Goal: Task Accomplishment & Management: Manage account settings

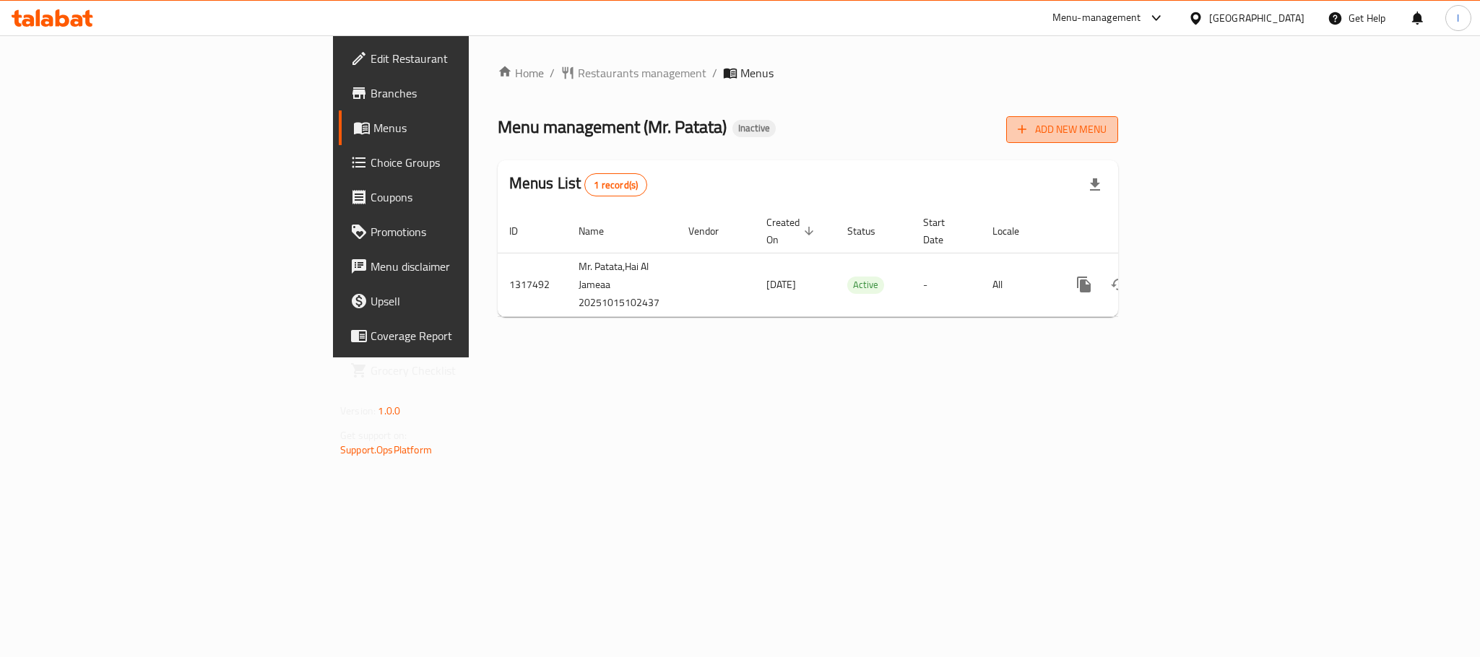
click at [1107, 126] on span "Add New Menu" at bounding box center [1062, 130] width 89 height 18
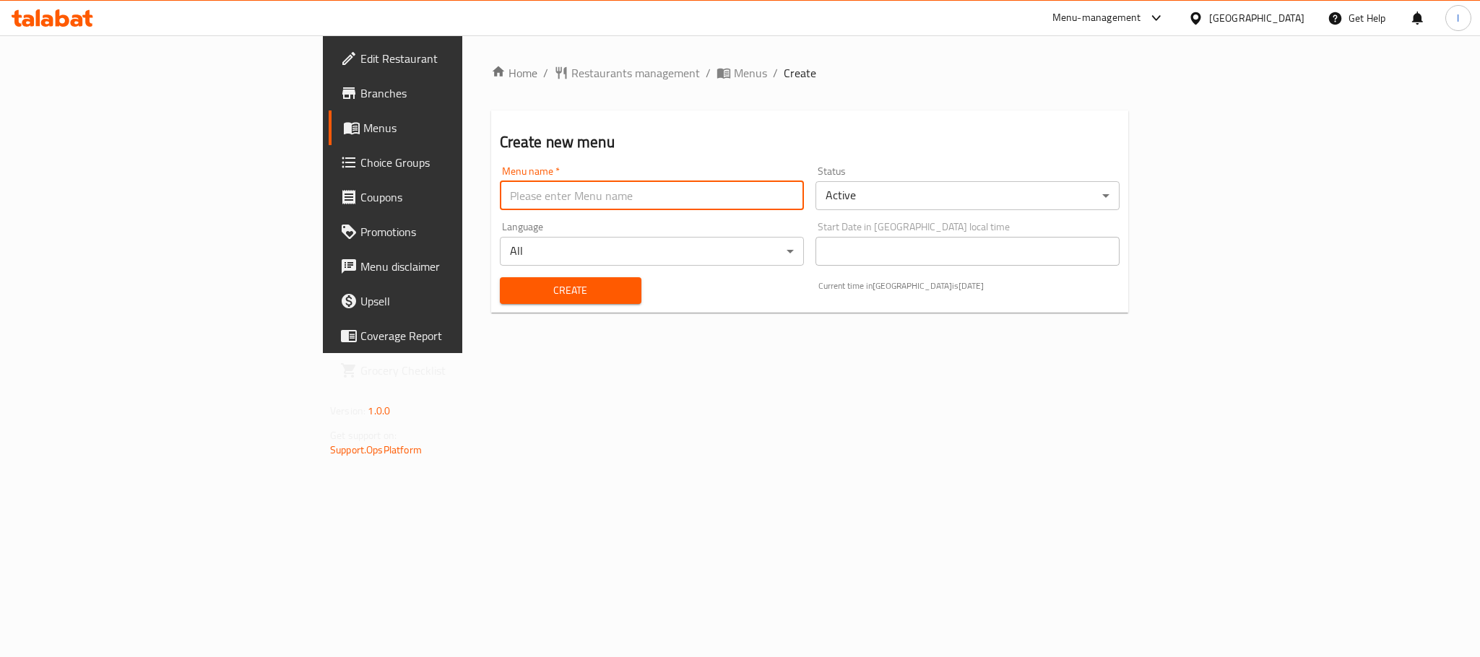
click at [500, 209] on input "text" at bounding box center [652, 195] width 304 height 29
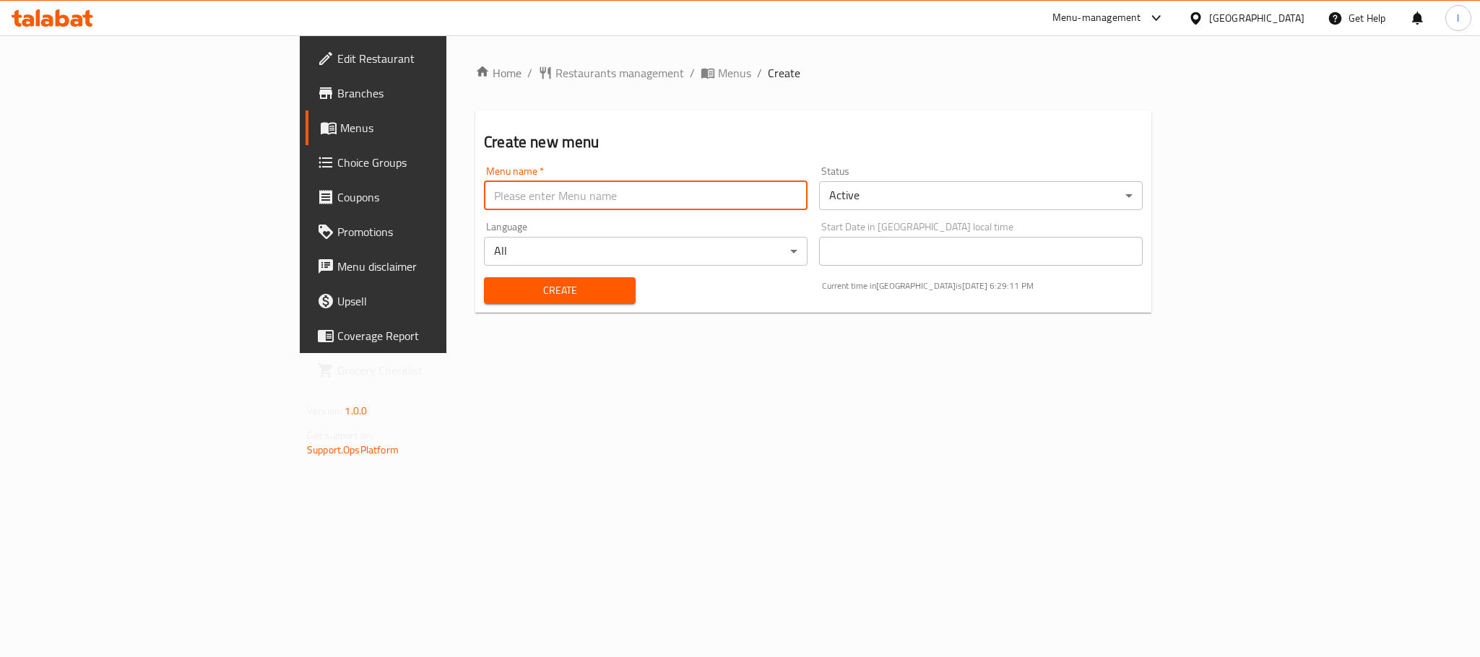
type input "[PERSON_NAME]"
click at [496, 291] on span "Create" at bounding box center [560, 291] width 129 height 18
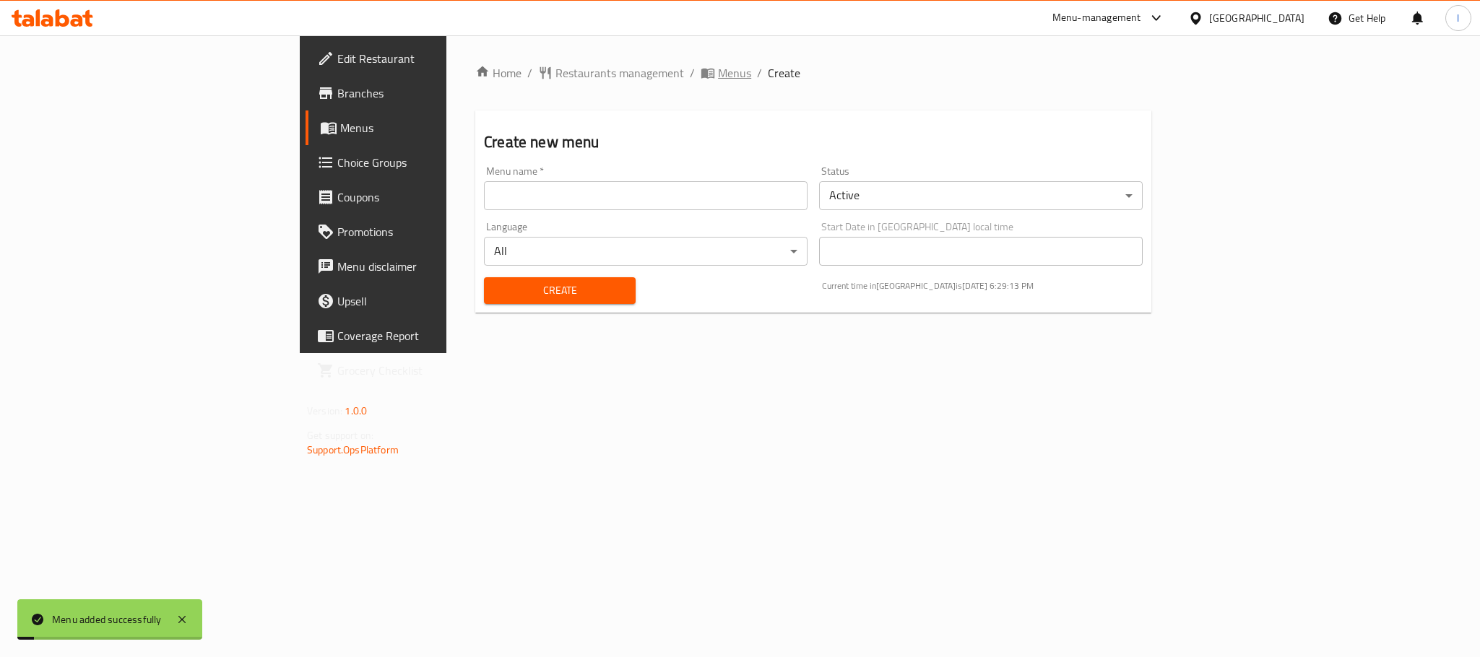
click at [718, 81] on span "Menus" at bounding box center [734, 72] width 33 height 17
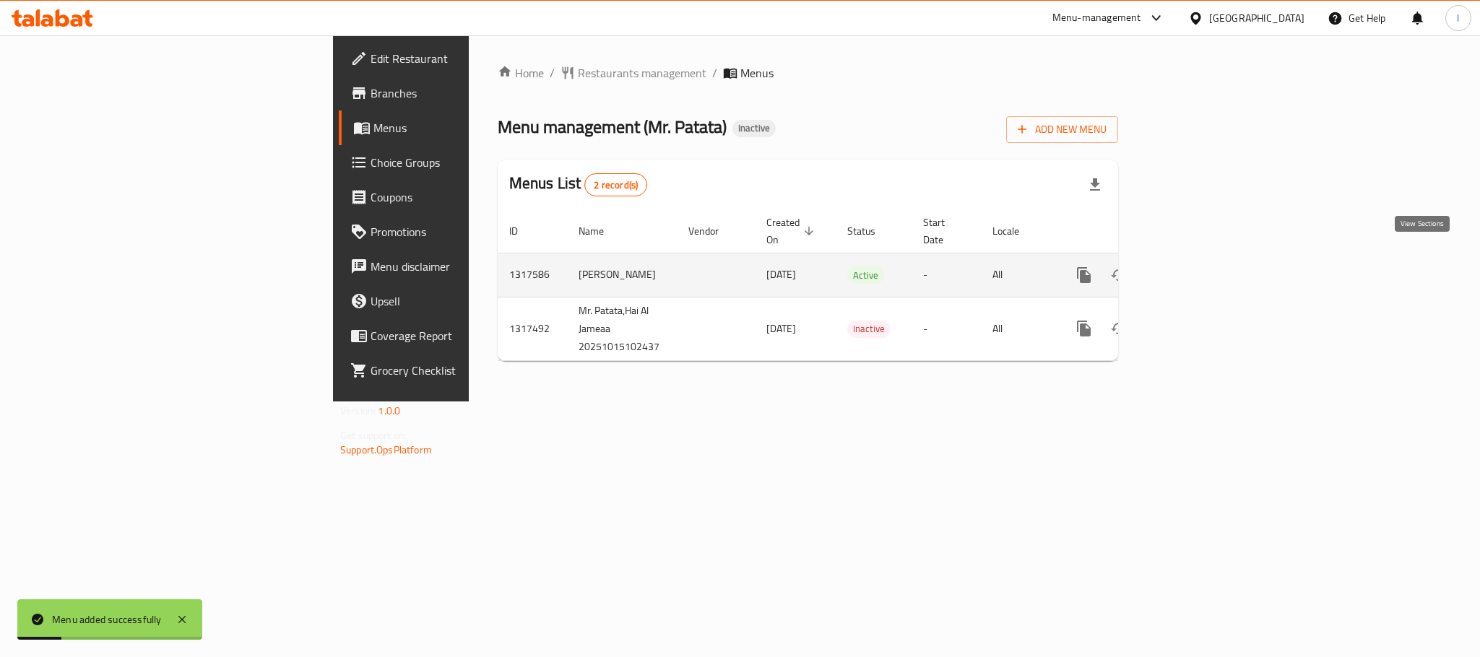
click at [1206, 262] on link "enhanced table" at bounding box center [1188, 275] width 35 height 35
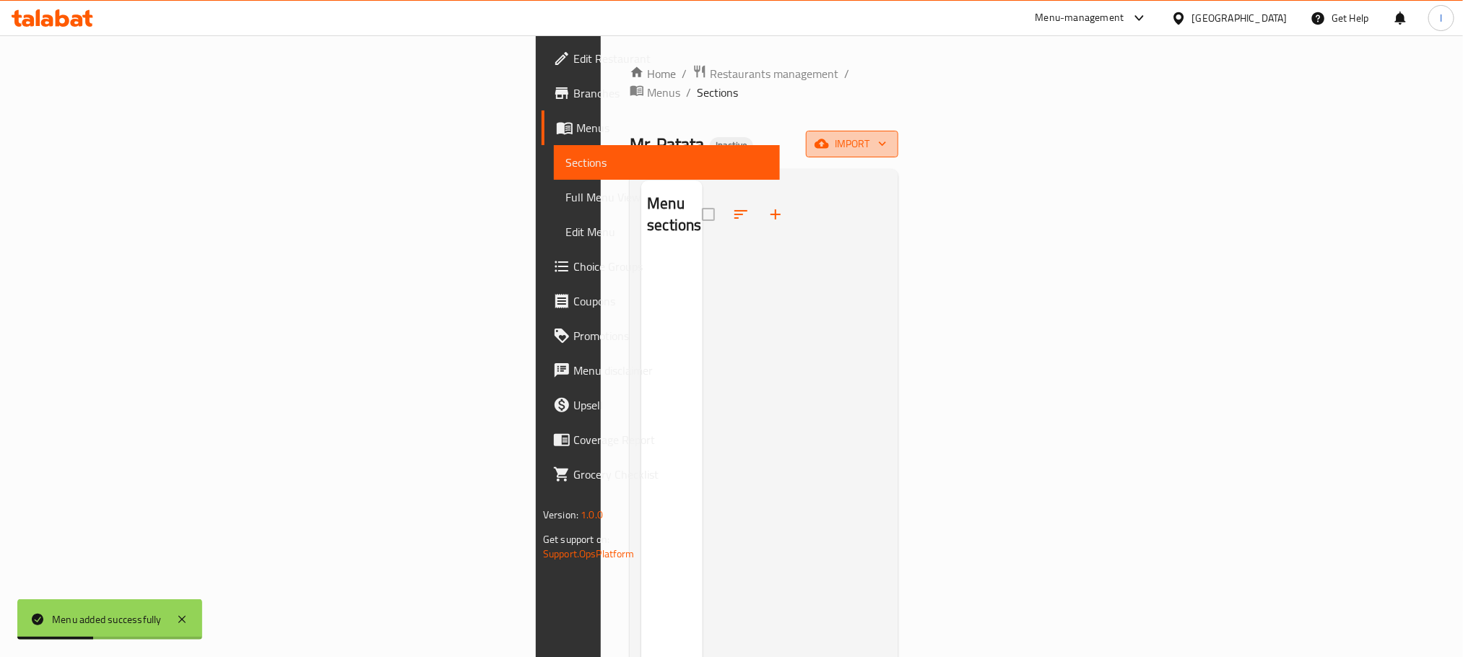
click at [899, 131] on button "import" at bounding box center [852, 144] width 92 height 27
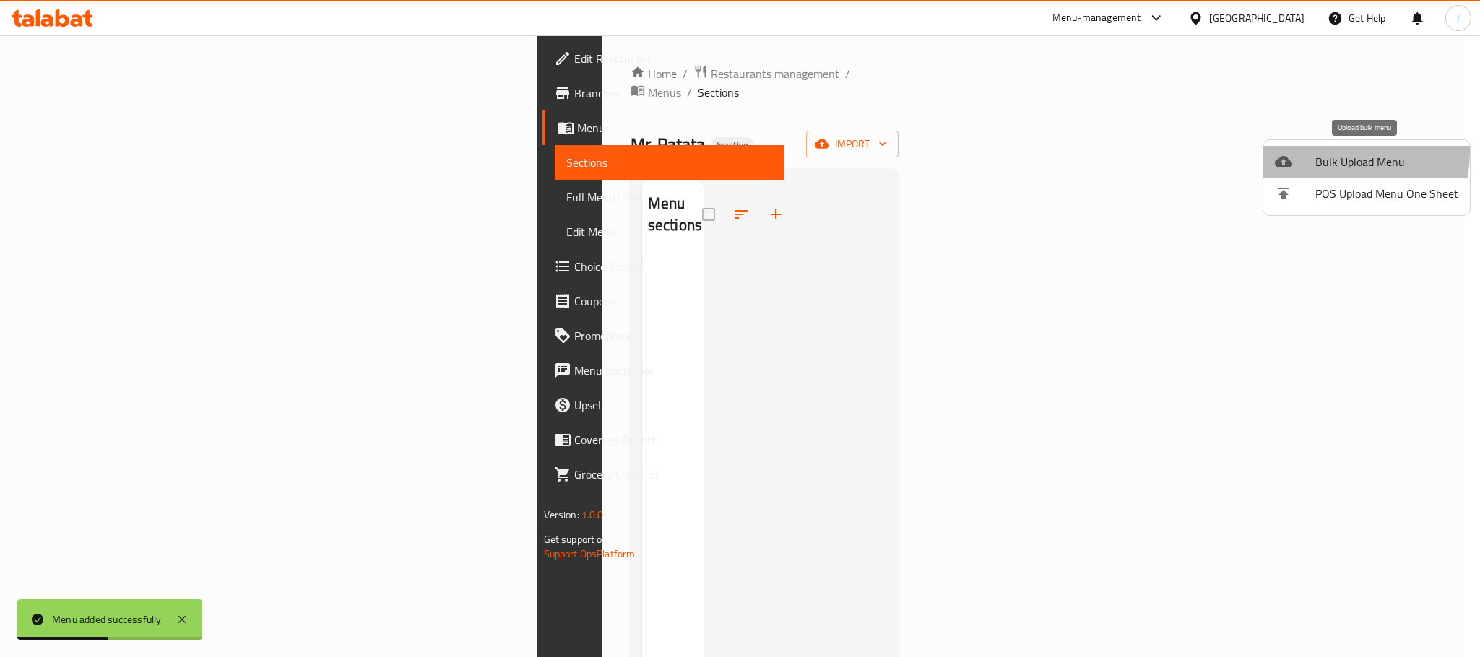
click at [1315, 153] on span "Bulk Upload Menu" at bounding box center [1386, 161] width 143 height 17
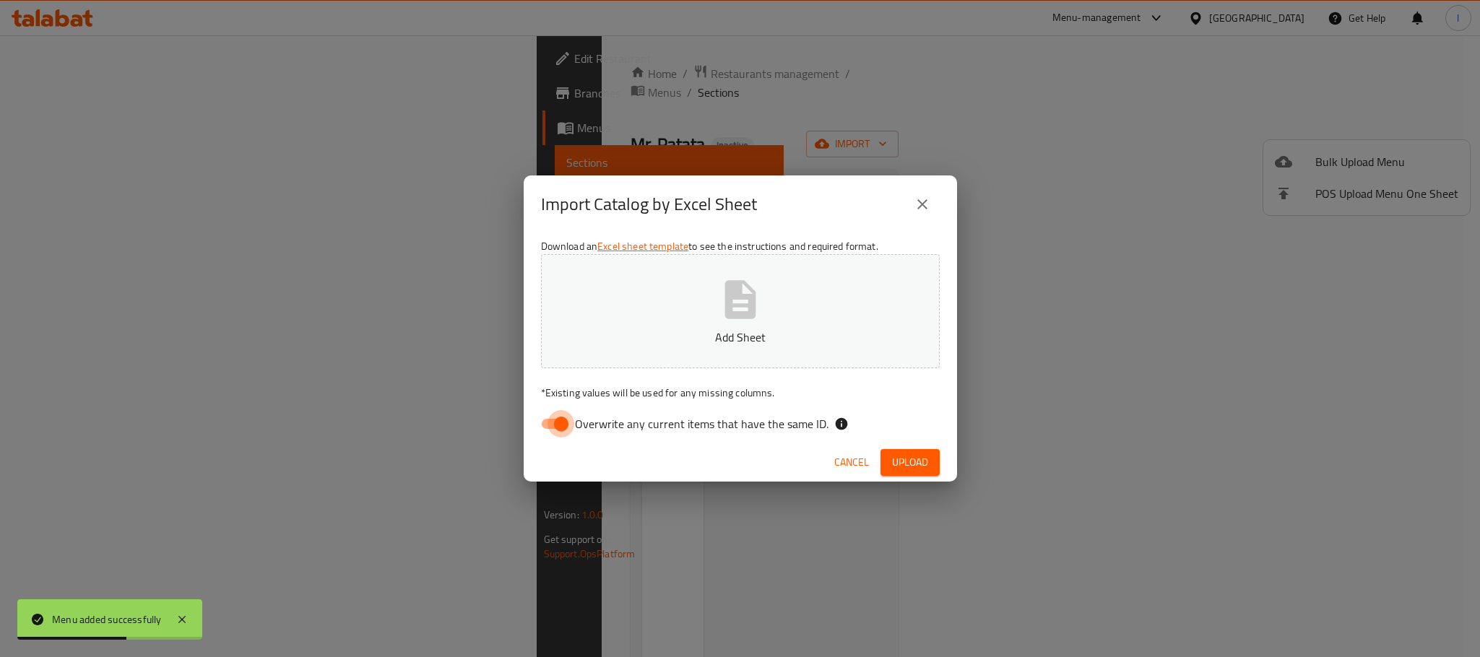
click at [568, 420] on input "Overwrite any current items that have the same ID." at bounding box center [561, 423] width 82 height 27
checkbox input "false"
click at [726, 329] on p "Add Sheet" at bounding box center [740, 337] width 354 height 17
click at [940, 471] on div "Cancel Upload" at bounding box center [740, 462] width 433 height 38
click at [926, 467] on span "Upload" at bounding box center [910, 463] width 36 height 18
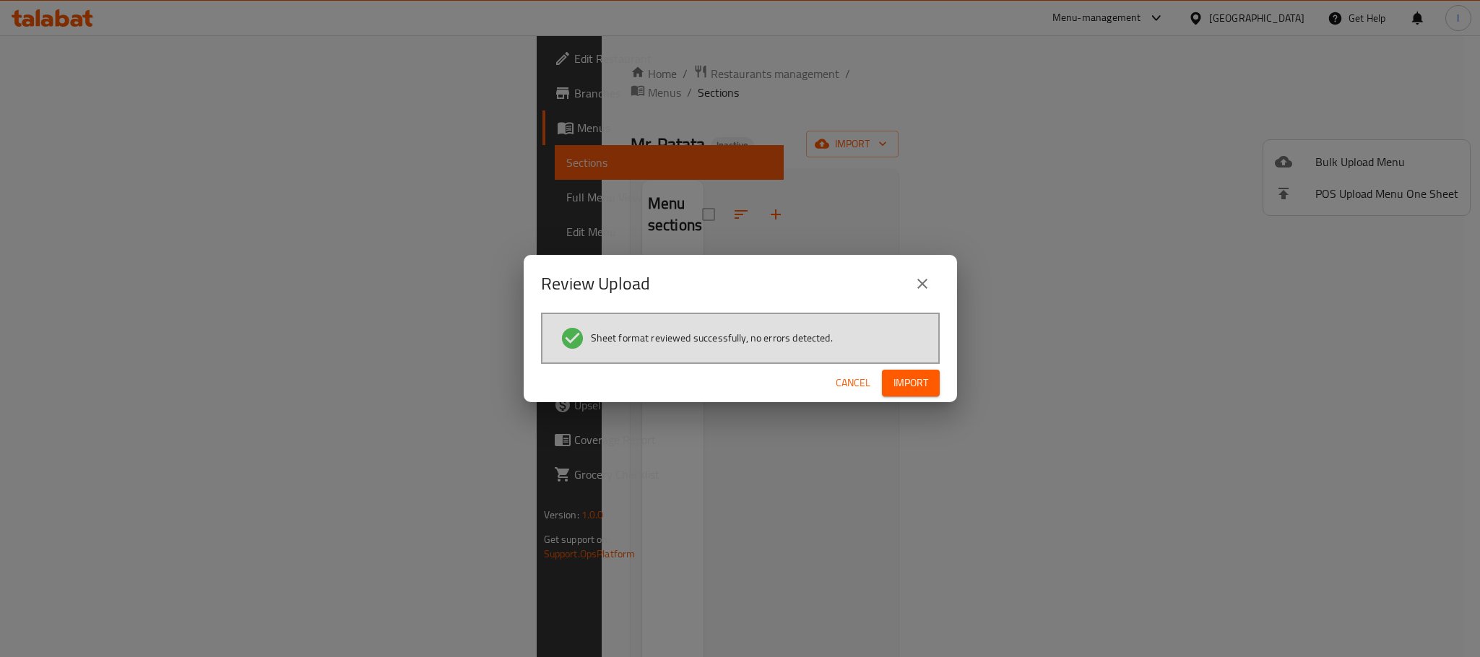
click at [932, 378] on button "Import" at bounding box center [911, 383] width 58 height 27
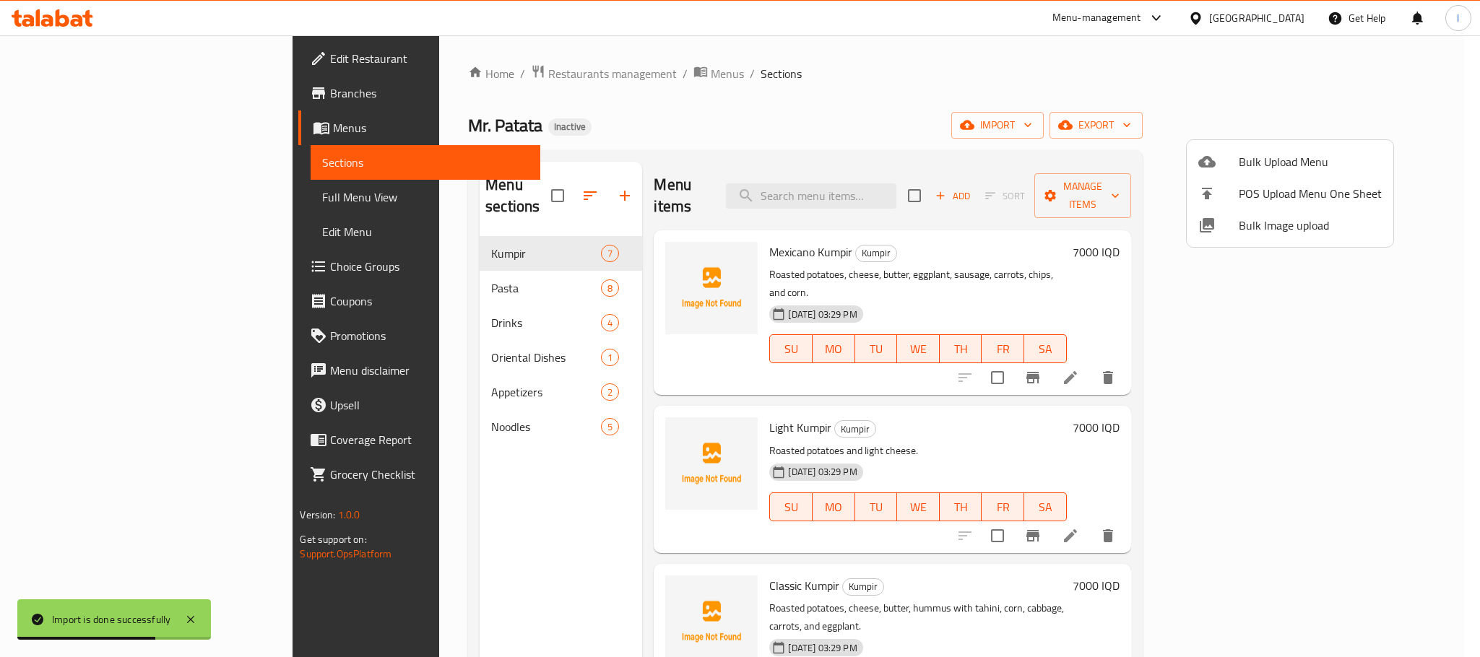
click at [763, 68] on div at bounding box center [740, 328] width 1480 height 657
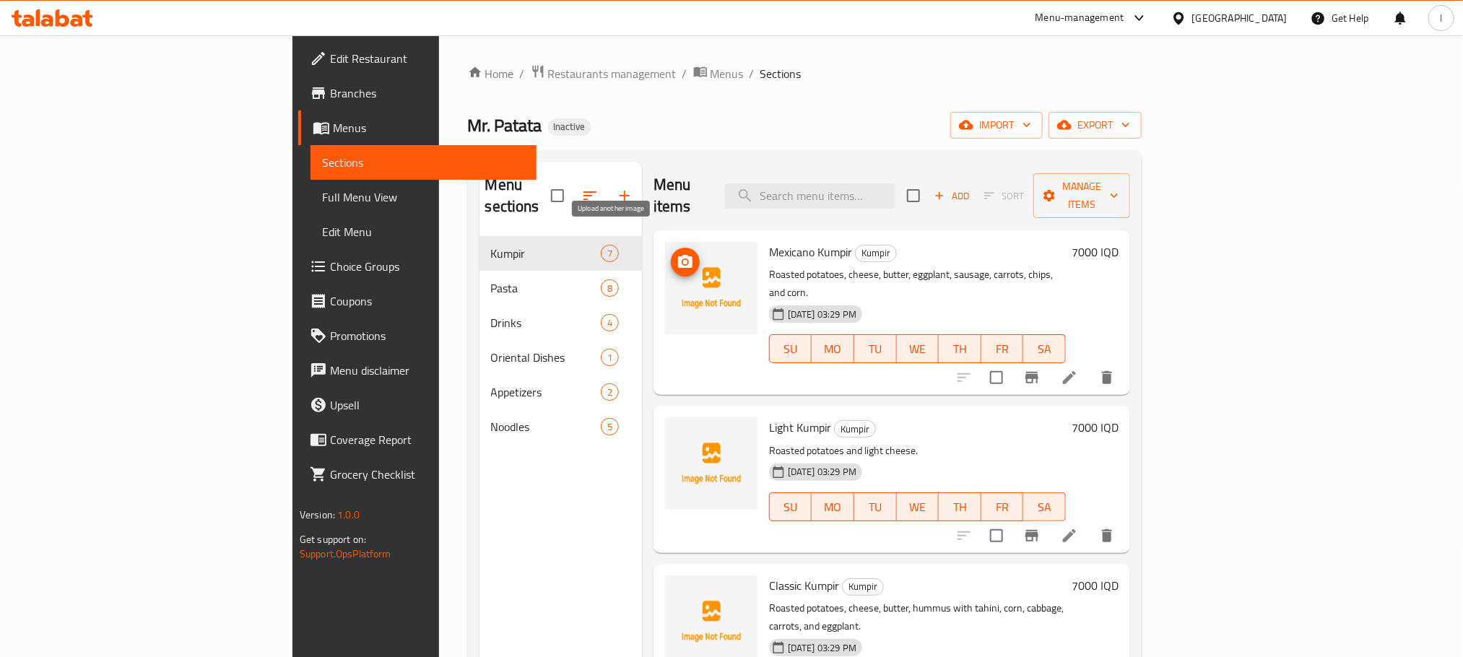
click at [678, 255] on icon "upload picture" at bounding box center [685, 261] width 14 height 13
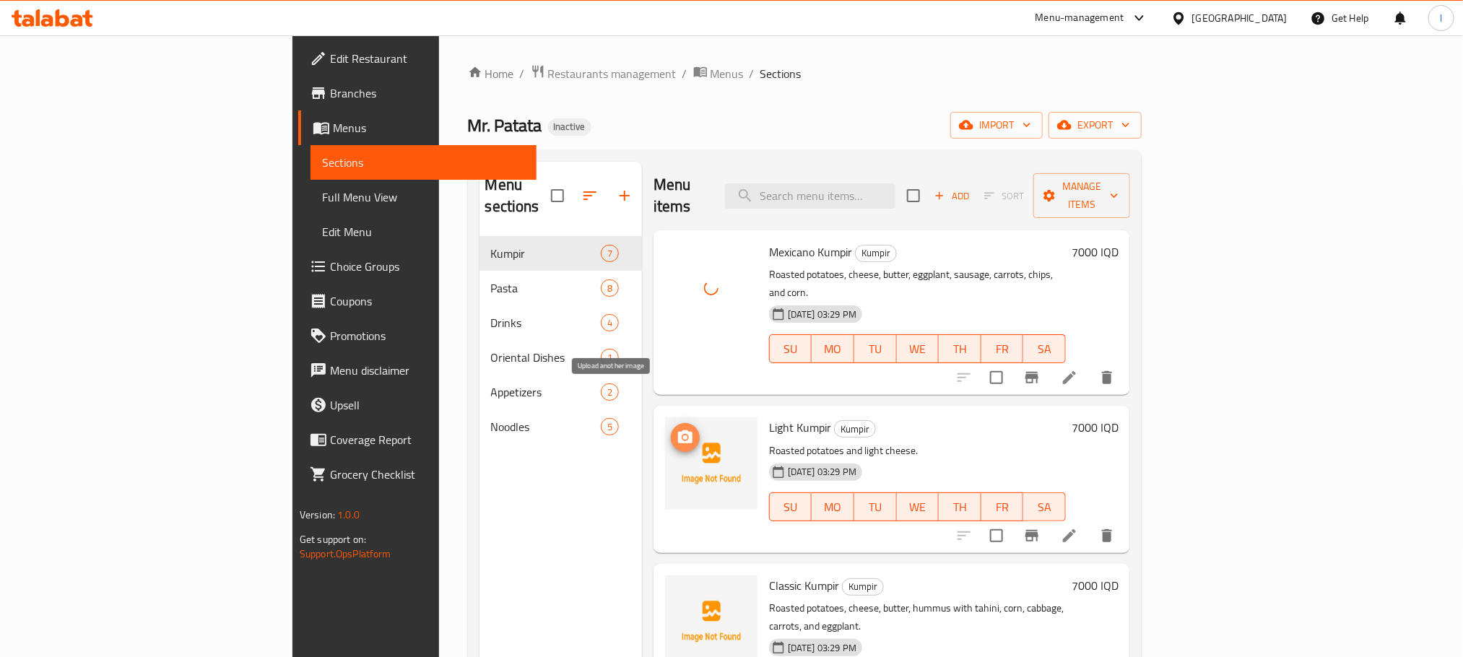
click at [678, 430] on icon "upload picture" at bounding box center [685, 436] width 14 height 13
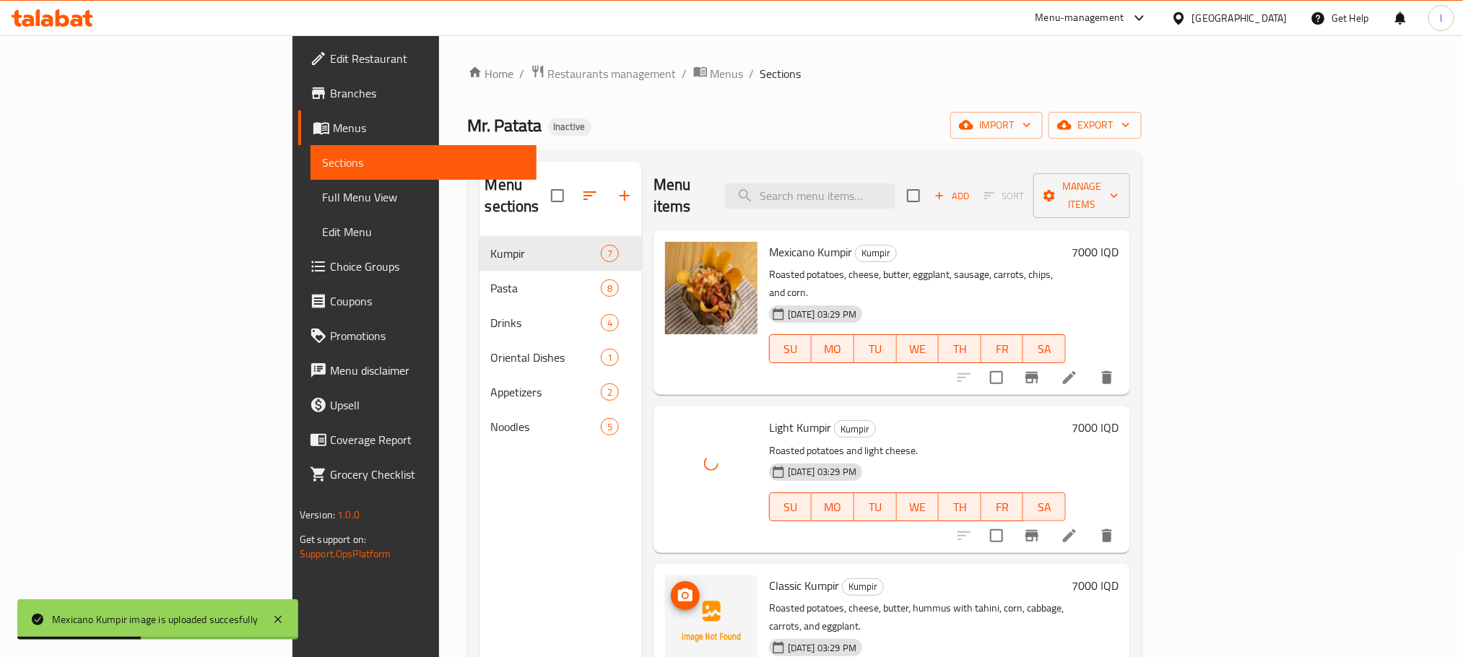
click at [678, 589] on icon "upload picture" at bounding box center [685, 595] width 14 height 13
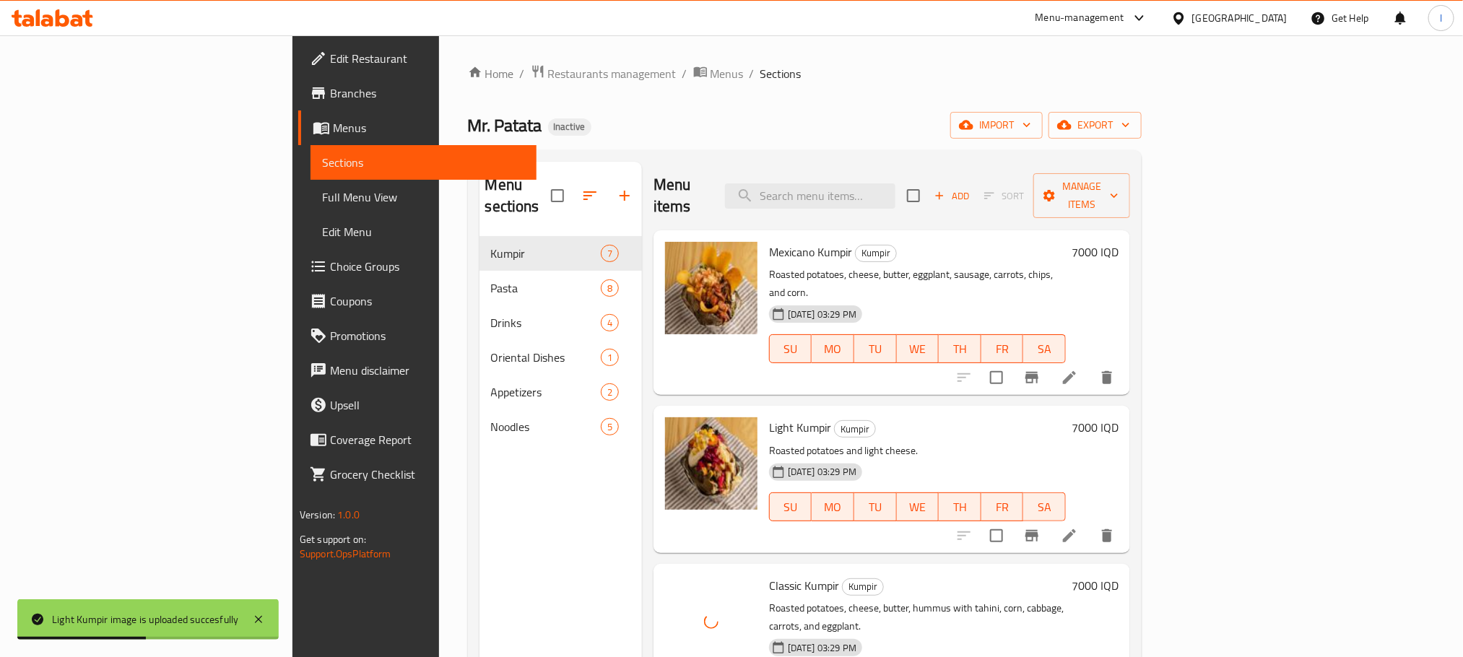
scroll to position [397, 0]
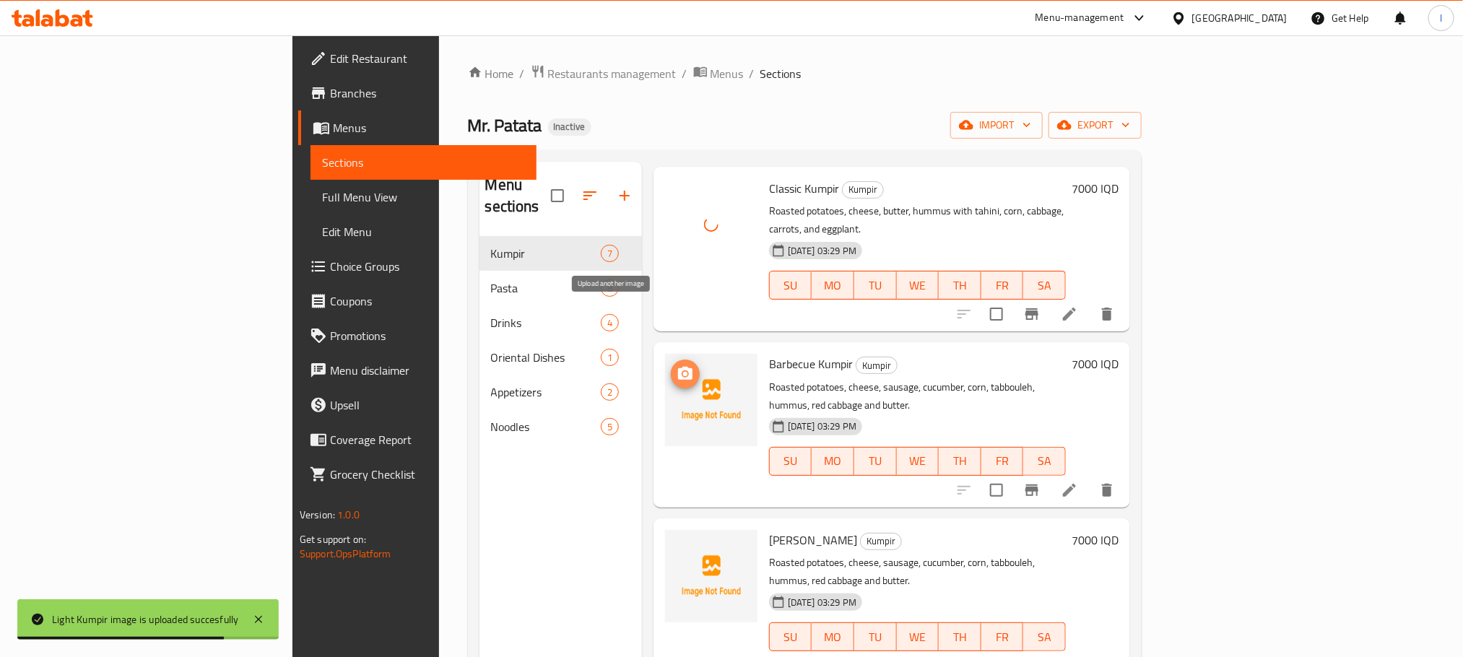
click at [683, 372] on circle "upload picture" at bounding box center [685, 374] width 4 height 4
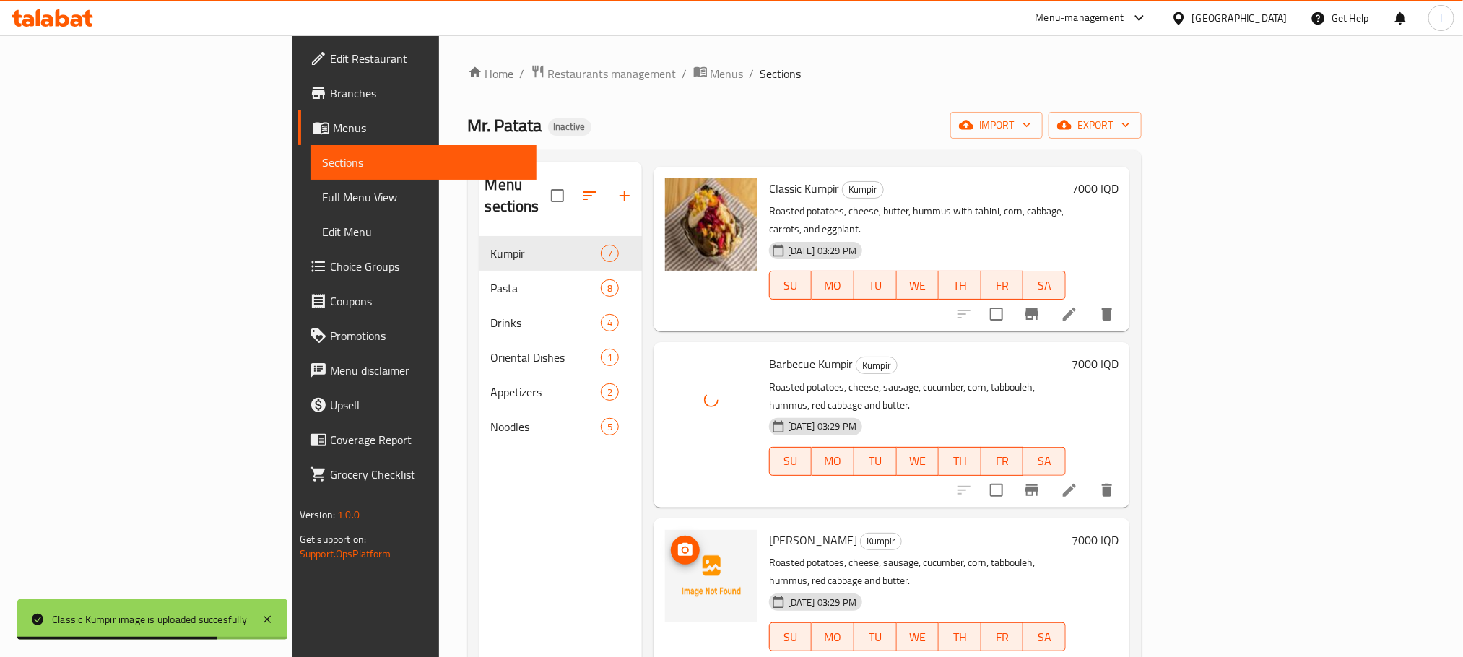
click at [665, 530] on img at bounding box center [711, 576] width 92 height 92
click at [671, 542] on span "upload picture" at bounding box center [685, 550] width 29 height 17
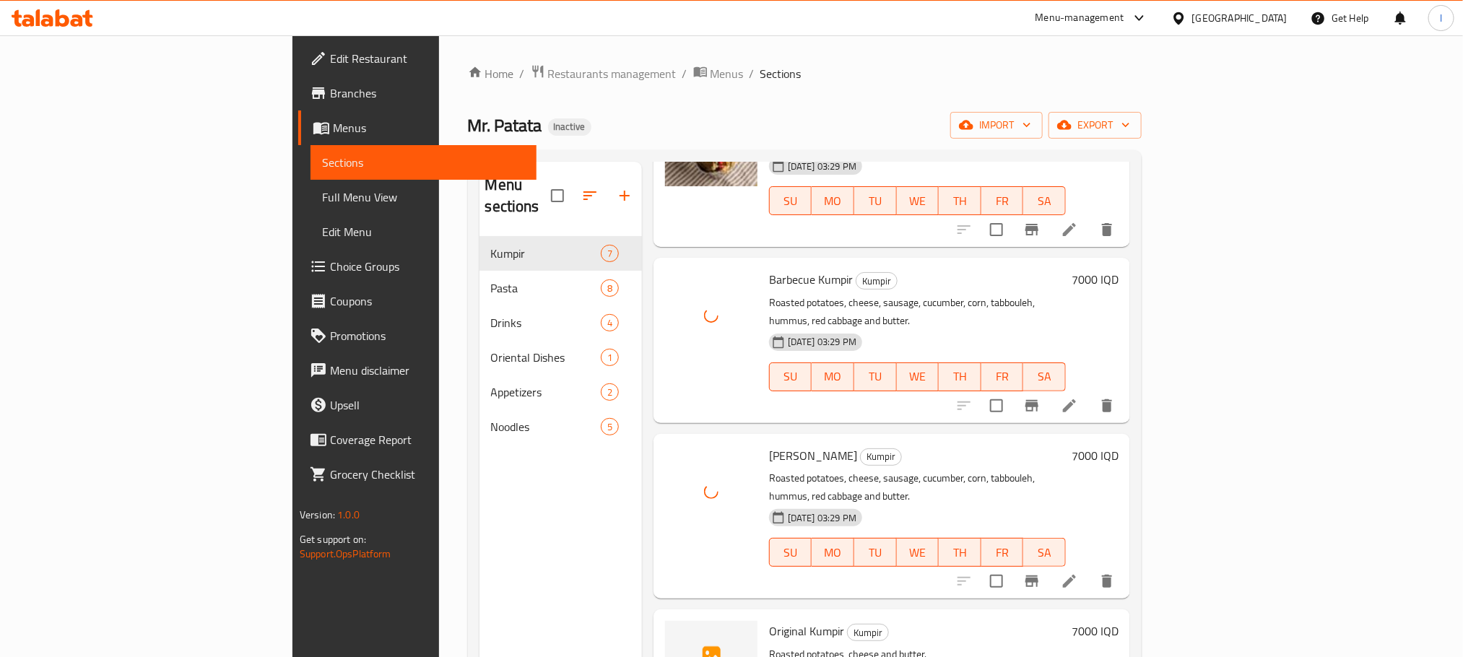
scroll to position [202, 0]
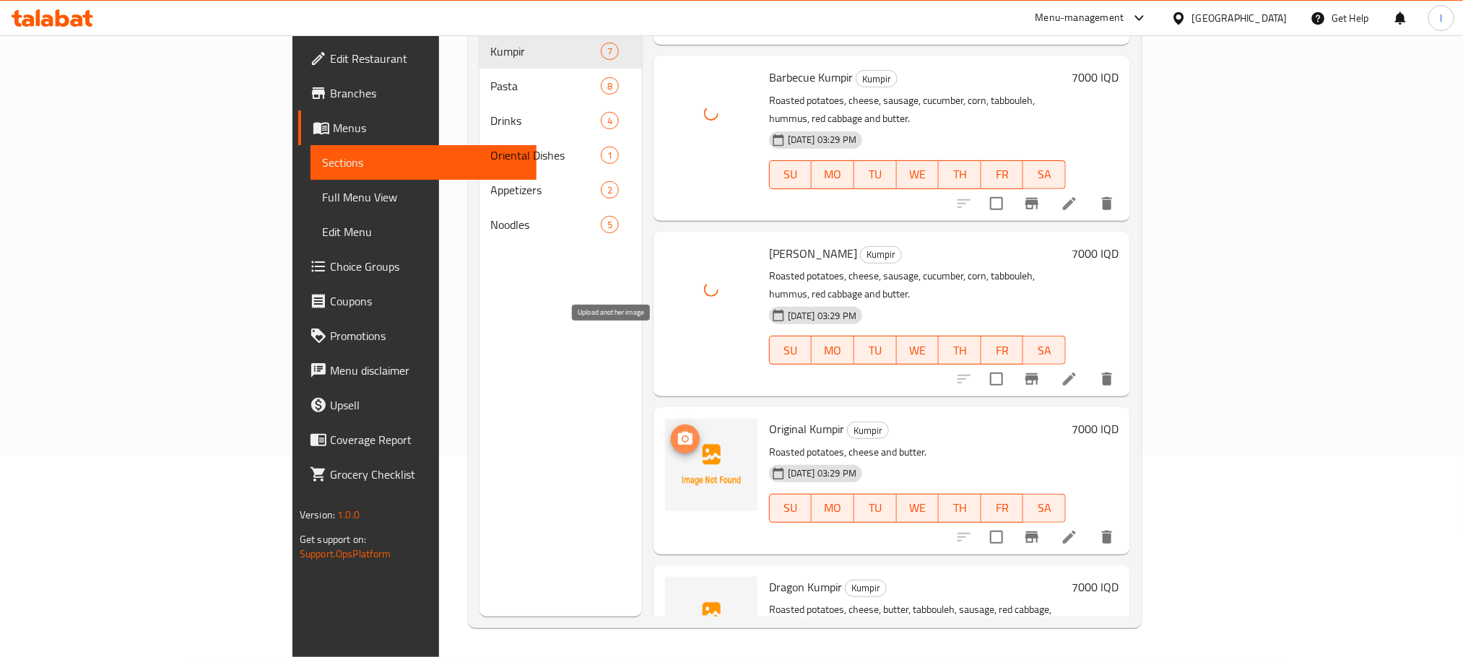
click at [677, 430] on icon "upload picture" at bounding box center [685, 438] width 17 height 17
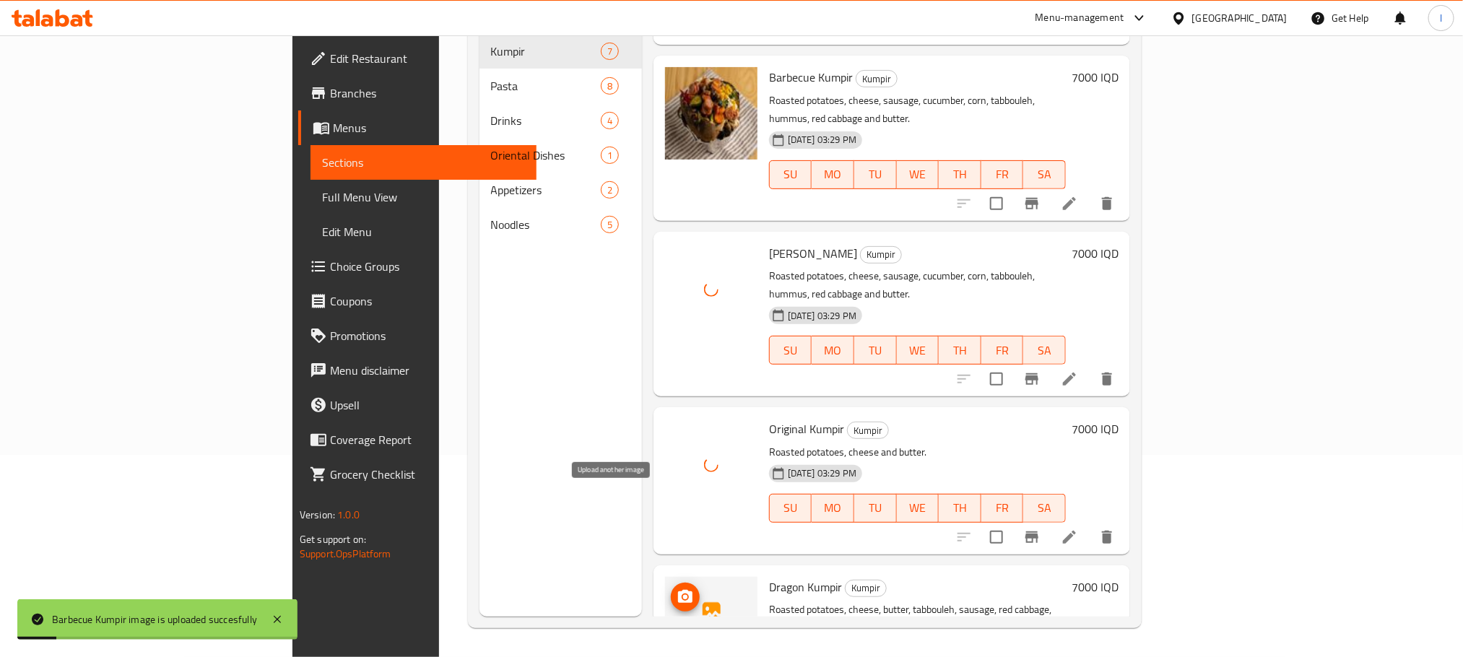
click at [677, 589] on icon "upload picture" at bounding box center [685, 597] width 17 height 17
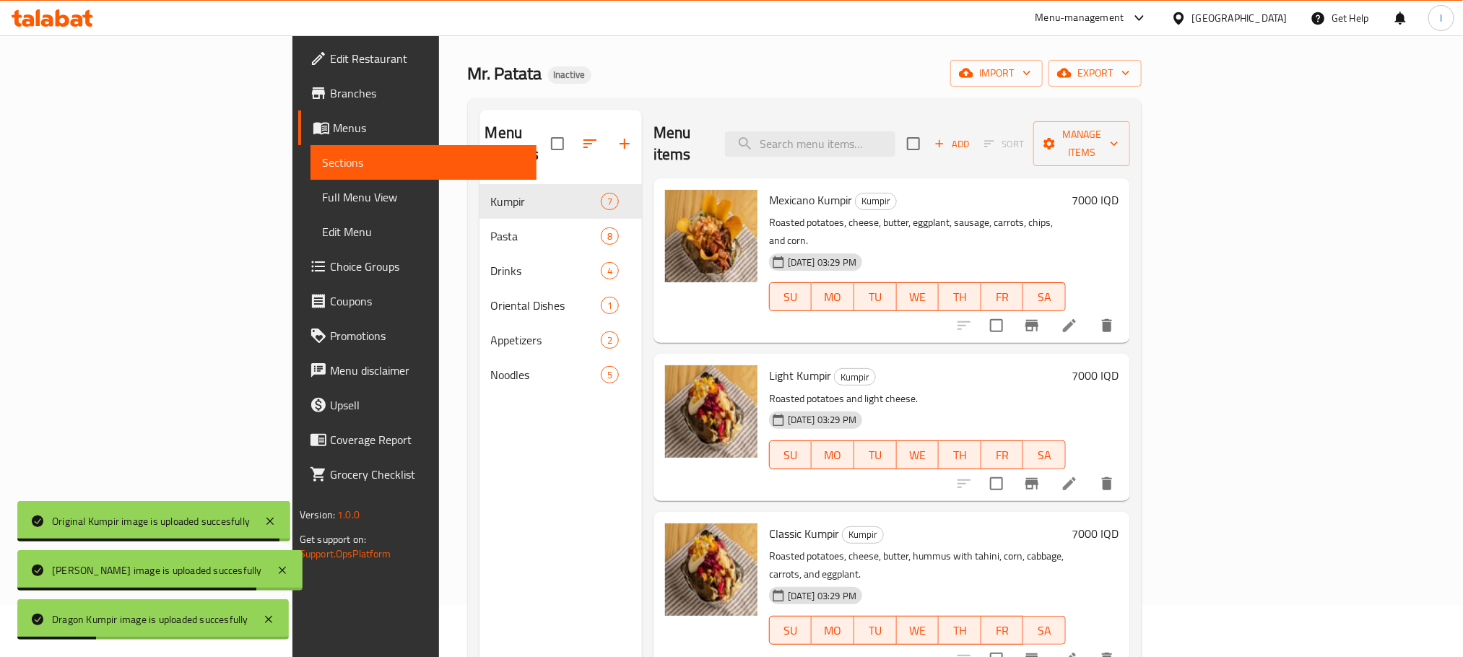
scroll to position [0, 0]
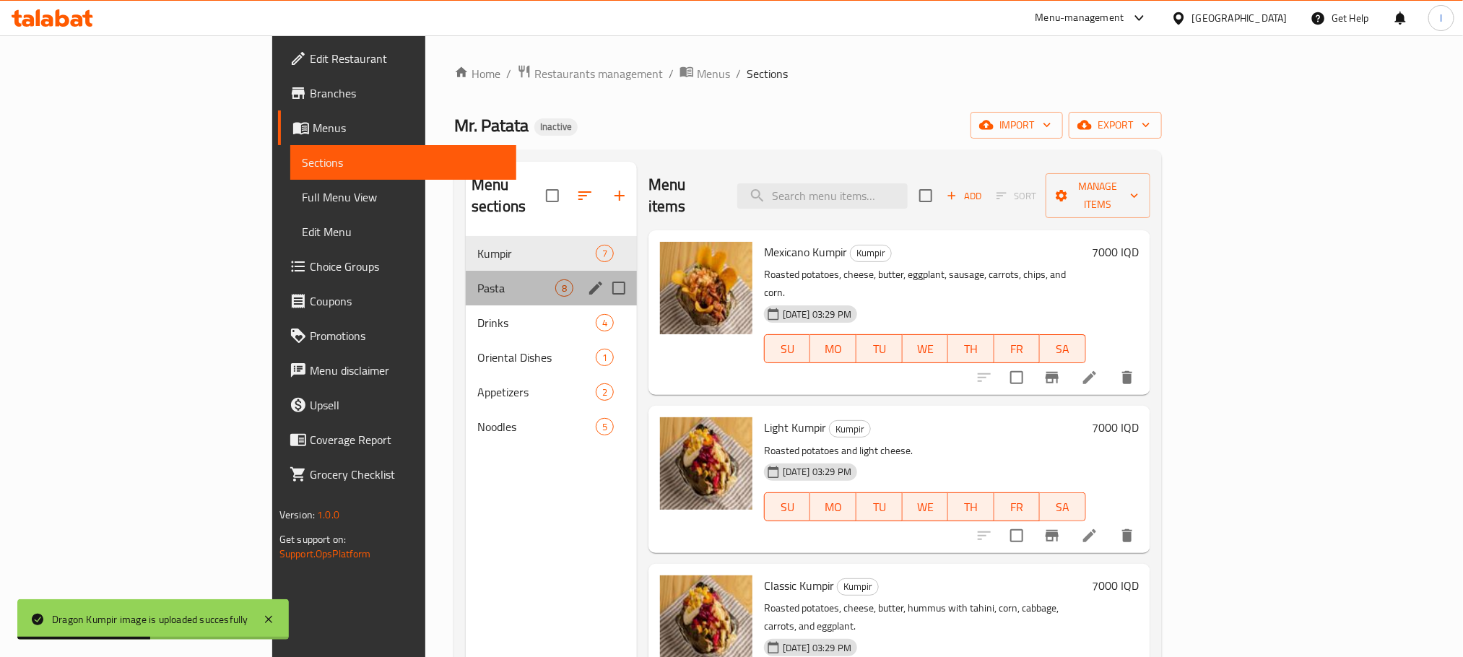
click at [466, 271] on div "Pasta 8" at bounding box center [551, 288] width 171 height 35
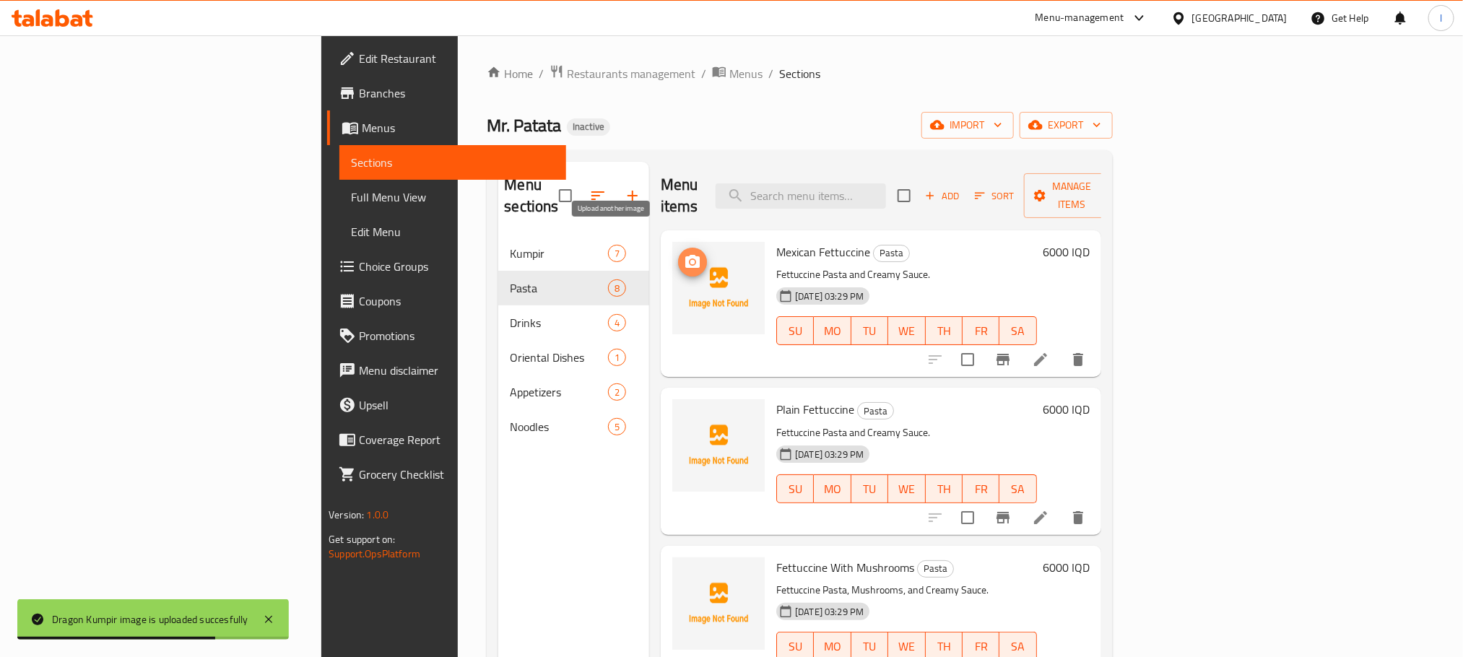
click at [684, 254] on icon "upload picture" at bounding box center [692, 262] width 17 height 17
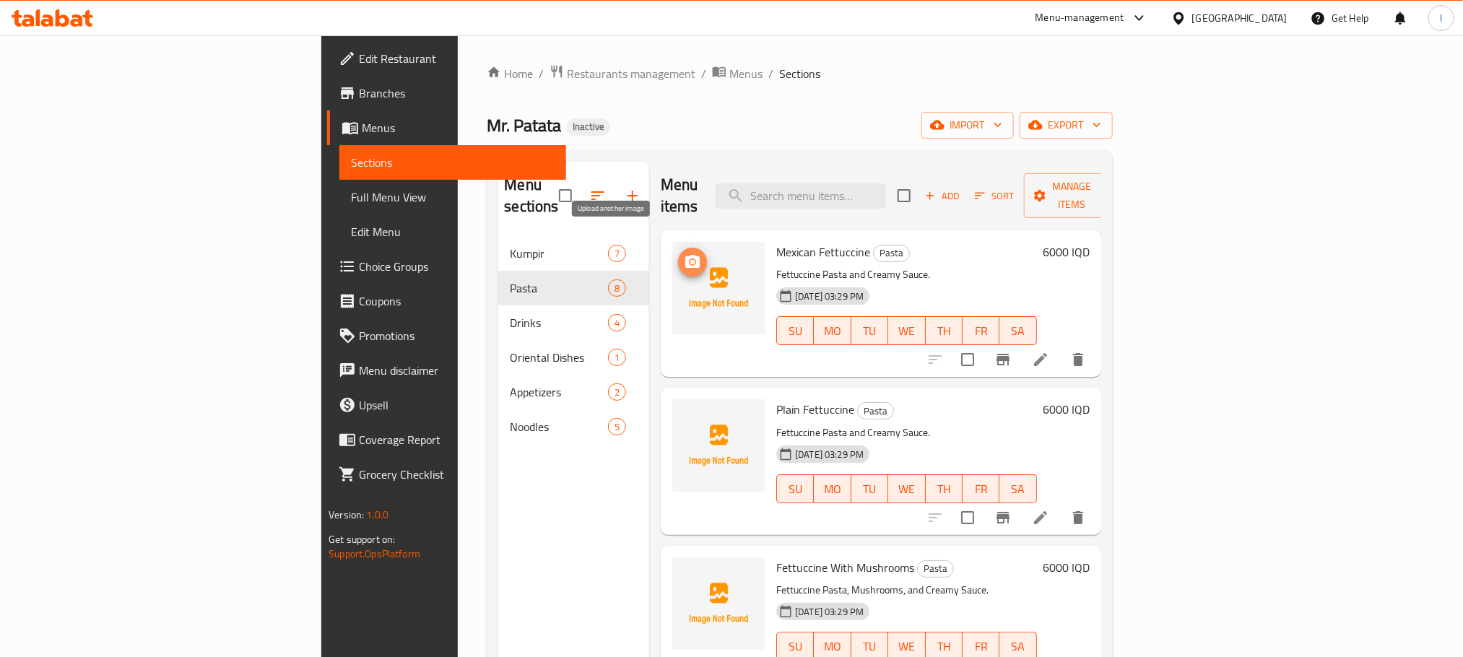
click at [685, 255] on icon "upload picture" at bounding box center [692, 261] width 14 height 13
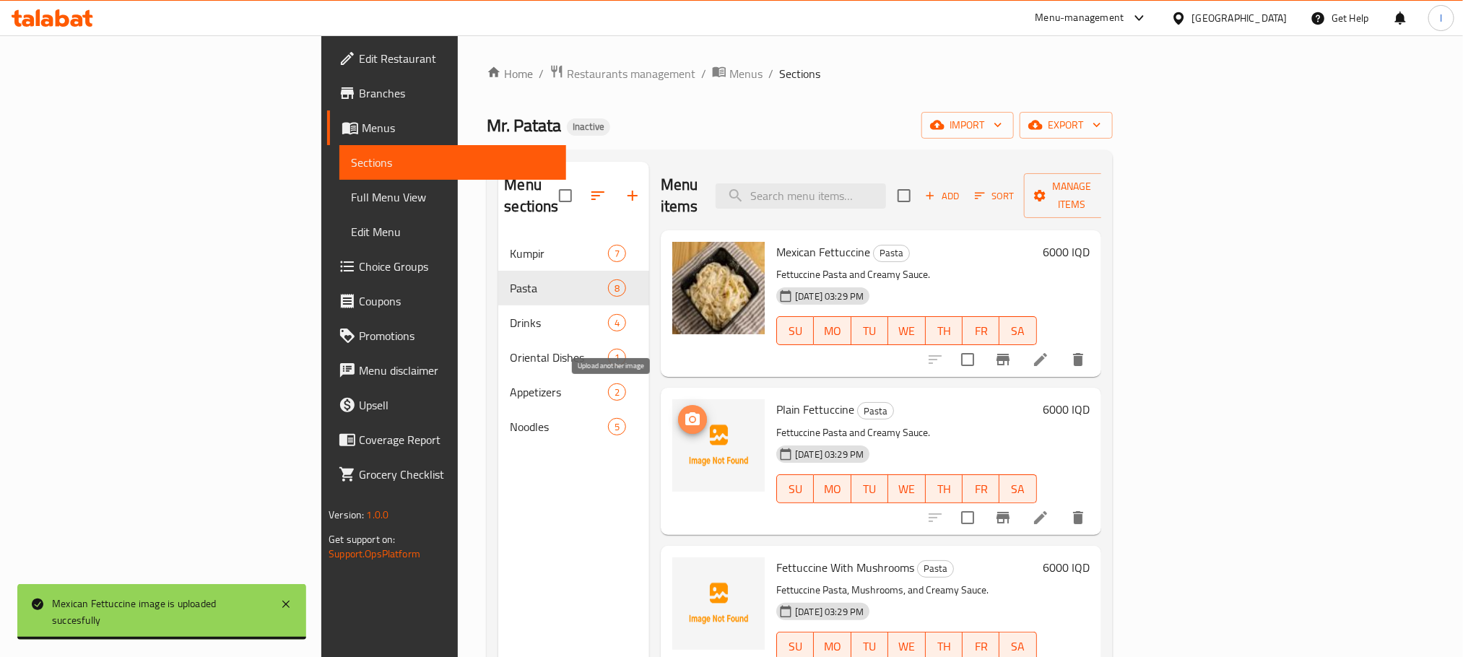
click at [684, 411] on icon "upload picture" at bounding box center [692, 419] width 17 height 17
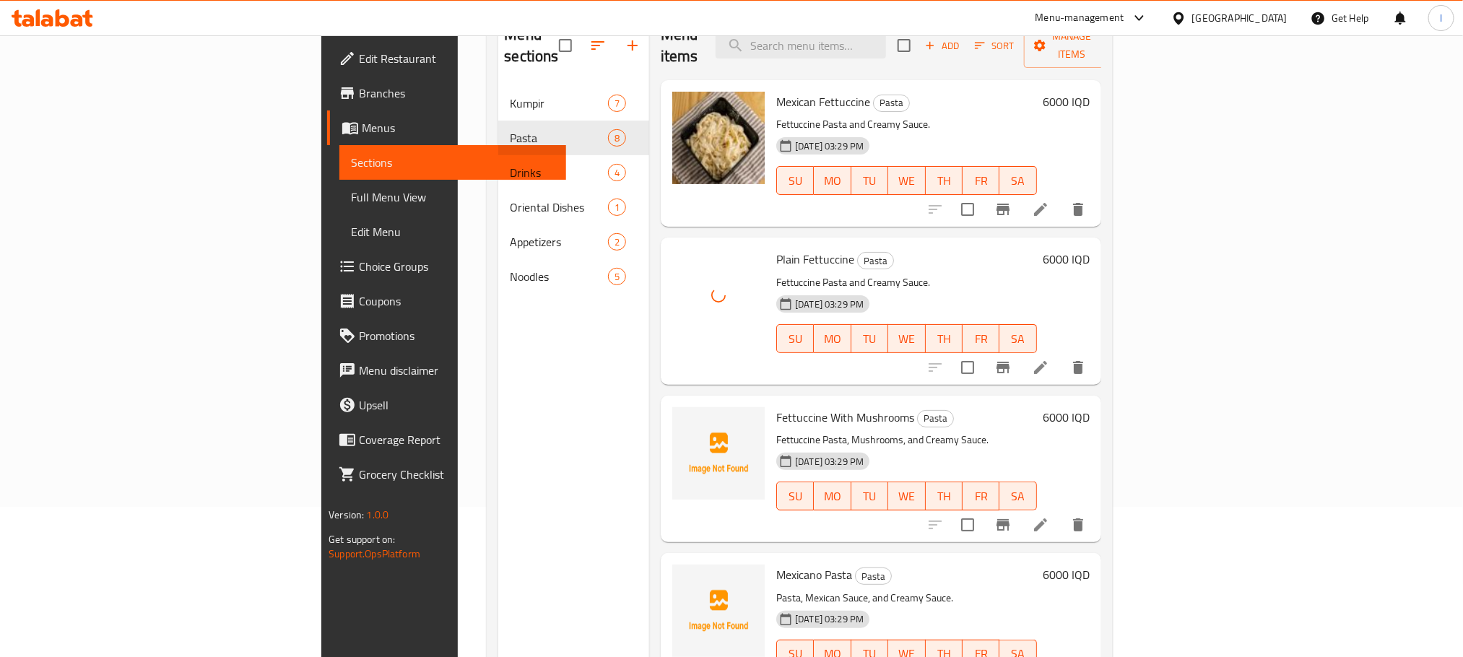
scroll to position [202, 0]
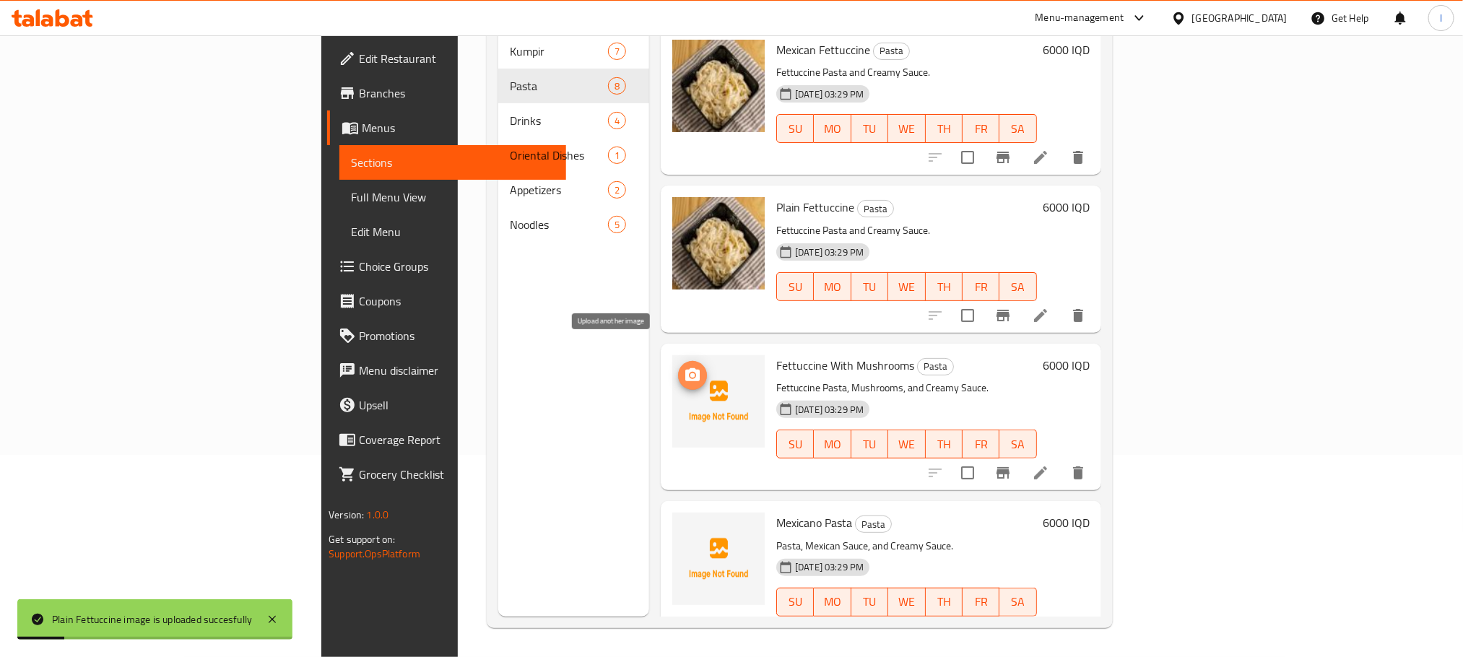
click at [691, 373] on circle "upload picture" at bounding box center [693, 375] width 4 height 4
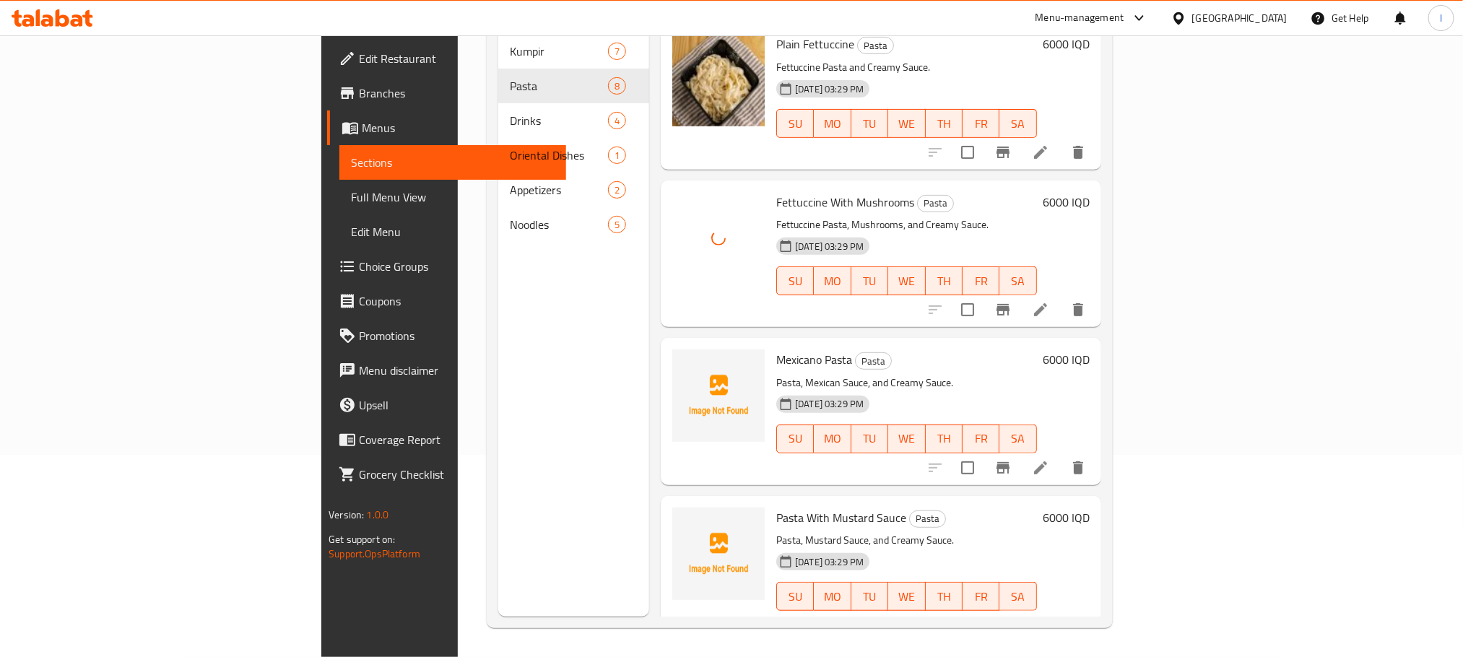
scroll to position [224, 0]
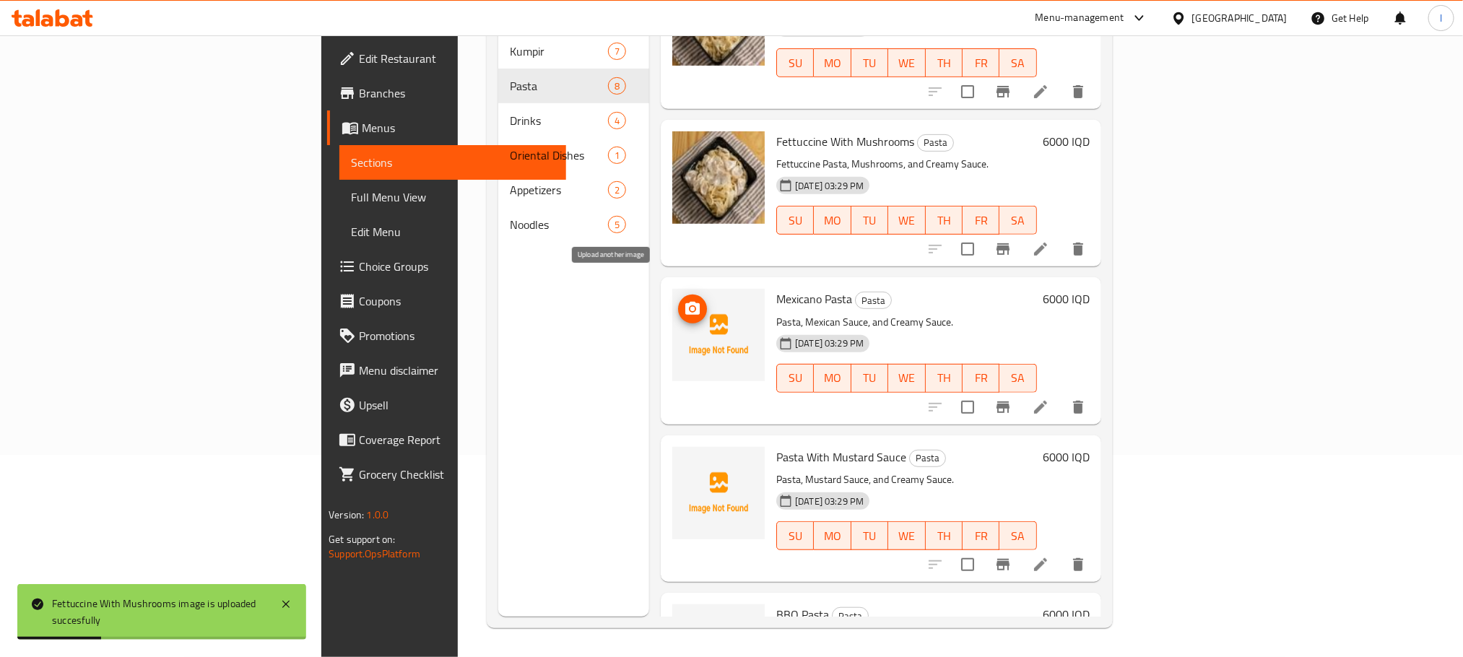
click at [685, 302] on icon "upload picture" at bounding box center [692, 308] width 14 height 13
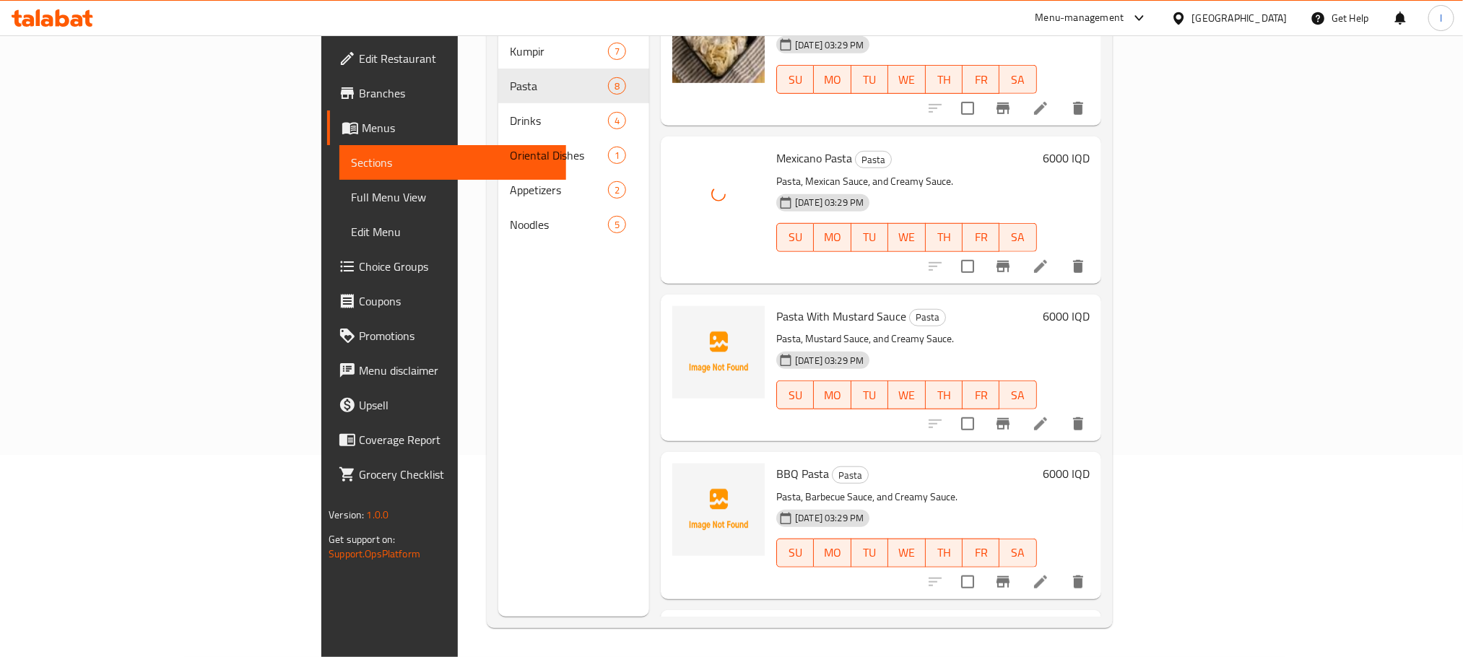
scroll to position [431, 0]
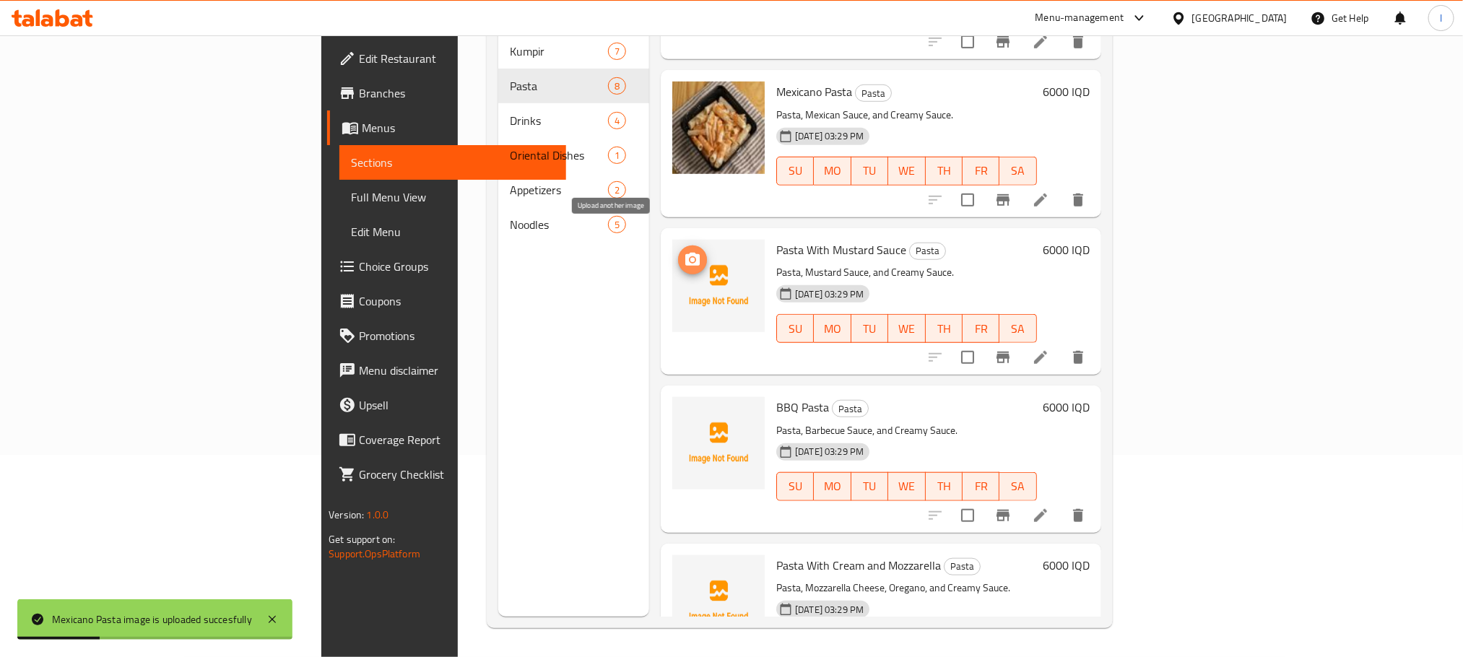
click at [685, 253] on icon "upload picture" at bounding box center [692, 259] width 14 height 13
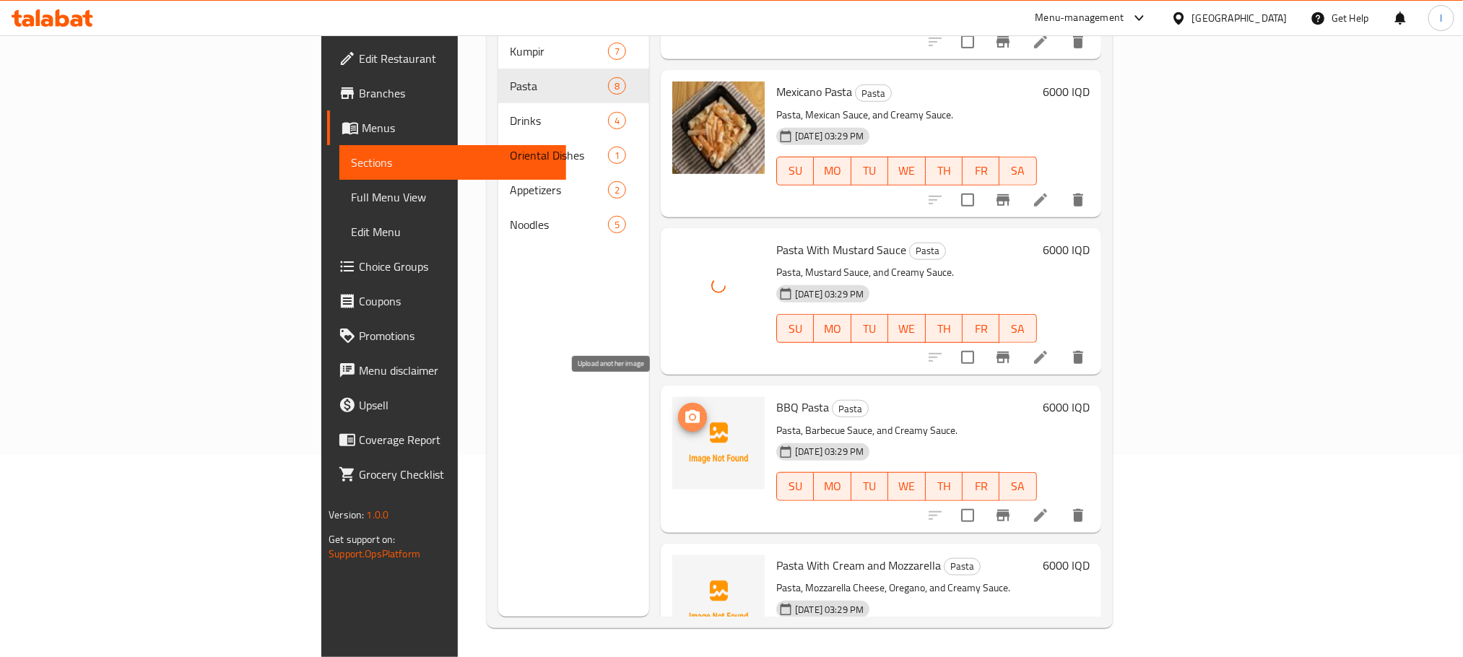
click at [684, 409] on icon "upload picture" at bounding box center [692, 417] width 17 height 17
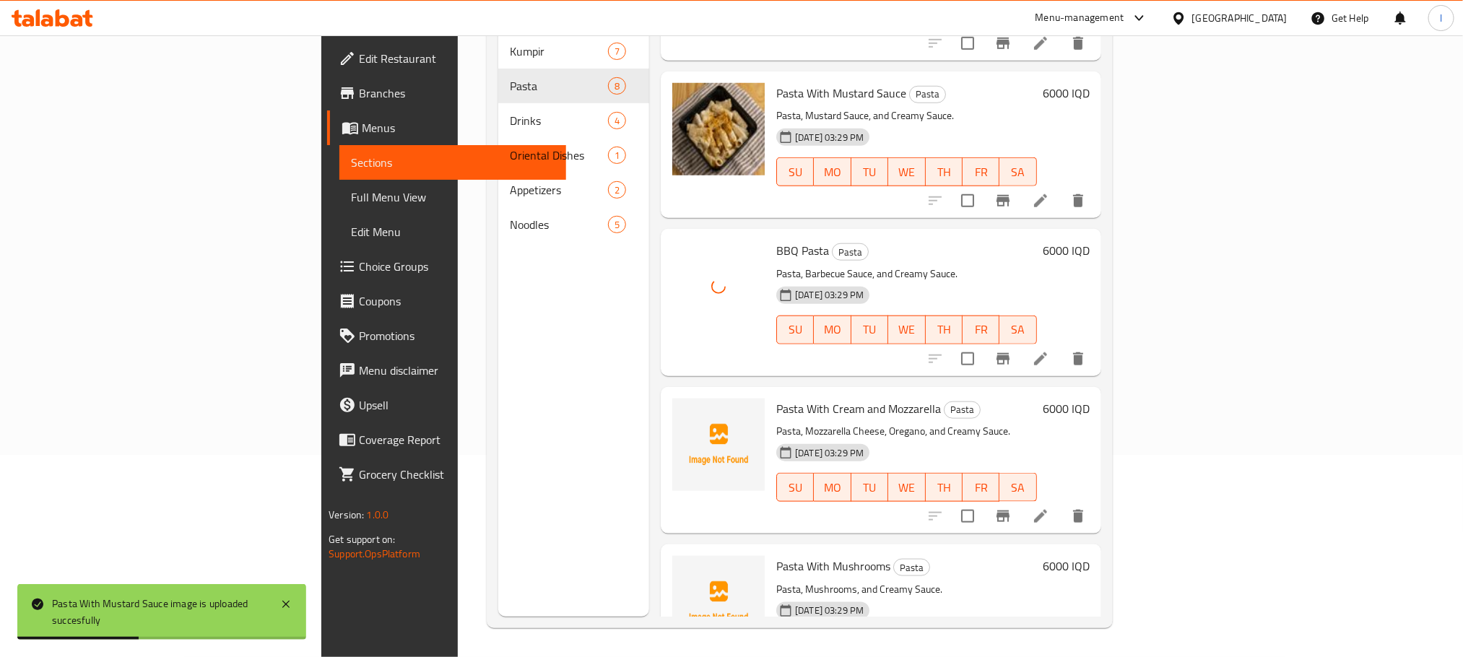
scroll to position [640, 0]
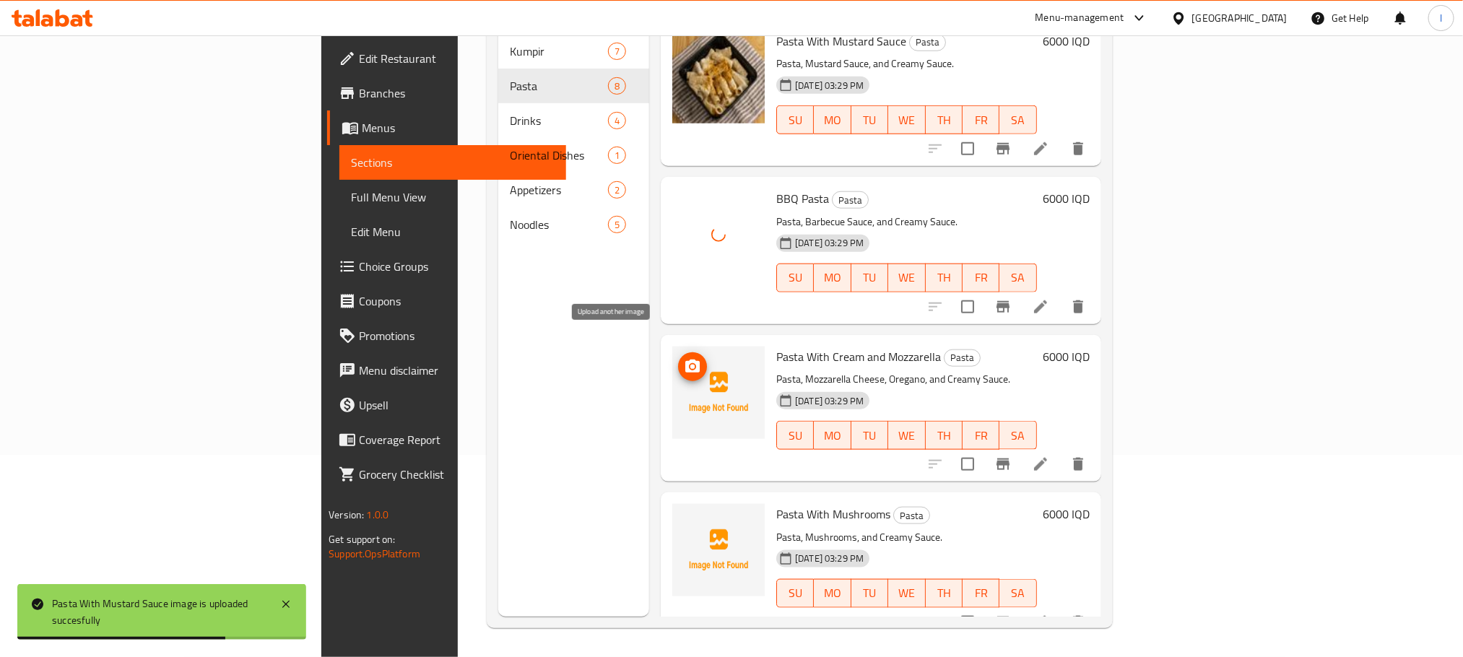
click at [685, 360] on icon "upload picture" at bounding box center [692, 366] width 14 height 13
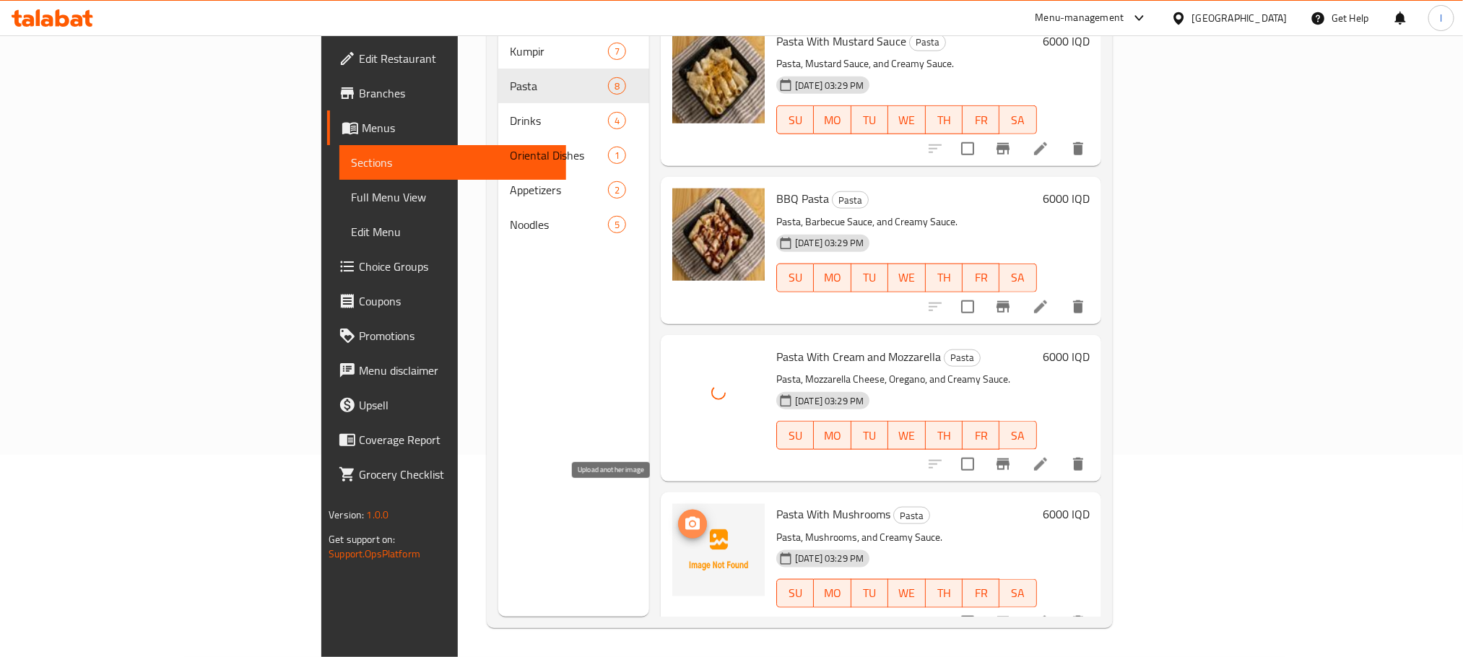
click at [691, 522] on circle "upload picture" at bounding box center [693, 524] width 4 height 4
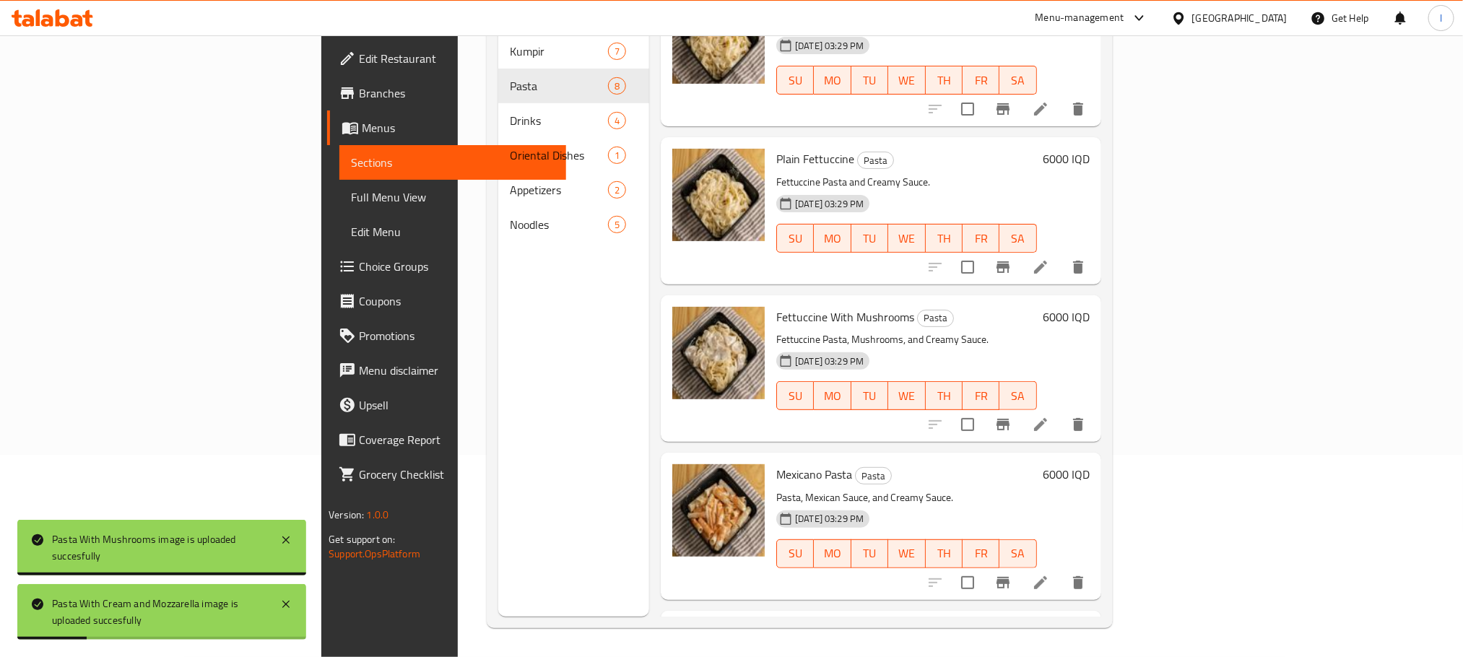
scroll to position [0, 0]
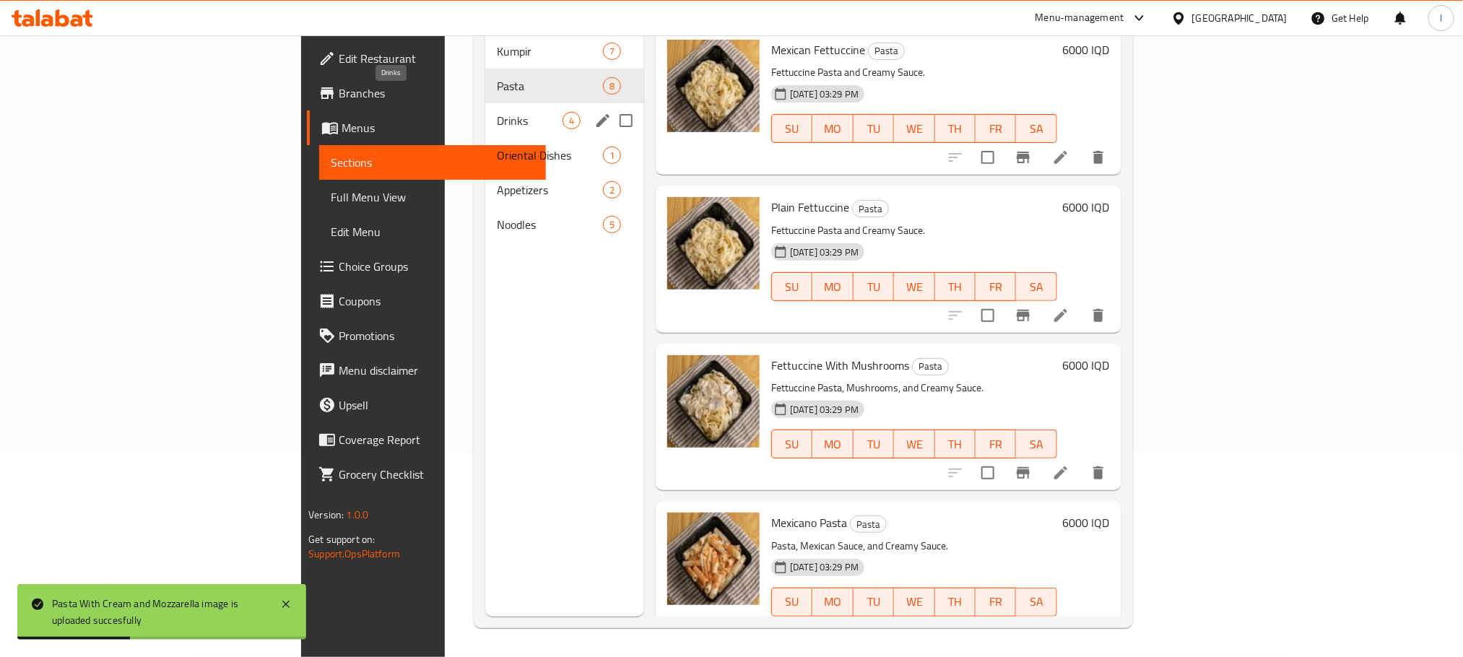
click at [497, 112] on span "Drinks" at bounding box center [530, 120] width 66 height 17
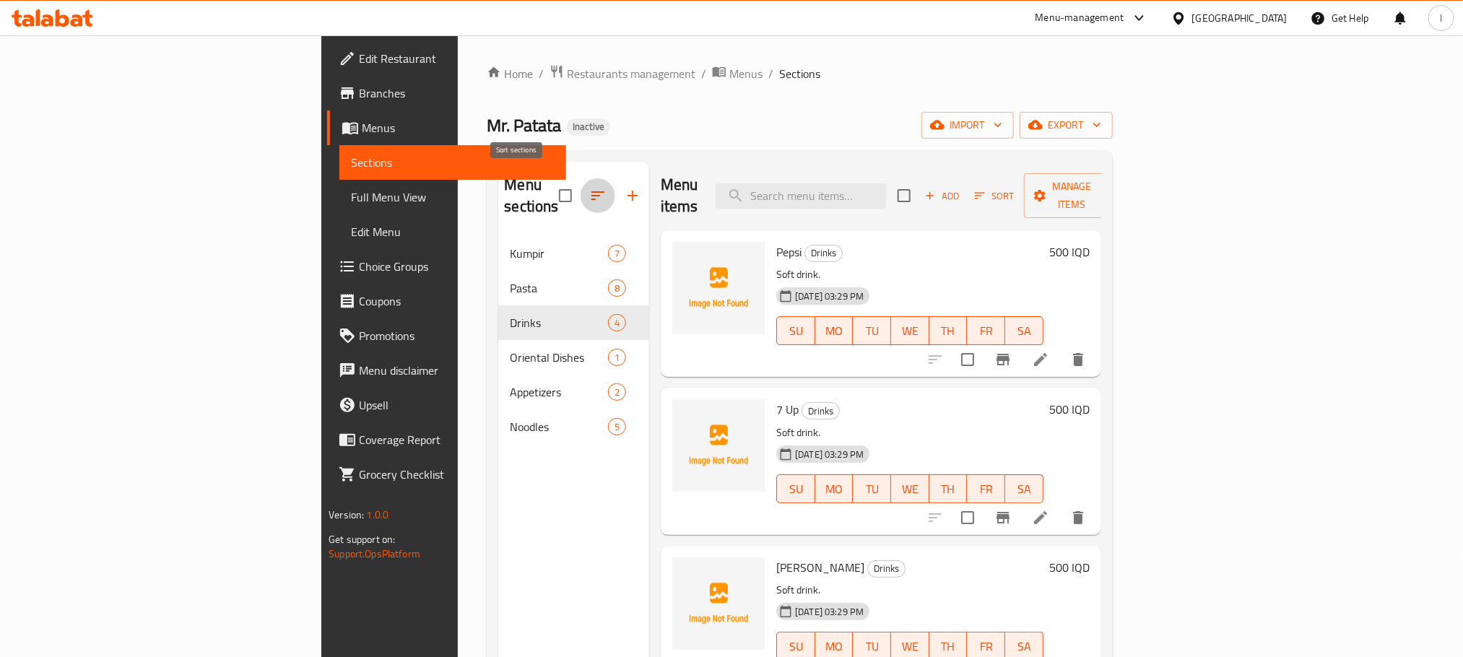
click at [589, 187] on icon "button" at bounding box center [597, 195] width 17 height 17
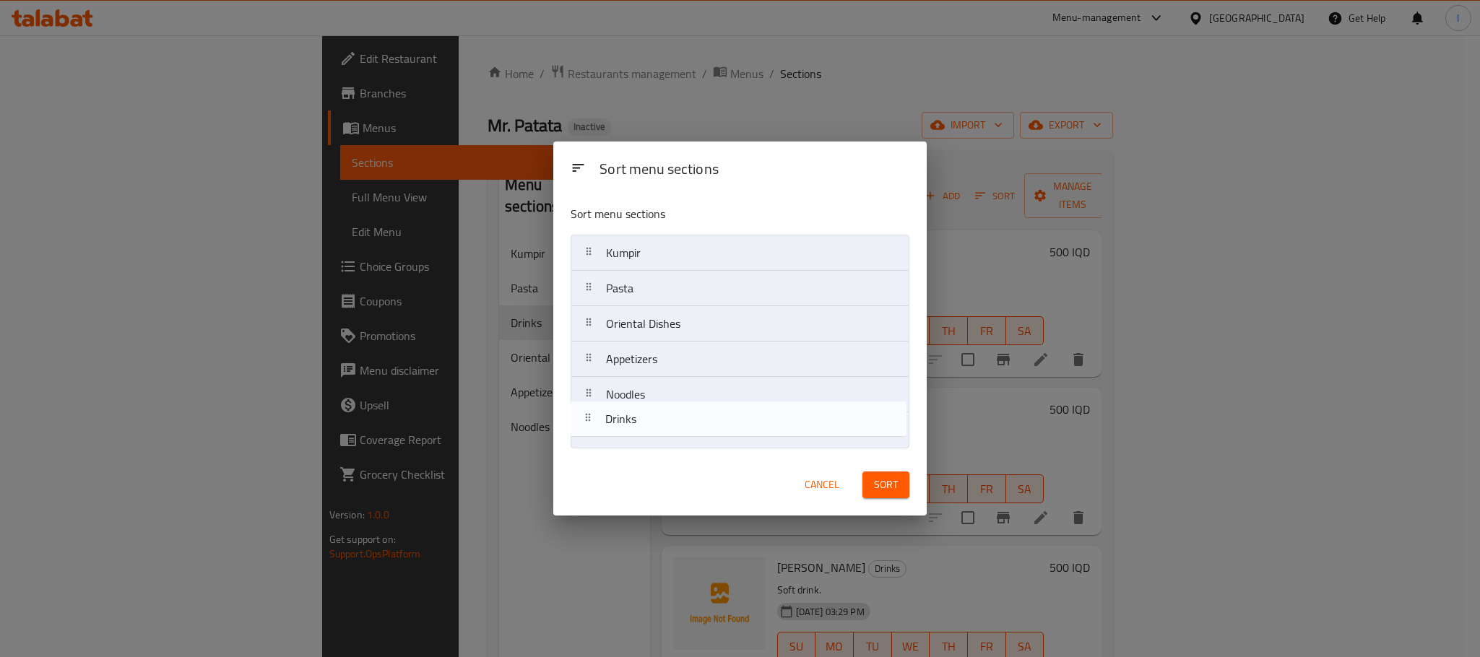
drag, startPoint x: 661, startPoint y: 329, endPoint x: 659, endPoint y: 430, distance: 100.4
click at [659, 430] on nav "Kumpir Pasta Drinks Oriental Dishes Appetizers Noodles" at bounding box center [740, 342] width 339 height 214
drag, startPoint x: 677, startPoint y: 369, endPoint x: 672, endPoint y: 256, distance: 113.5
click at [672, 256] on nav "Kumpir Pasta Oriental Dishes Appetizers Noodles Drinks" at bounding box center [740, 342] width 339 height 214
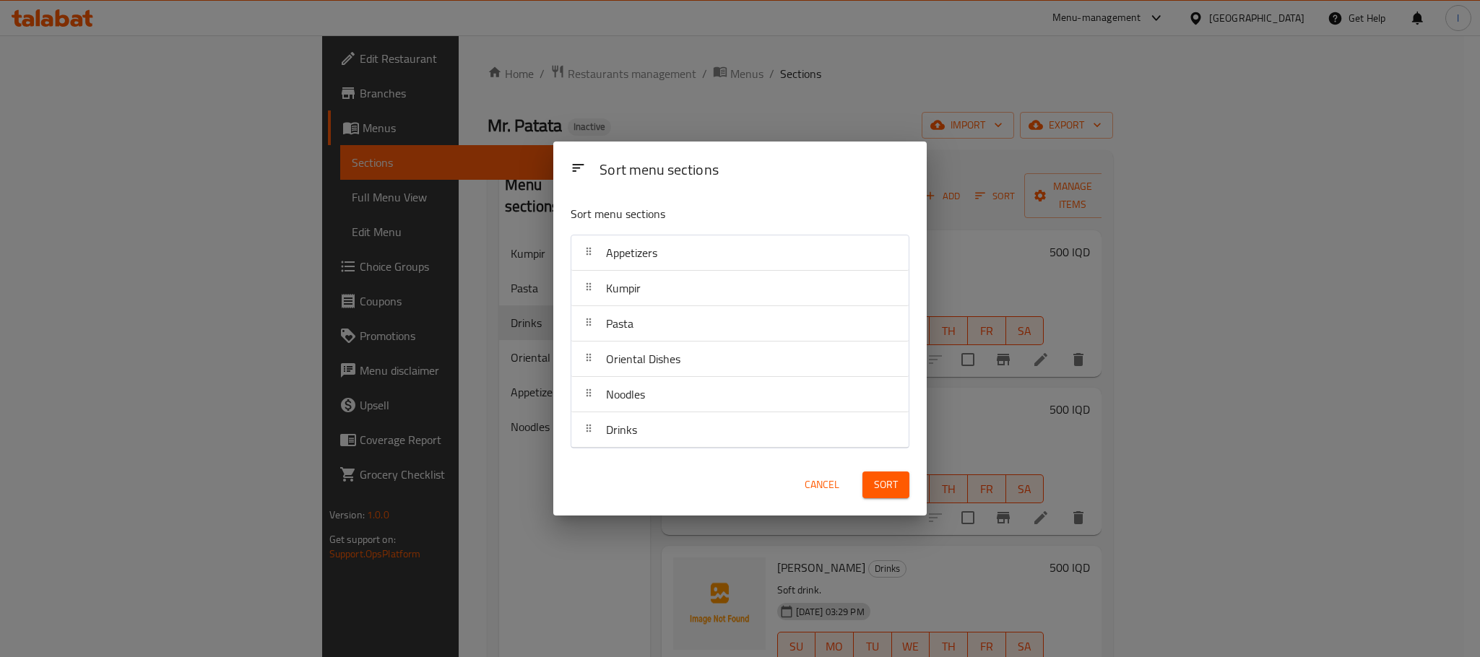
click at [885, 480] on span "Sort" at bounding box center [886, 485] width 24 height 18
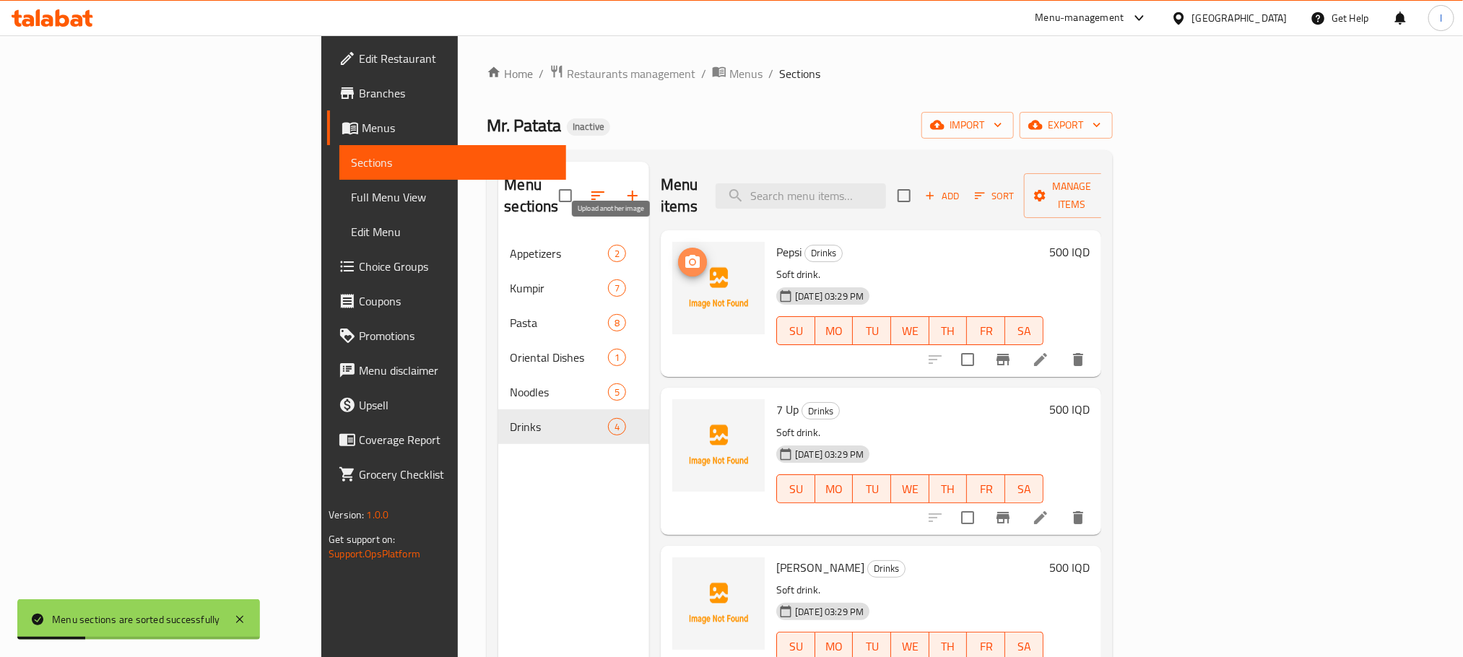
click at [678, 248] on button "upload picture" at bounding box center [692, 262] width 29 height 29
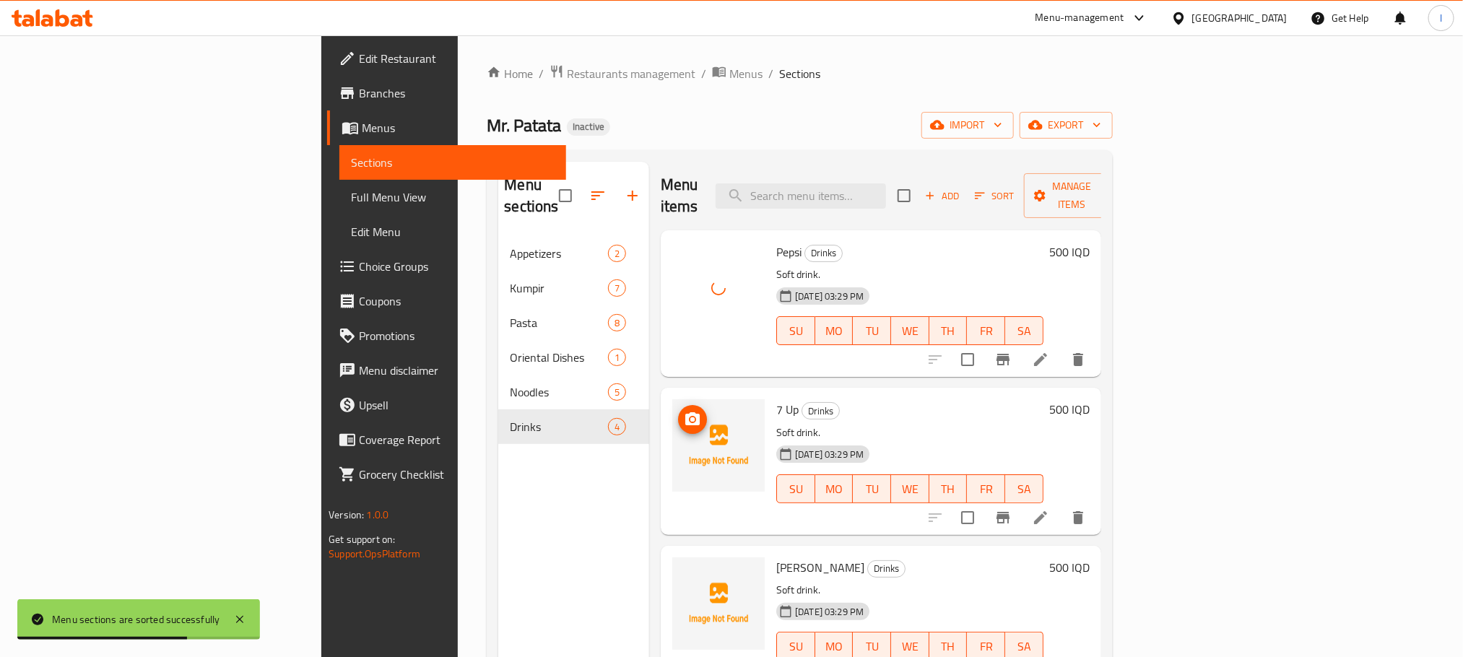
click at [684, 411] on icon "upload picture" at bounding box center [692, 419] width 17 height 17
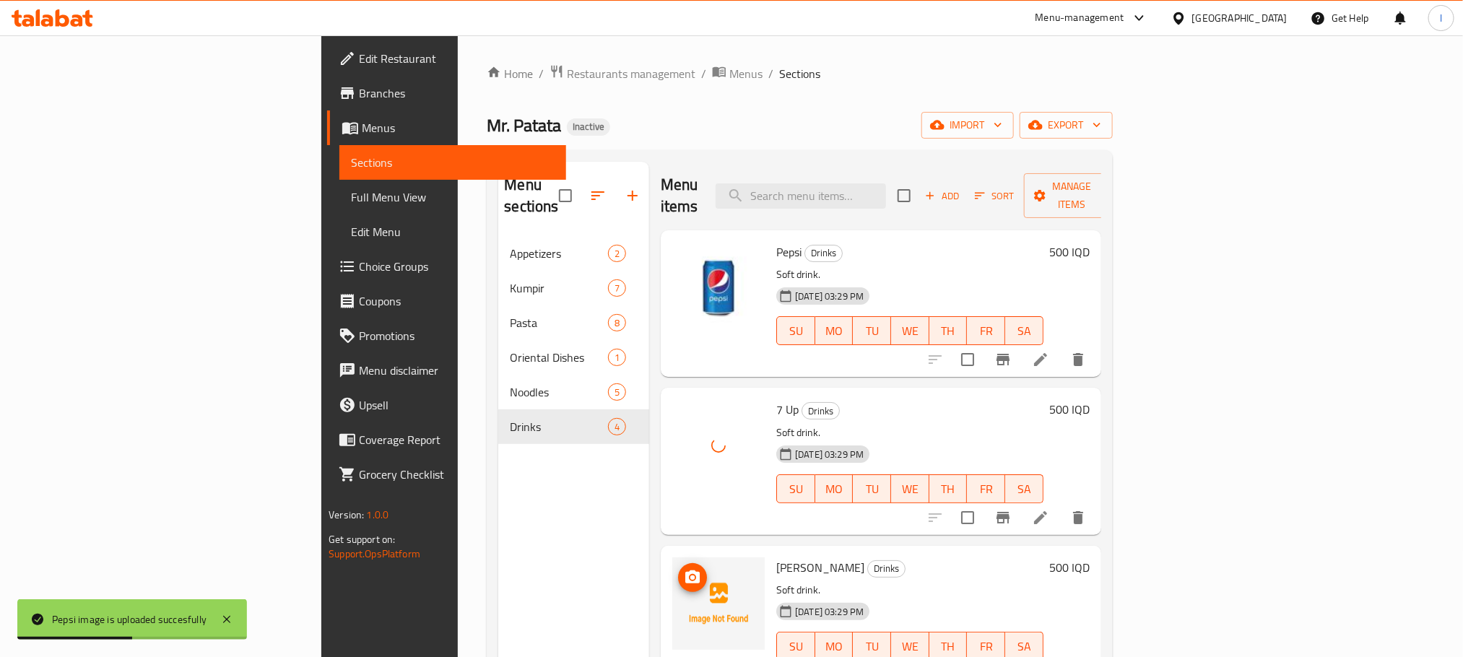
click at [678, 569] on span "upload picture" at bounding box center [692, 577] width 29 height 17
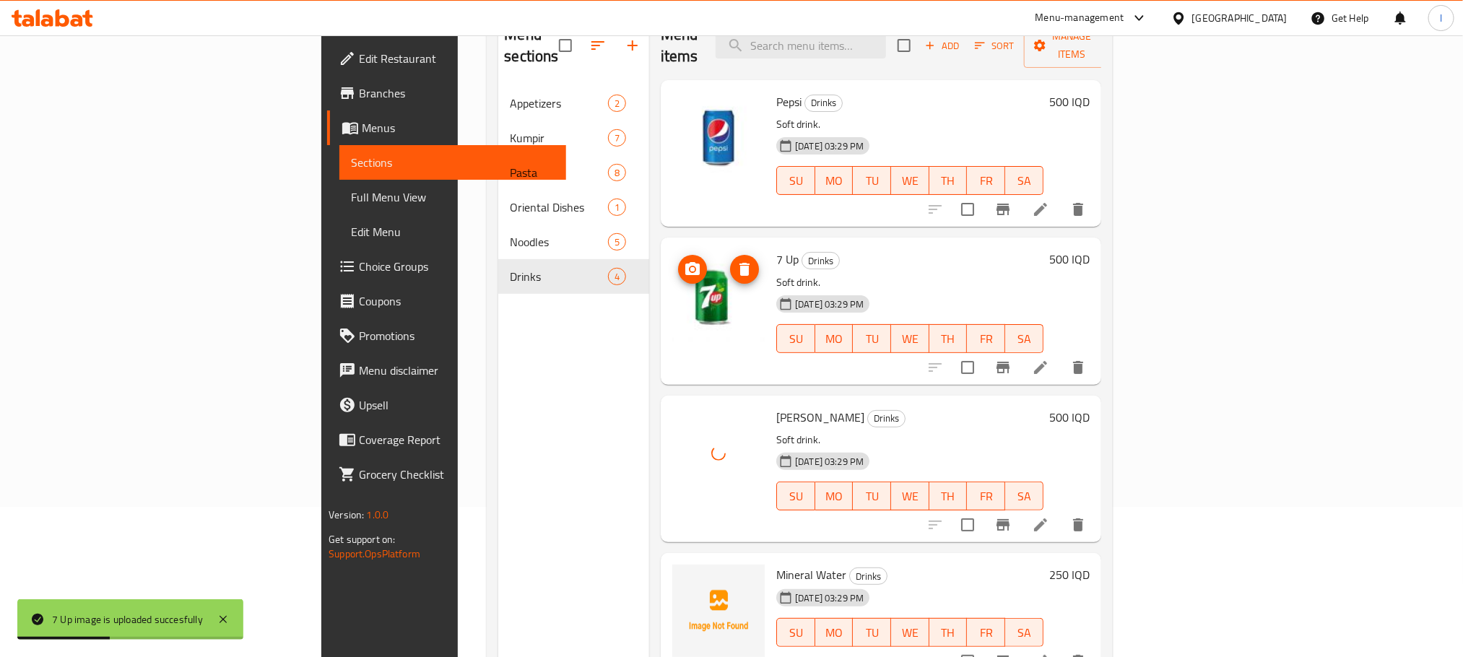
scroll to position [202, 0]
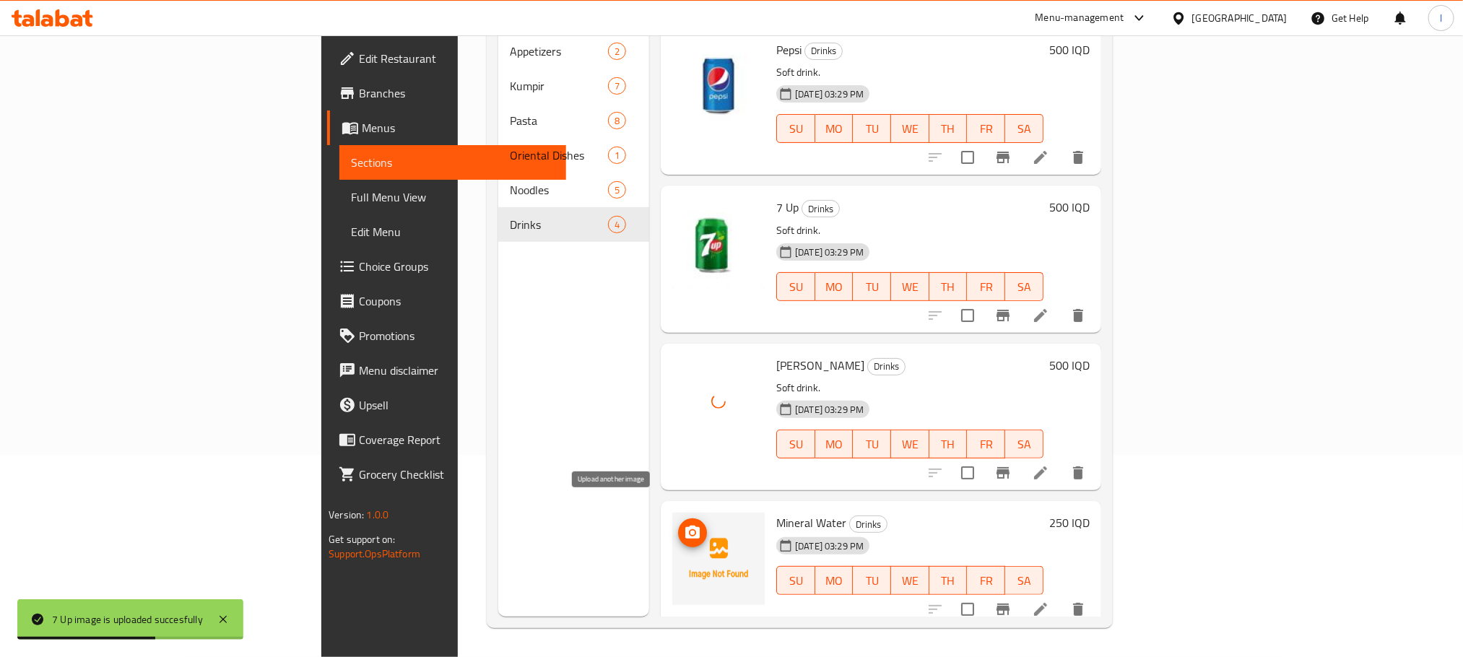
click at [685, 526] on icon "upload picture" at bounding box center [692, 532] width 14 height 13
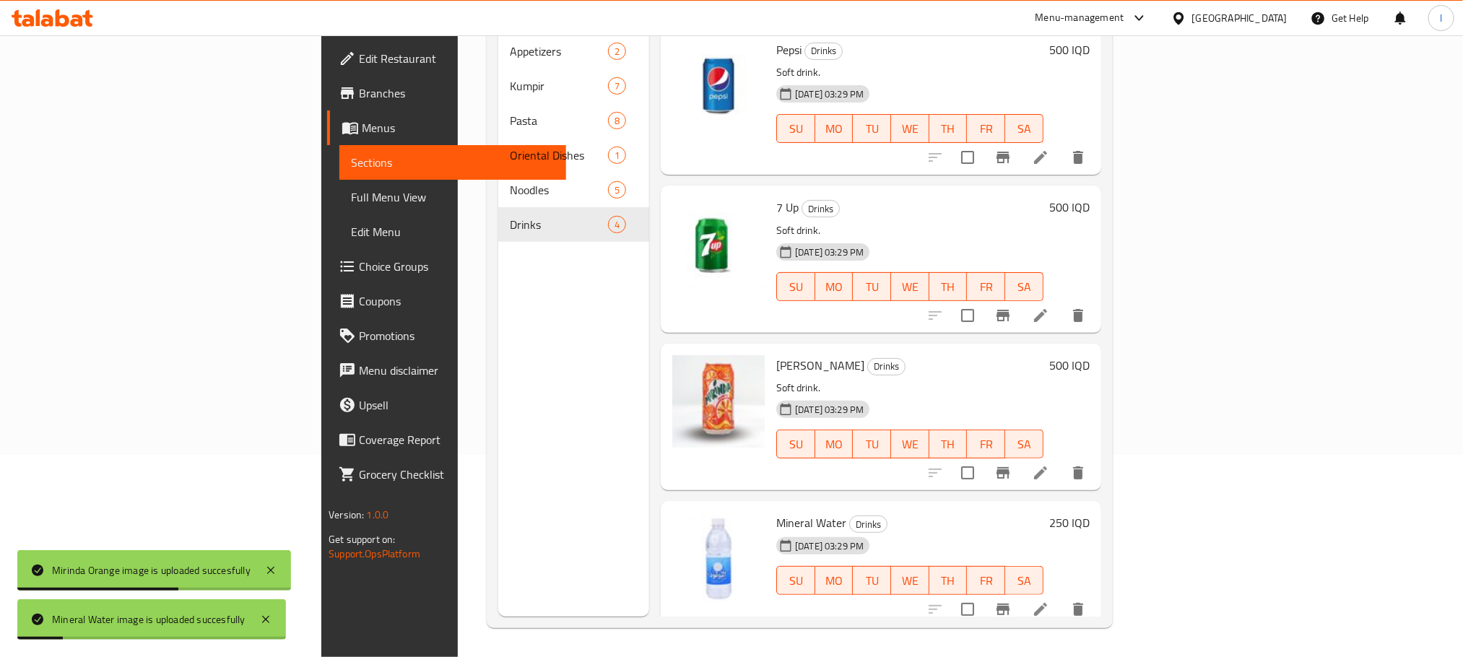
scroll to position [0, 0]
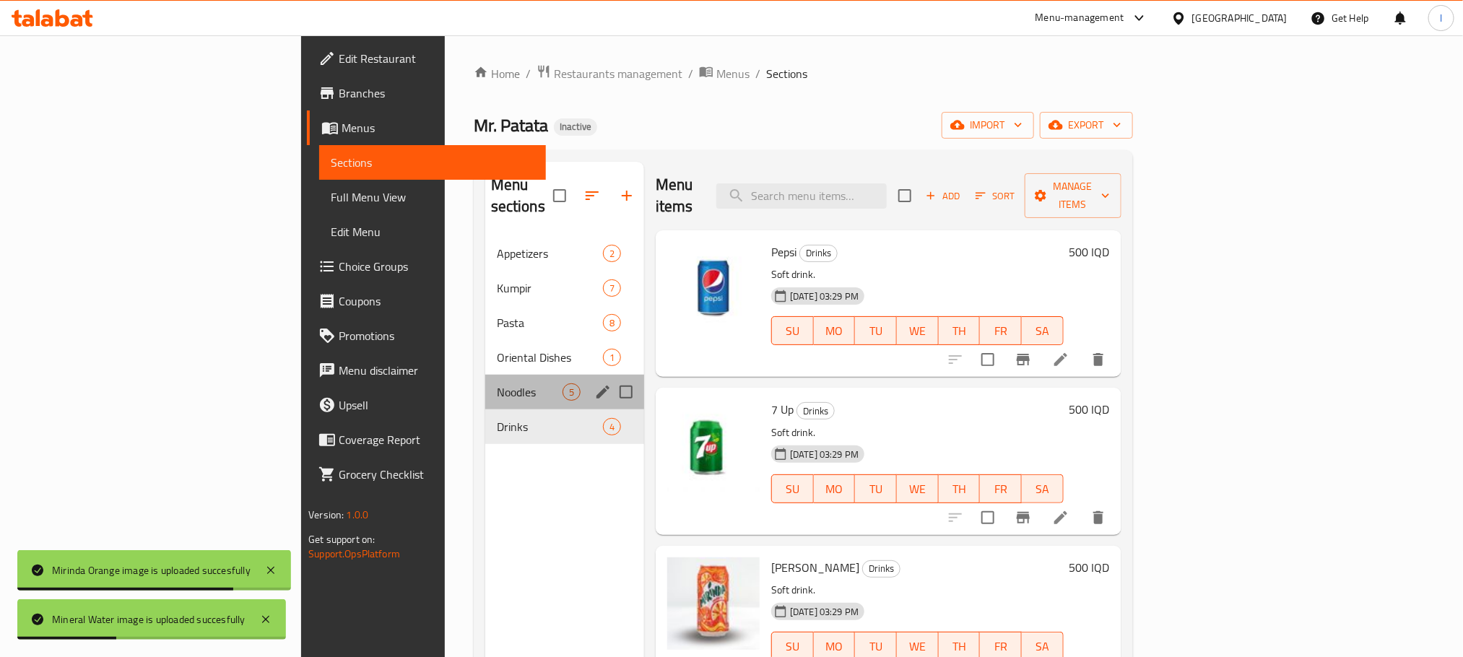
click at [485, 375] on div "Noodles 5" at bounding box center [564, 392] width 159 height 35
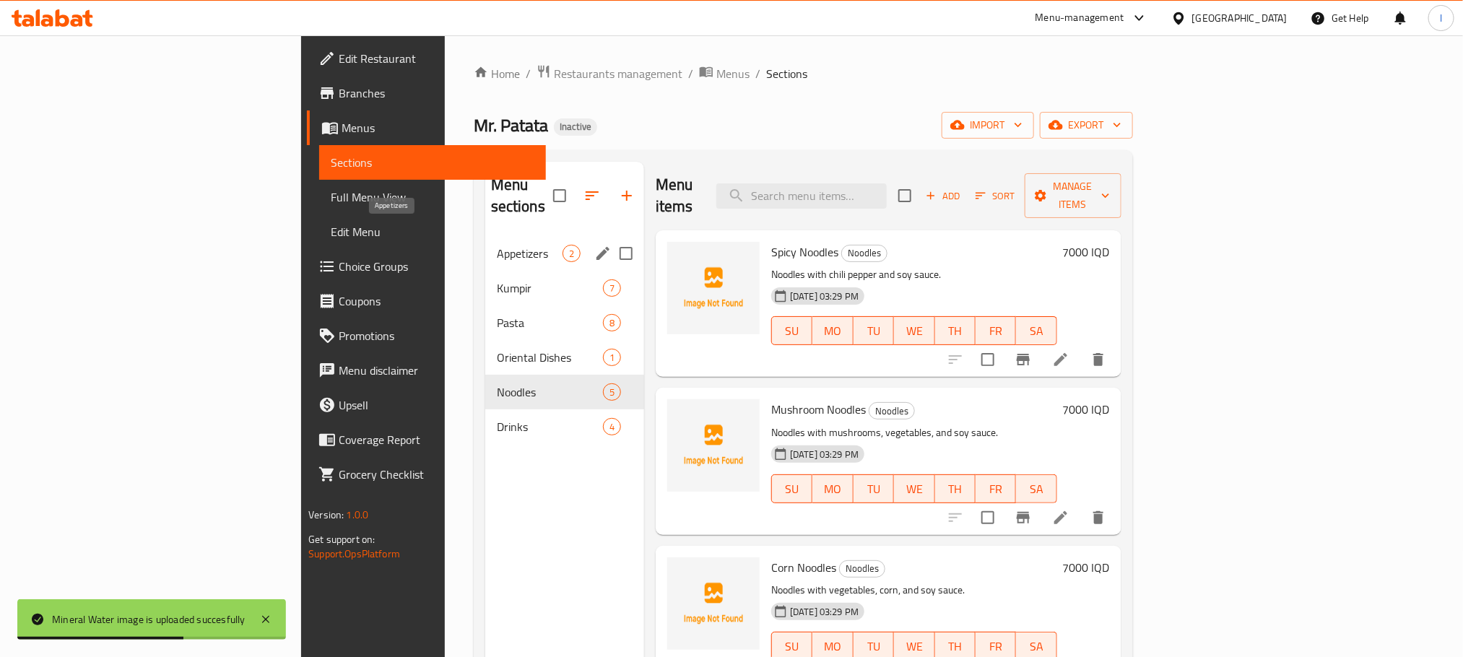
click at [497, 245] on span "Appetizers" at bounding box center [530, 253] width 66 height 17
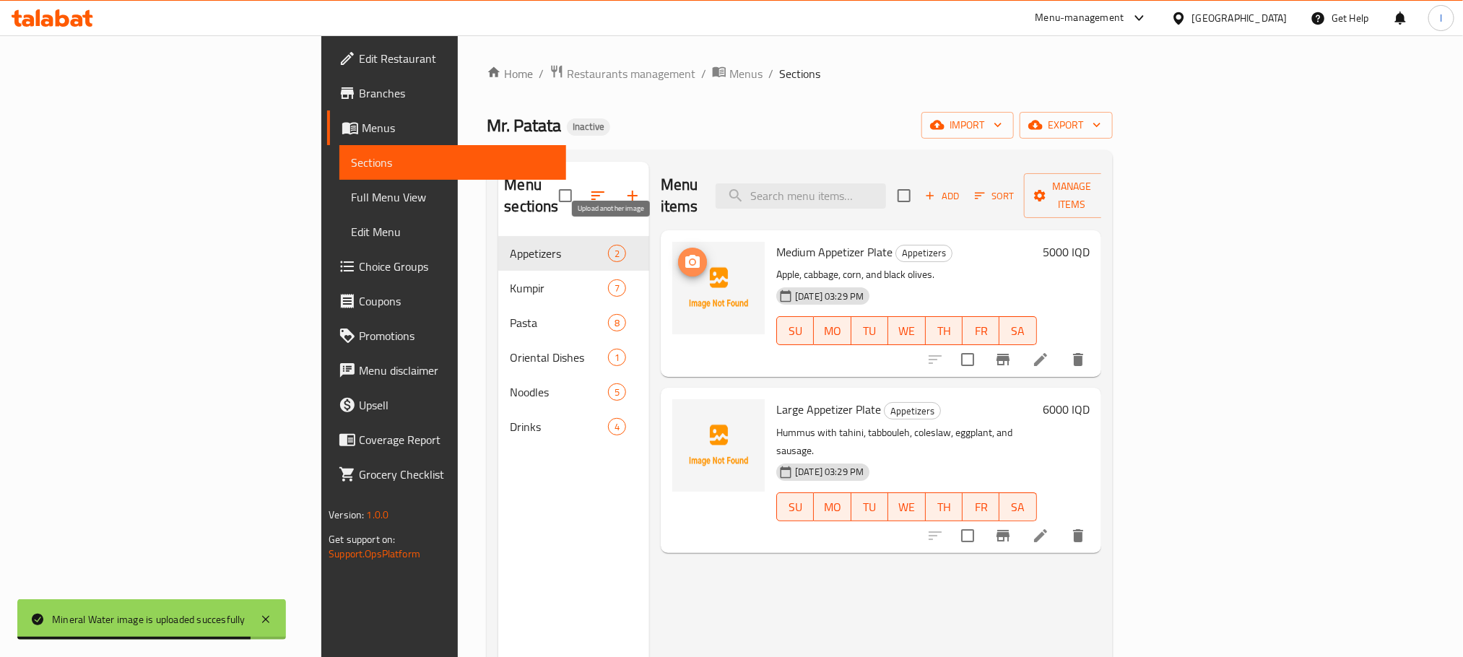
click at [684, 254] on icon "upload picture" at bounding box center [692, 262] width 17 height 17
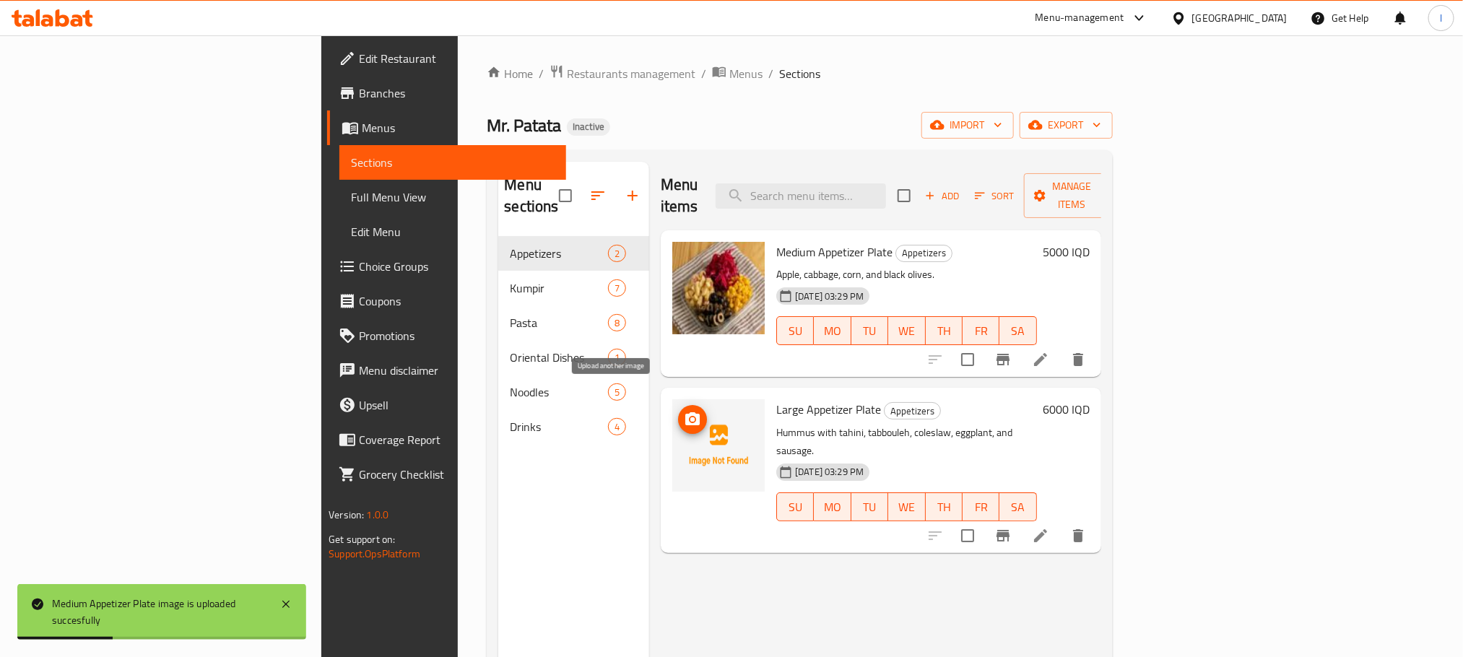
click at [685, 412] on icon "upload picture" at bounding box center [692, 418] width 14 height 13
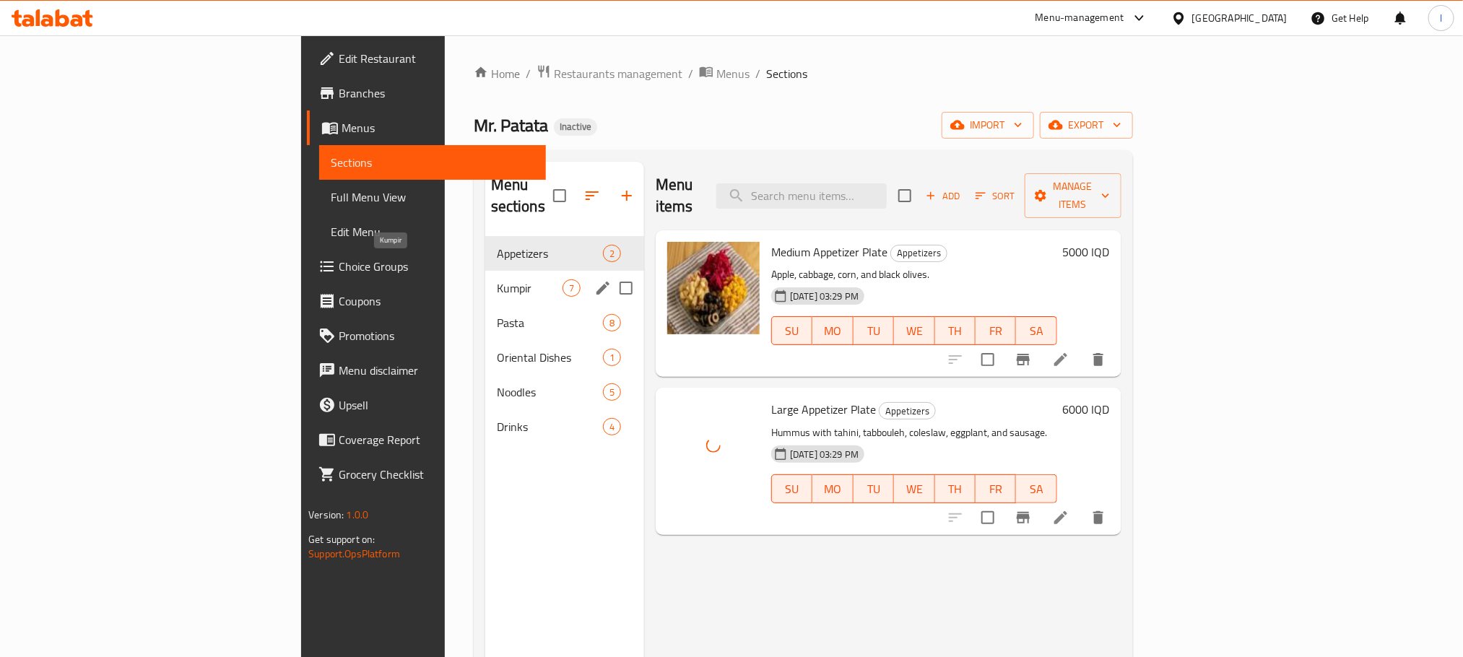
click at [497, 280] on span "Kumpir" at bounding box center [530, 288] width 66 height 17
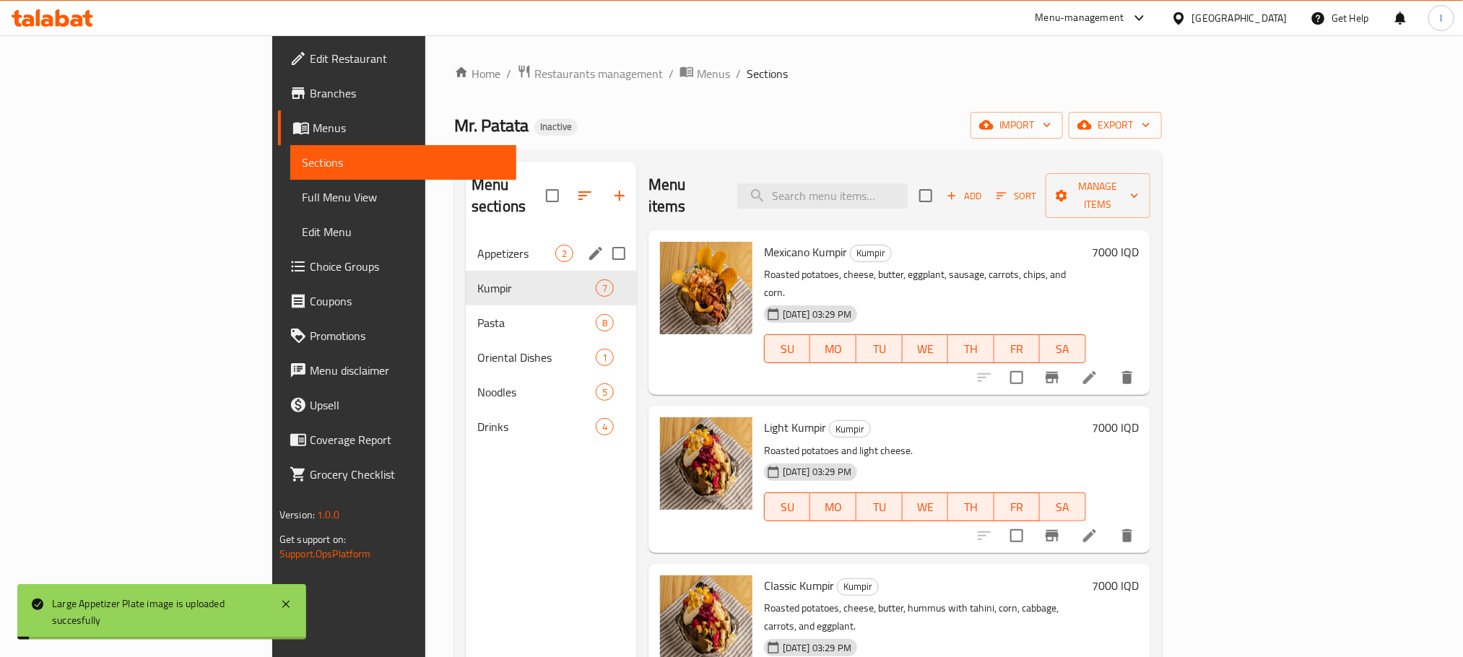
click at [466, 241] on div "Appetizers 2" at bounding box center [551, 253] width 171 height 35
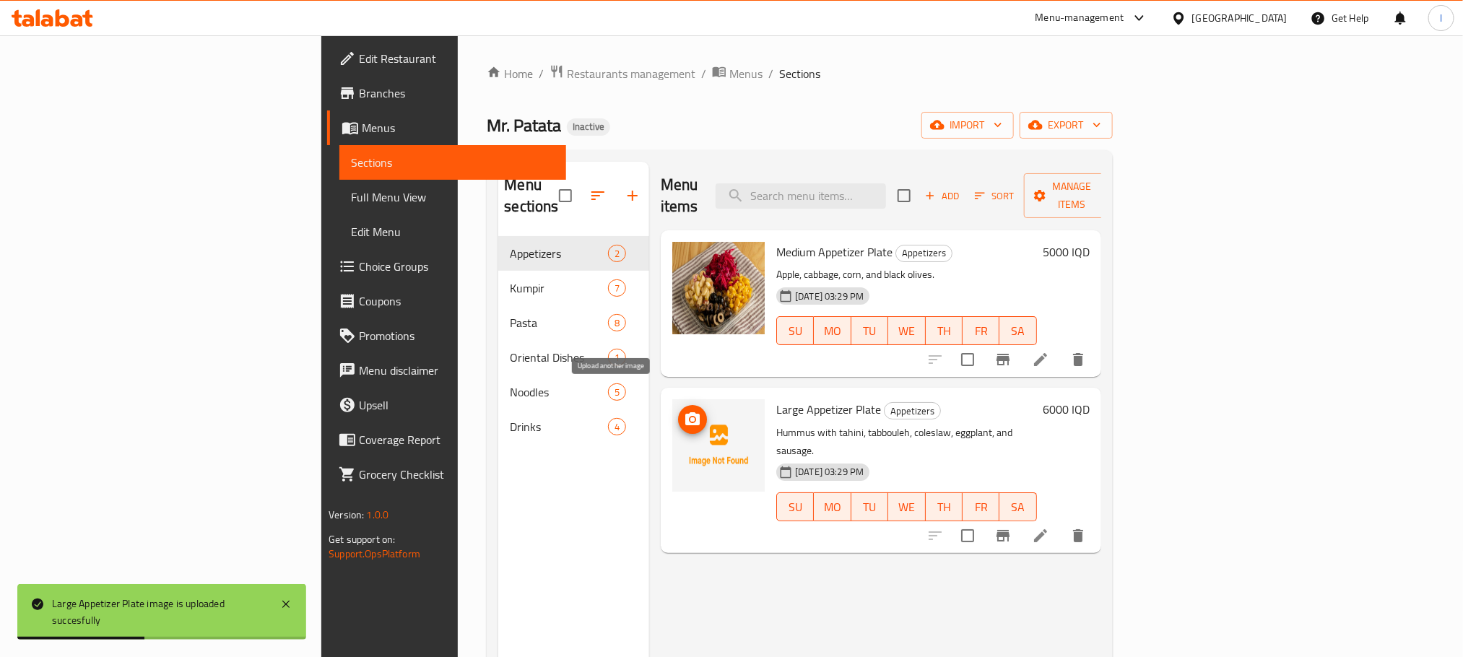
click at [678, 411] on span "upload picture" at bounding box center [692, 419] width 29 height 17
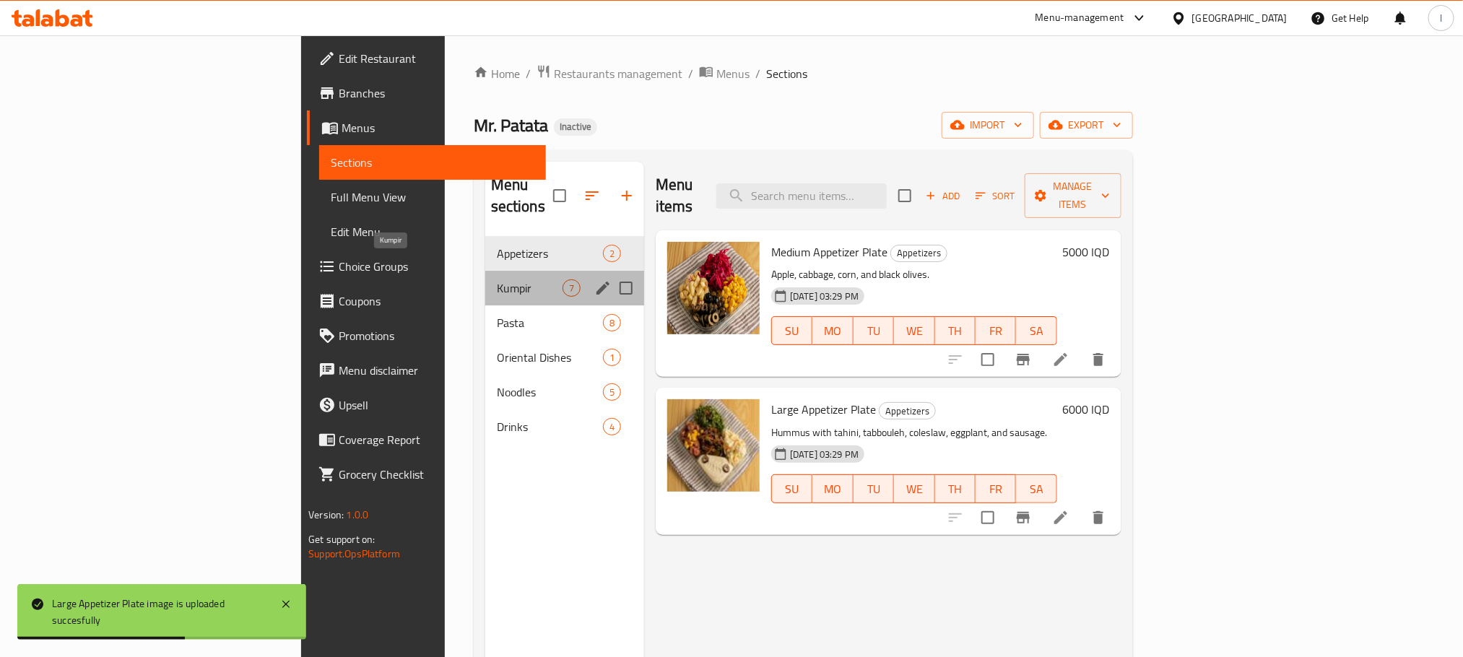
click at [497, 280] on span "Kumpir" at bounding box center [530, 288] width 66 height 17
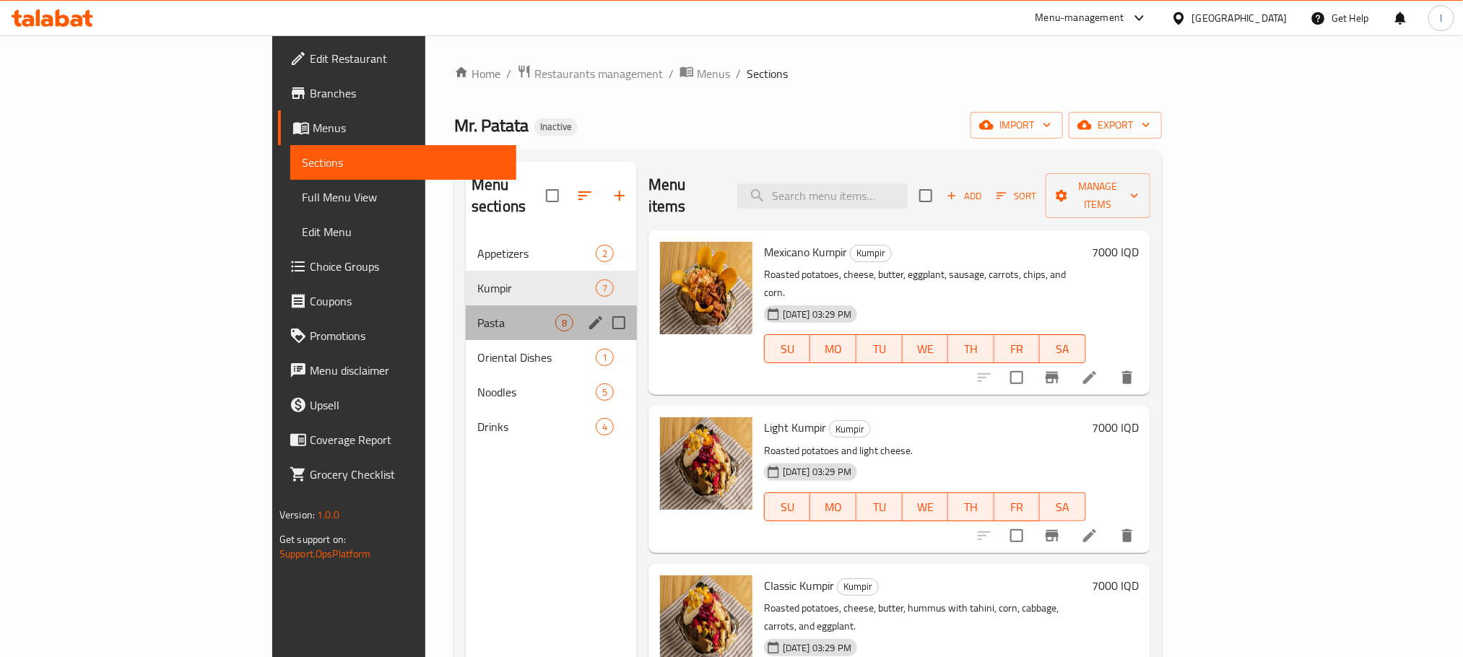
click at [466, 306] on div "Pasta 8" at bounding box center [551, 323] width 171 height 35
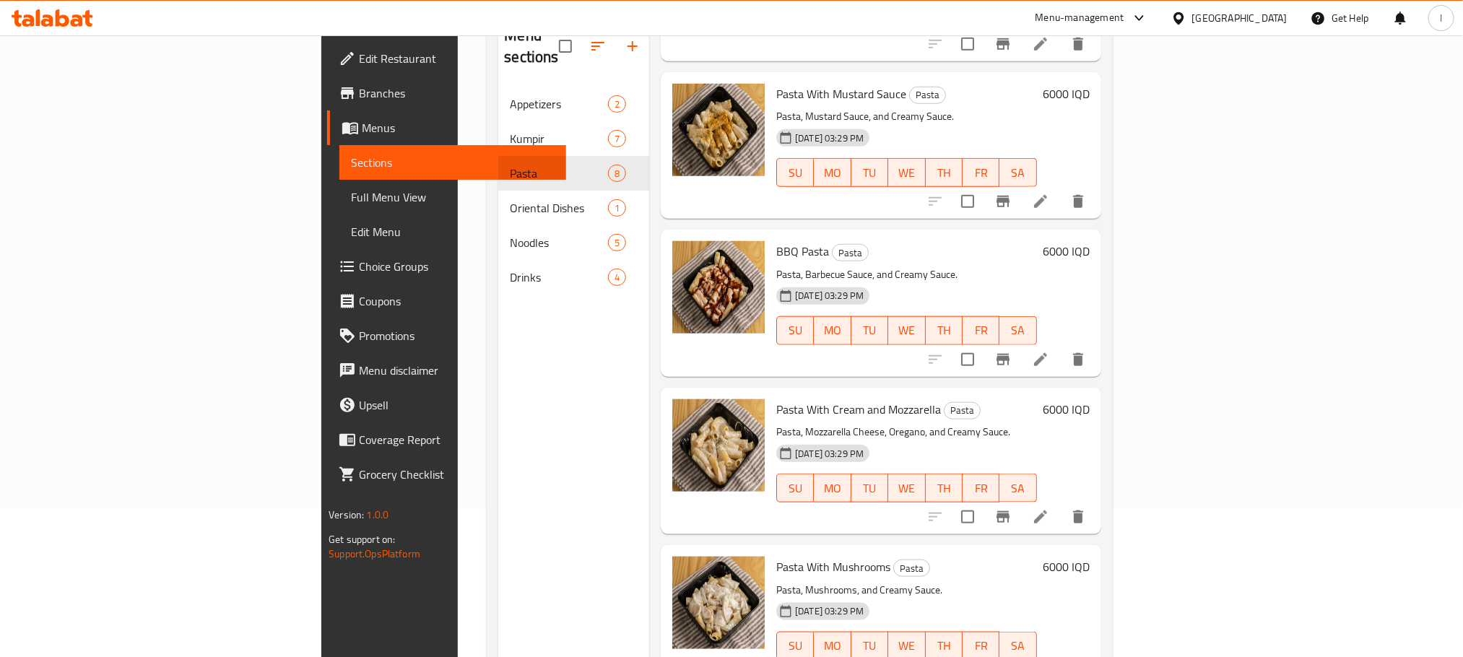
scroll to position [202, 0]
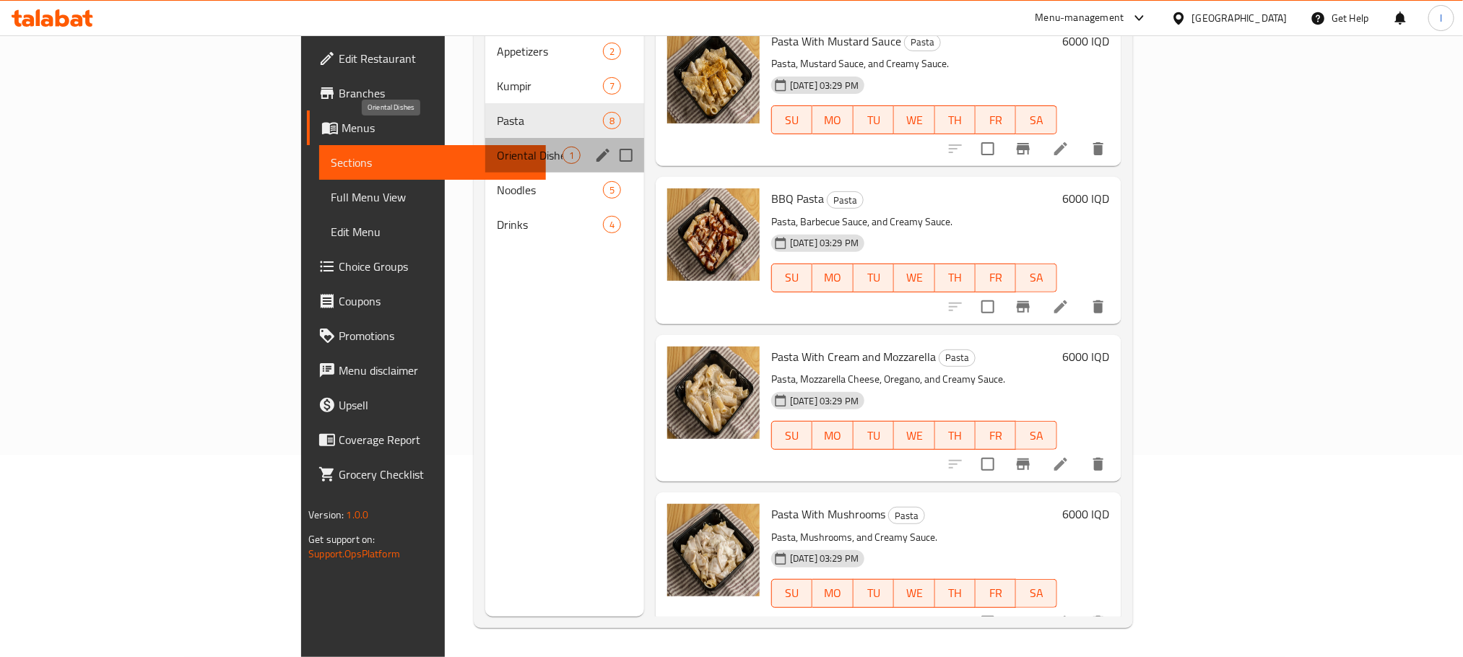
click at [497, 147] on span "Oriental Dishes" at bounding box center [530, 155] width 66 height 17
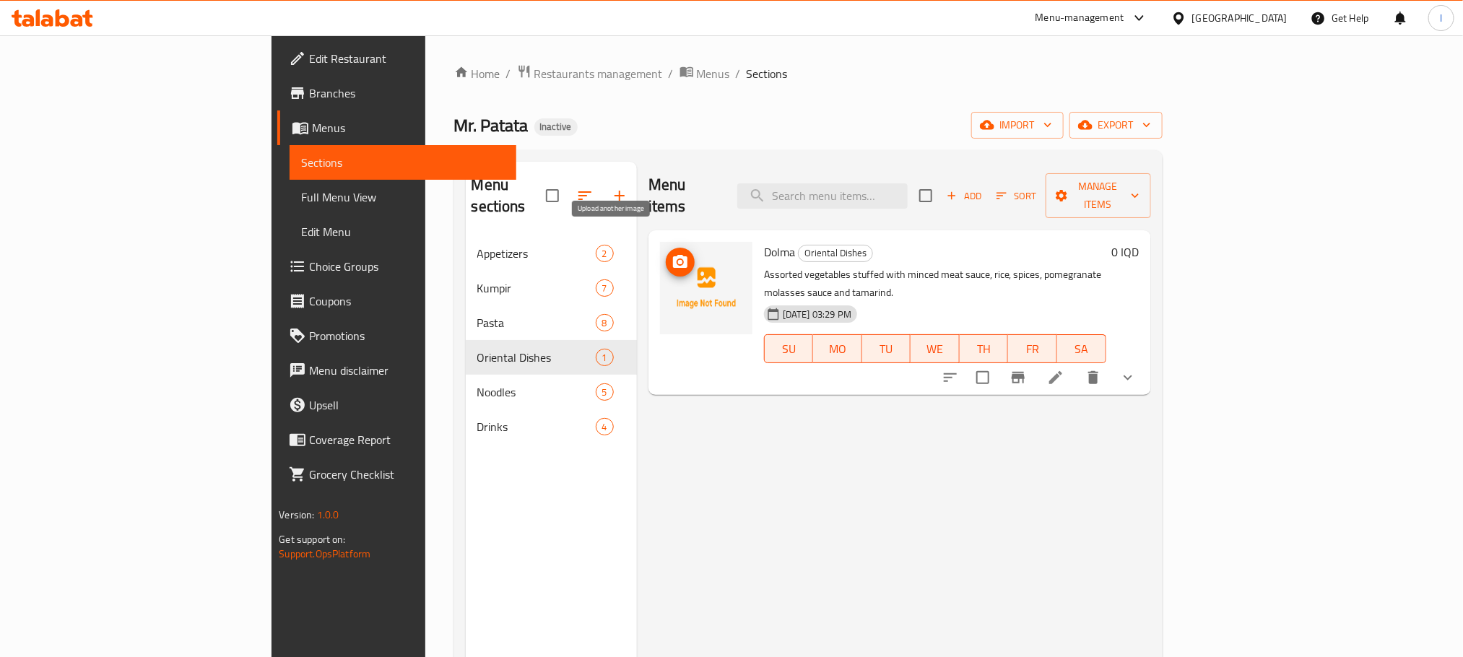
click at [672, 254] on icon "upload picture" at bounding box center [680, 262] width 17 height 17
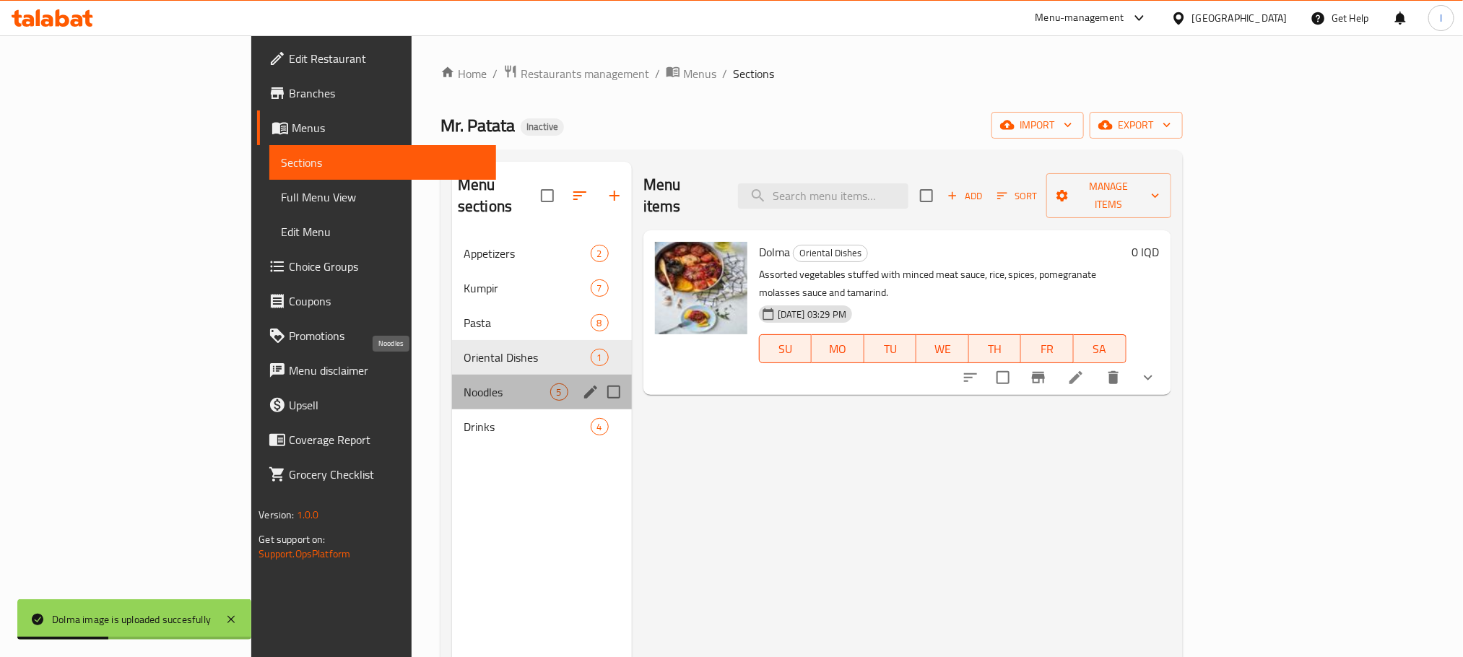
click at [464, 384] on span "Noodles" at bounding box center [507, 392] width 87 height 17
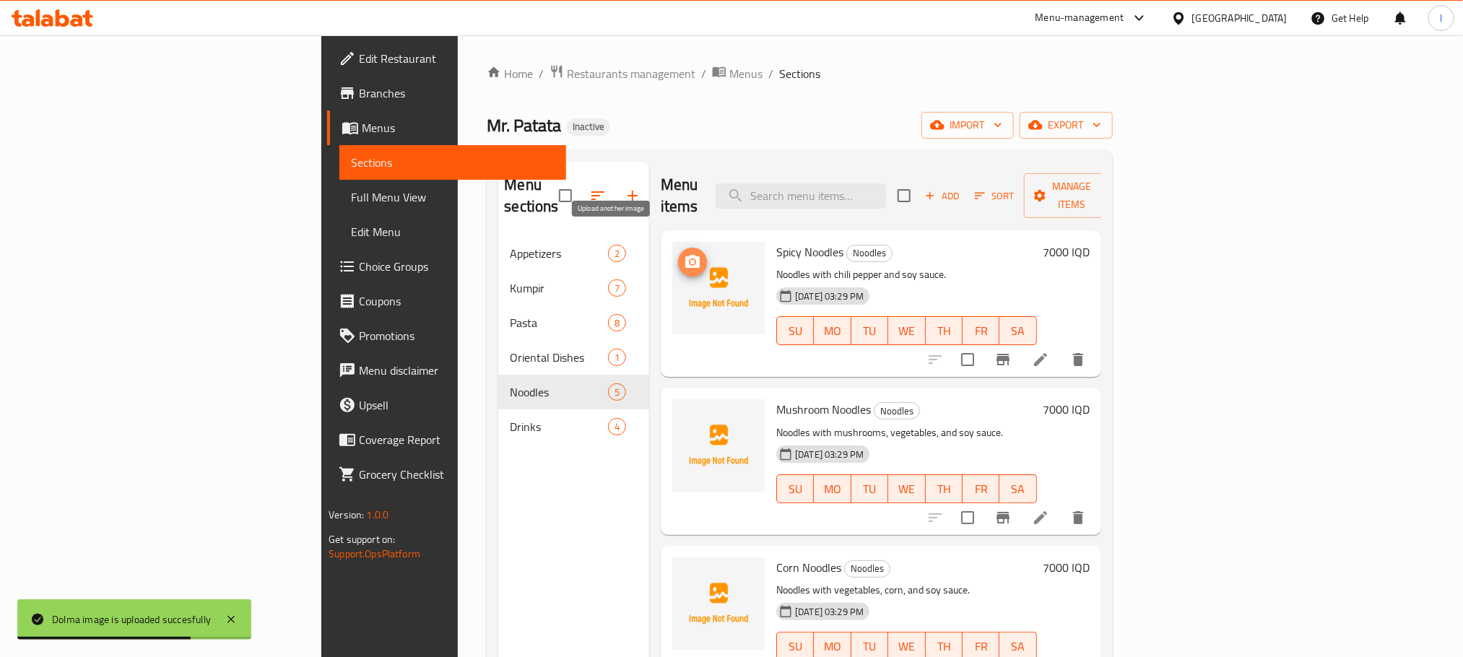
click at [684, 254] on icon "upload picture" at bounding box center [692, 262] width 17 height 17
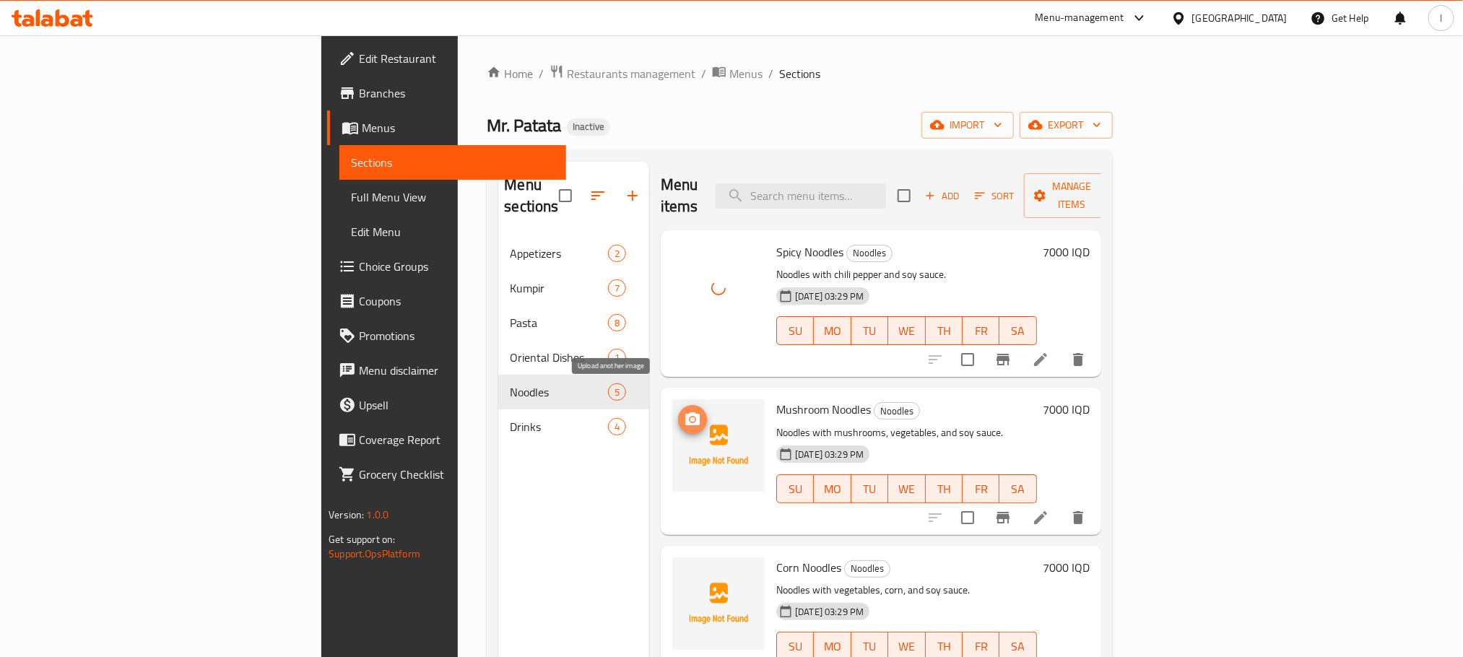
click at [685, 412] on icon "upload picture" at bounding box center [692, 418] width 14 height 13
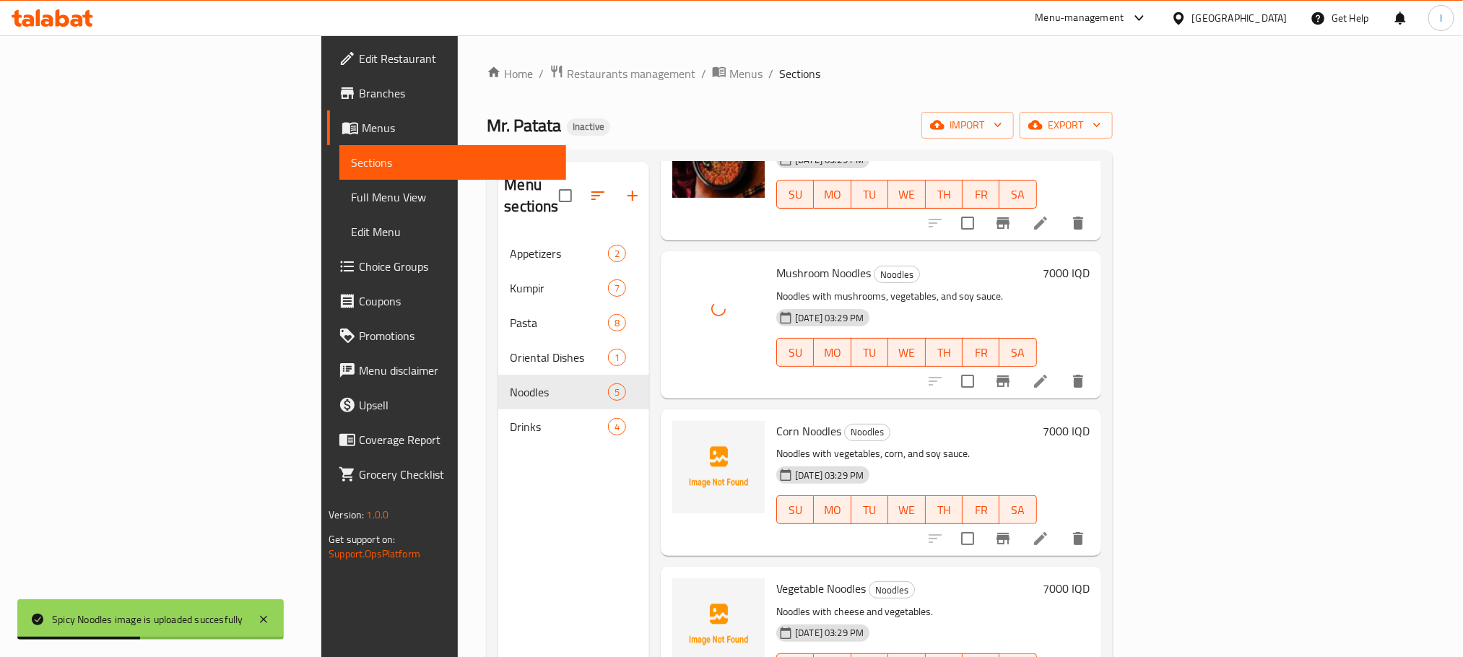
scroll to position [167, 0]
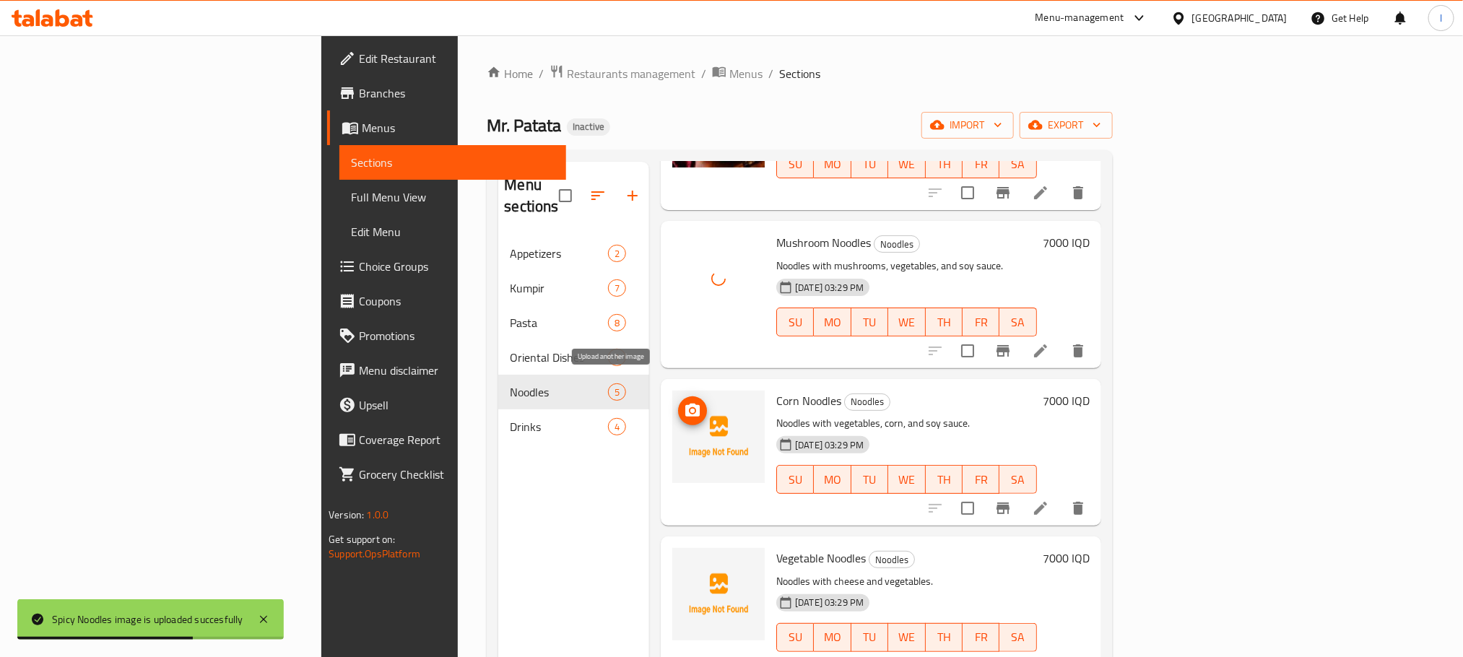
click at [684, 402] on icon "upload picture" at bounding box center [692, 410] width 17 height 17
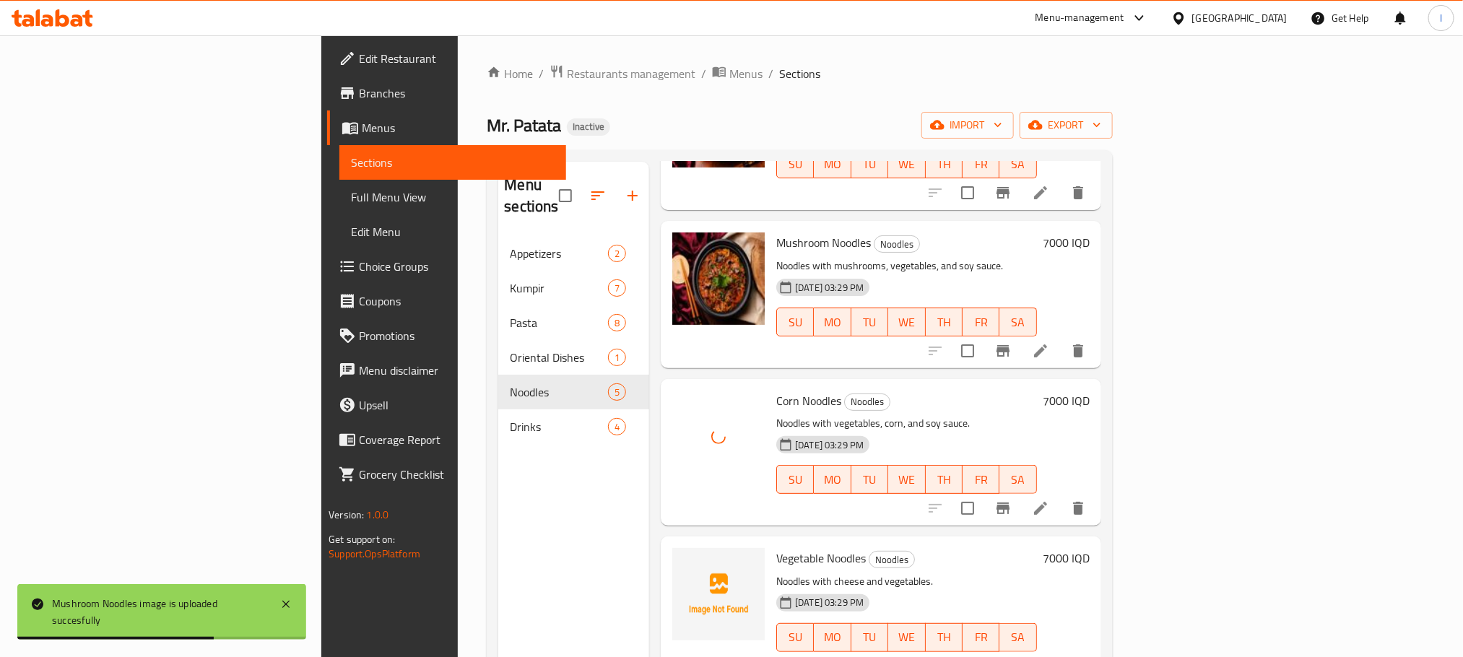
scroll to position [202, 0]
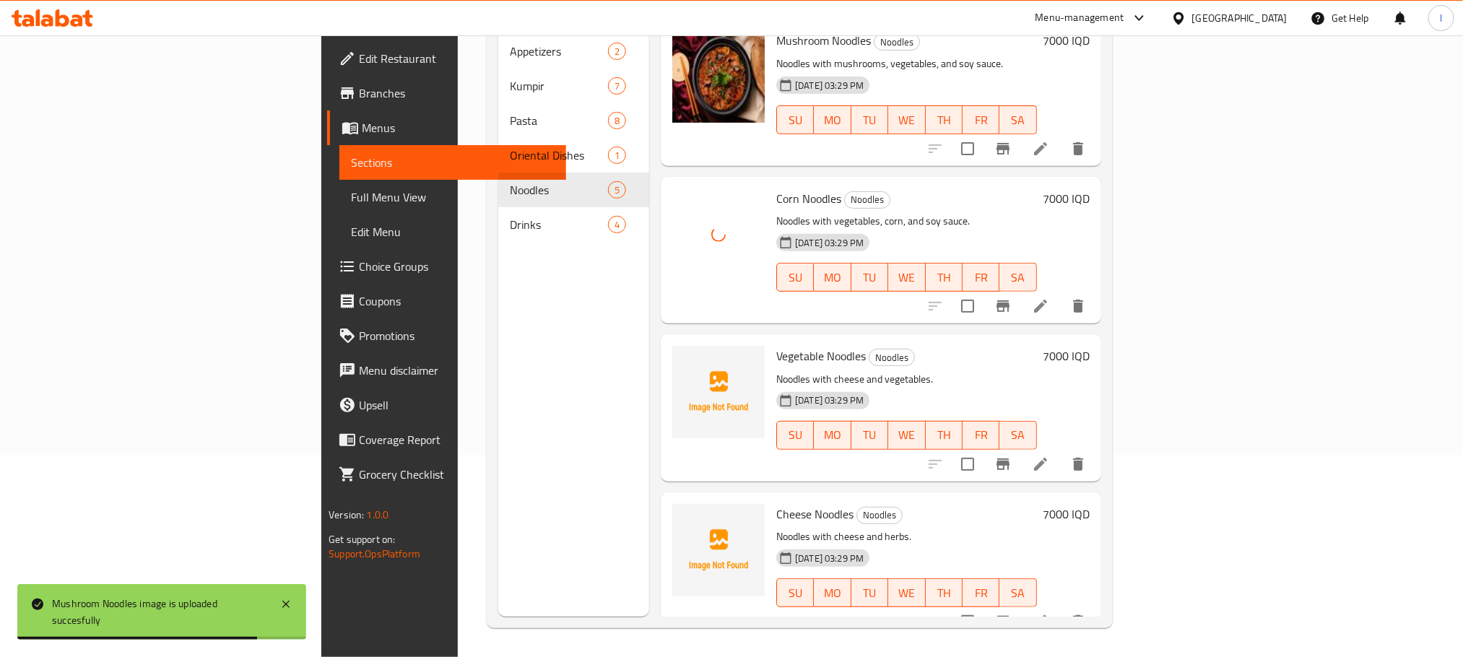
click at [667, 340] on div at bounding box center [719, 407] width 104 height 135
click at [685, 359] on icon "upload picture" at bounding box center [692, 365] width 14 height 13
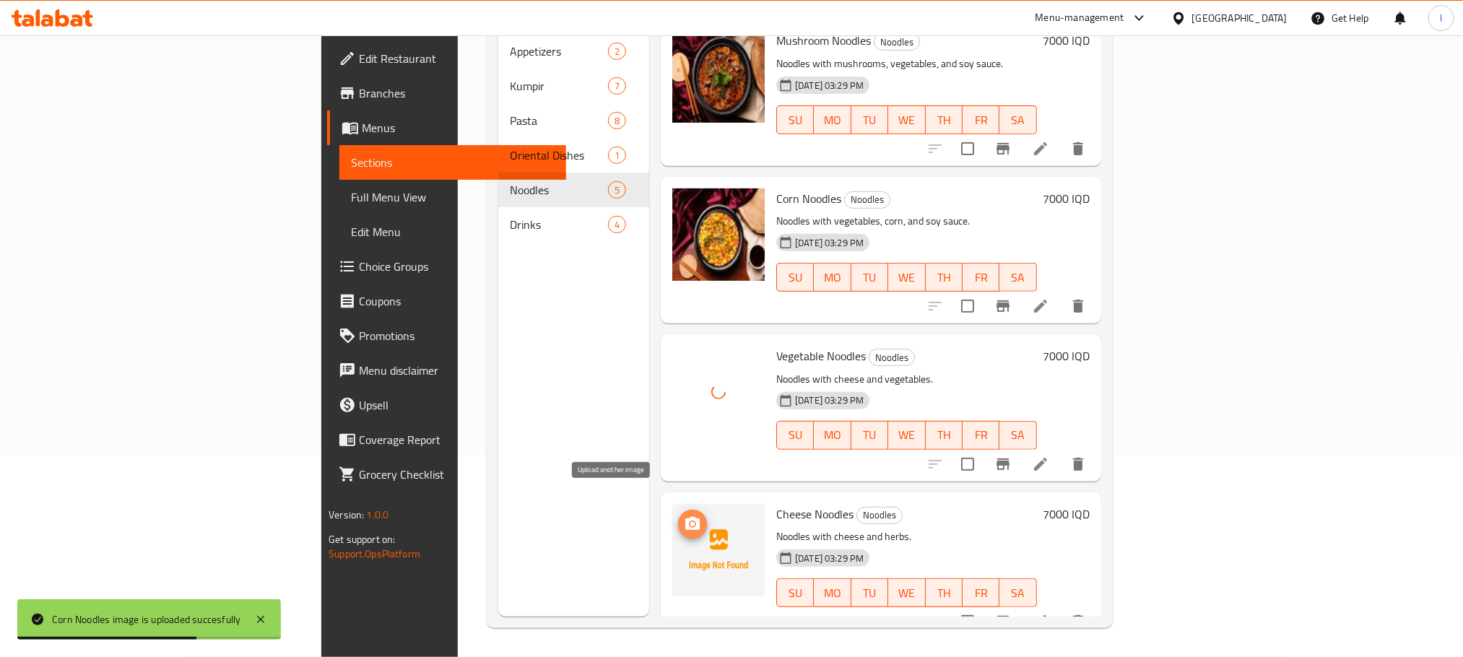
click at [684, 516] on icon "upload picture" at bounding box center [692, 524] width 17 height 17
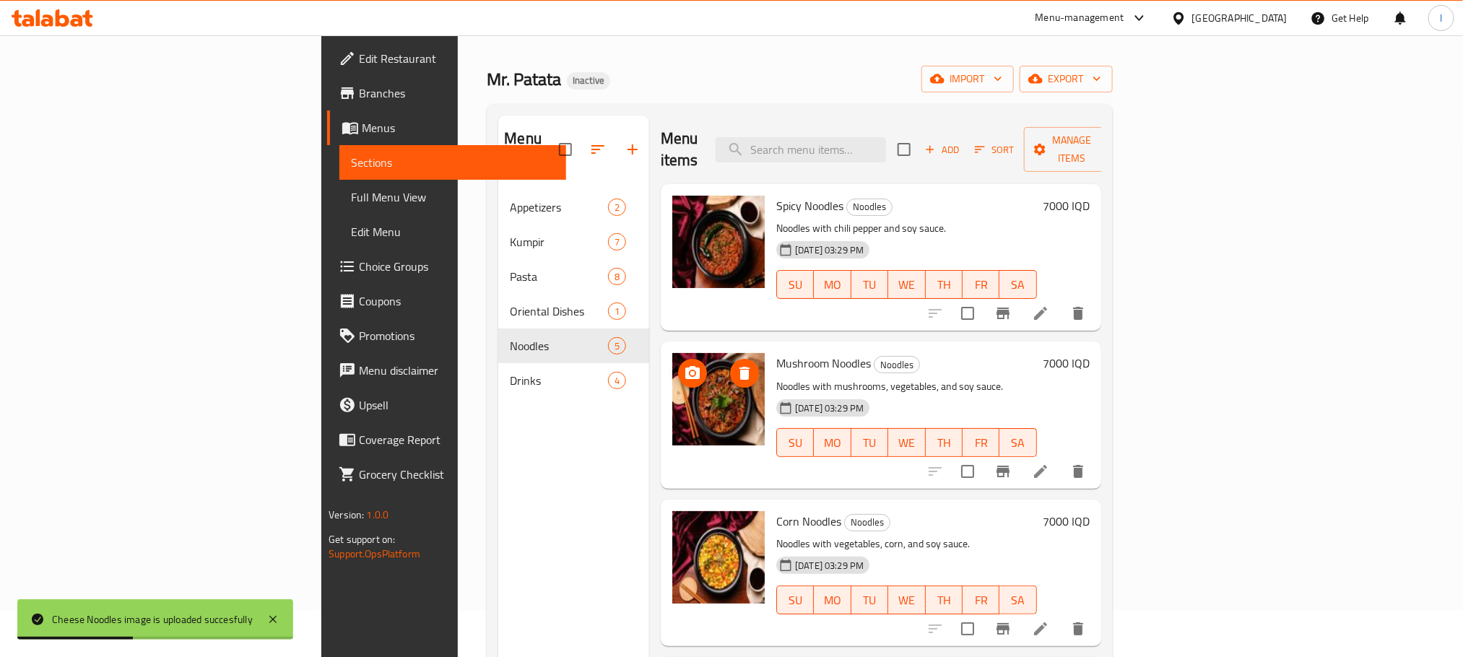
scroll to position [0, 0]
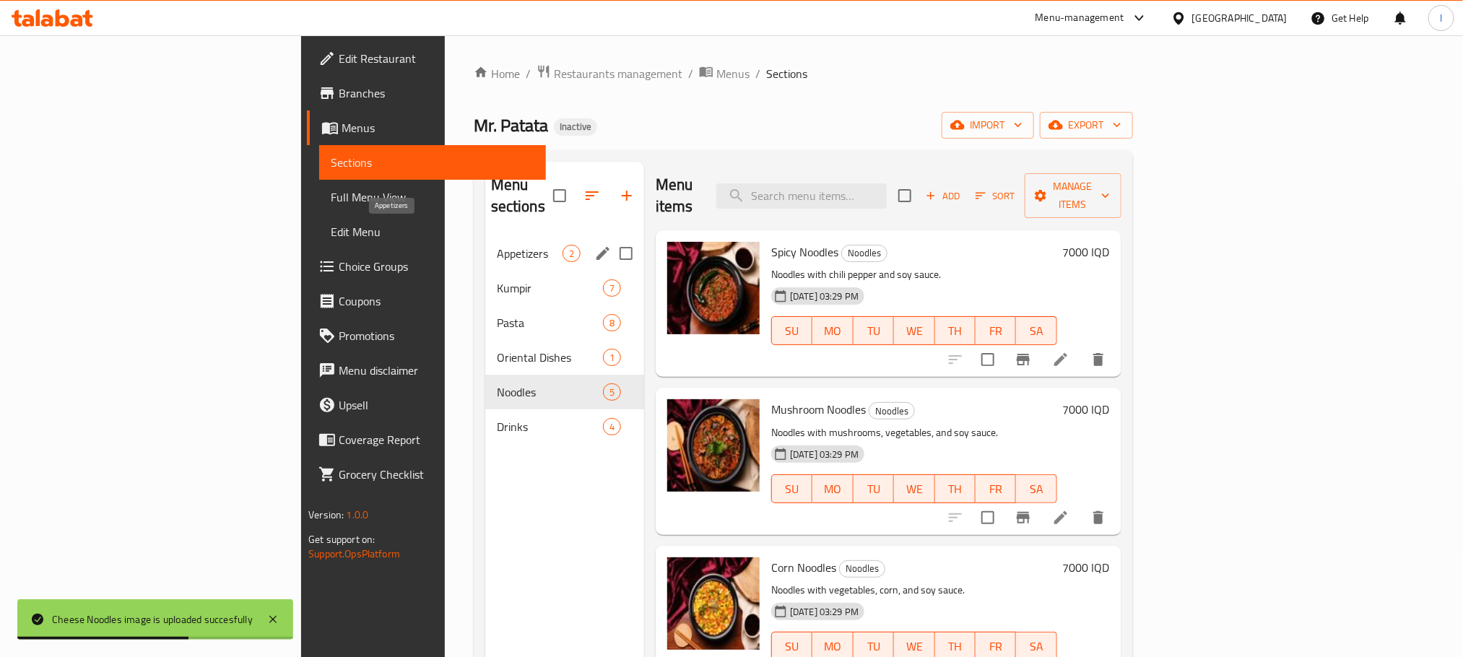
click at [497, 245] on span "Appetizers" at bounding box center [530, 253] width 66 height 17
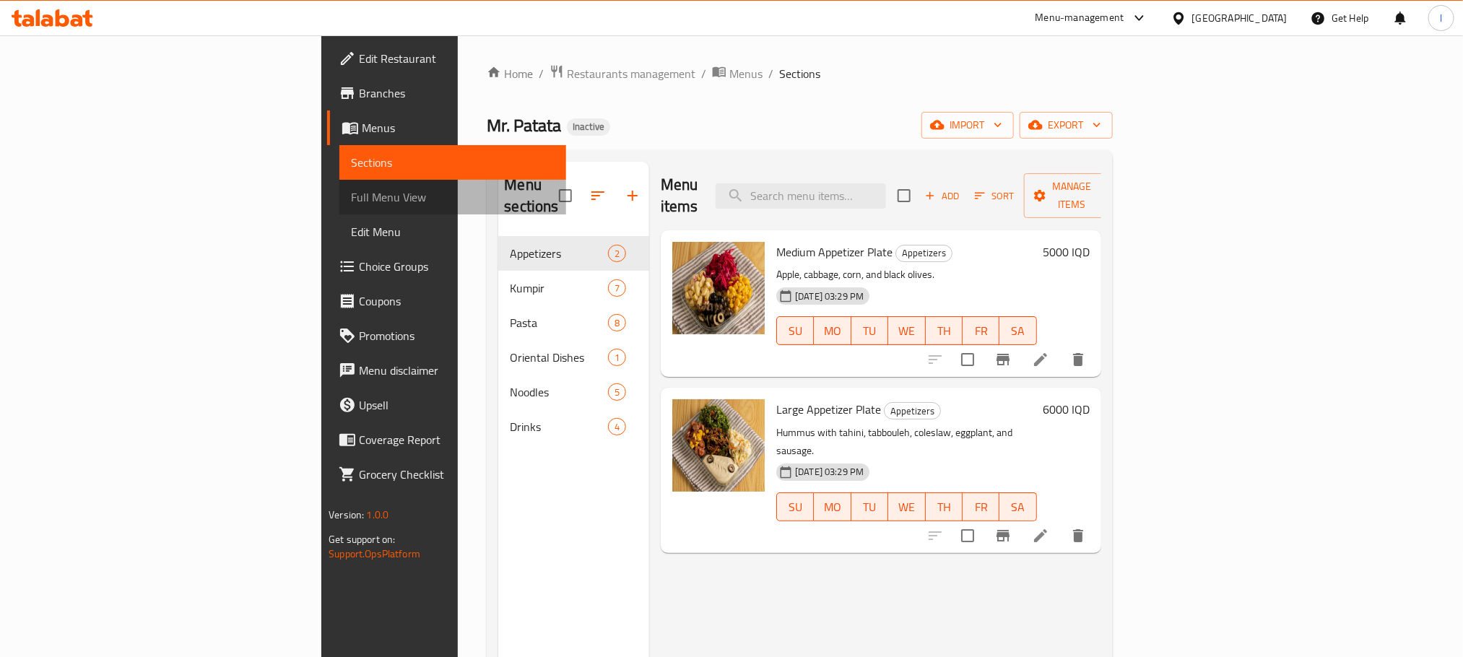
click at [351, 195] on span "Full Menu View" at bounding box center [452, 197] width 203 height 17
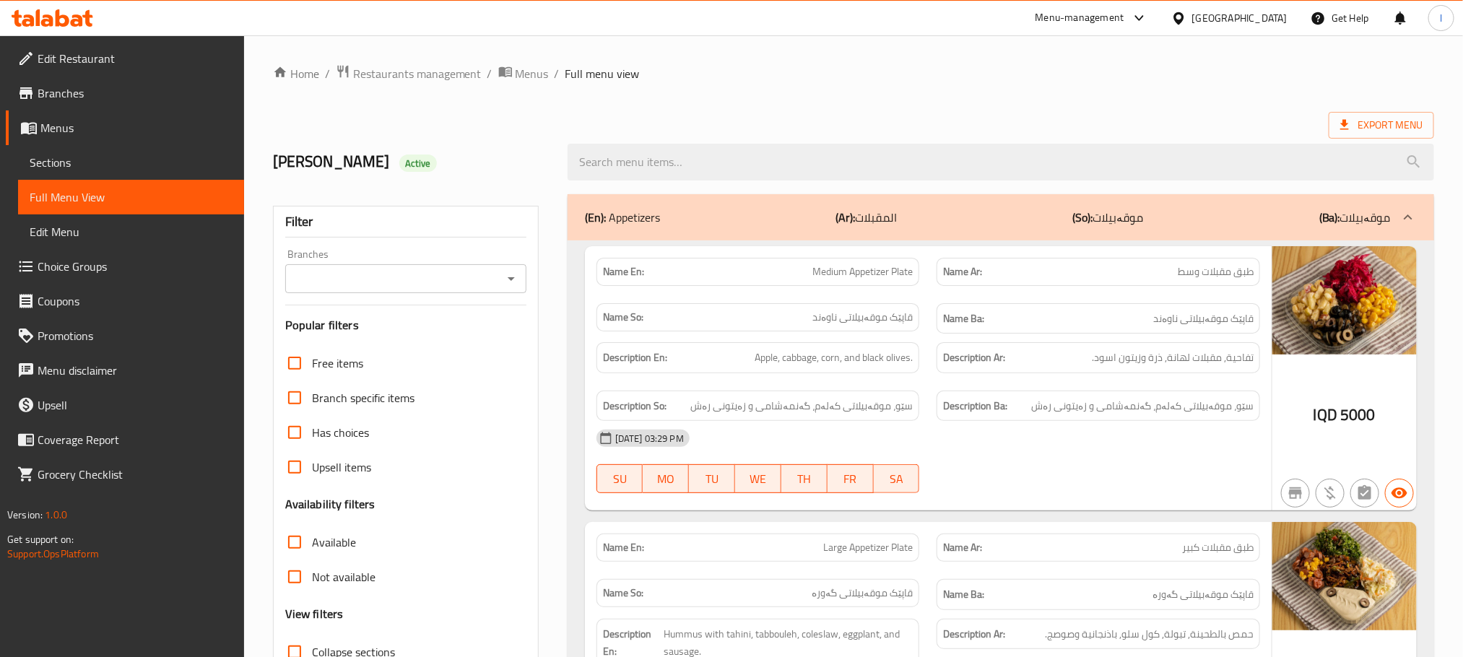
click at [512, 277] on icon "Open" at bounding box center [511, 278] width 17 height 17
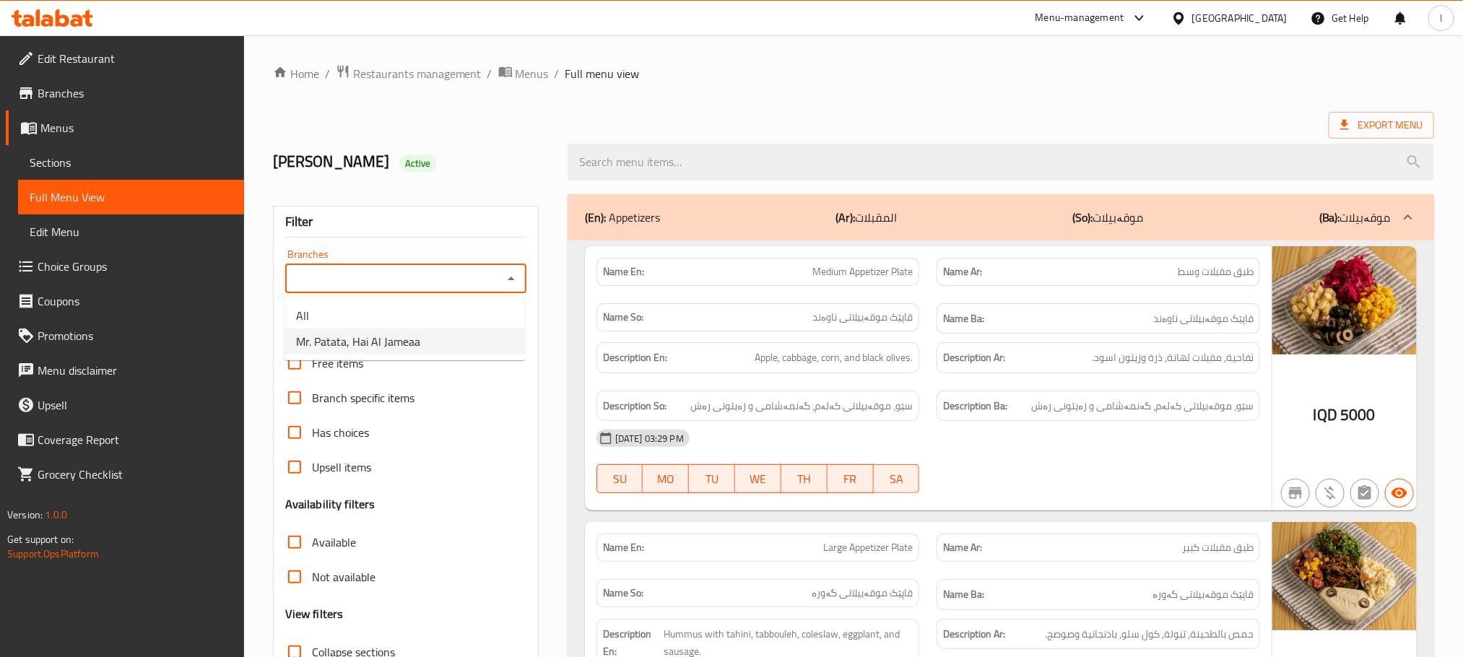
click at [399, 343] on span "Mr. Patata, Hai Al Jameaa" at bounding box center [358, 341] width 124 height 17
type input "Mr. Patata, Hai Al Jameaa"
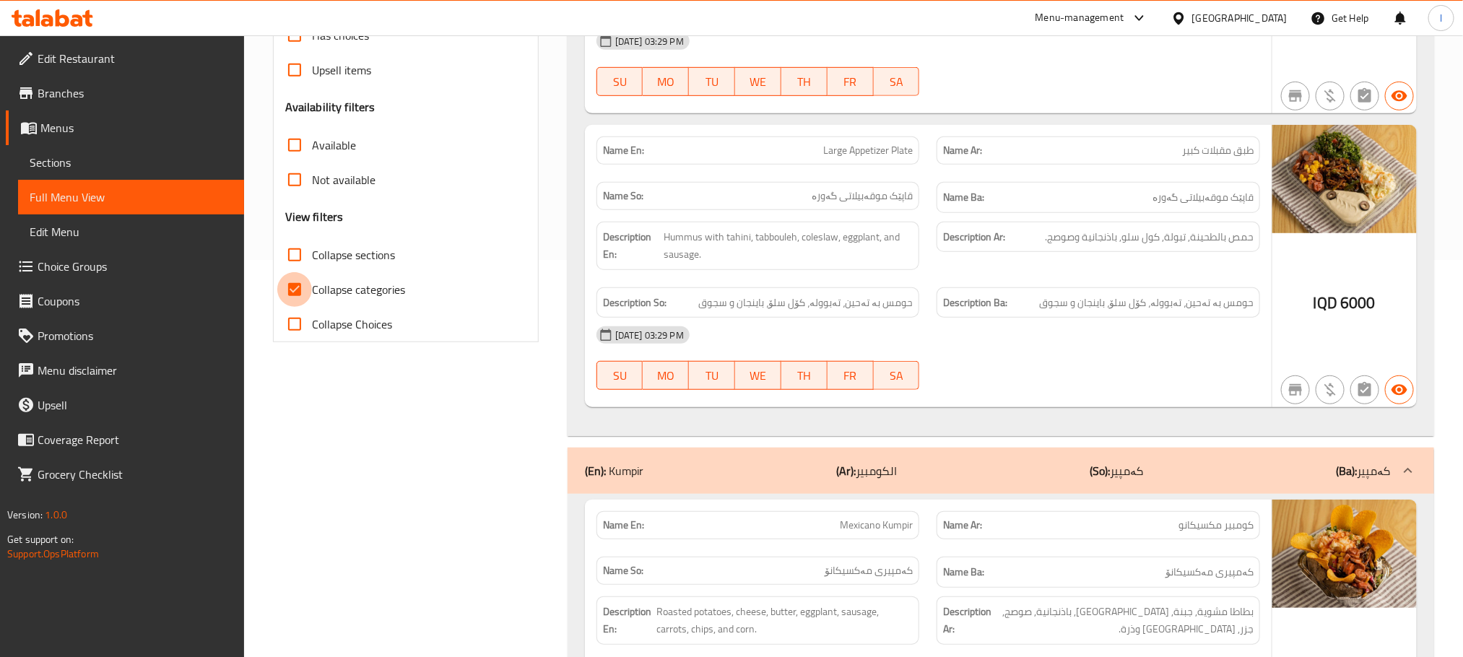
click at [301, 291] on input "Collapse categories" at bounding box center [294, 289] width 35 height 35
checkbox input "false"
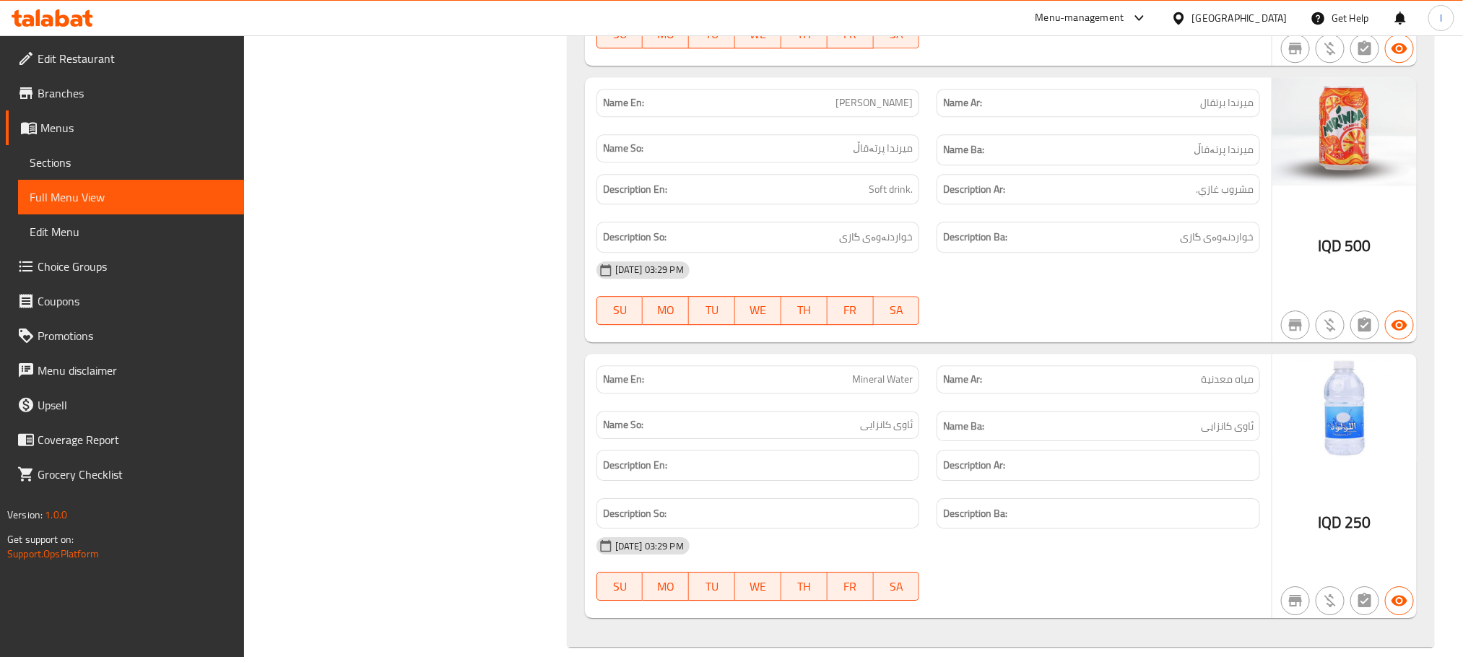
scroll to position [8041, 0]
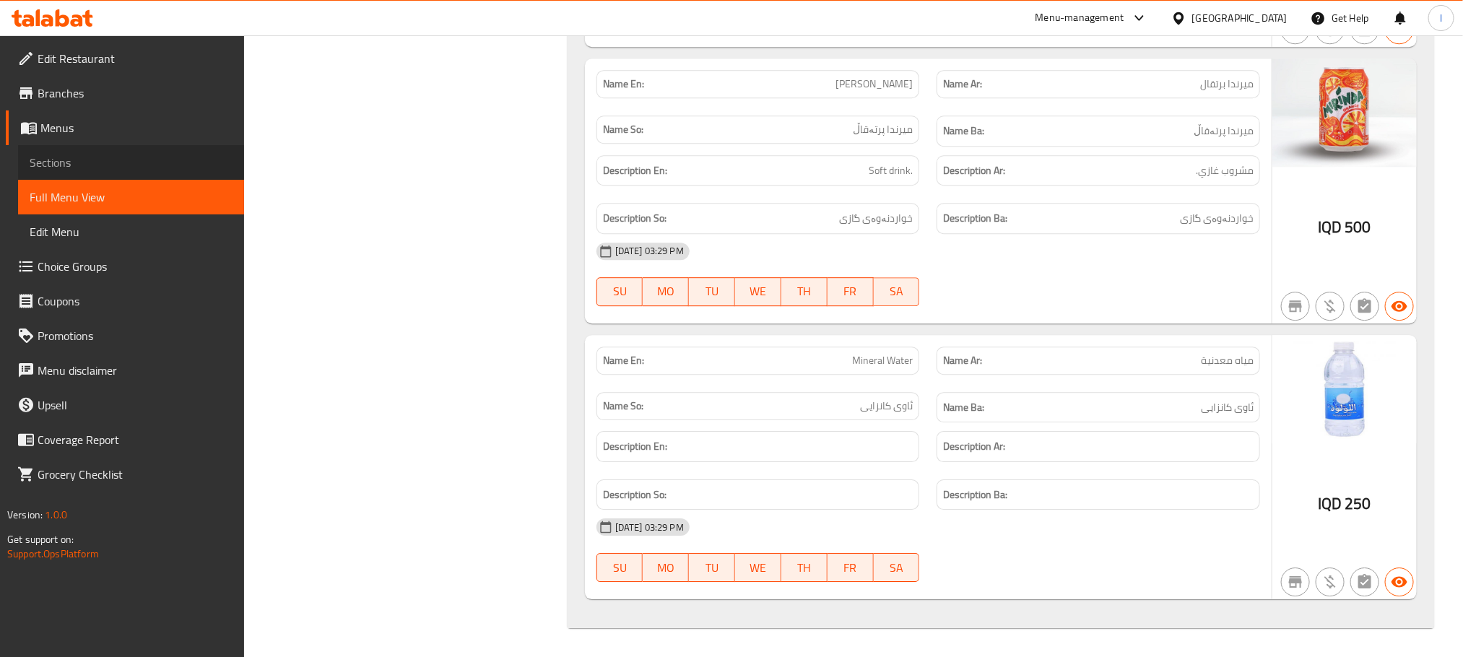
click at [92, 159] on span "Sections" at bounding box center [131, 162] width 203 height 17
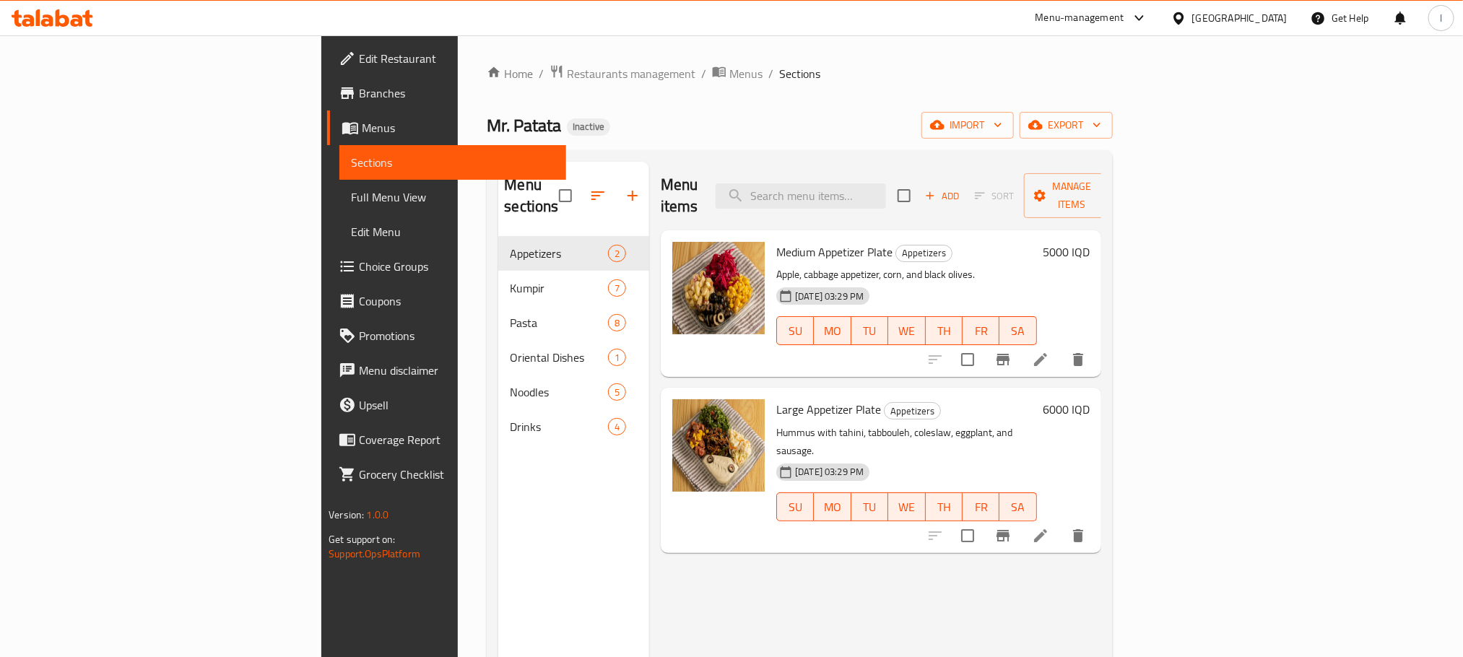
click at [351, 195] on span "Full Menu View" at bounding box center [452, 197] width 203 height 17
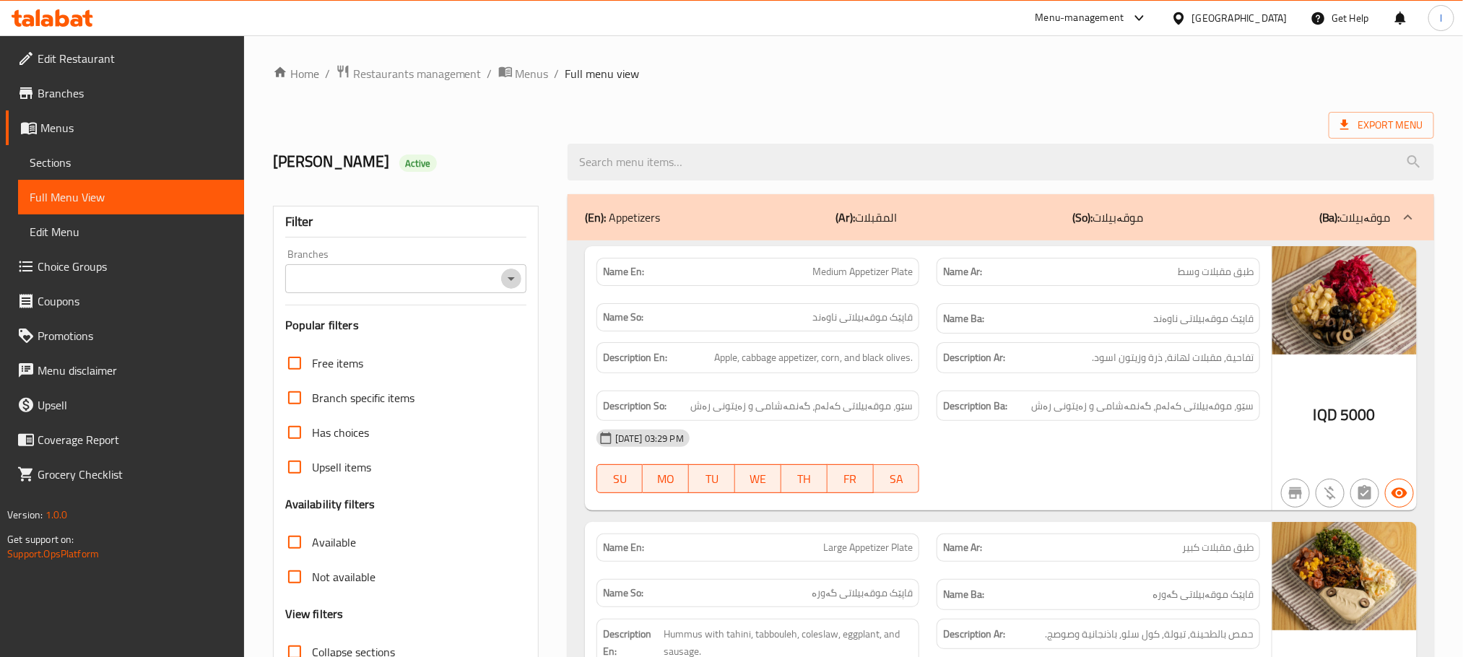
click at [506, 282] on icon "Open" at bounding box center [511, 278] width 17 height 17
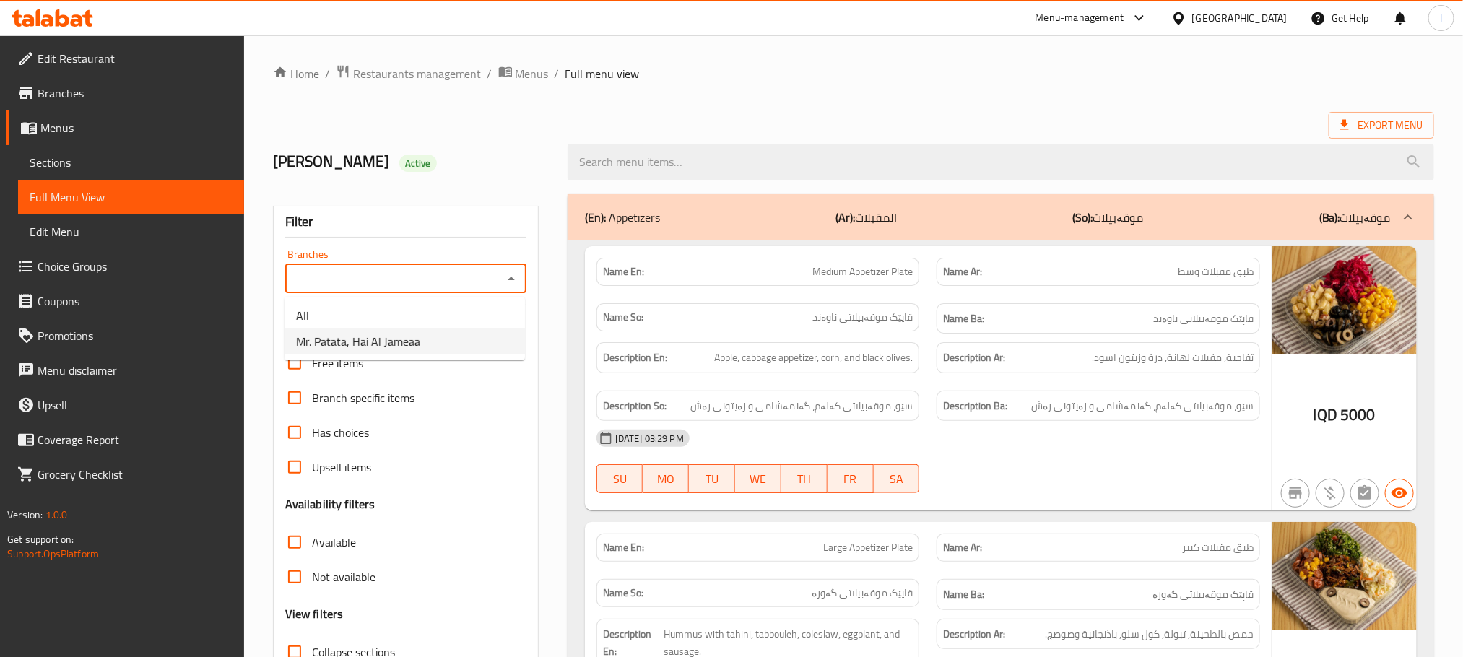
click at [414, 340] on span "Mr. Patata, Hai Al Jameaa" at bounding box center [358, 341] width 124 height 17
type input "Mr. Patata, Hai Al Jameaa"
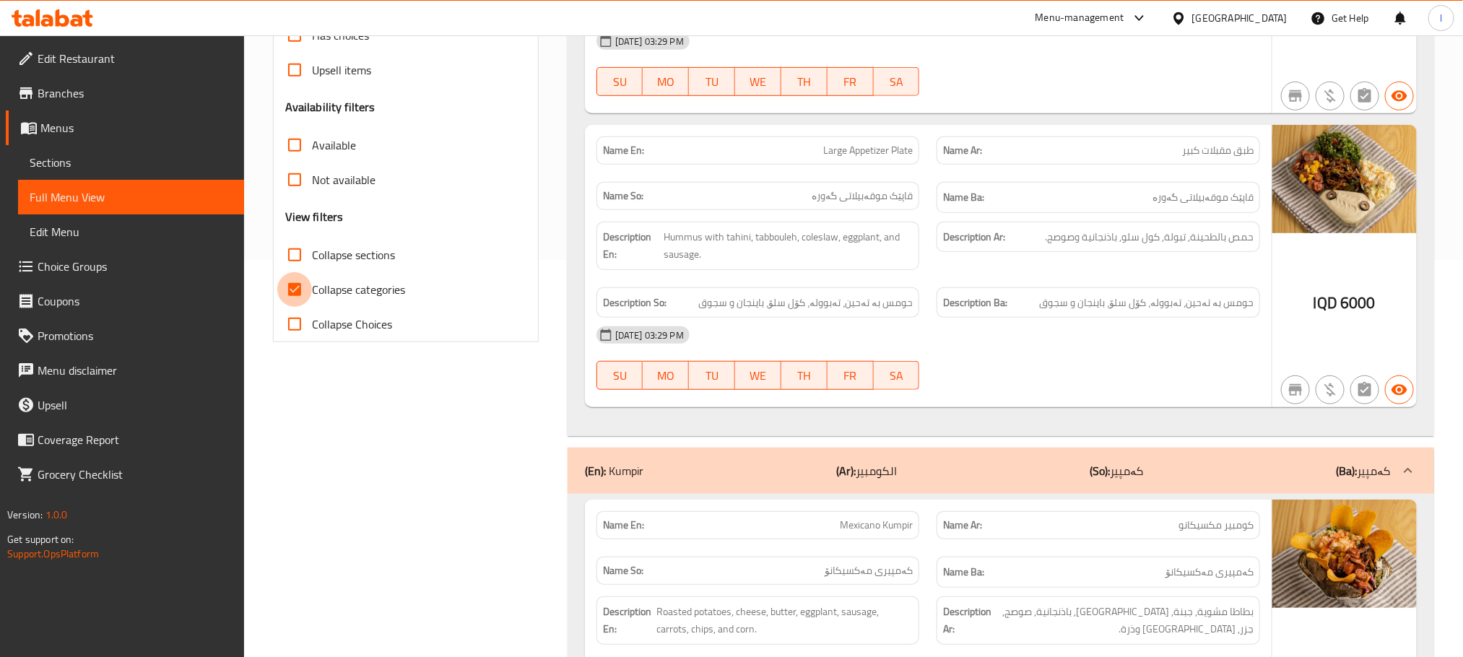
click at [301, 285] on input "Collapse categories" at bounding box center [294, 289] width 35 height 35
checkbox input "false"
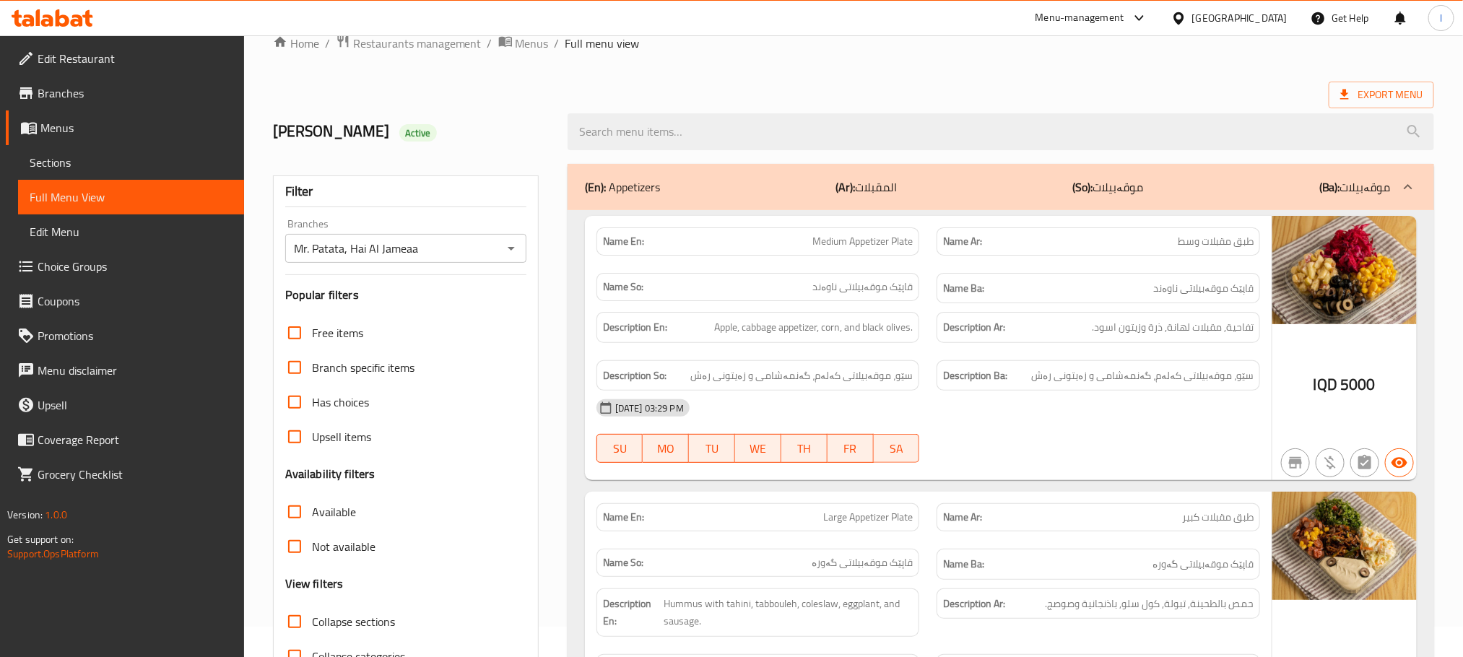
scroll to position [0, 0]
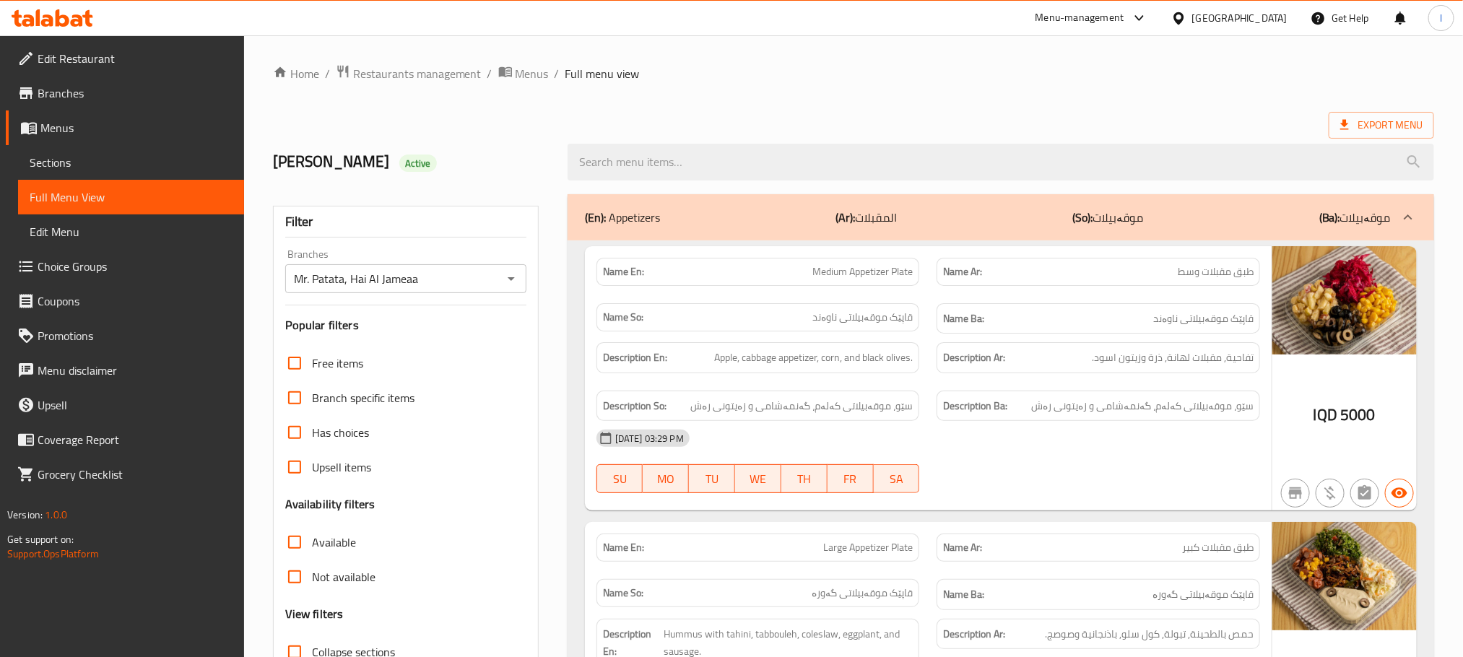
click at [83, 165] on span "Sections" at bounding box center [131, 162] width 203 height 17
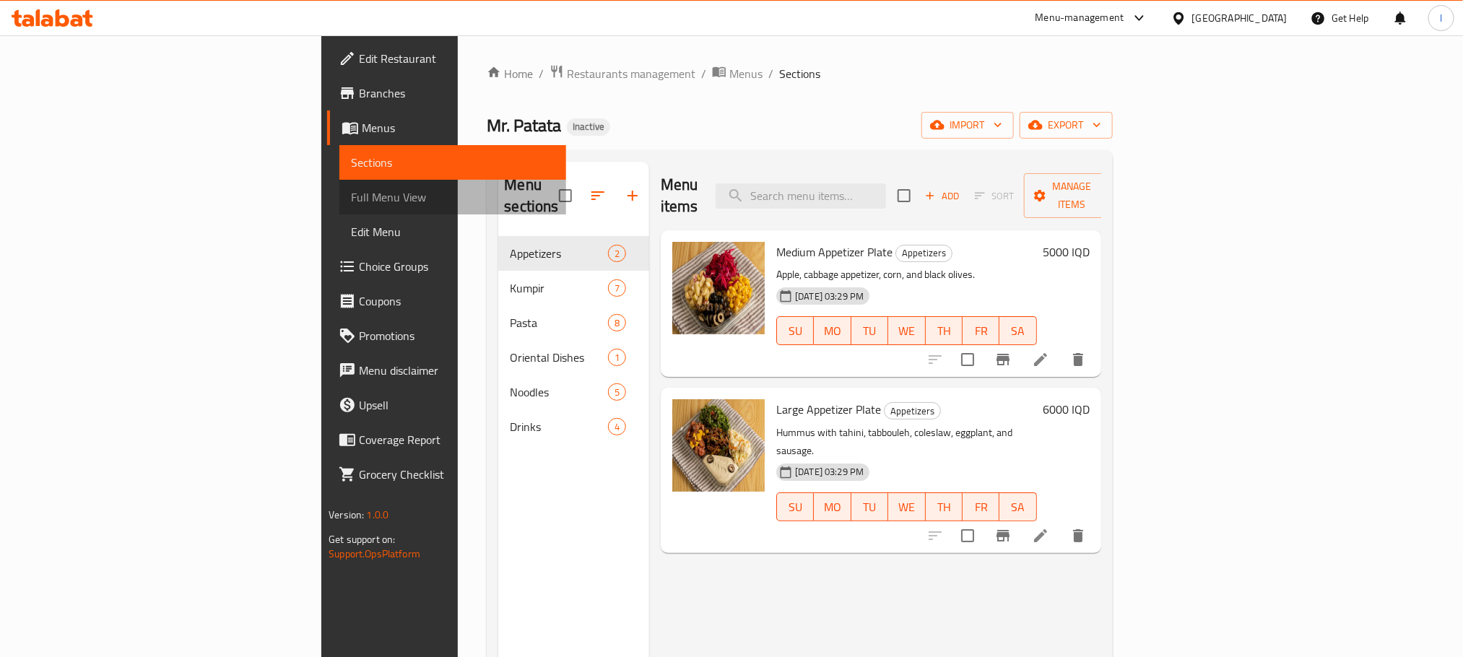
click at [351, 202] on span "Full Menu View" at bounding box center [452, 197] width 203 height 17
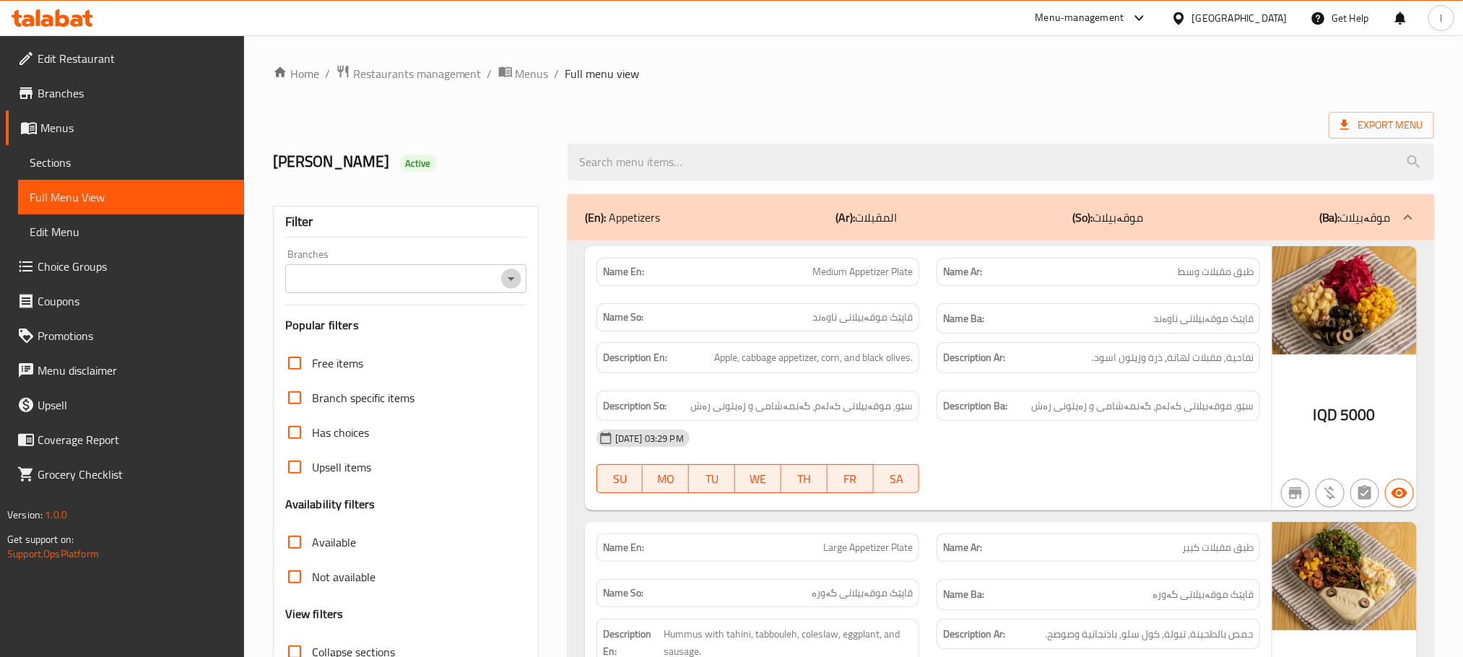
click at [512, 275] on icon "Open" at bounding box center [511, 278] width 17 height 17
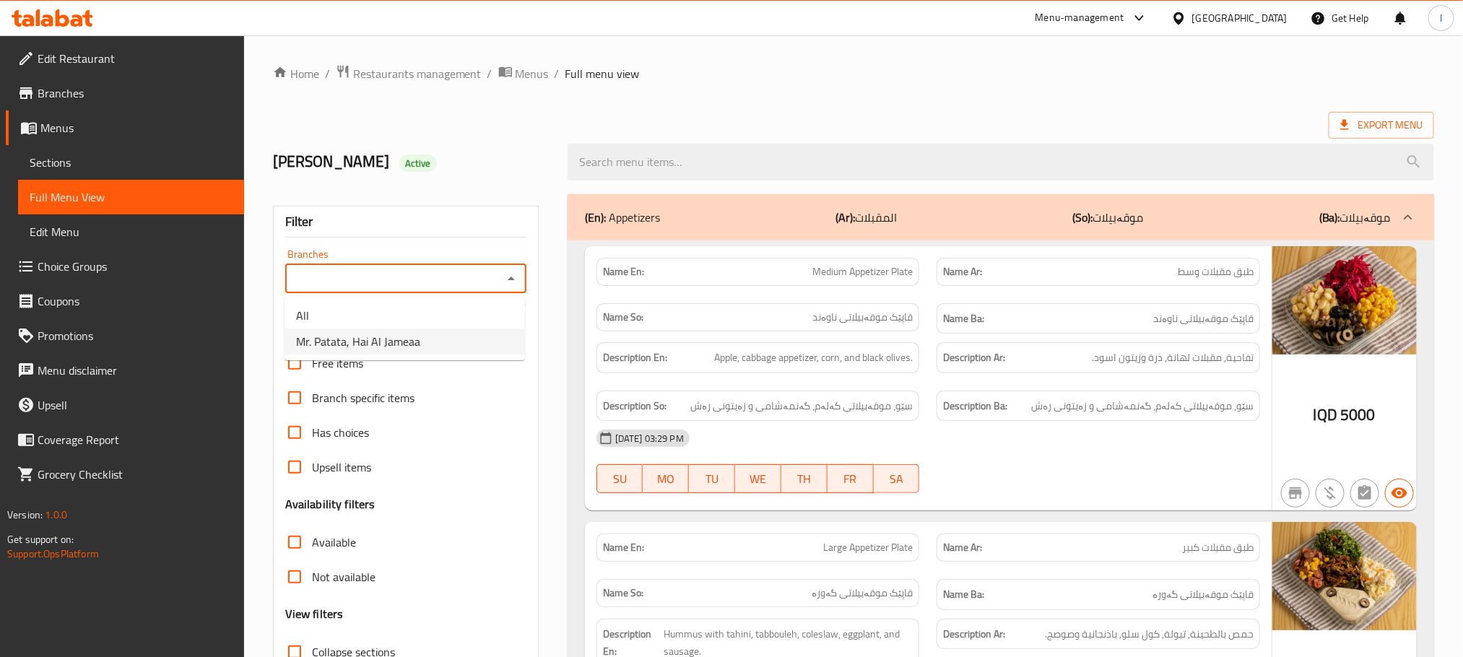
click at [477, 340] on li "Mr. Patata, Hai Al Jameaa" at bounding box center [405, 342] width 241 height 26
type input "Mr. Patata, Hai Al Jameaa"
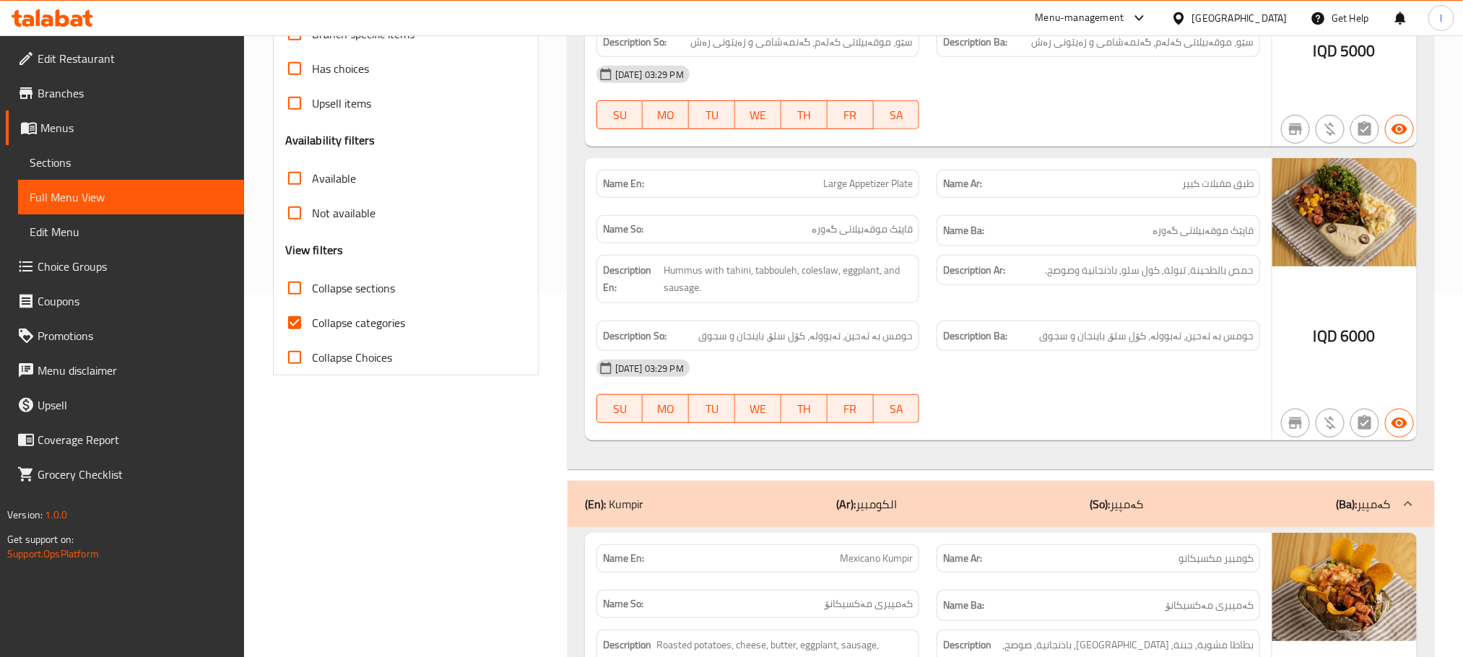
scroll to position [397, 0]
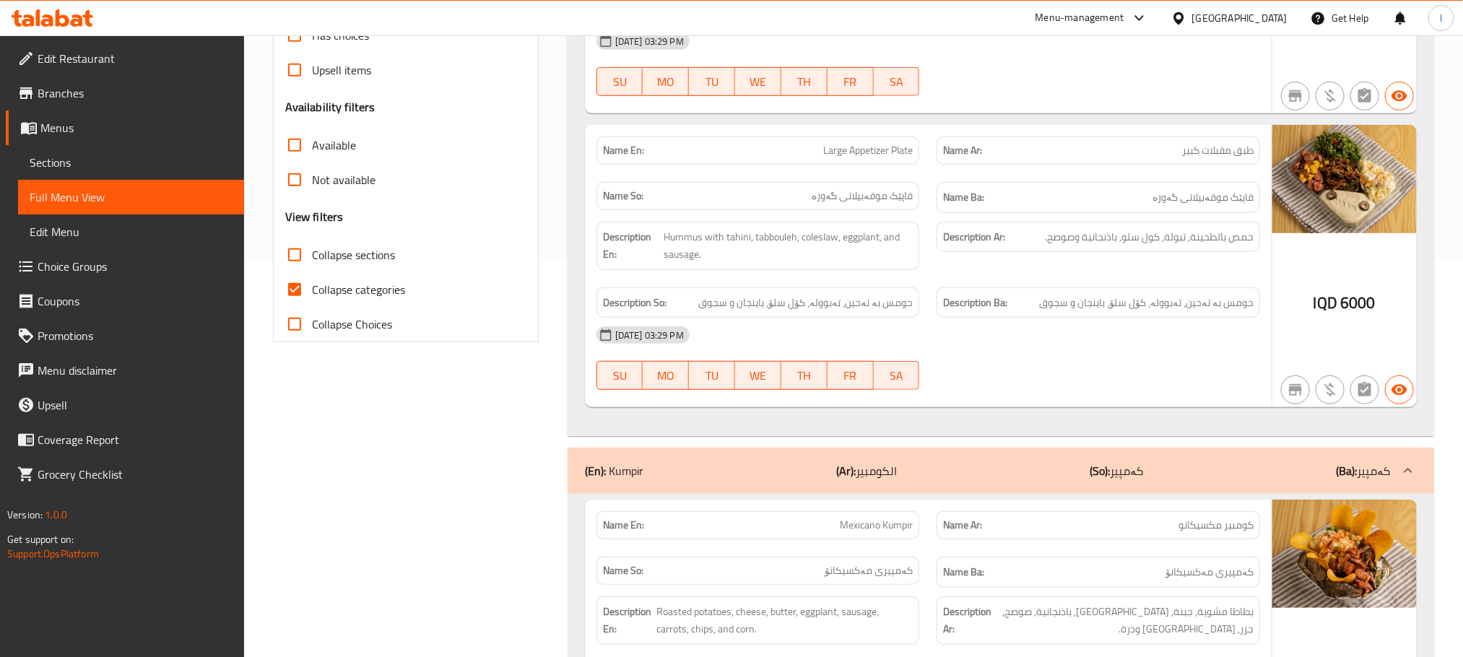
click at [280, 293] on input "Collapse categories" at bounding box center [294, 289] width 35 height 35
checkbox input "false"
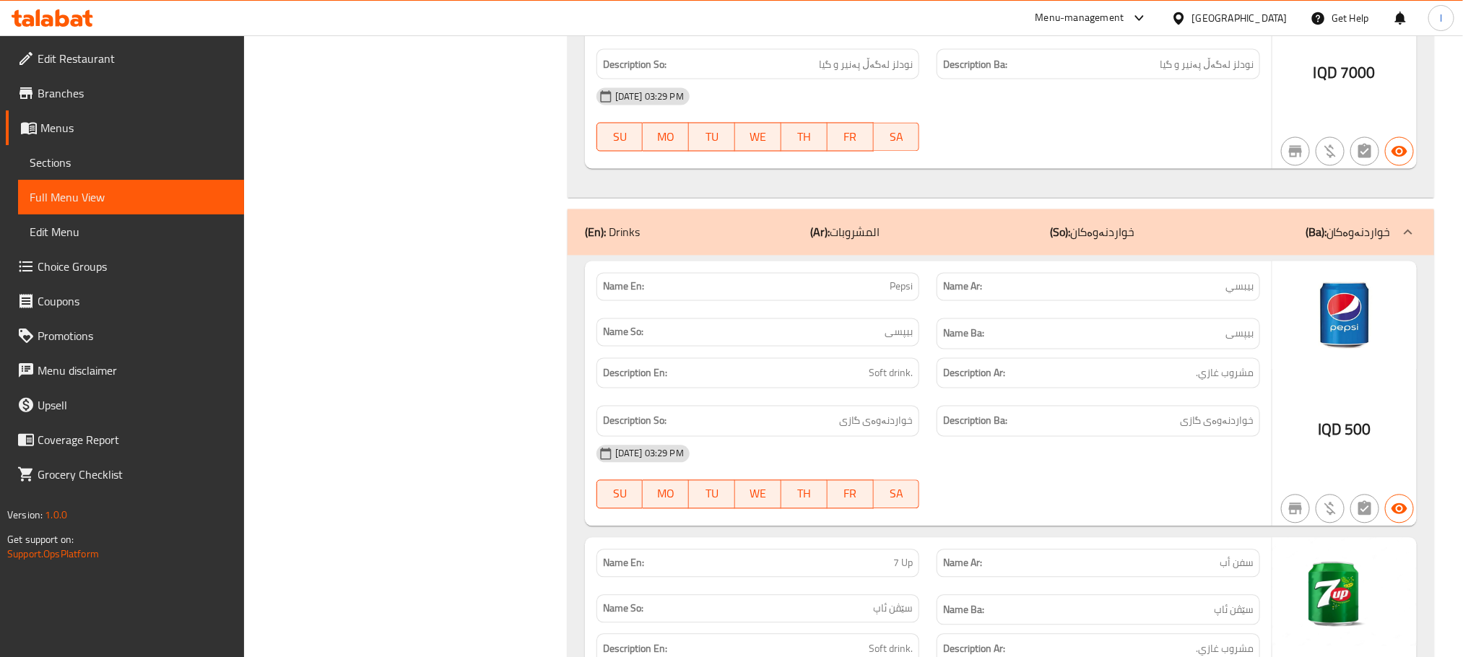
scroll to position [6850, 0]
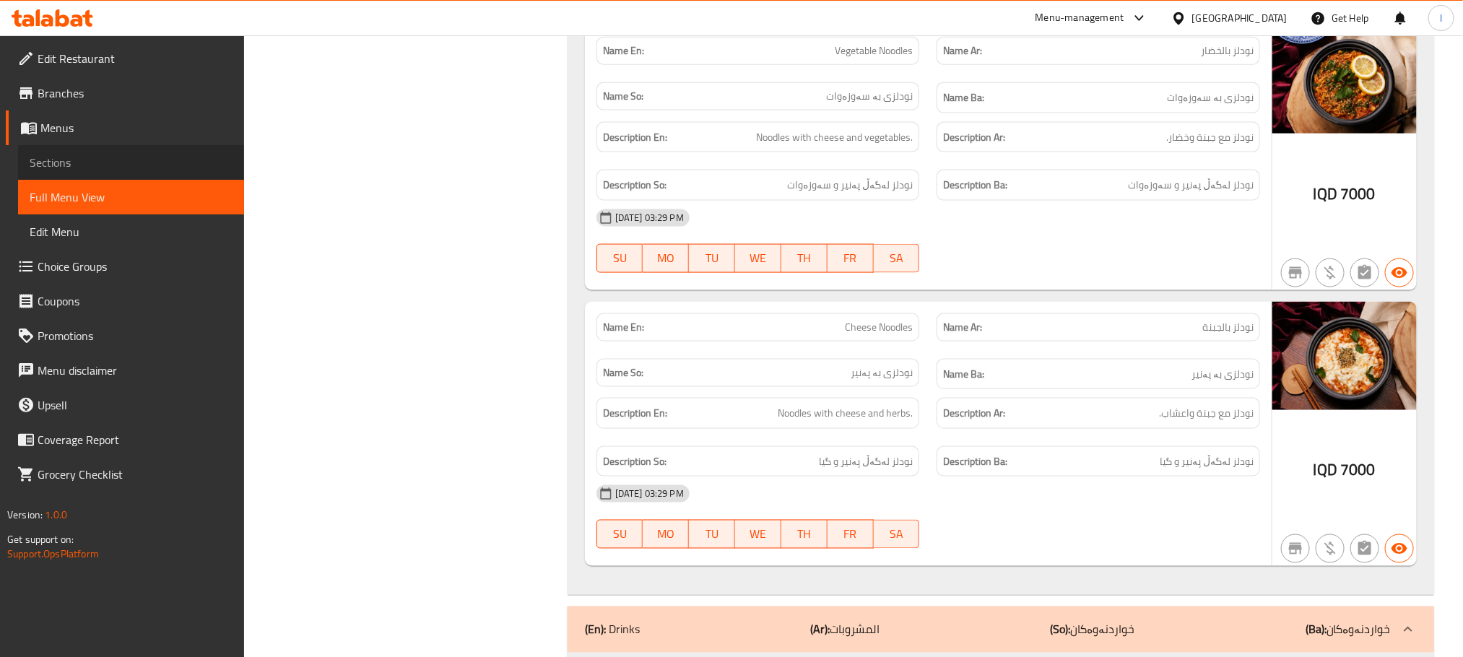
click at [51, 159] on span "Sections" at bounding box center [131, 162] width 203 height 17
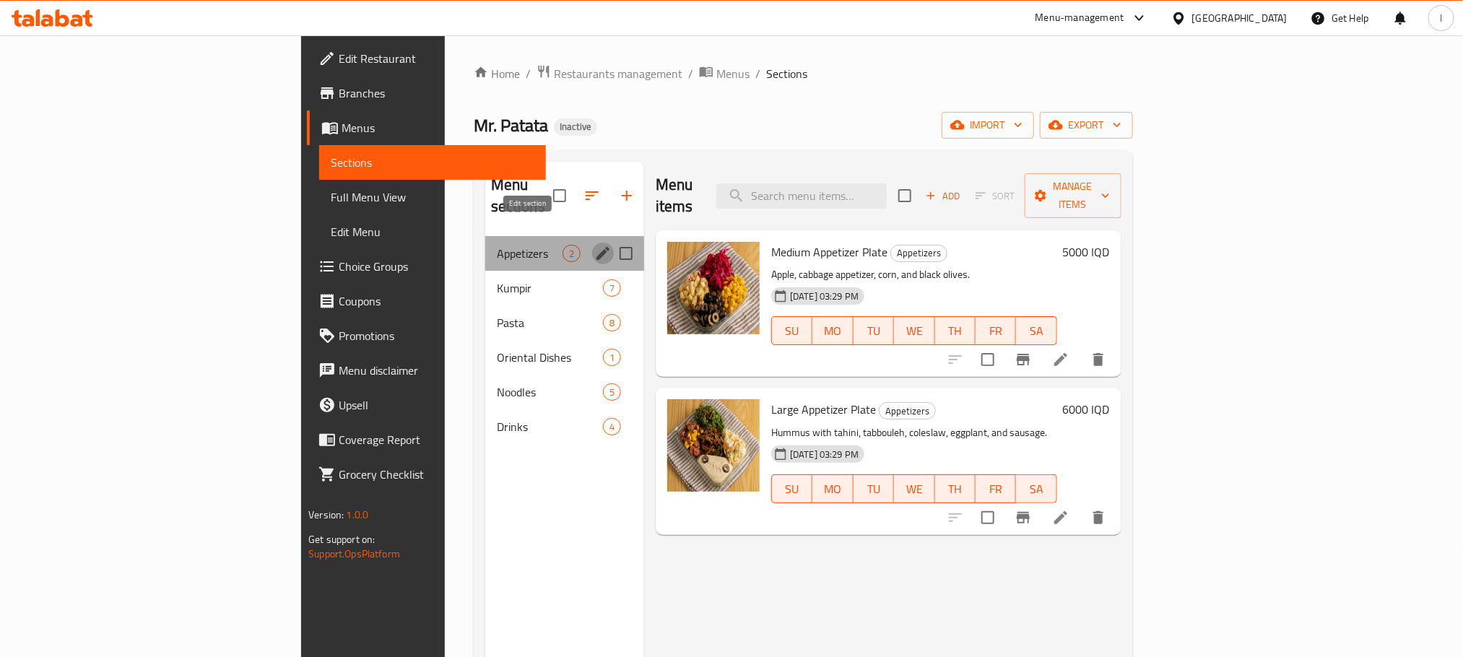
click at [597, 247] on icon "edit" at bounding box center [603, 253] width 13 height 13
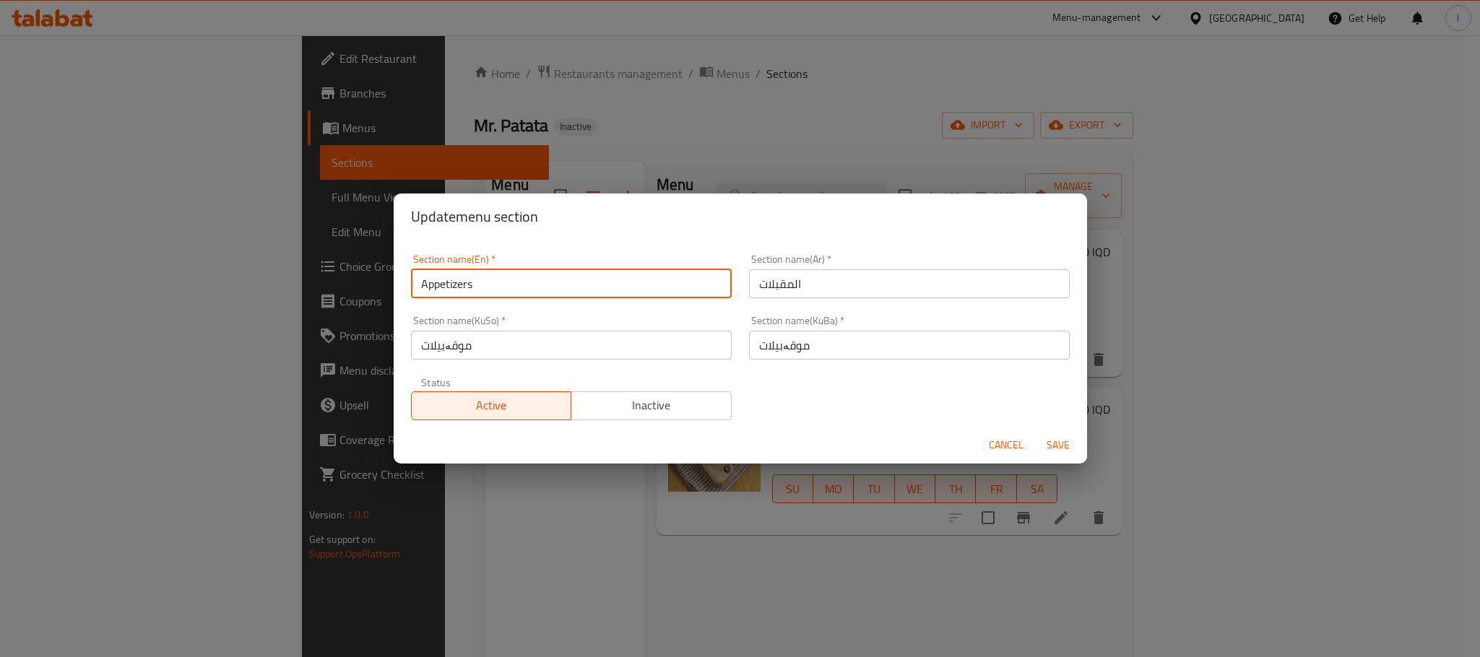
drag, startPoint x: 475, startPoint y: 290, endPoint x: 259, endPoint y: 260, distance: 218.8
click at [261, 260] on div "Update menu section Section name(En)   * Appetizers Section name(En) * Section …" at bounding box center [740, 328] width 1480 height 657
click at [1002, 436] on span "Cancel" at bounding box center [1006, 445] width 35 height 18
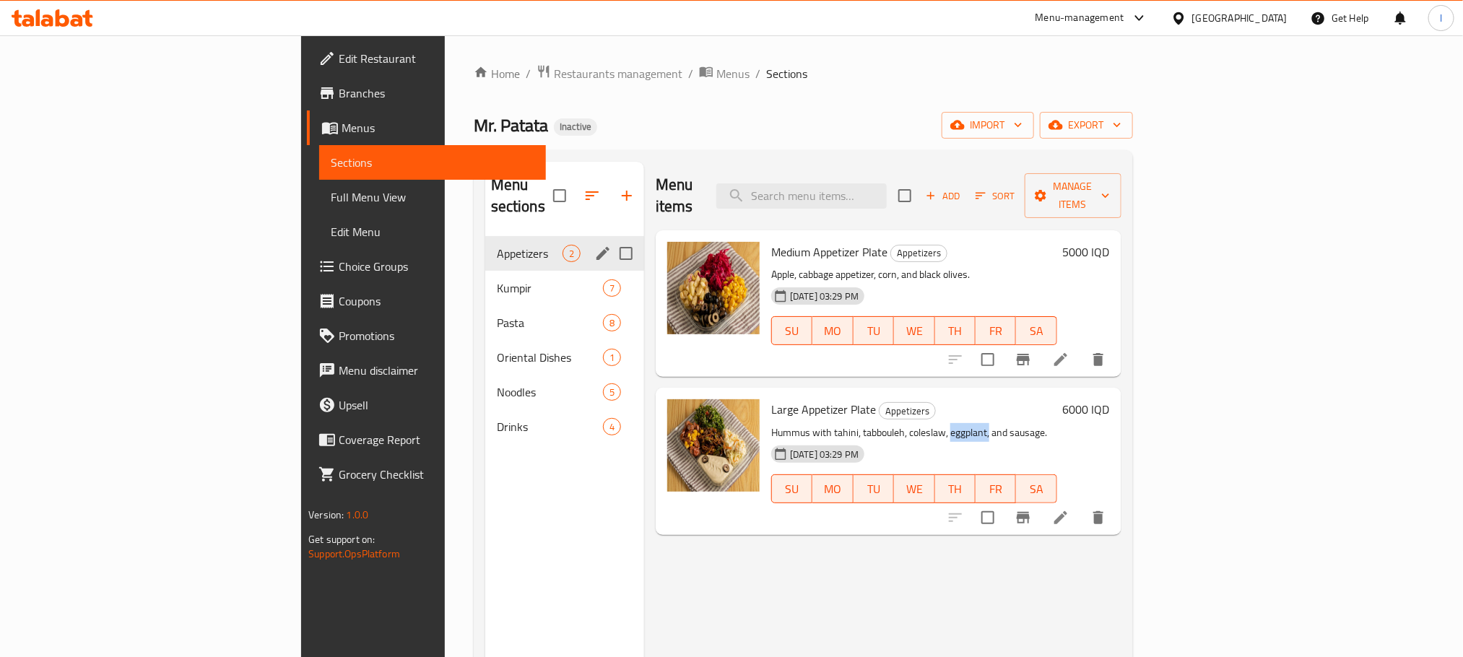
drag, startPoint x: 876, startPoint y: 403, endPoint x: 914, endPoint y: 406, distance: 38.4
click at [914, 424] on p "Hummus with tahini, tabbouleh, coleslaw, eggplant, and sausage." at bounding box center [914, 433] width 286 height 18
copy p "eggplant,"
click at [887, 184] on input "search" at bounding box center [802, 195] width 170 height 25
paste input "eggplant,"
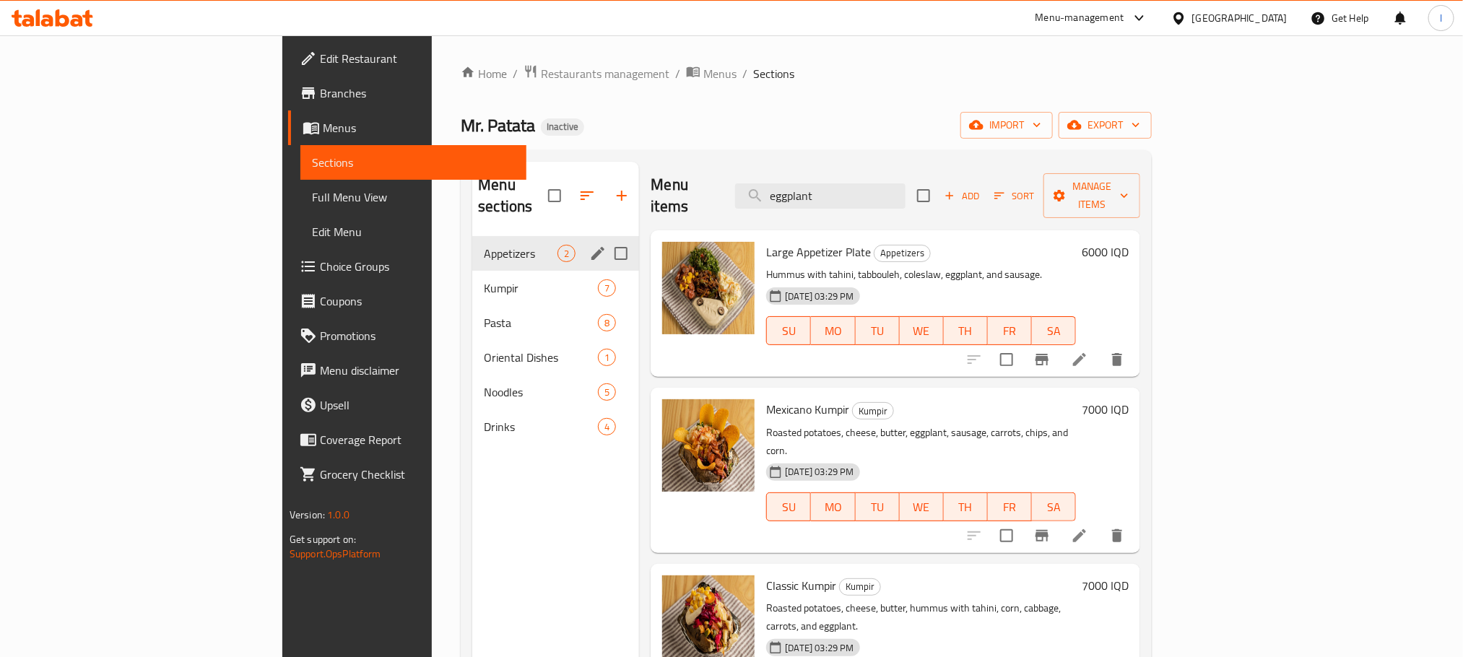
type input "eggplant"
click at [1100, 347] on li at bounding box center [1080, 360] width 40 height 26
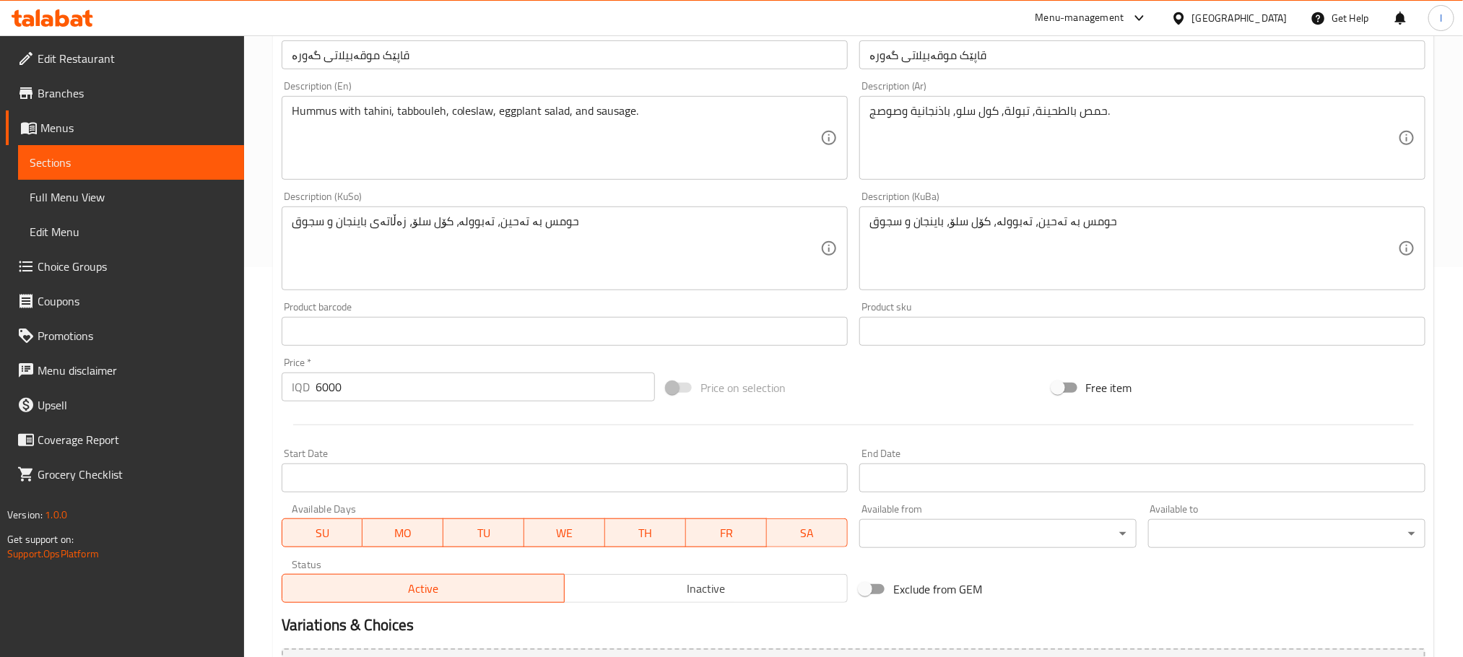
scroll to position [397, 0]
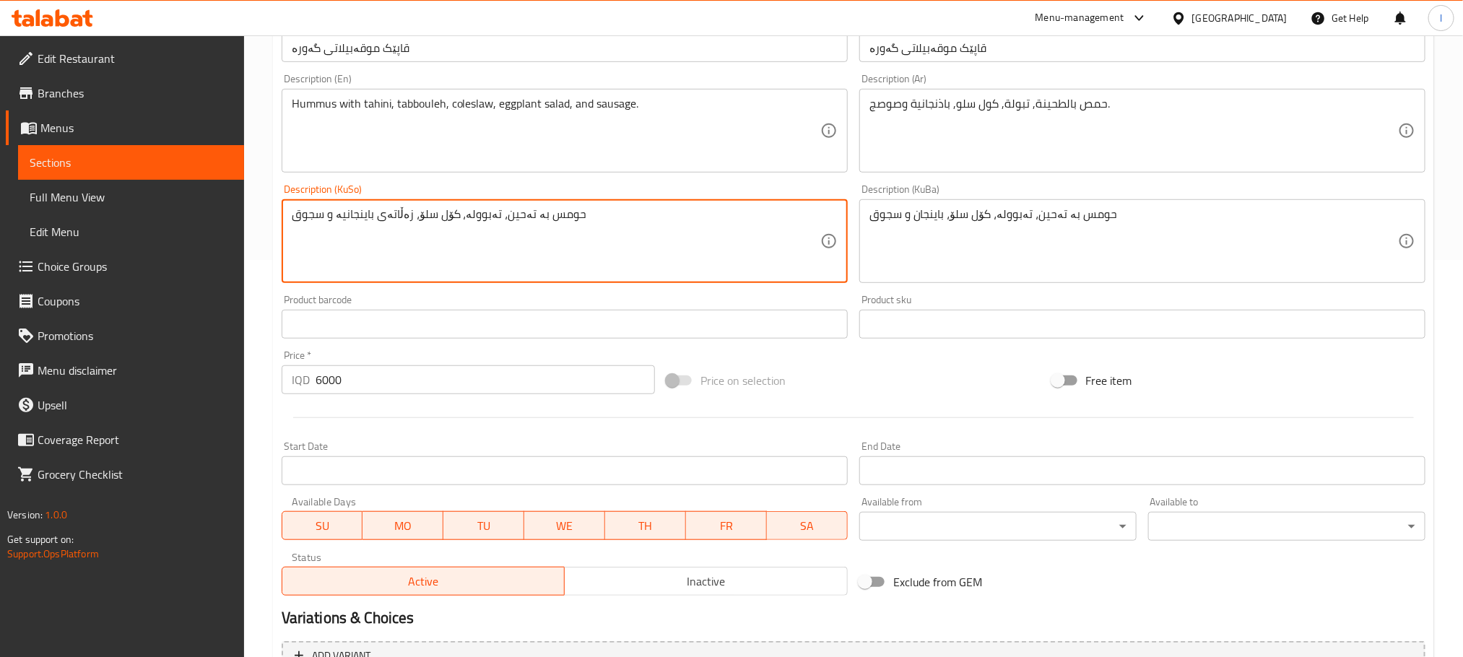
type textarea "حومس بە تەحین، تەبوولە، کۆل سلۆ، زەڵاتەی باینجانیە و سجوق"
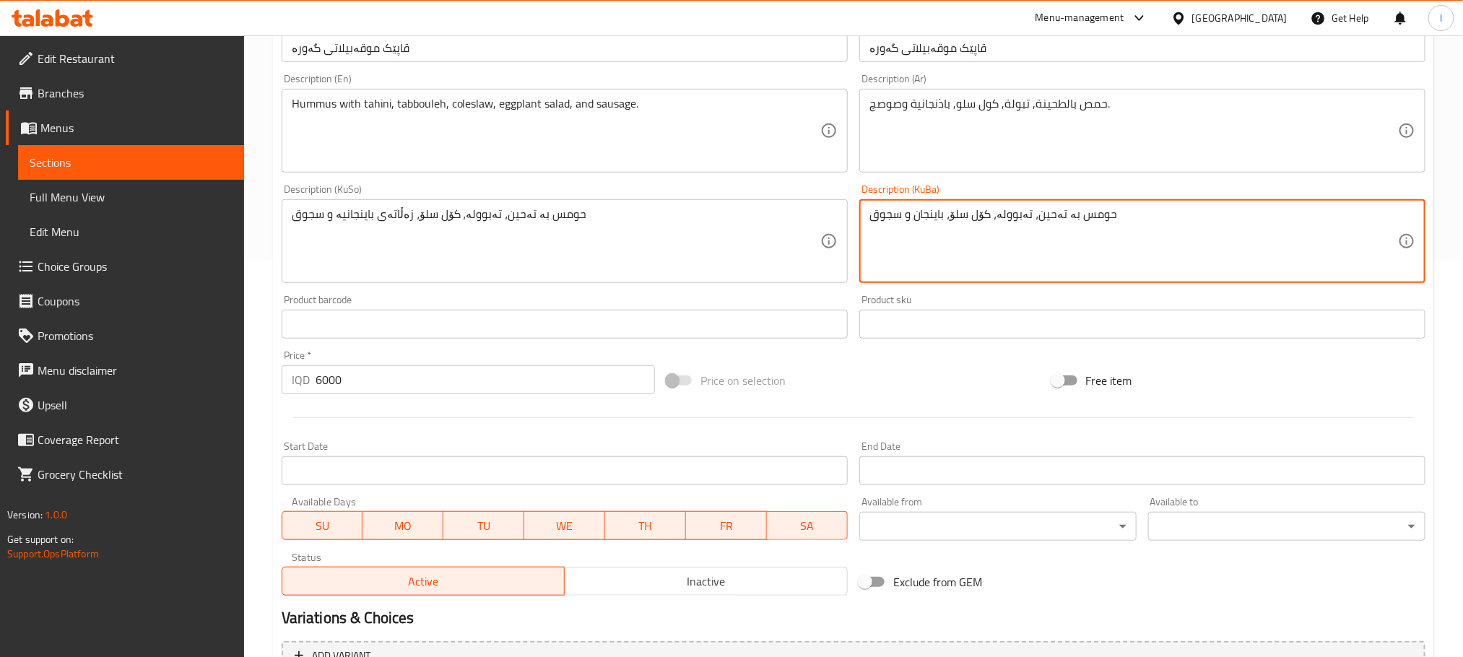
drag, startPoint x: 946, startPoint y: 222, endPoint x: 912, endPoint y: 223, distance: 33.3
paste textarea "یە"
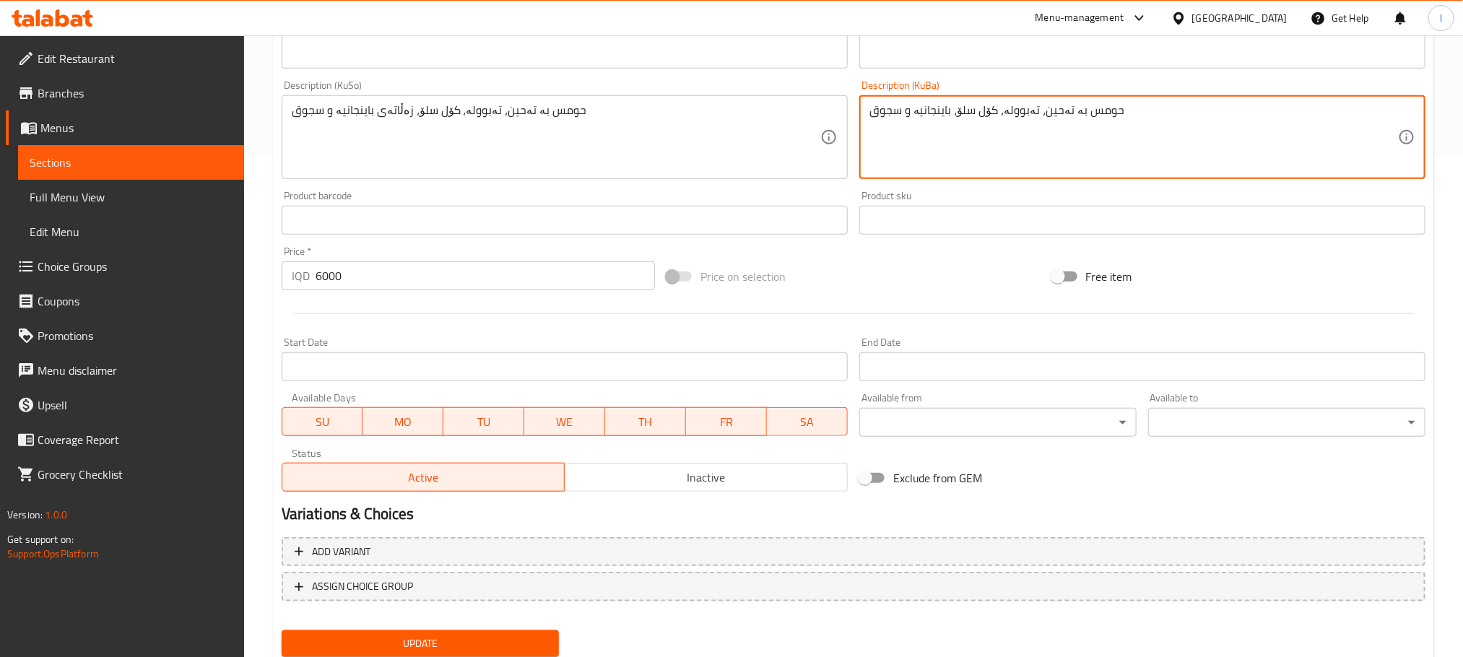
scroll to position [549, 0]
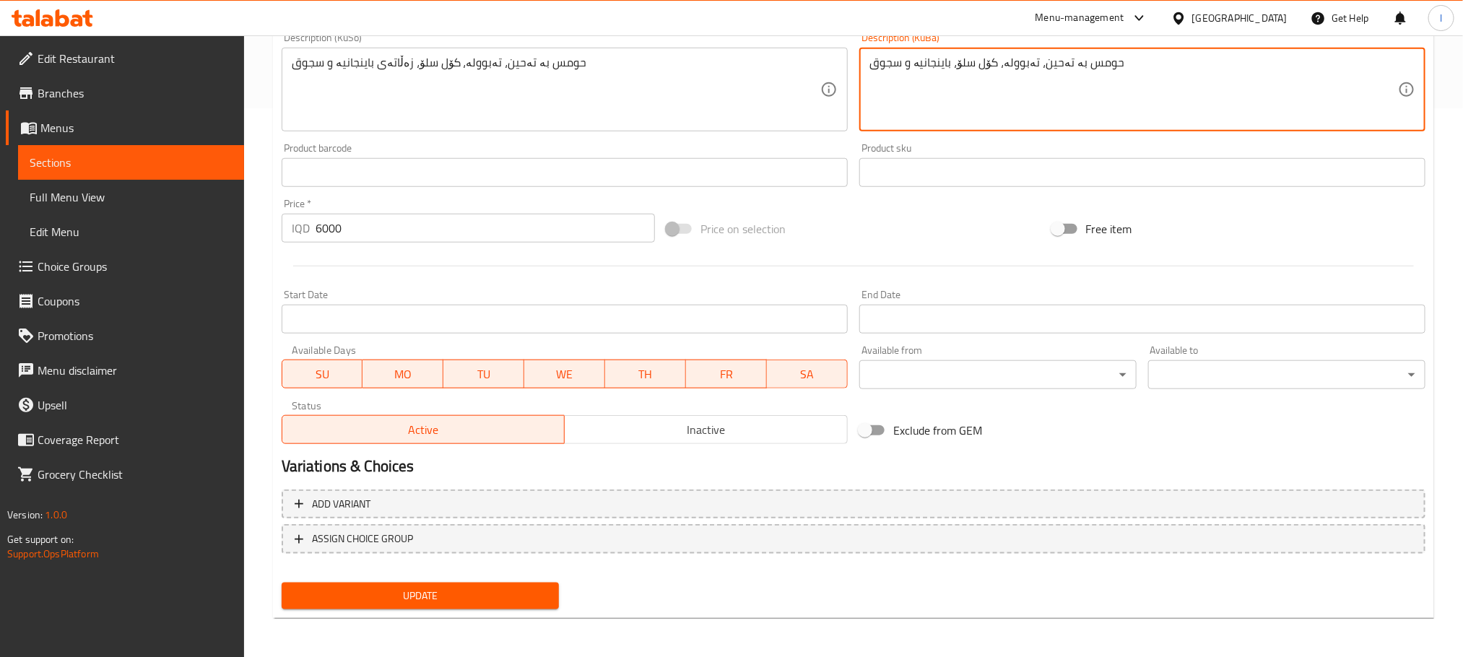
type textarea "حومس بە تەحین، تەبوولە، کۆل سلۆ، باینجانیە و سجوق"
click at [525, 594] on span "Update" at bounding box center [420, 596] width 254 height 18
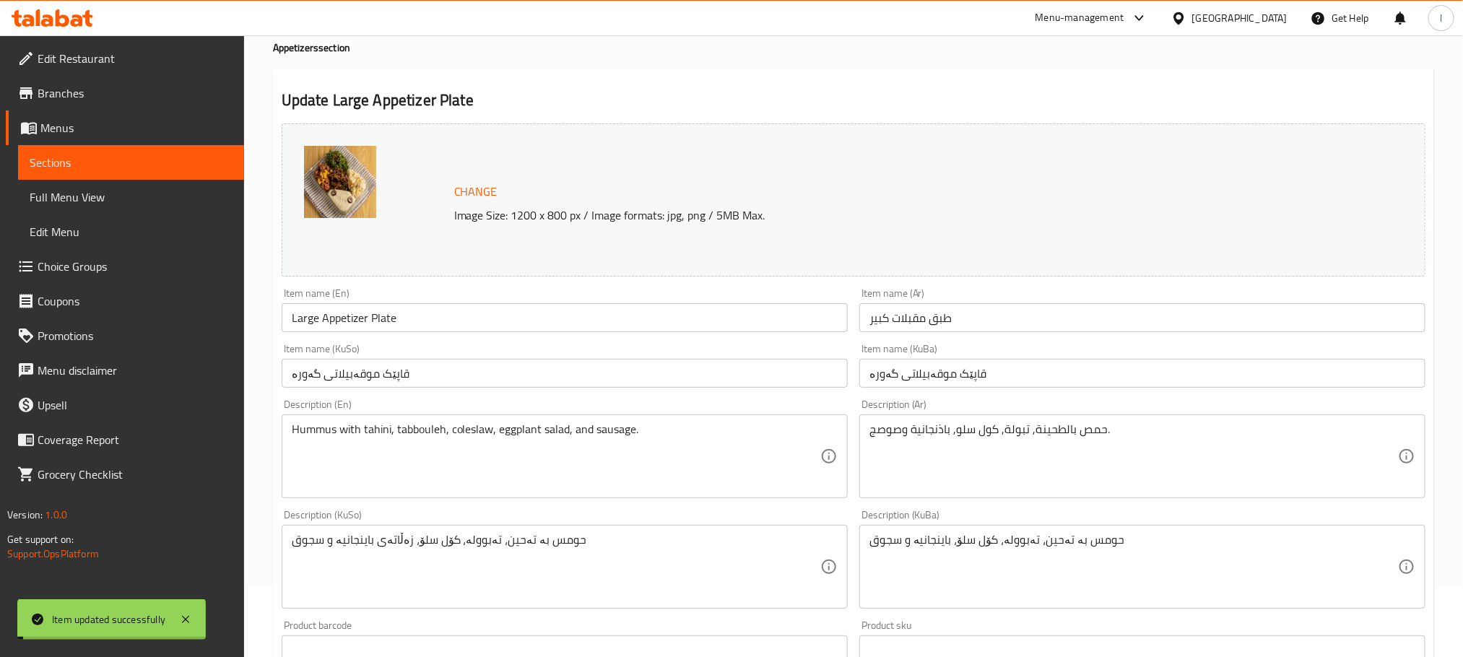
scroll to position [0, 0]
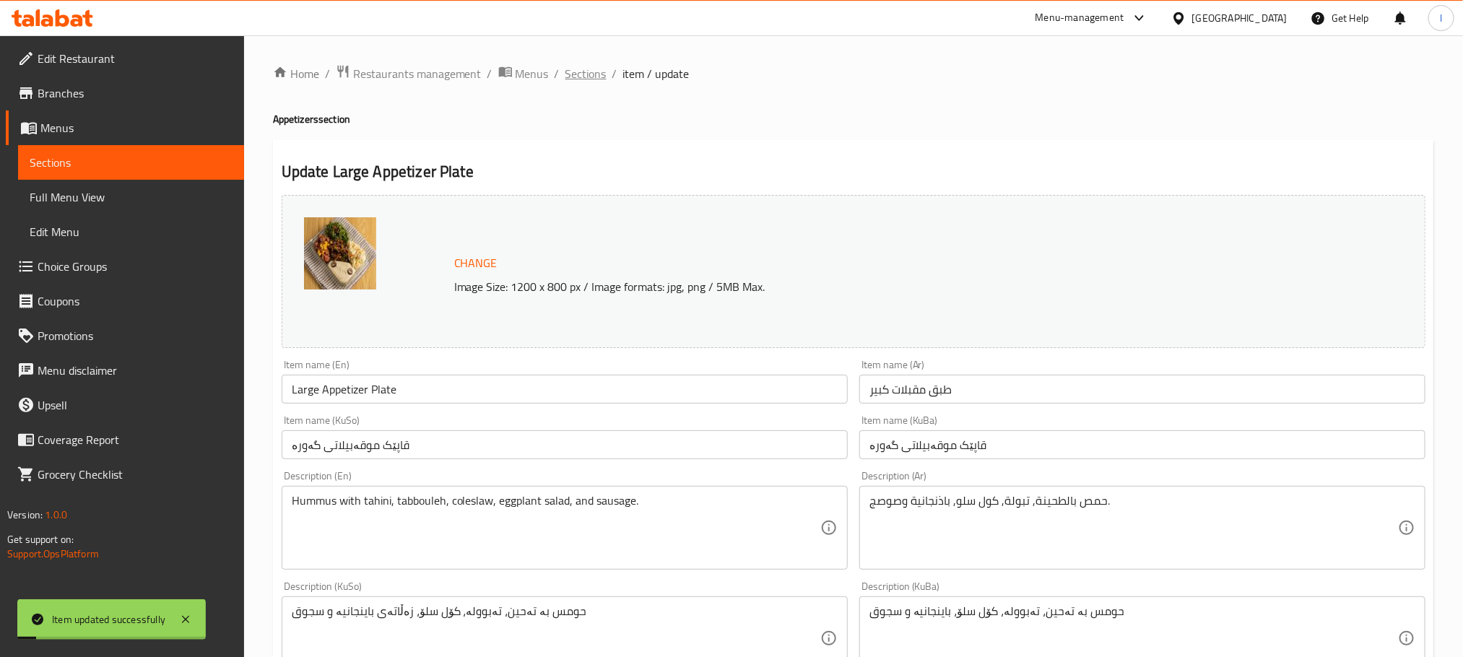
click at [586, 69] on span "Sections" at bounding box center [586, 73] width 41 height 17
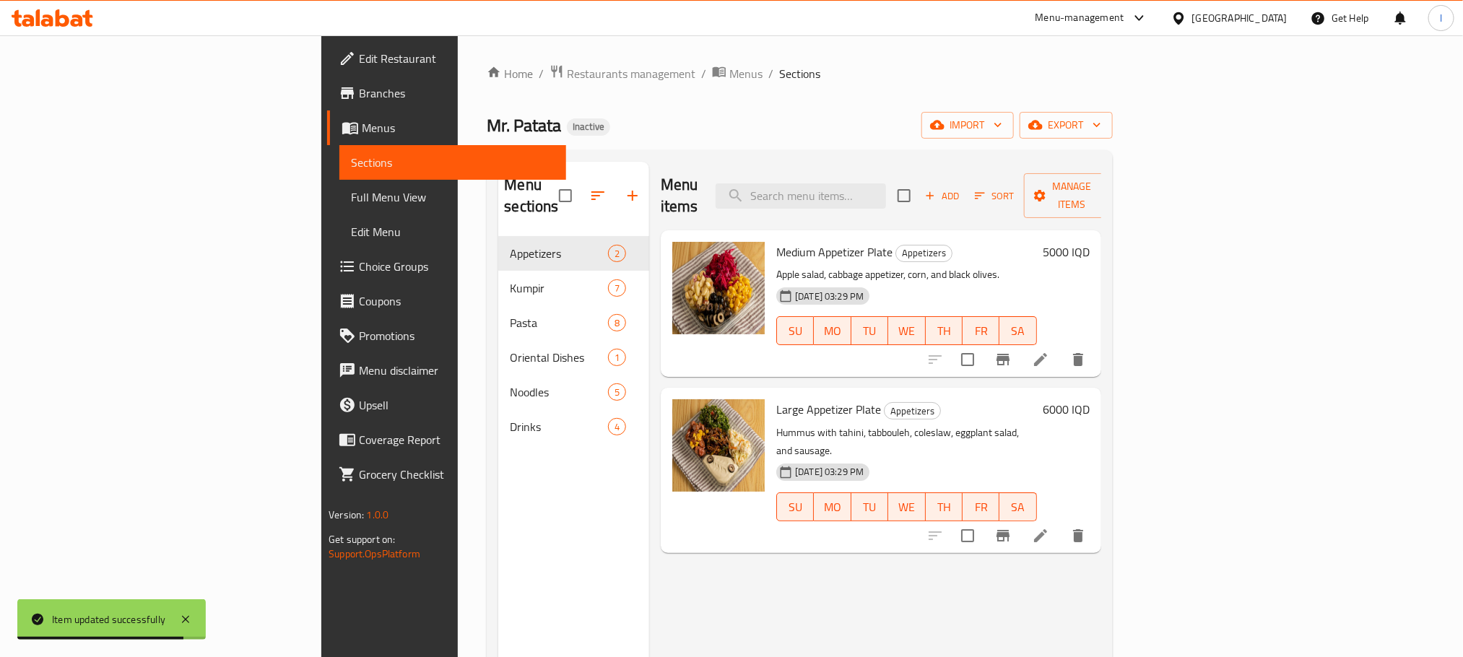
click at [1050, 527] on icon at bounding box center [1040, 535] width 17 height 17
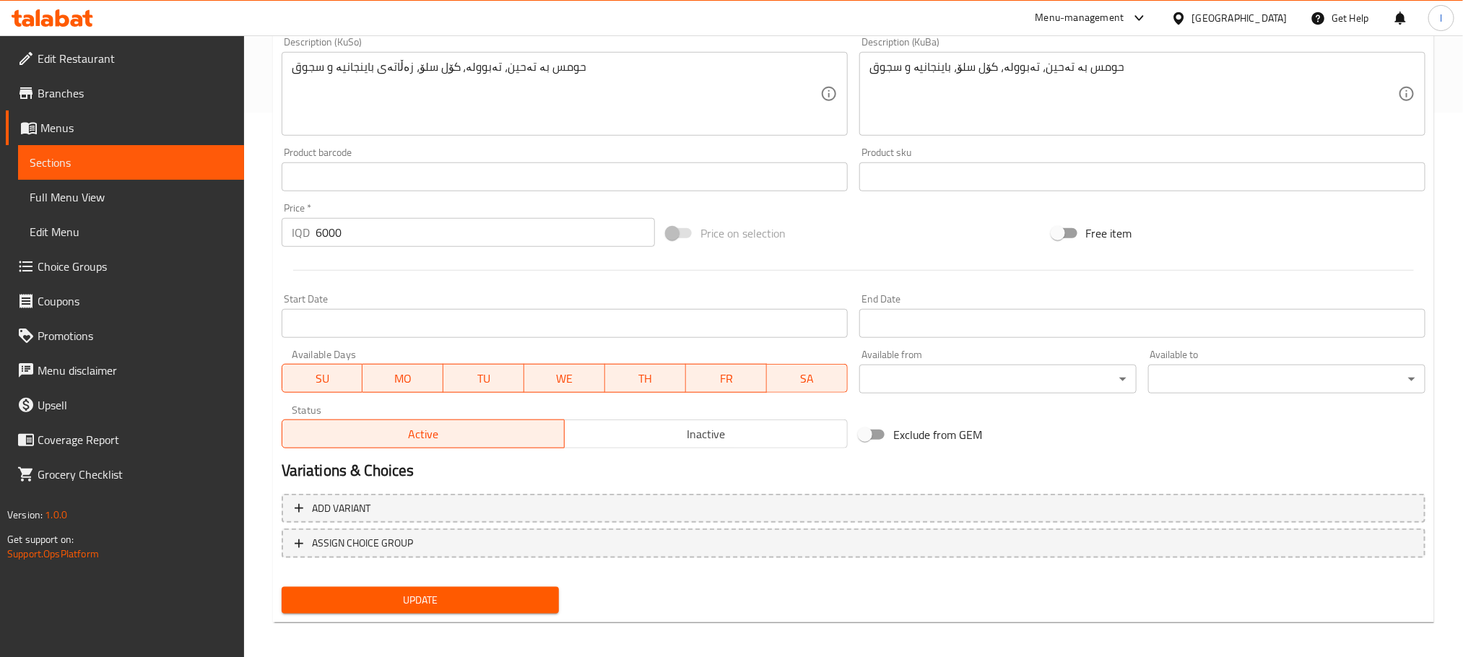
scroll to position [549, 0]
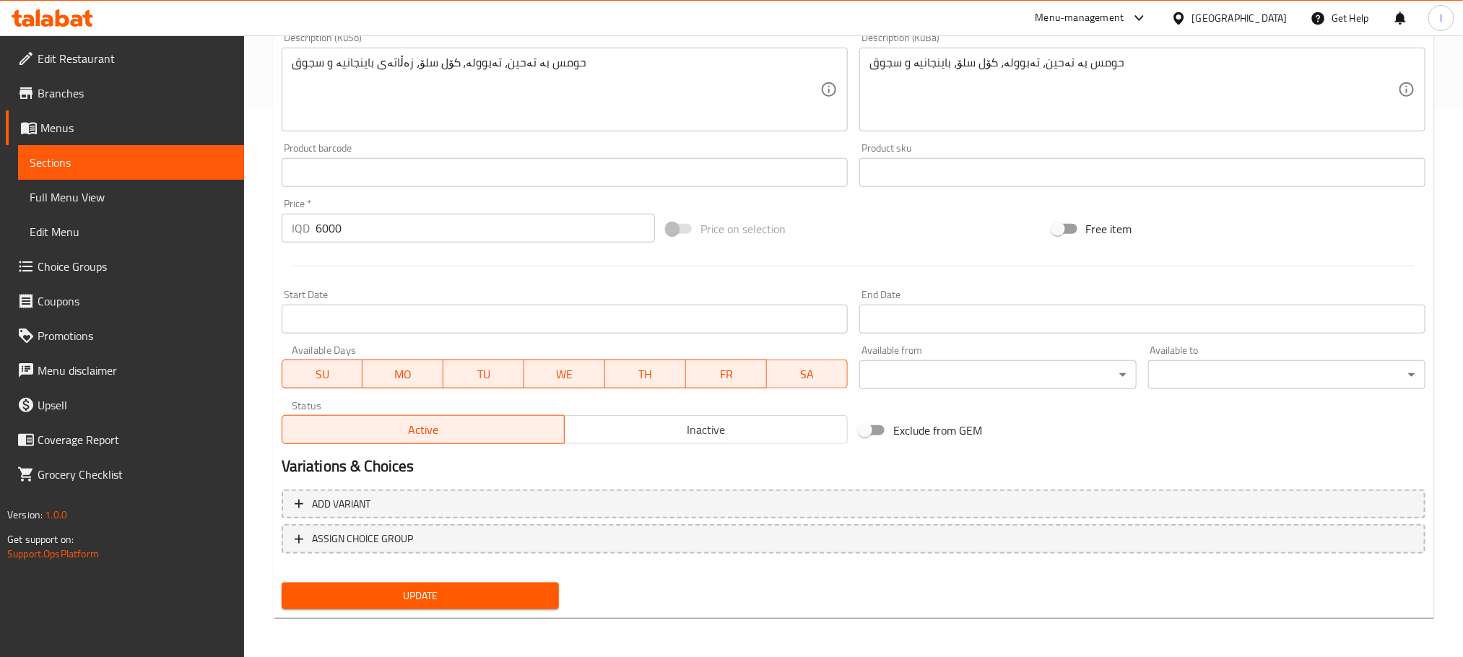
click at [506, 599] on span "Update" at bounding box center [420, 596] width 254 height 18
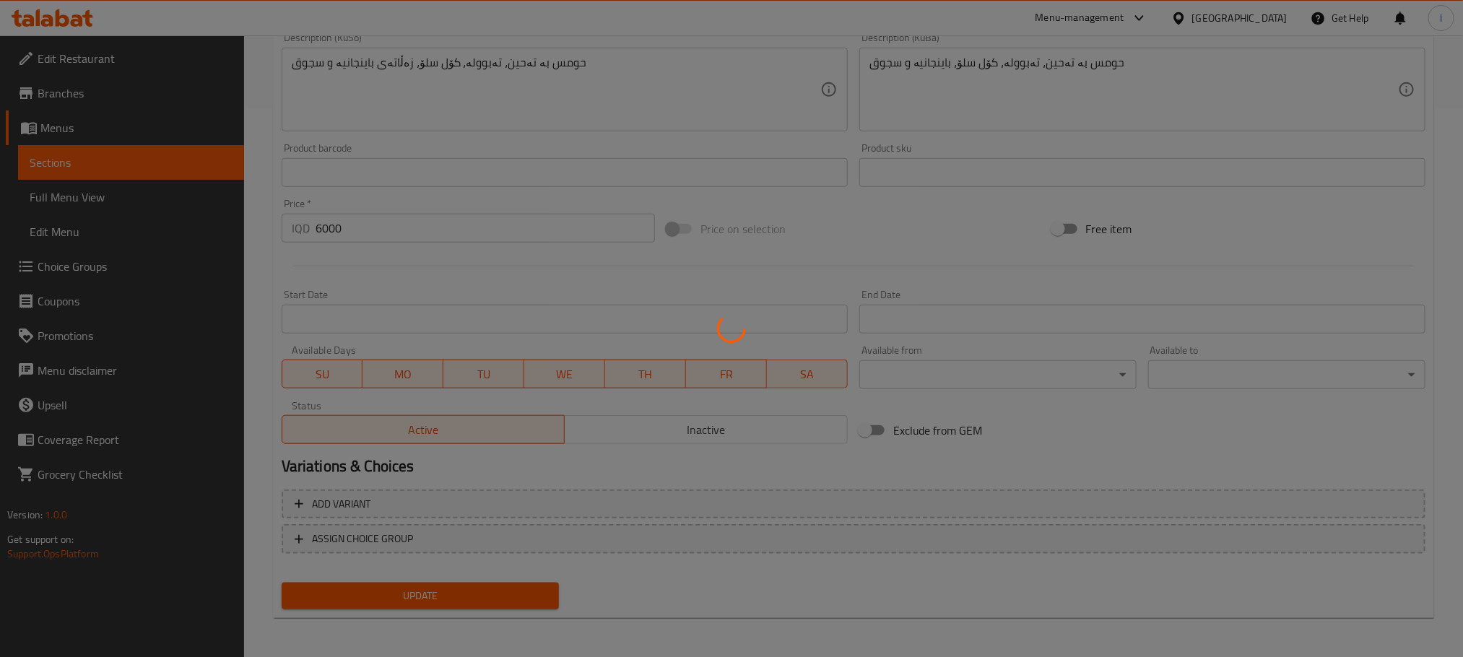
scroll to position [0, 0]
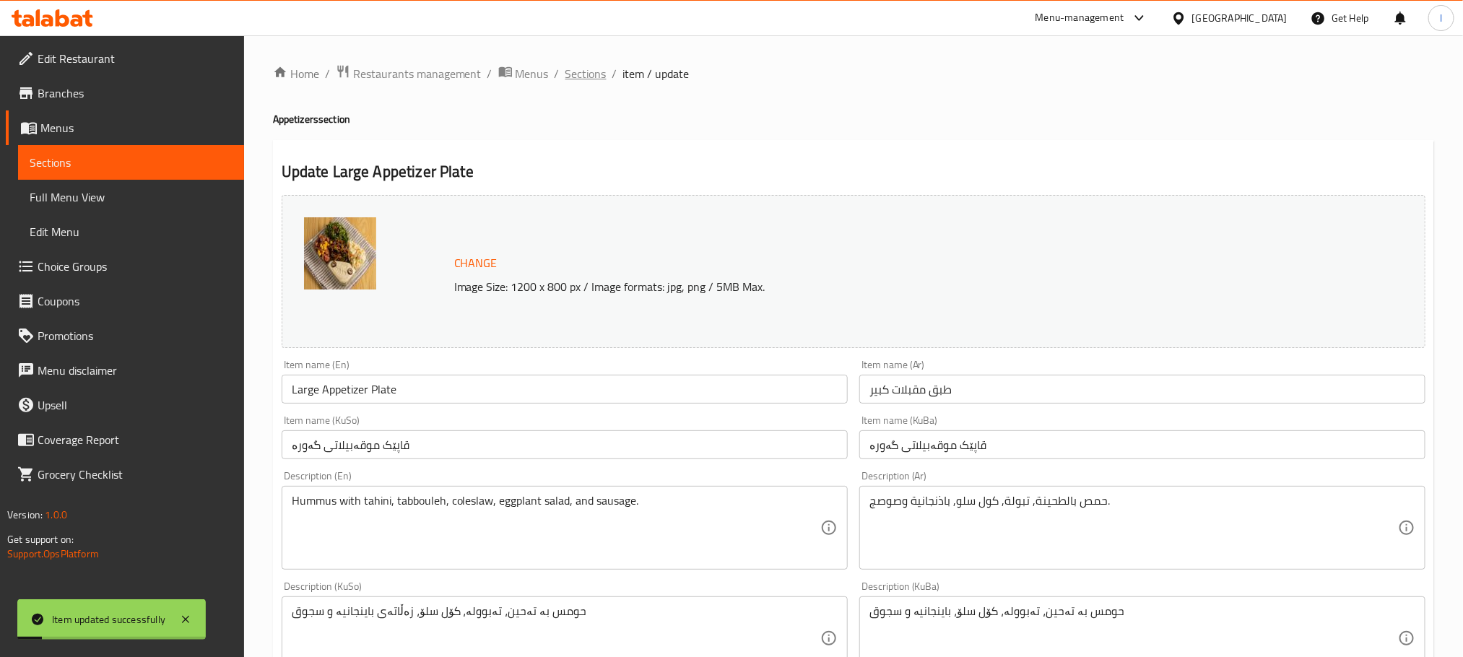
click at [590, 68] on span "Sections" at bounding box center [586, 73] width 41 height 17
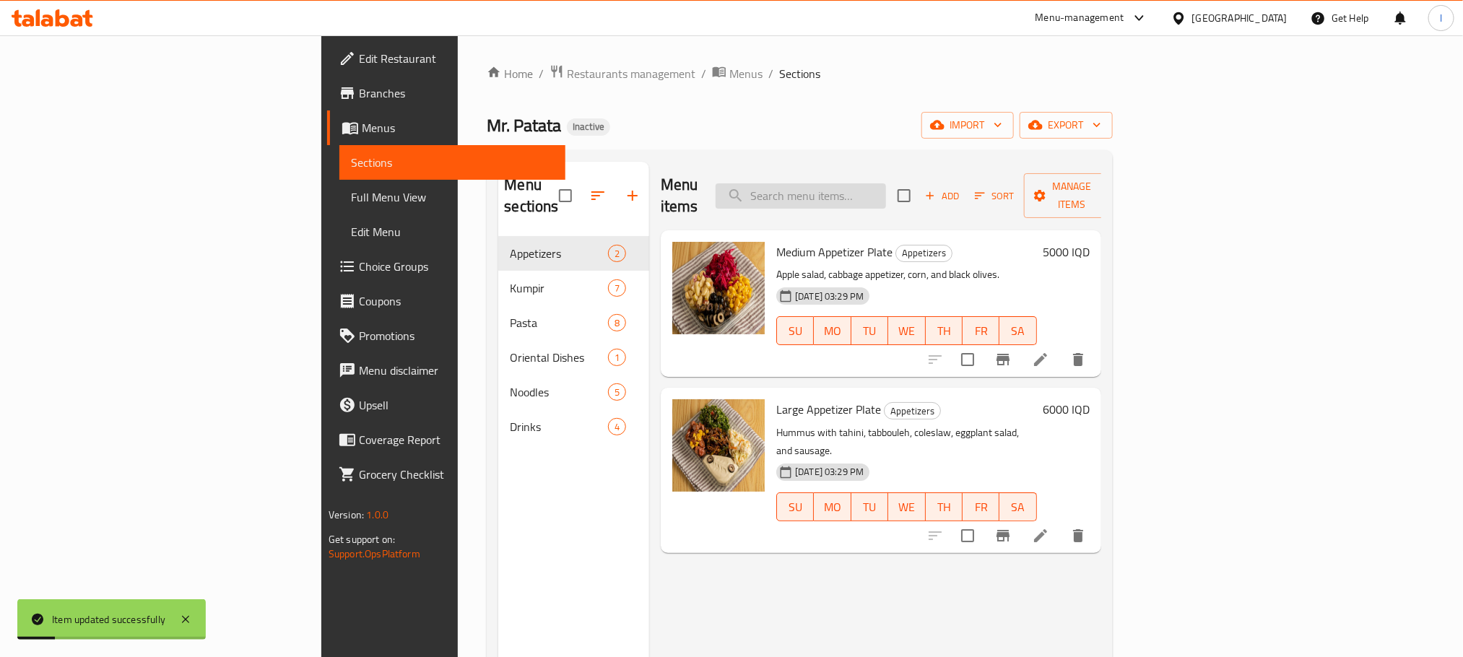
click at [886, 191] on input "search" at bounding box center [801, 195] width 170 height 25
paste input "Eggplant Salad"
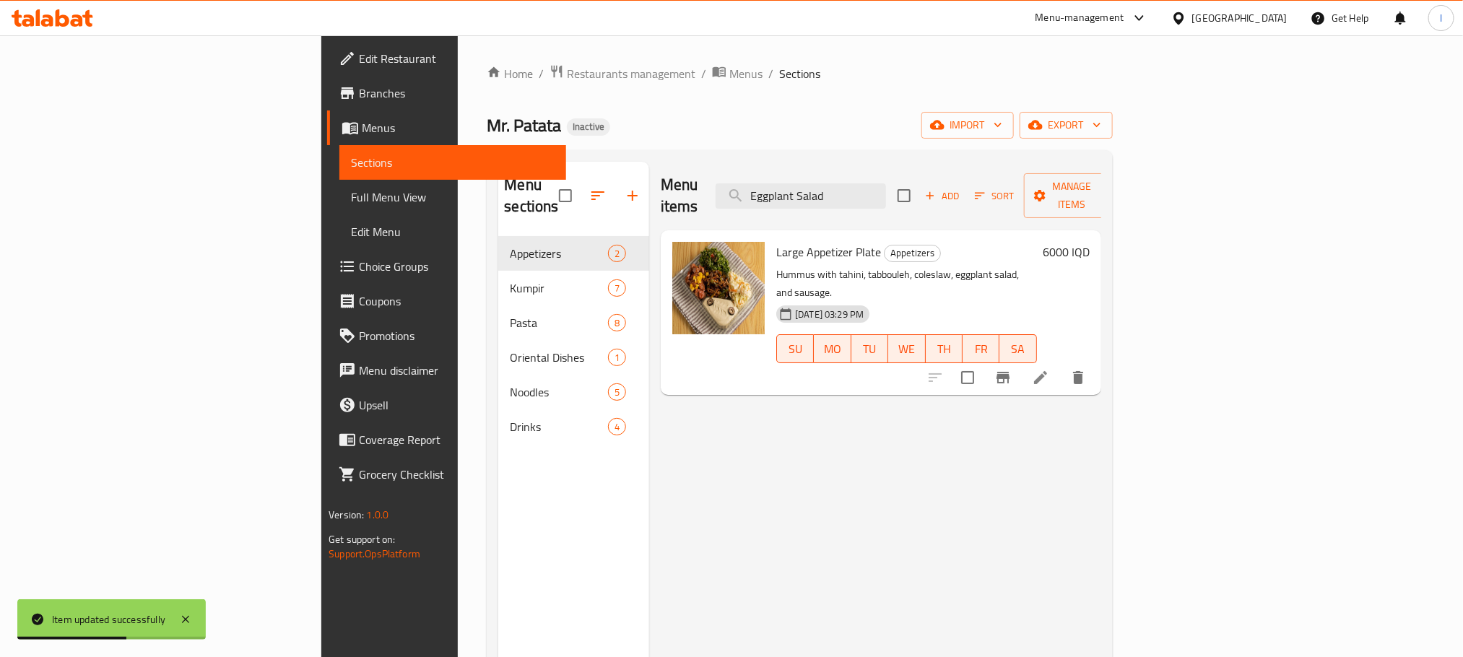
drag, startPoint x: 914, startPoint y: 182, endPoint x: 979, endPoint y: 150, distance: 72.7
click at [979, 150] on div "Home / Restaurants management / Menus / Sections Mr. Patata Inactive import exp…" at bounding box center [800, 447] width 626 height 766
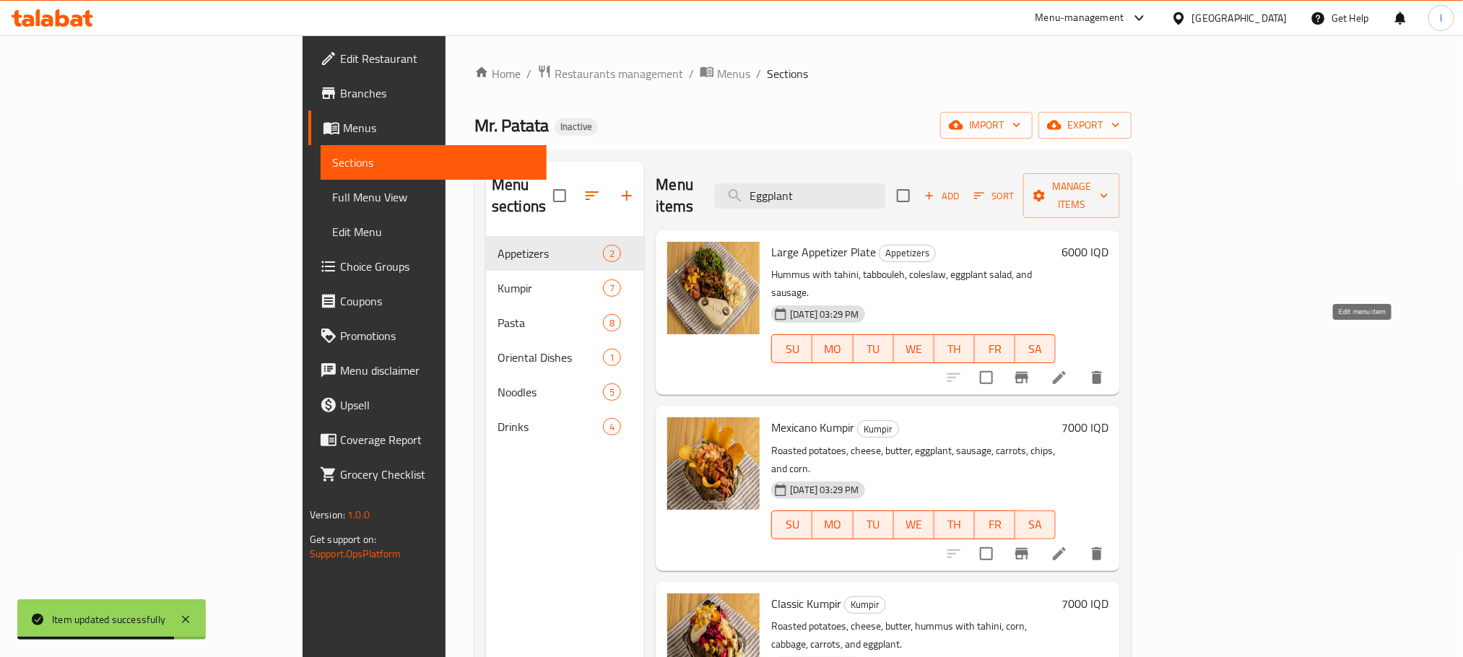
type input "Eggplant"
click at [1068, 369] on icon at bounding box center [1059, 377] width 17 height 17
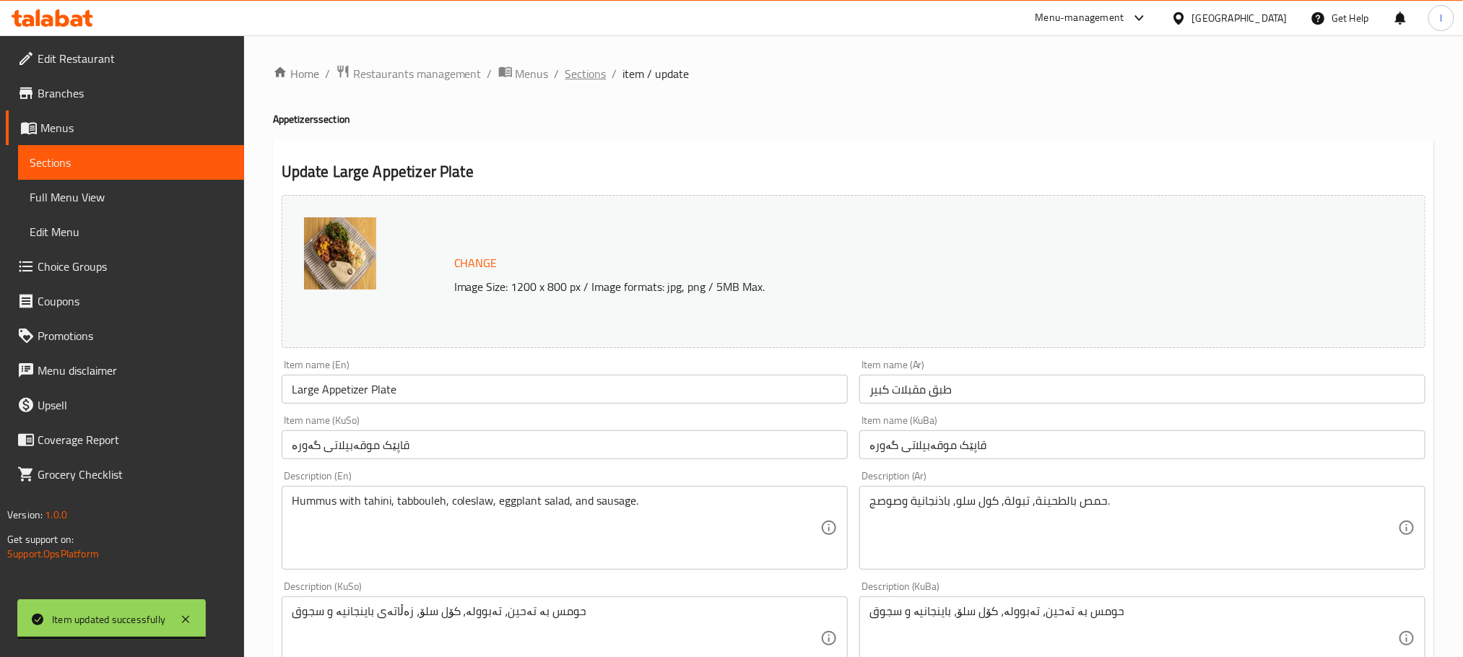
click at [594, 74] on span "Sections" at bounding box center [586, 73] width 41 height 17
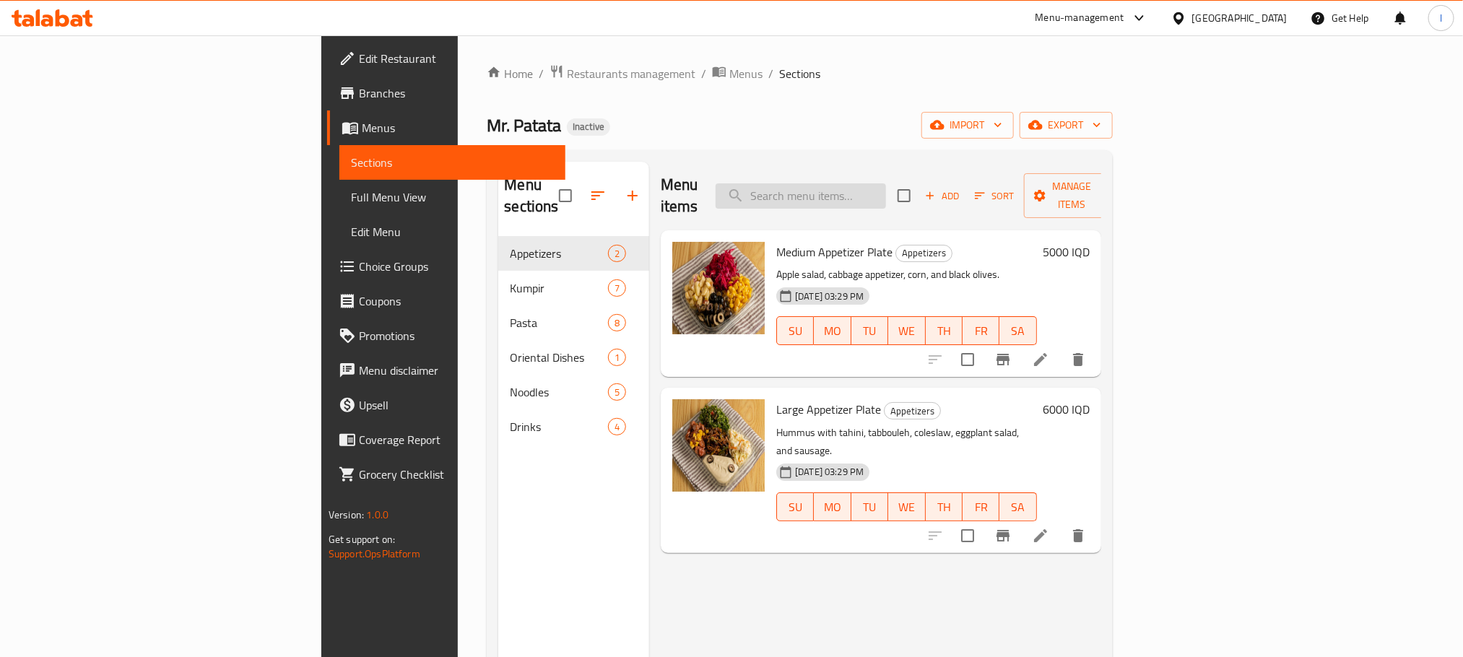
drag, startPoint x: 935, startPoint y: 196, endPoint x: 938, endPoint y: 189, distance: 8.1
click at [886, 194] on input "search" at bounding box center [801, 195] width 170 height 25
paste input "Eggplant Salad"
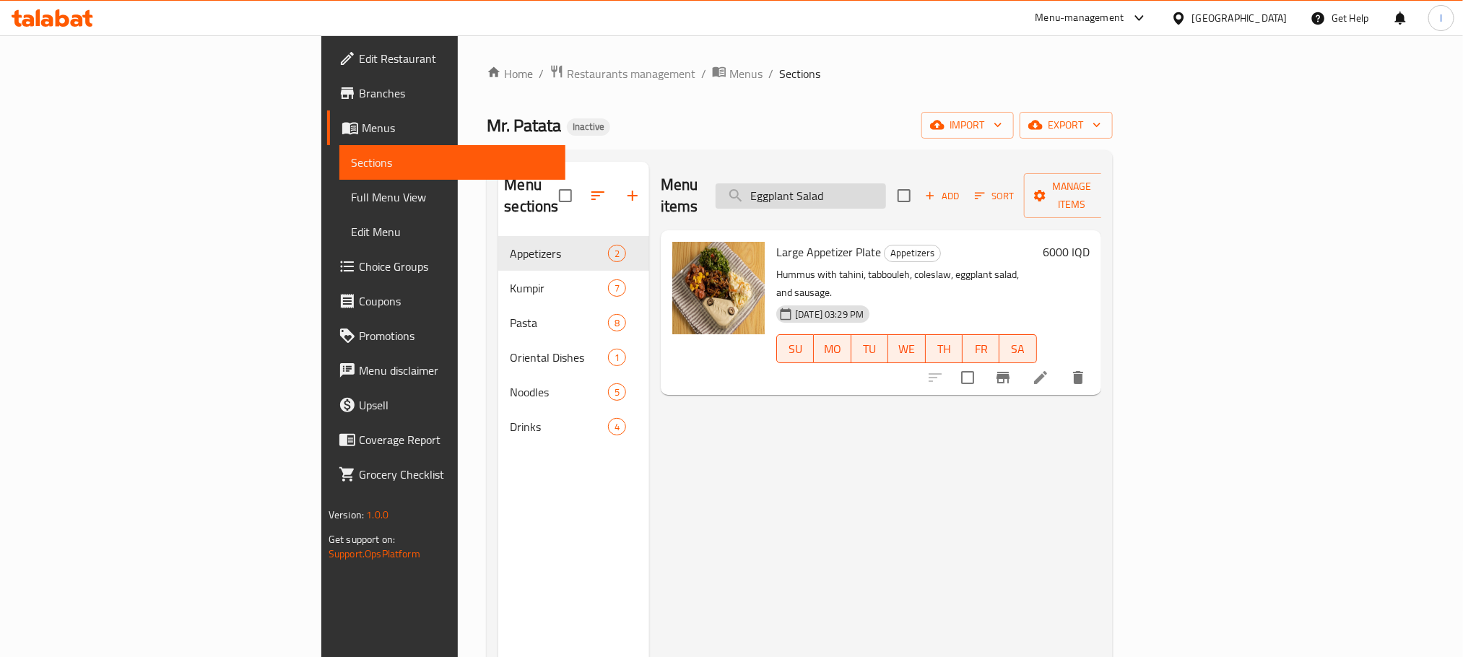
drag, startPoint x: 910, startPoint y: 191, endPoint x: 969, endPoint y: 191, distance: 59.2
click at [886, 191] on input "Eggplant Salad" at bounding box center [801, 195] width 170 height 25
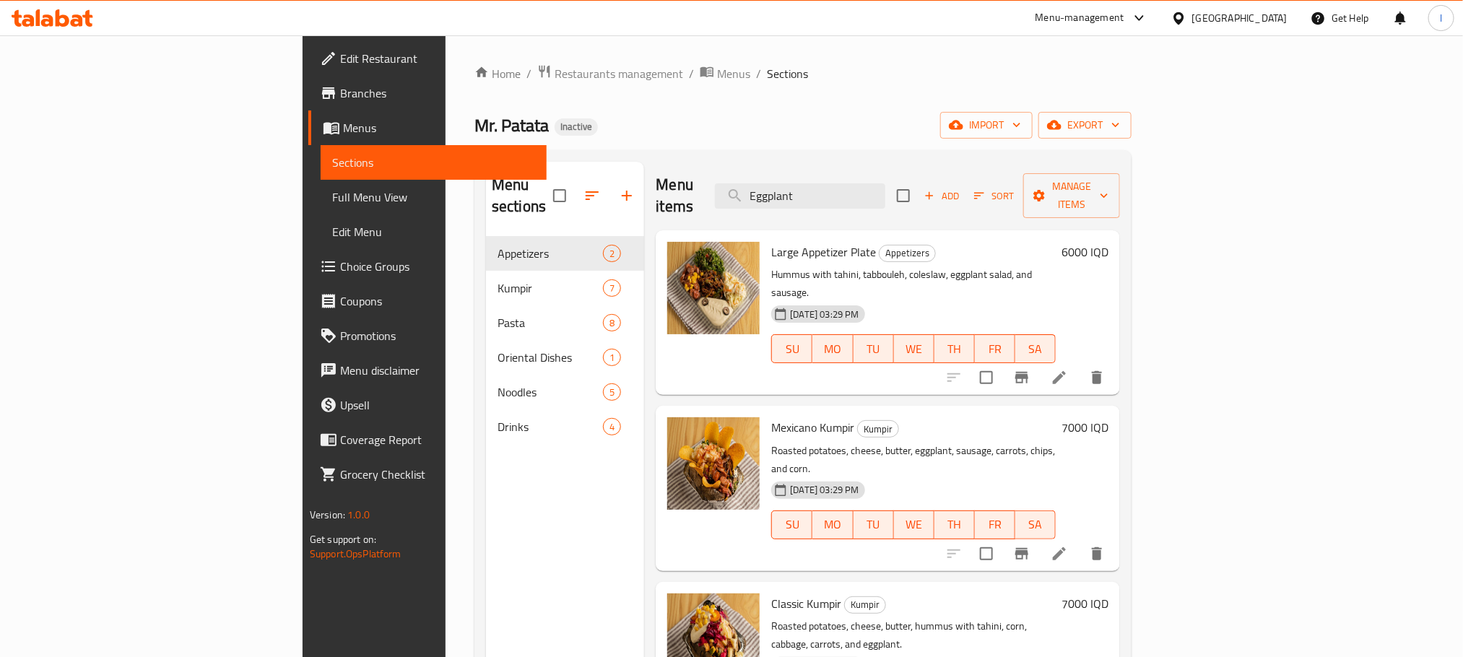
type input "Eggplant"
click at [1068, 545] on icon at bounding box center [1059, 553] width 17 height 17
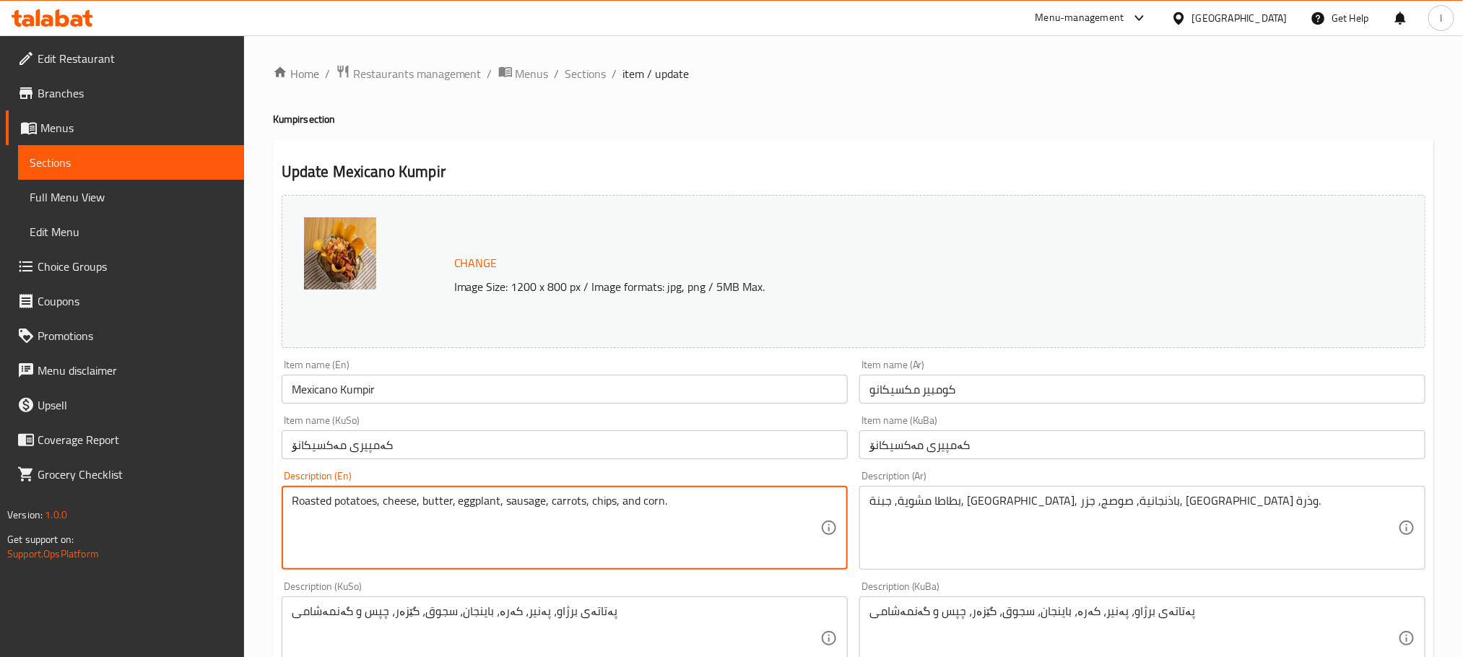
drag, startPoint x: 458, startPoint y: 505, endPoint x: 499, endPoint y: 507, distance: 41.2
paste textarea "Eggplant Salad"
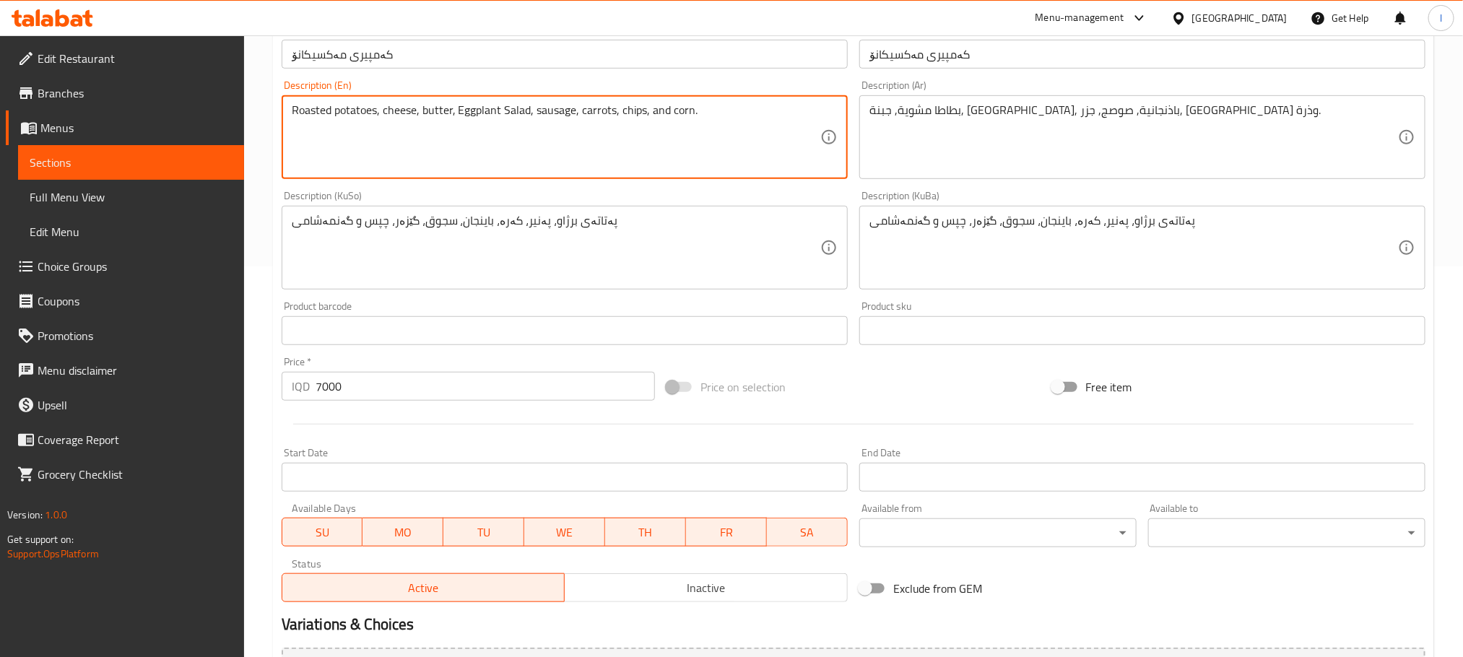
scroll to position [397, 0]
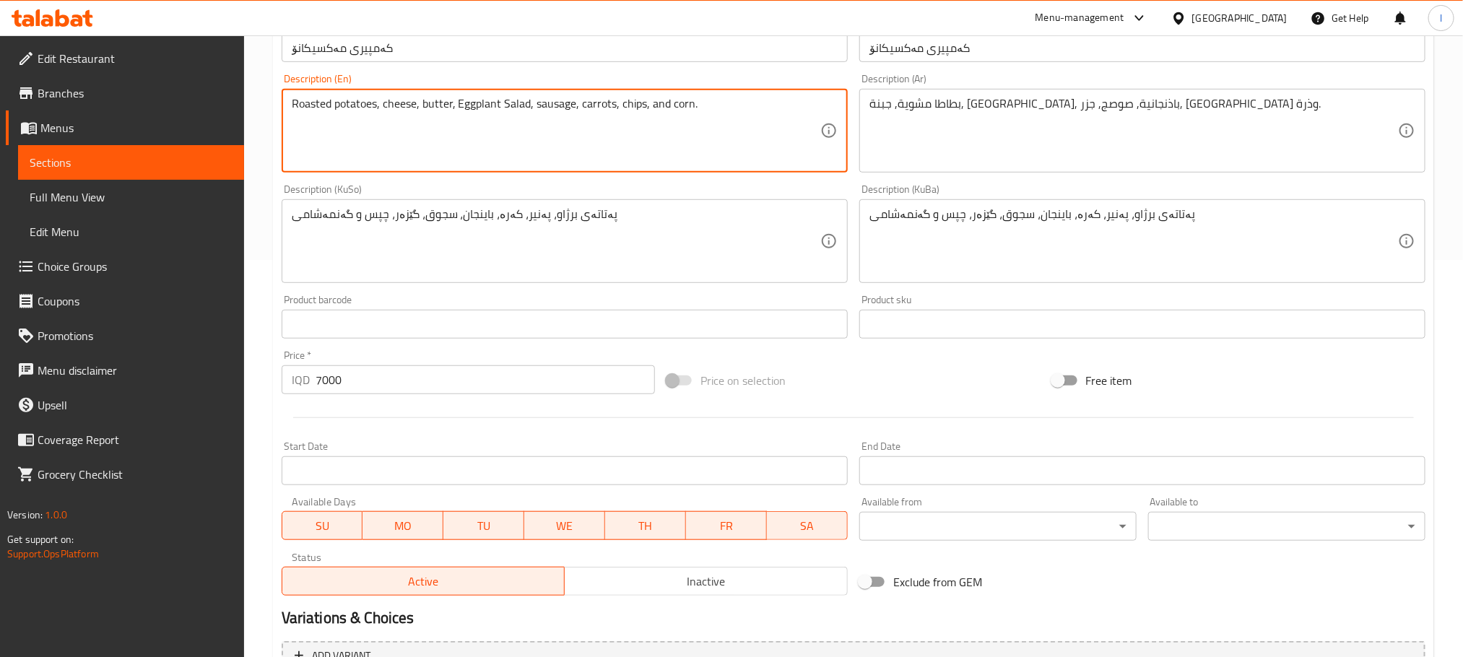
type textarea "Roasted potatoes, cheese, butter, Eggplant Salad, sausage, carrots, chips, and …"
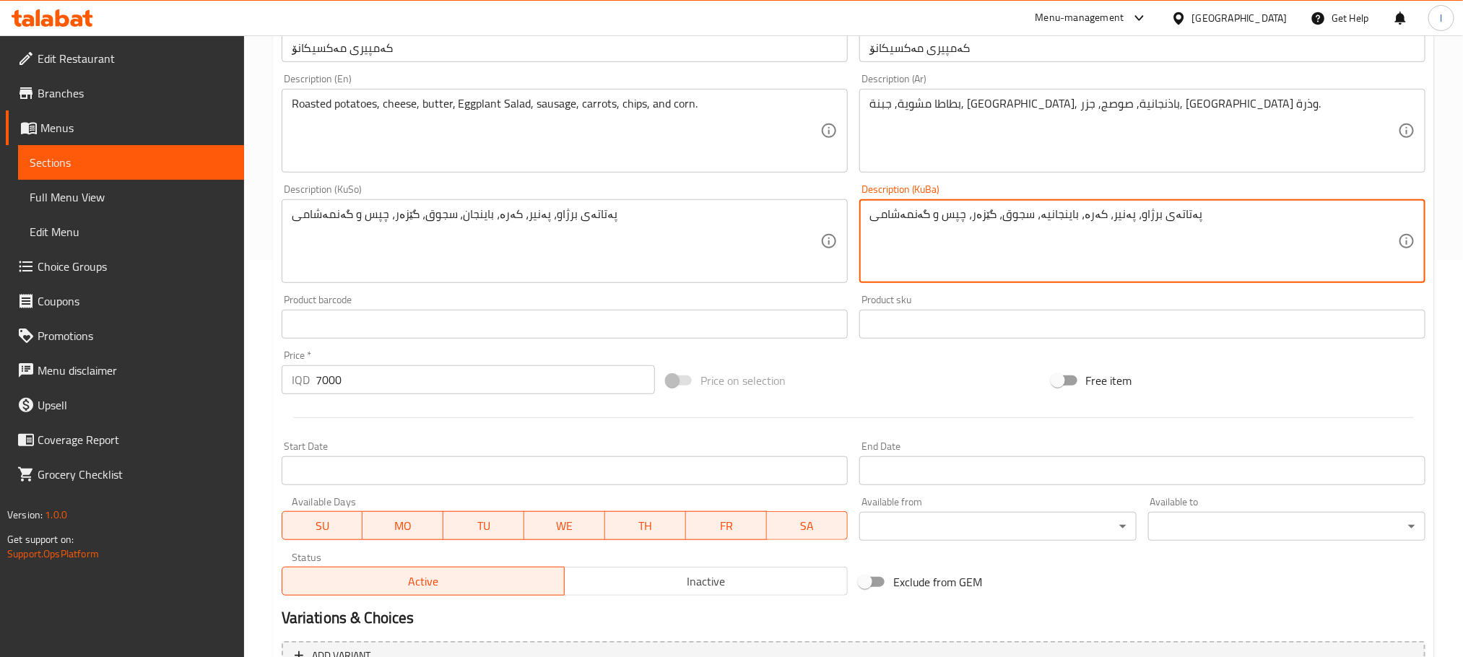
click at [1058, 223] on textarea "پەتاتەی برژاو، پەنیر، کەرە، باینجانیە، سجوق، گێزەر، چپس و گەنمەشامی" at bounding box center [1134, 241] width 529 height 69
type textarea "پەتاتەی برژاو، پەنیر، کەرە، باینجانیە، سجوق، گێزەر، چپس و گەنمەشامی"
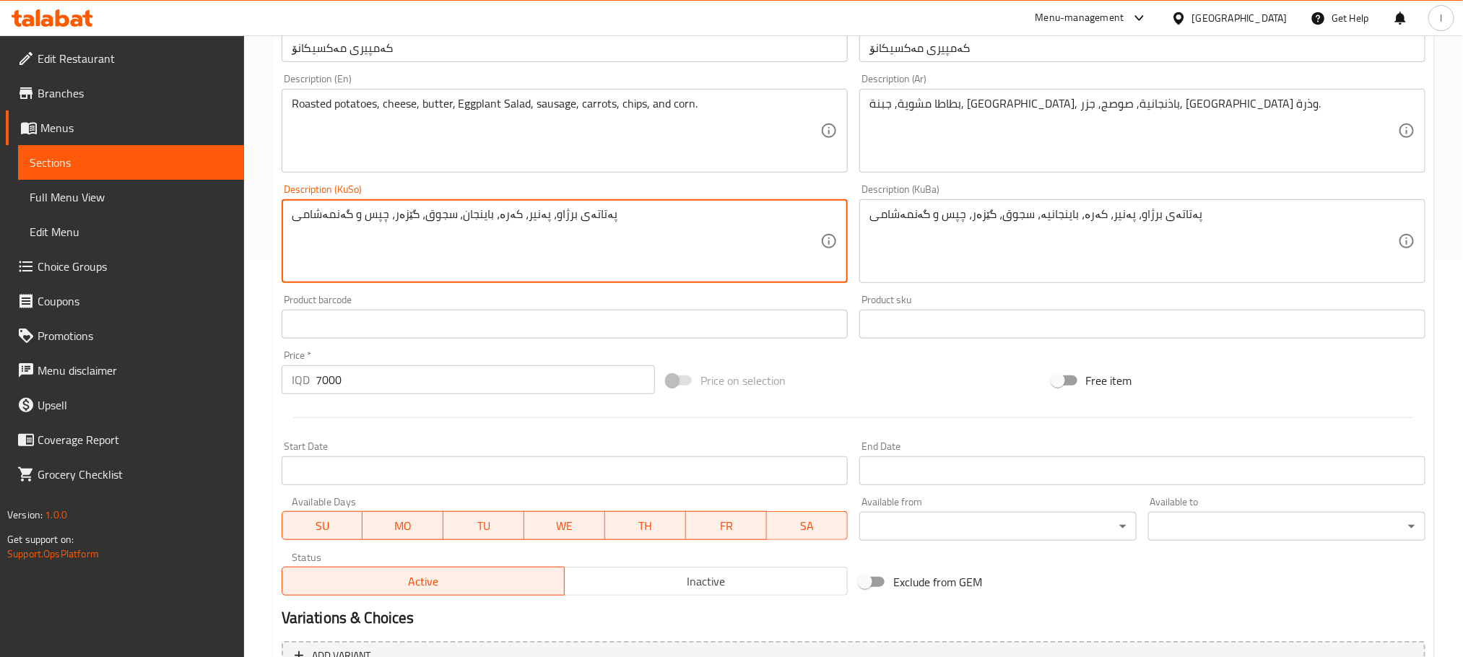
click at [483, 228] on textarea "پەتاتەی برژاو، پەنیر، کەرە، باینجان، سجوق، گێزەر، چپس و گەنمەشامی" at bounding box center [556, 241] width 529 height 69
paste textarea "یە"
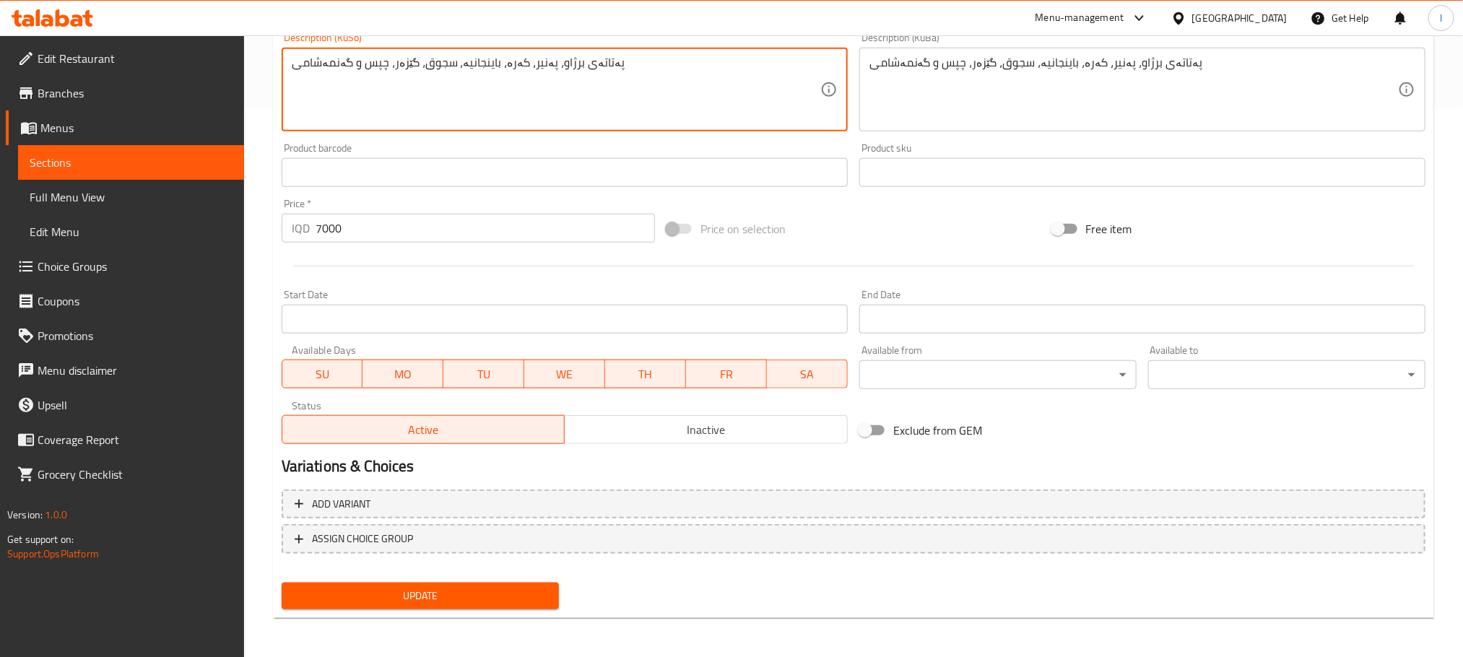
type textarea "پەتاتەی برژاو، پەنیر، کەرە، باینجانیە، سجوق، گێزەر، چپس و گەنمەشامی"
click at [527, 594] on span "Update" at bounding box center [420, 596] width 254 height 18
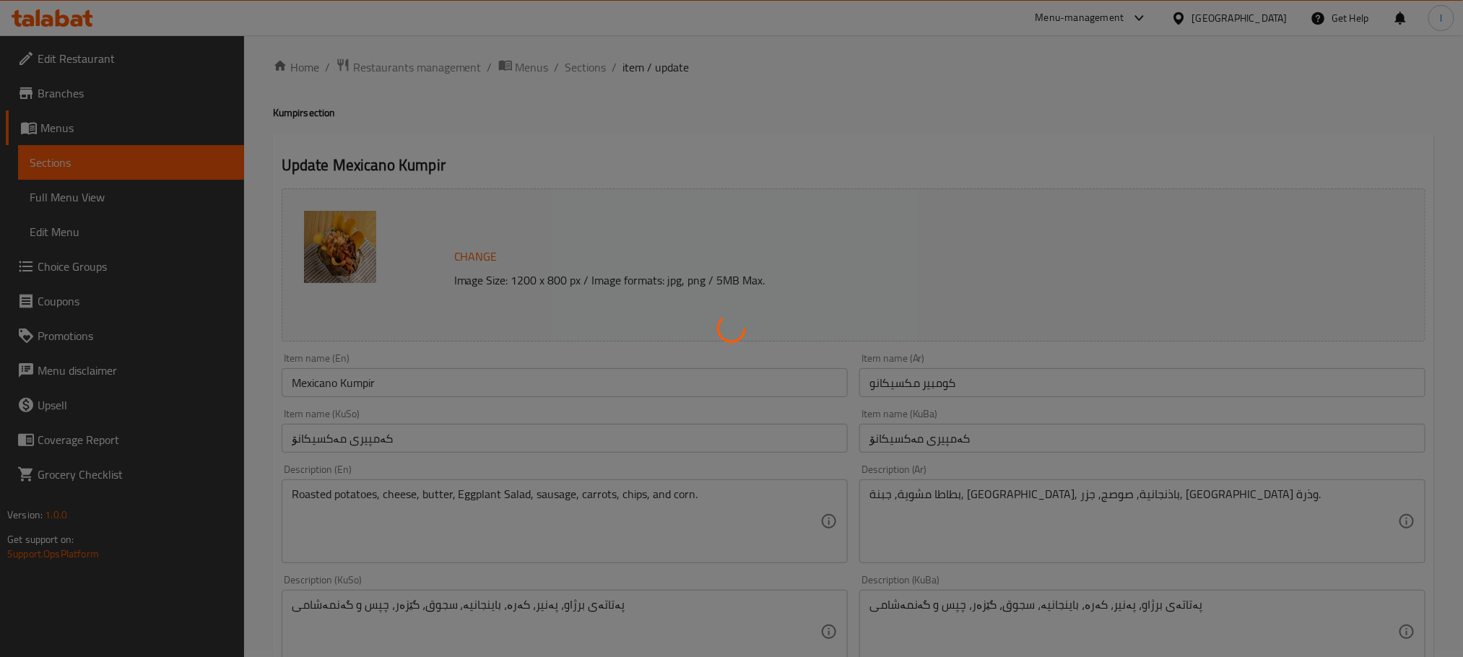
scroll to position [0, 0]
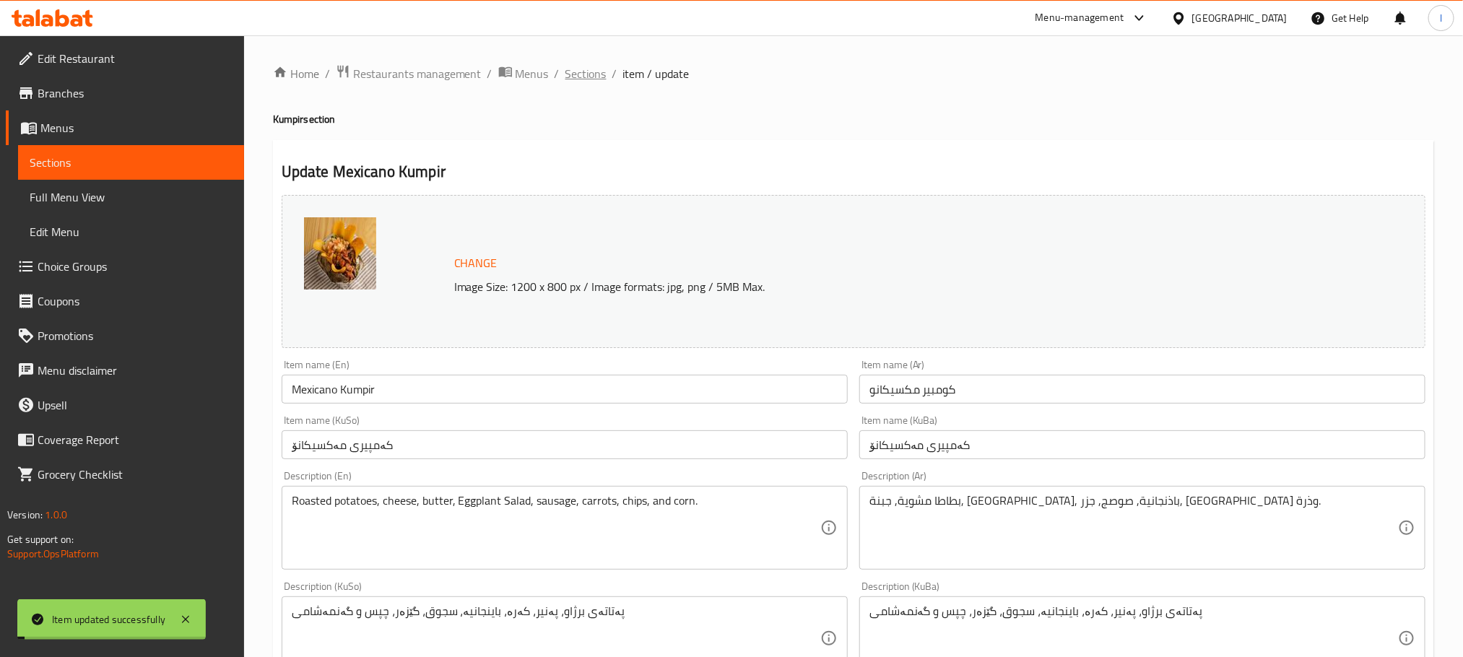
click at [589, 74] on span "Sections" at bounding box center [586, 73] width 41 height 17
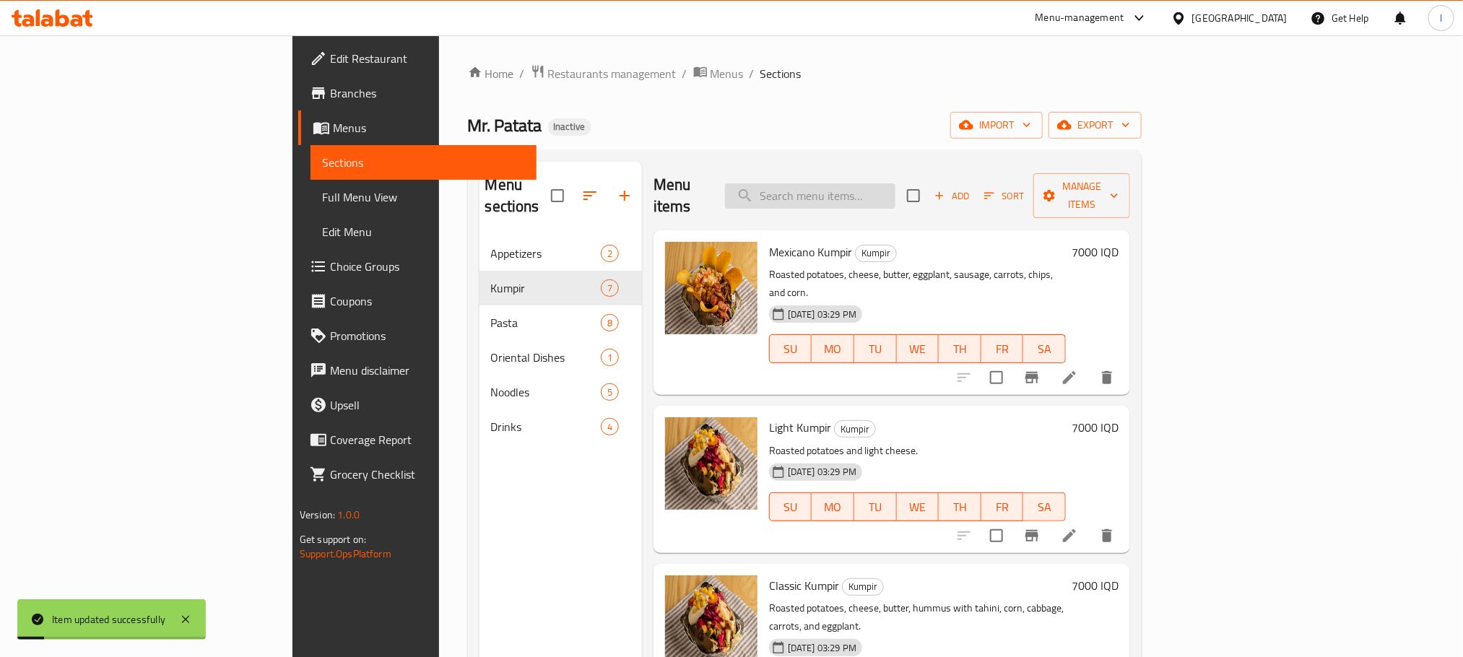
click at [896, 187] on input "search" at bounding box center [810, 195] width 170 height 25
paste input "Eggplant Salad"
drag, startPoint x: 900, startPoint y: 191, endPoint x: 936, endPoint y: 174, distance: 39.8
click at [896, 183] on input "Eggplant Salad" at bounding box center [810, 195] width 170 height 25
drag, startPoint x: 909, startPoint y: 181, endPoint x: 966, endPoint y: 163, distance: 60.3
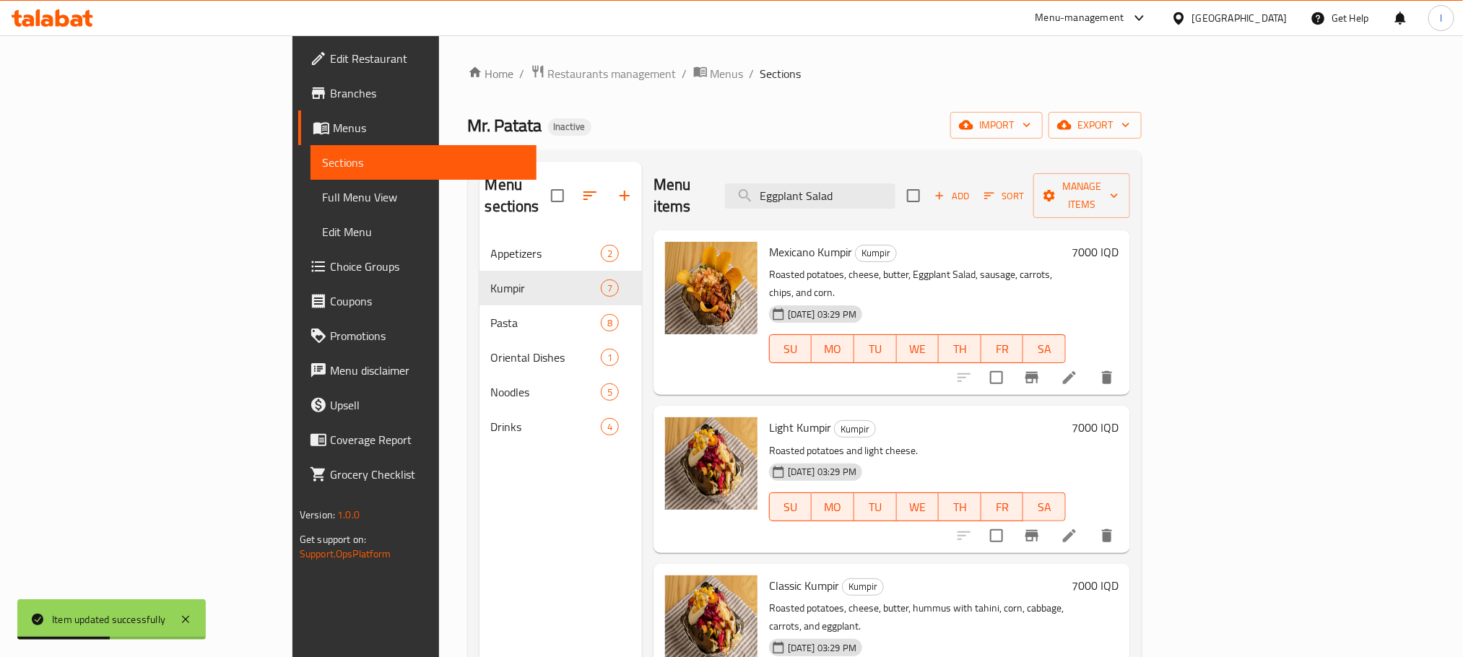
click at [966, 163] on div "Menu items Eggplant Salad Add Sort Manage items" at bounding box center [892, 196] width 477 height 69
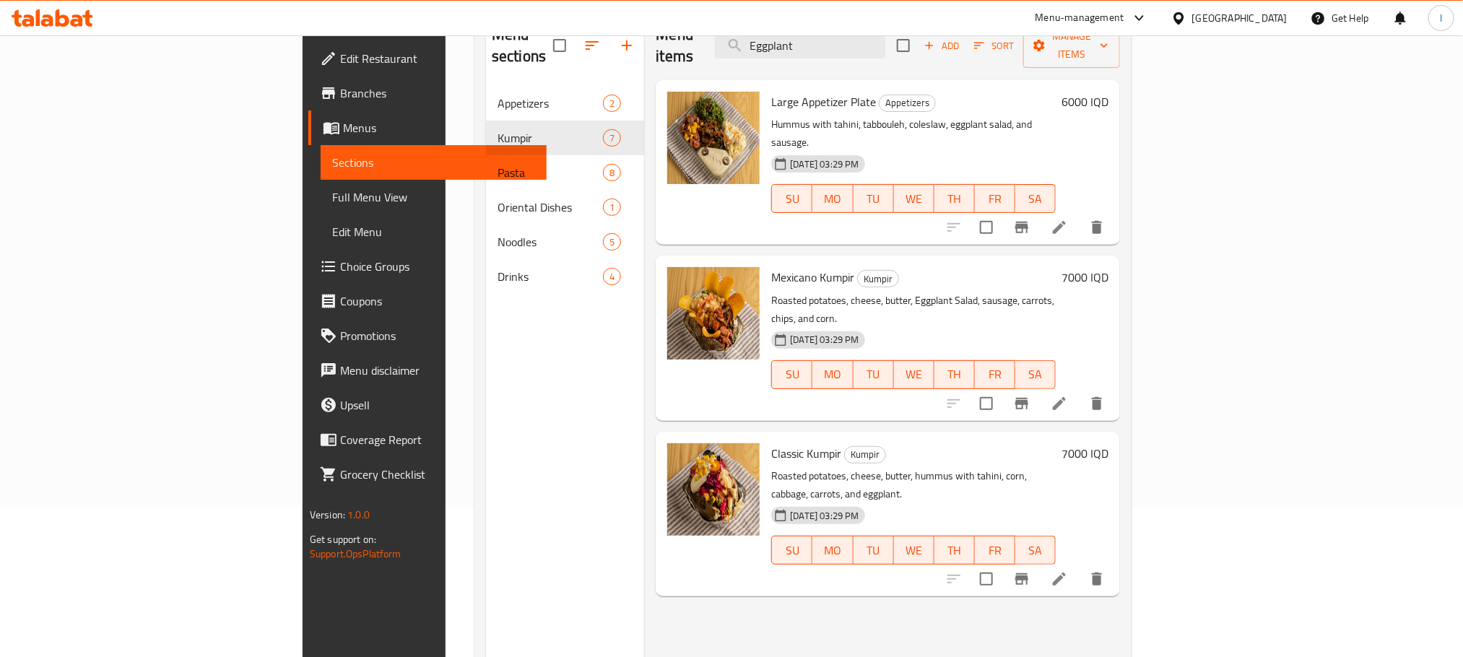
scroll to position [202, 0]
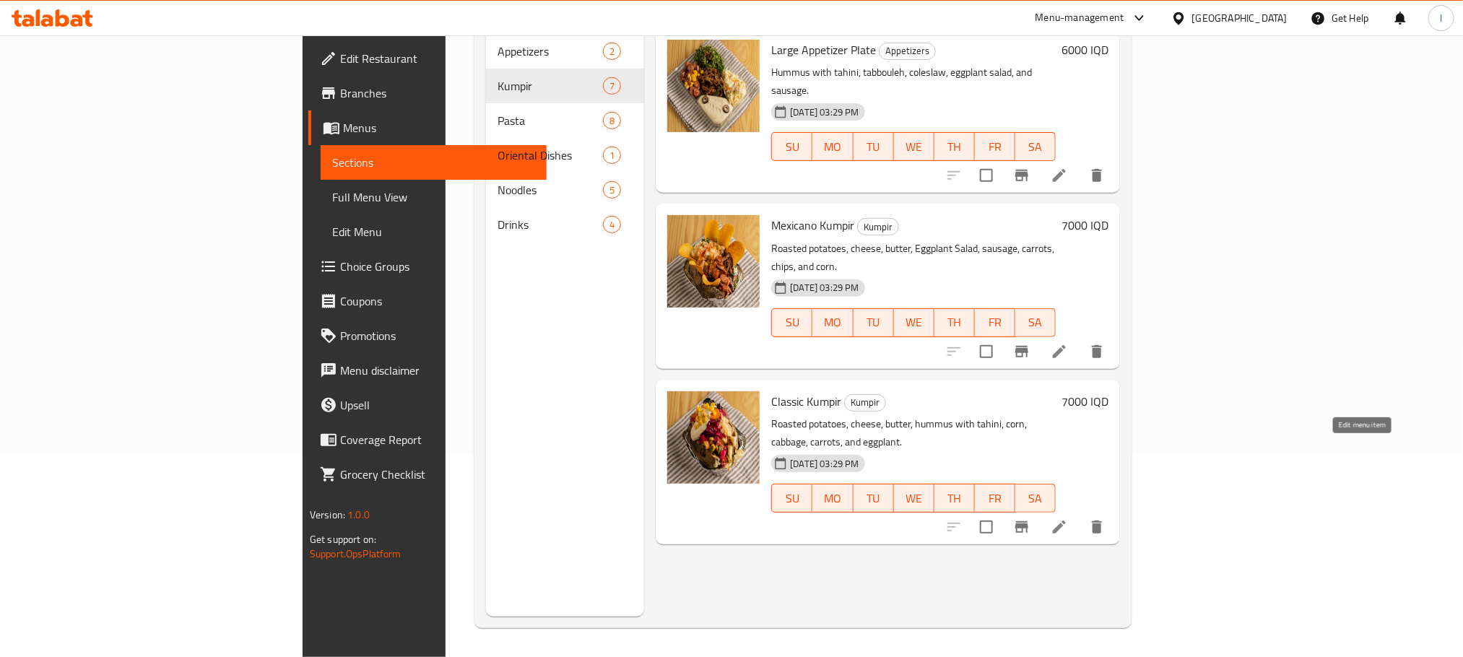
type input "Eggplant"
click at [1066, 521] on icon at bounding box center [1059, 527] width 13 height 13
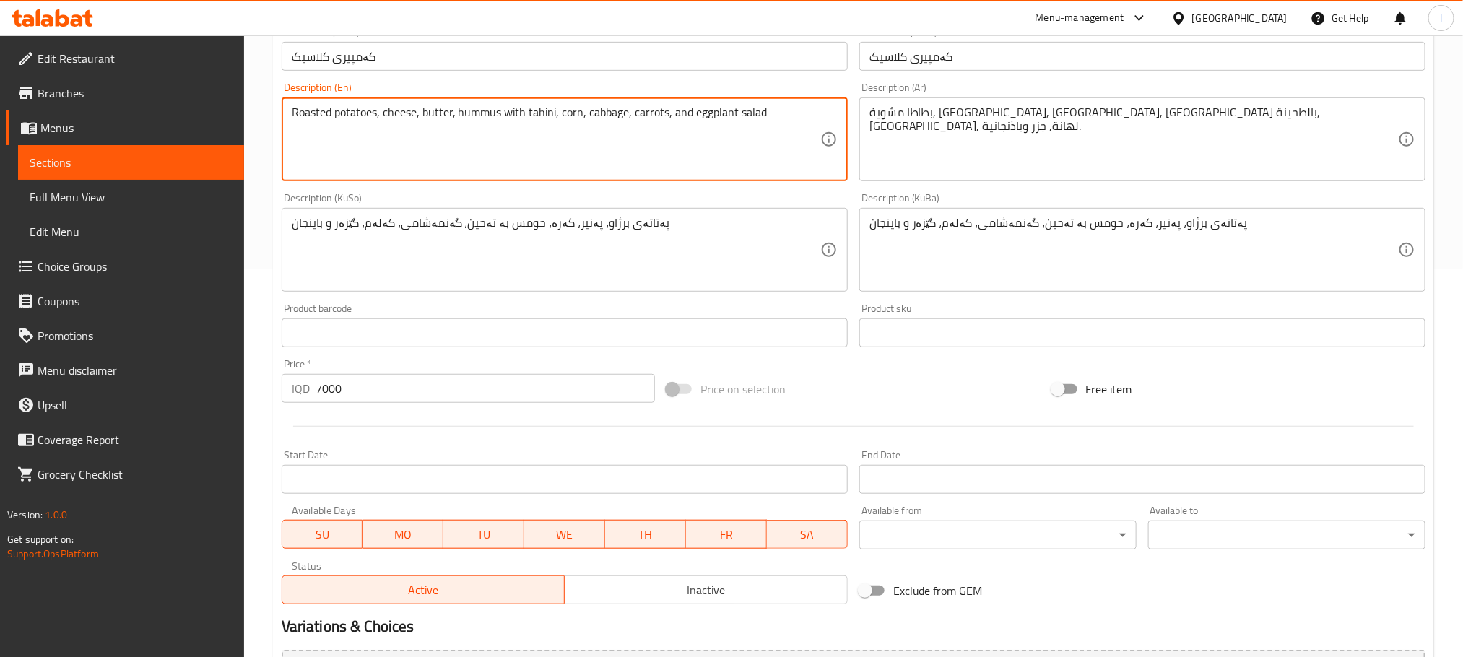
scroll to position [397, 0]
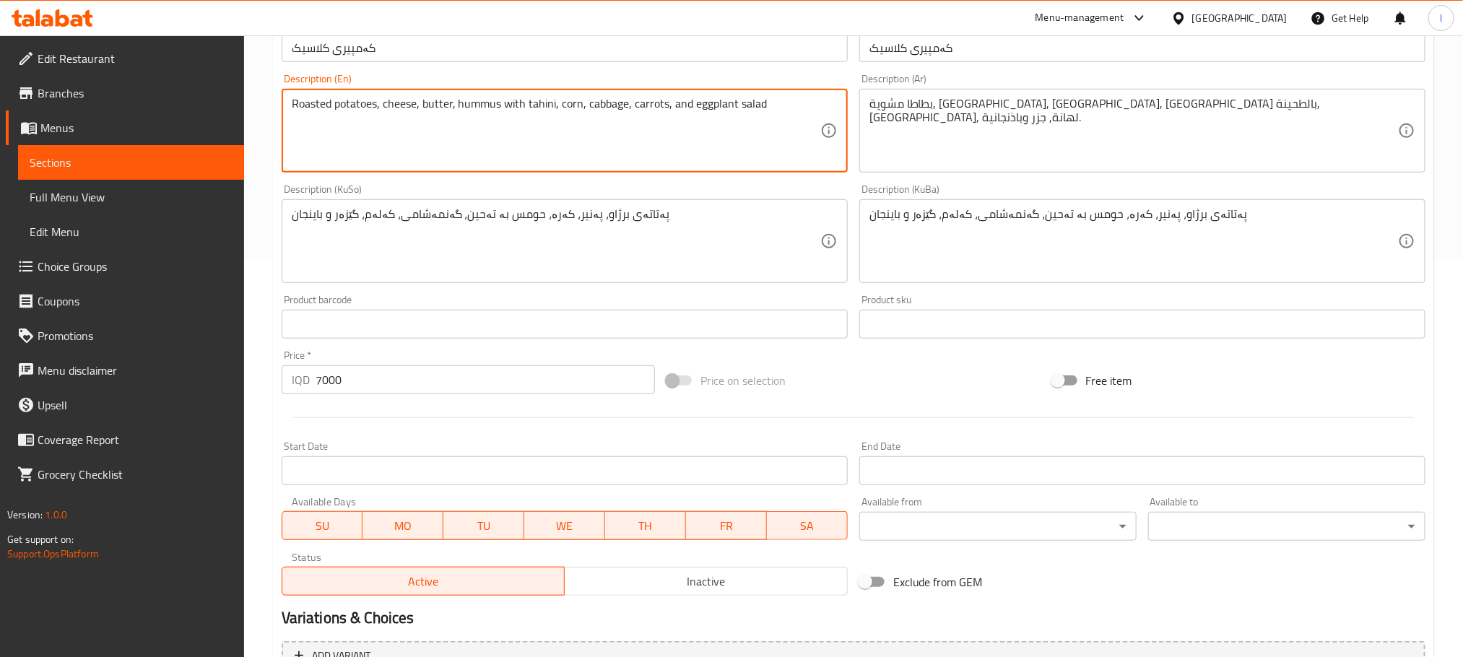
type textarea "Roasted potatoes, cheese, butter, hummus with tahini, corn, cabbage, carrots, a…"
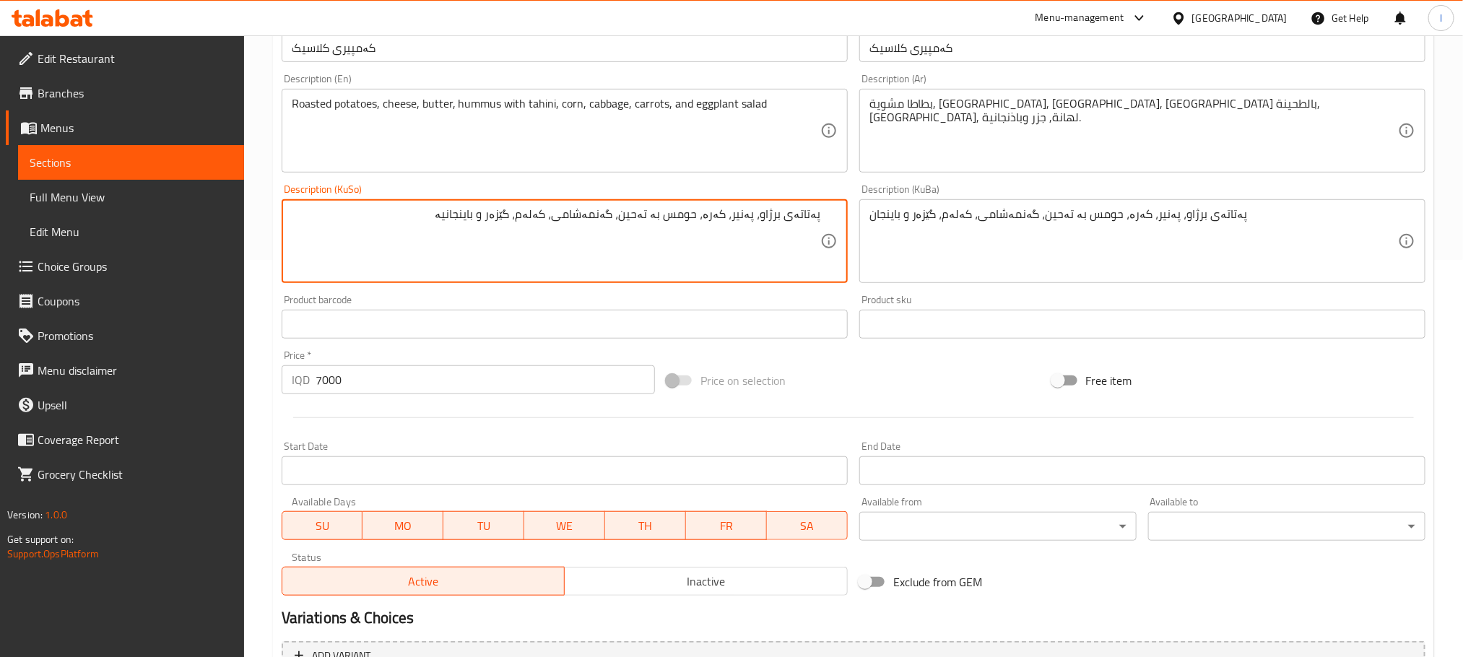
click at [657, 217] on textarea "پەتاتەی برژاو، پەنیر، کەرە، حومس بە تەحین، گەنمەشامی، کەلەم، گێزەر و باینجانیە" at bounding box center [556, 241] width 529 height 69
type textarea "پەتاتەی برژاو، پەنیر، کەرە، حومس بە تەحین، گەنمەشامی، کەلەم، گێزەر و باینجانیە"
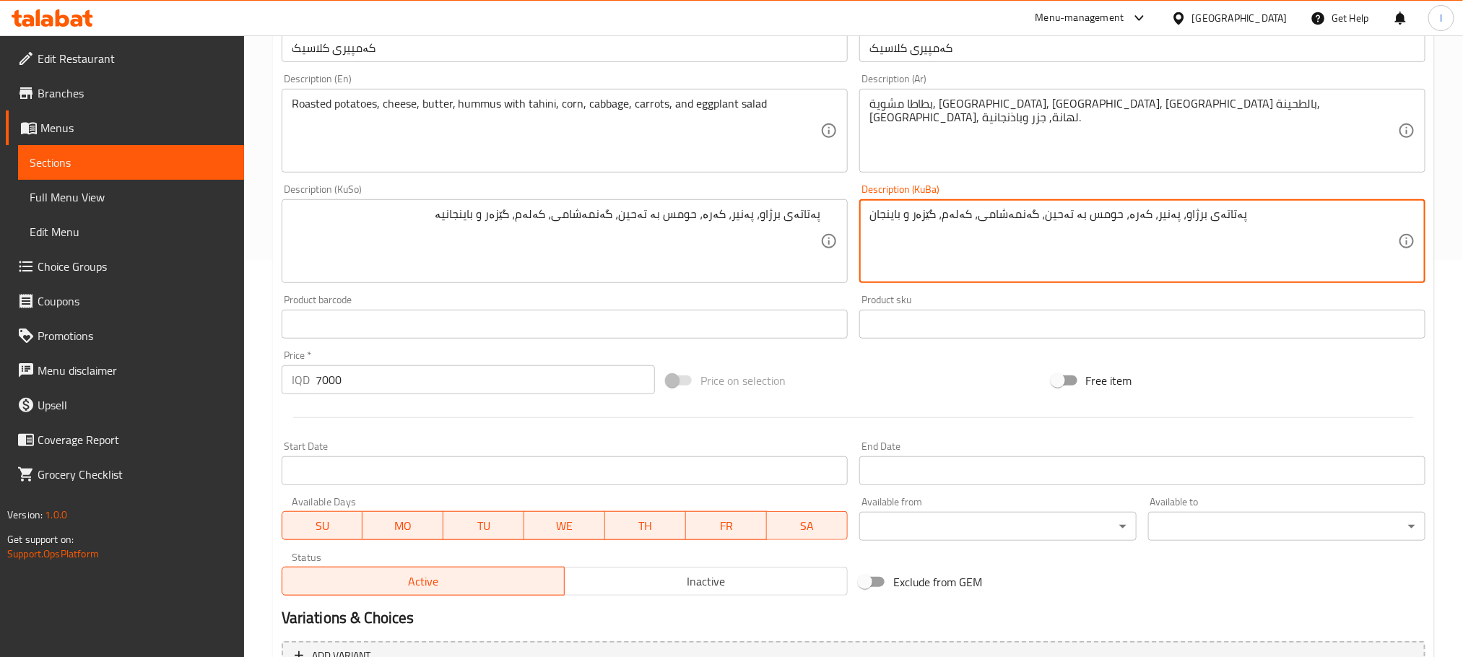
click at [921, 221] on textarea "پەتاتەی برژاو، پەنیر، کەرە، حومس بە تەحین، گەنمەشامی، کەلەم، گێزەر و باینجان" at bounding box center [1134, 241] width 529 height 69
paste textarea "یە"
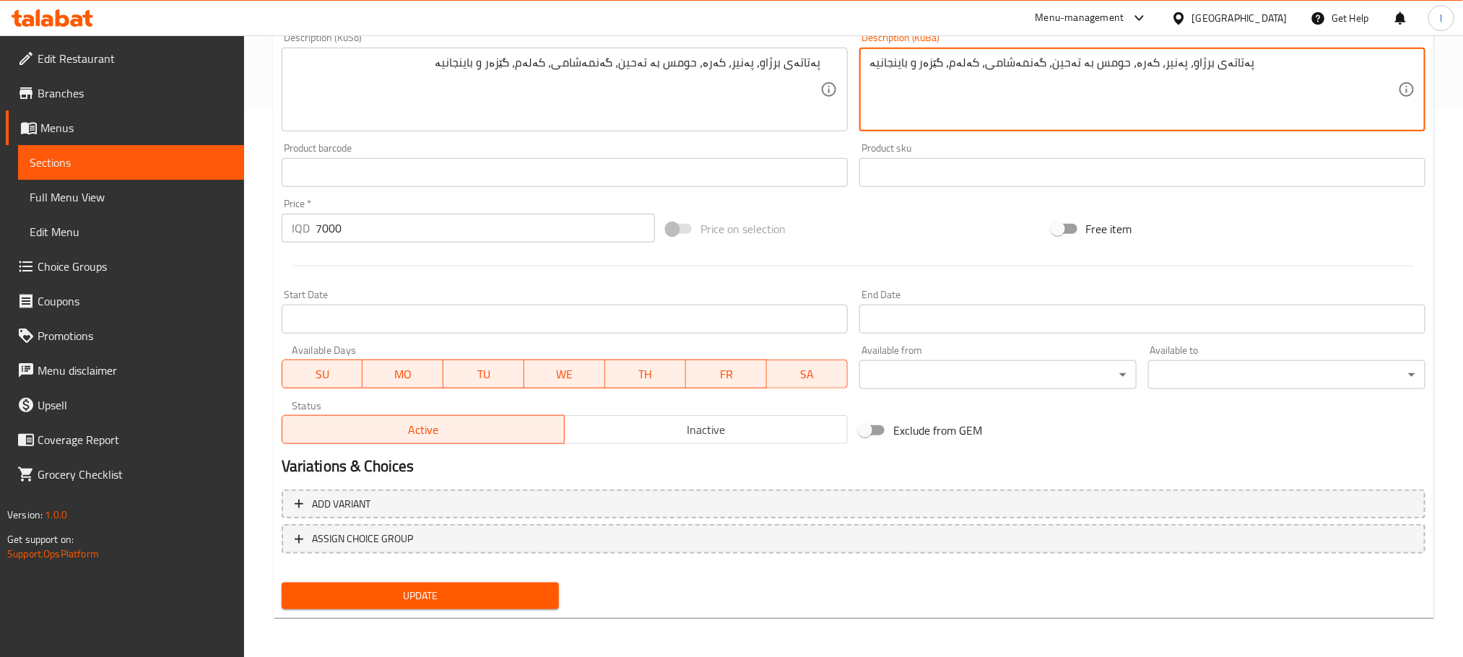
type textarea "پەتاتەی برژاو، پەنیر، کەرە، حومس بە تەحین، گەنمەشامی، کەلەم، گێزەر و باینجانیە"
click at [497, 607] on button "Update" at bounding box center [420, 596] width 277 height 27
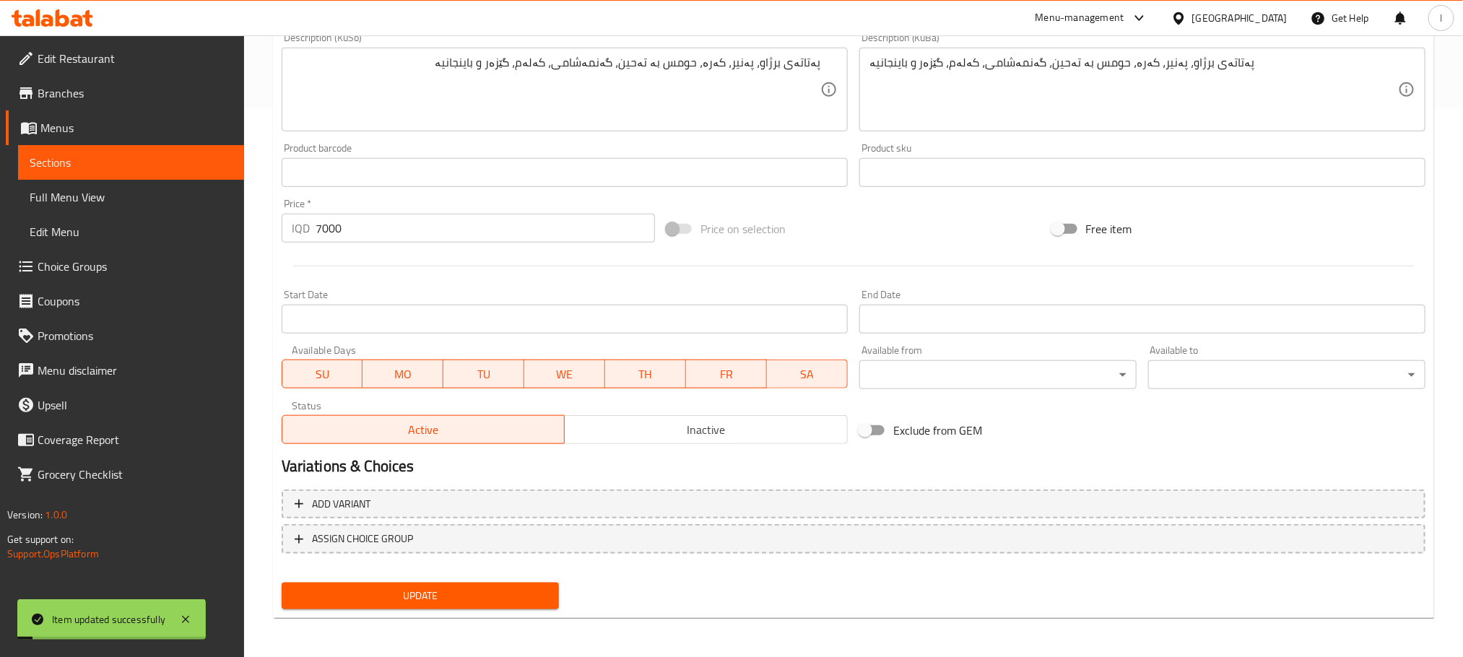
scroll to position [0, 0]
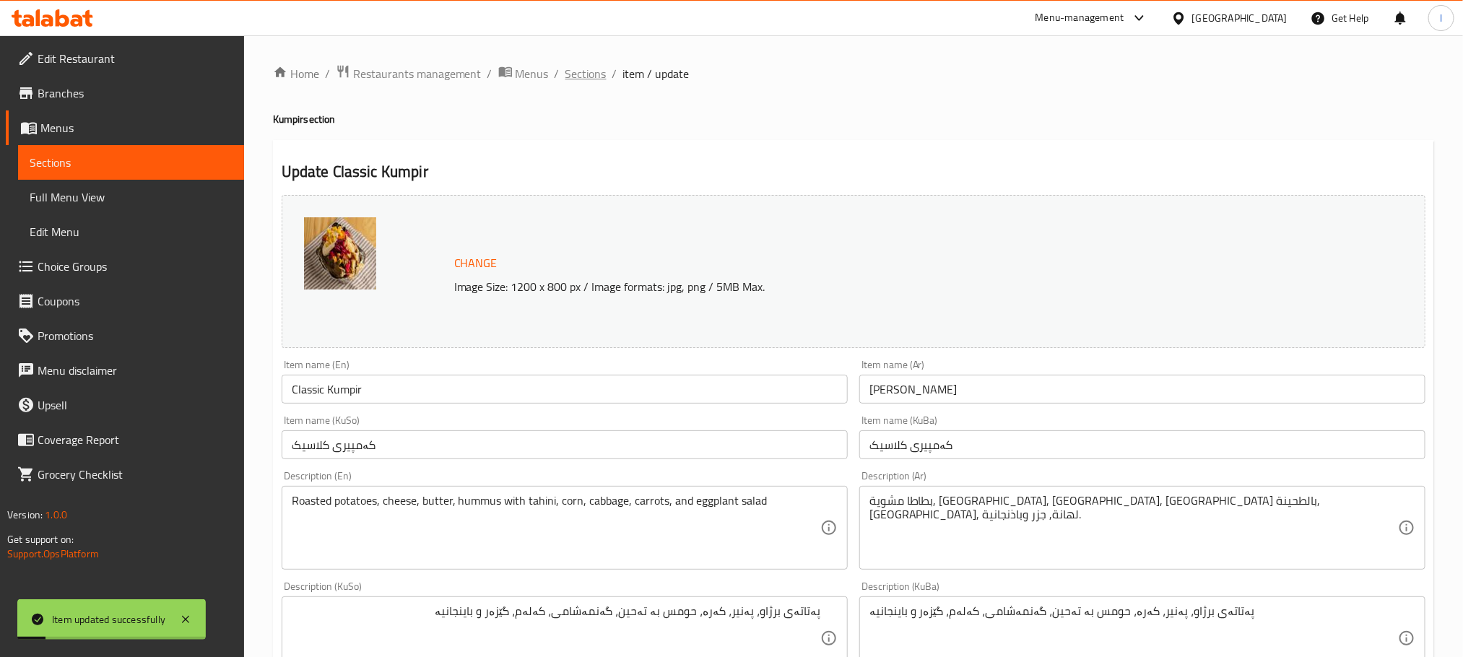
click at [572, 68] on span "Sections" at bounding box center [586, 73] width 41 height 17
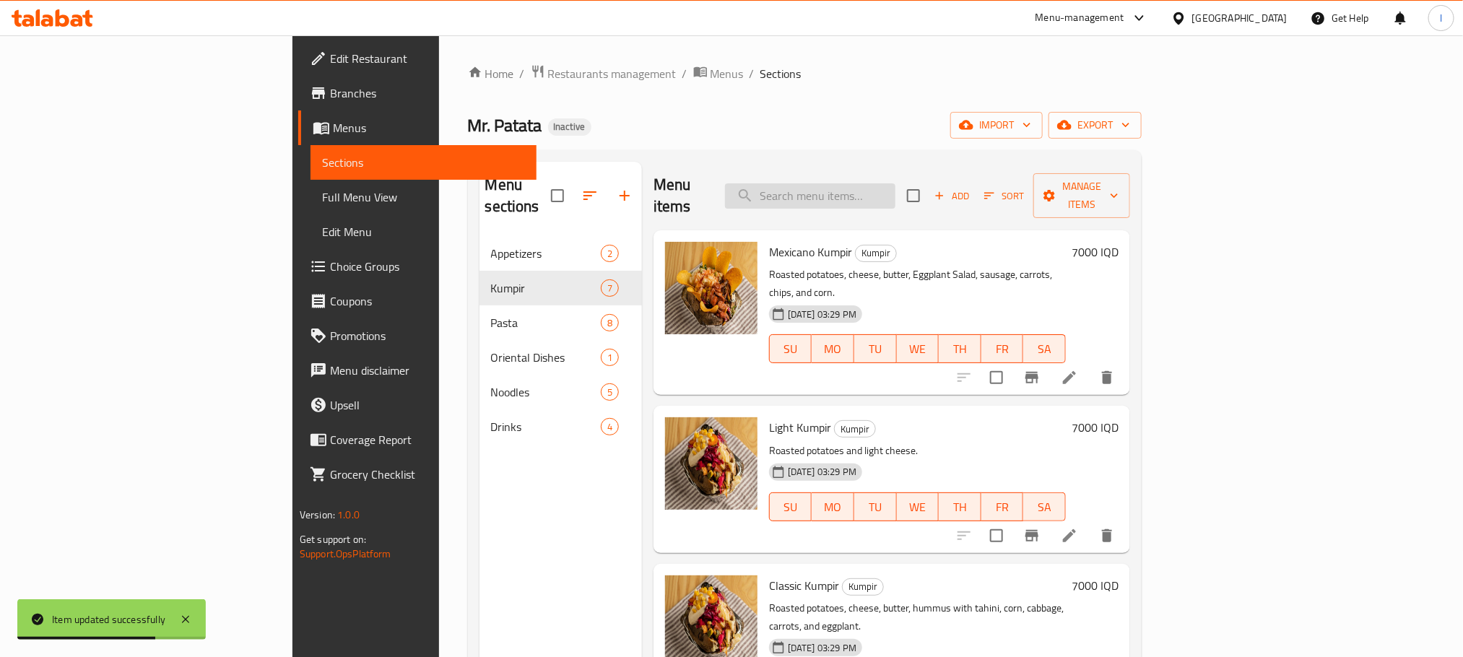
click at [896, 187] on input "search" at bounding box center [810, 195] width 170 height 25
paste input "Eggplant Salad"
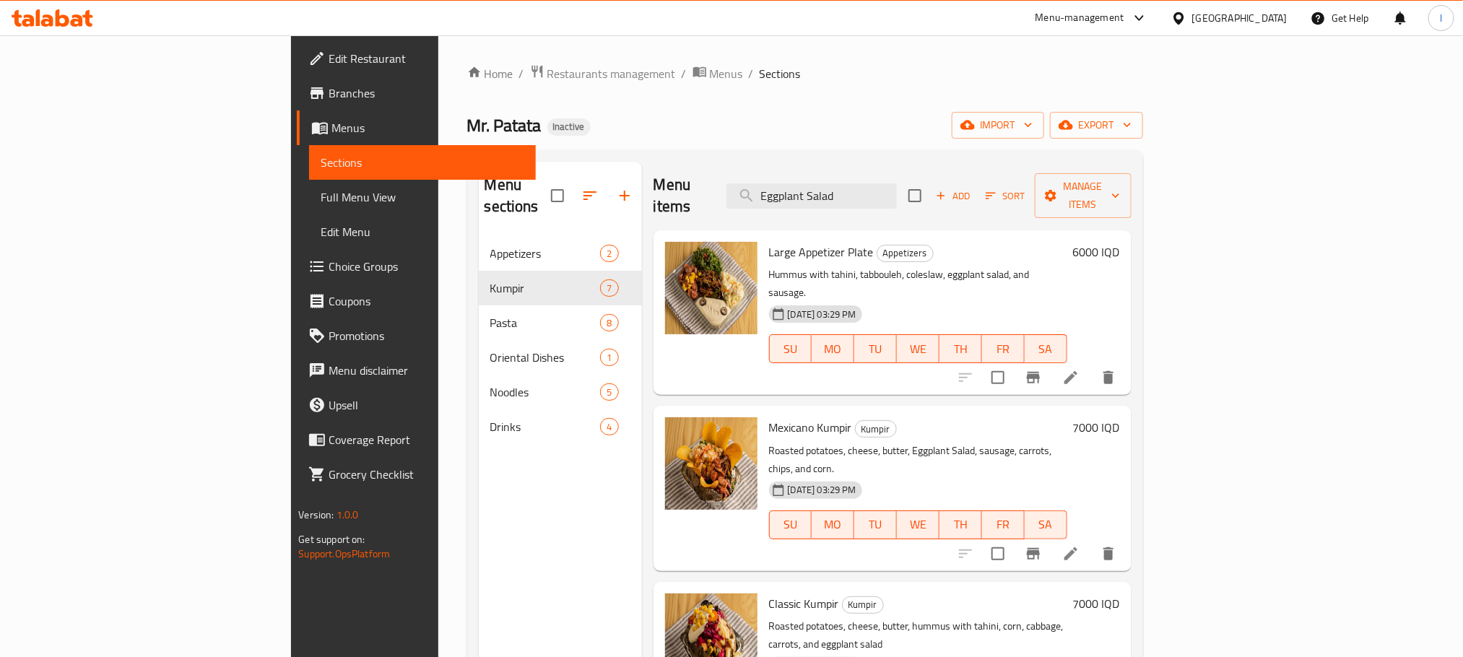
drag, startPoint x: 909, startPoint y: 181, endPoint x: 993, endPoint y: 154, distance: 88.6
click at [991, 155] on div "Menu sections Appetizers 2 Kumpir 7 Pasta 8 Oriental Dishes 1 Noodles 5 Drinks …" at bounding box center [805, 490] width 676 height 680
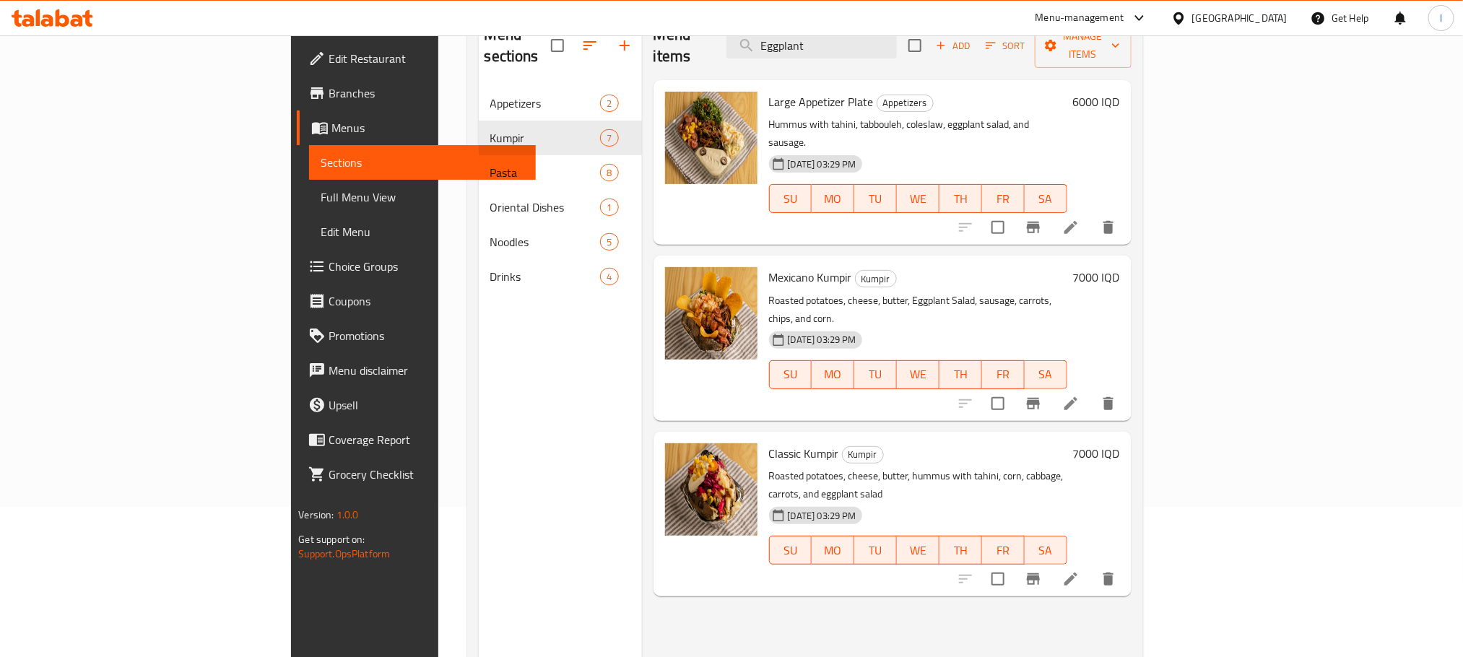
scroll to position [202, 0]
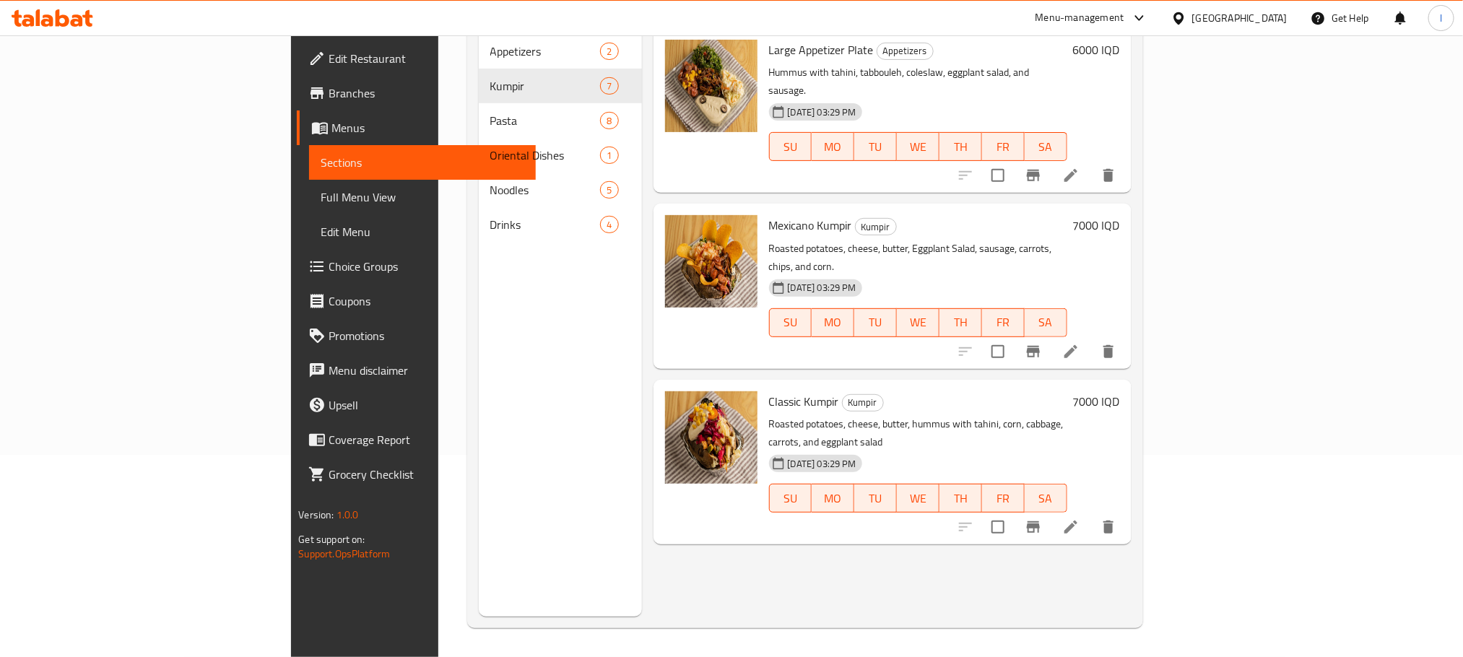
type input "Eggplant"
click at [1080, 343] on icon at bounding box center [1071, 351] width 17 height 17
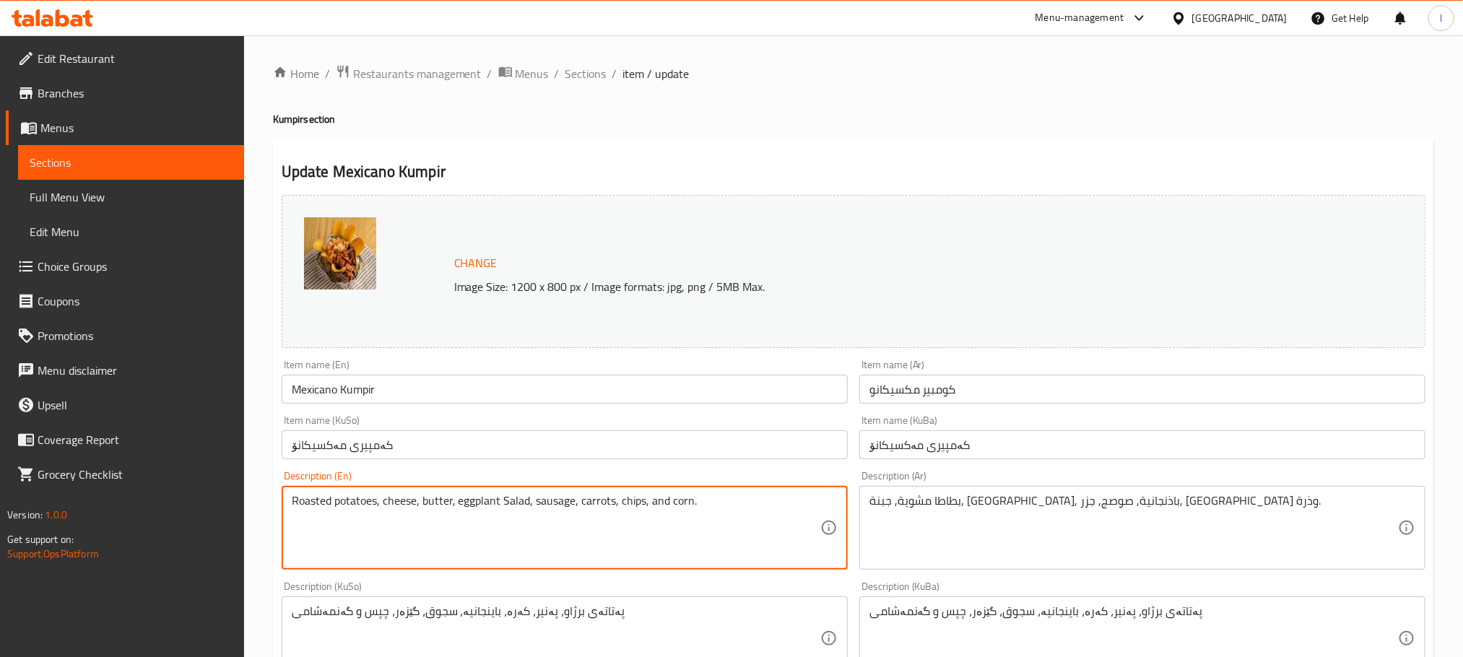
click at [518, 498] on textarea "Roasted potatoes, cheese, butter, eggplant Salad, sausage, carrots, chips, and …" at bounding box center [556, 528] width 529 height 69
click at [503, 503] on textarea "Roasted potatoes, cheese, butter, eggplant Salad, sausage, carrots, chips, and …" at bounding box center [556, 528] width 529 height 69
click at [511, 499] on textarea "Roasted potatoes, cheese, butter, eggplant Salad, sausage, carrots, chips, and …" at bounding box center [556, 528] width 529 height 69
click at [505, 506] on textarea "Roasted potatoes, cheese, butter, eggplant Salad, sausage, carrots, chips, and …" at bounding box center [556, 528] width 529 height 69
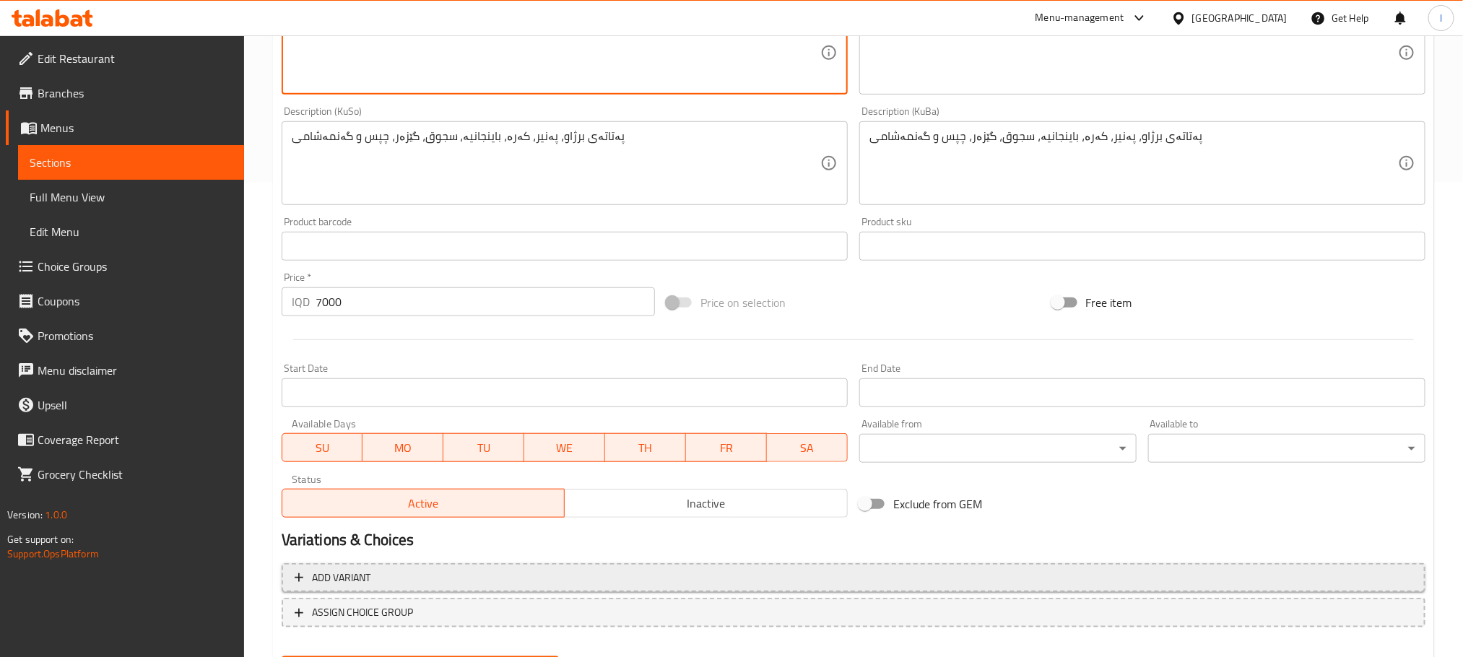
scroll to position [549, 0]
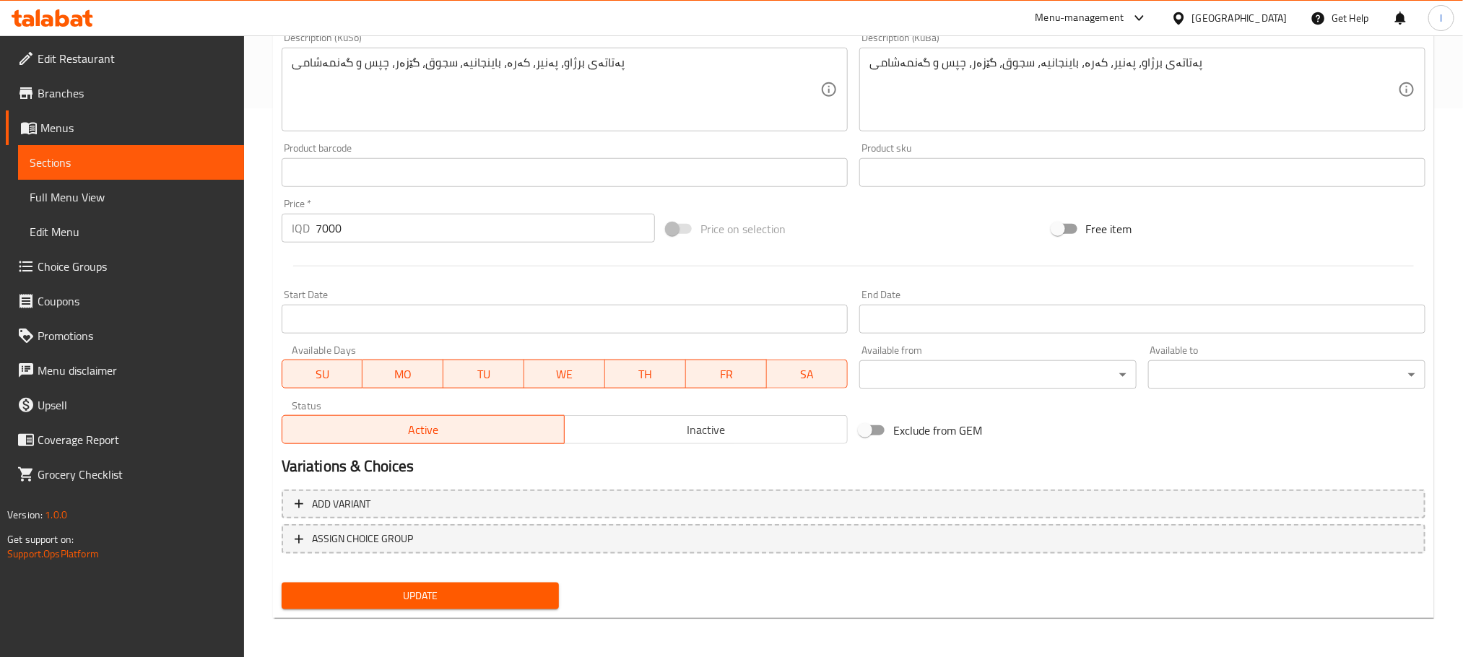
type textarea "Roasted potatoes, cheese, butter, eggplant salad, sausage, carrots, chips, and …"
click at [518, 599] on span "Update" at bounding box center [420, 596] width 254 height 18
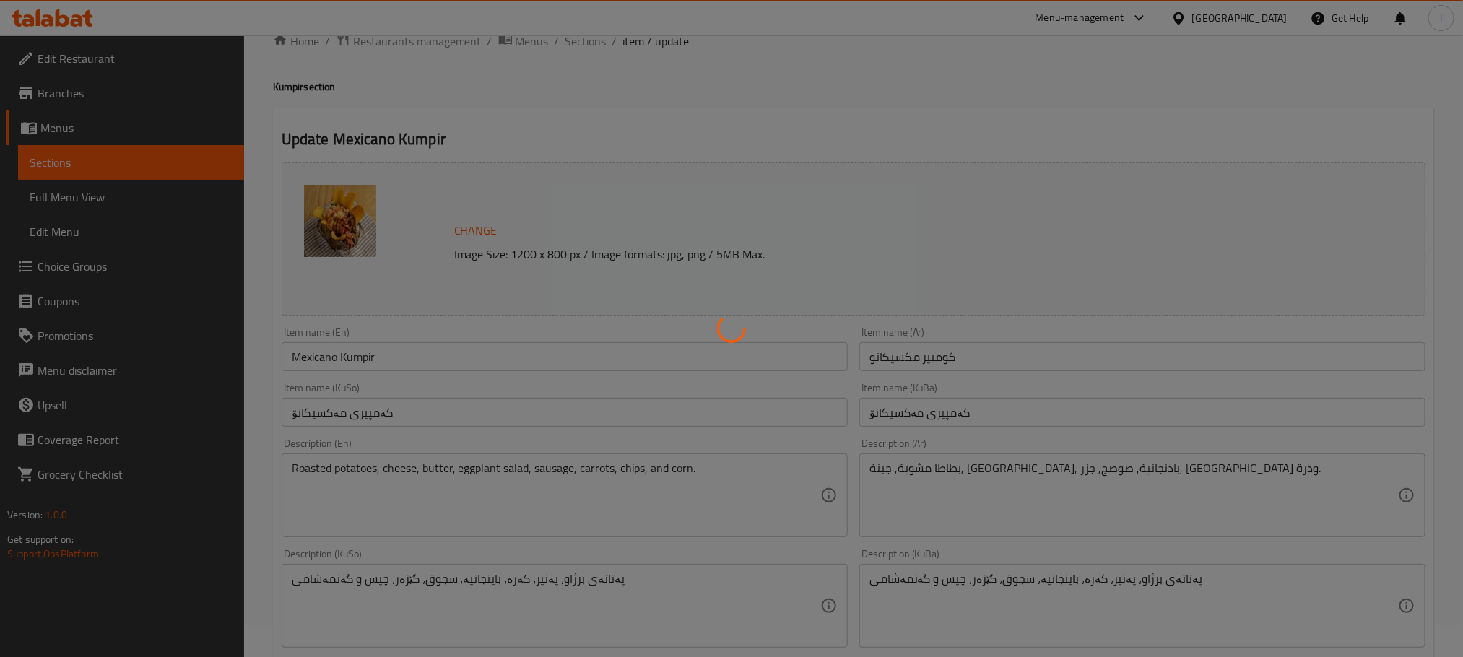
scroll to position [0, 0]
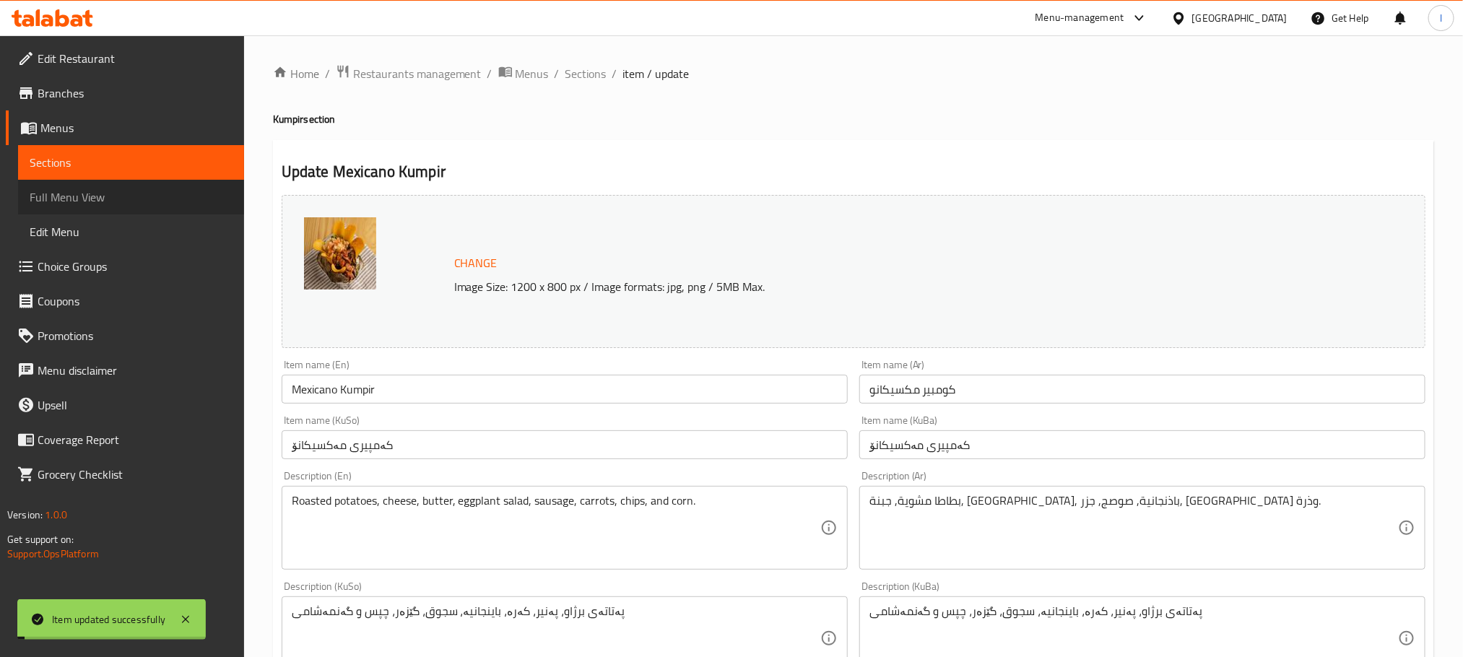
click at [107, 202] on span "Full Menu View" at bounding box center [131, 197] width 203 height 17
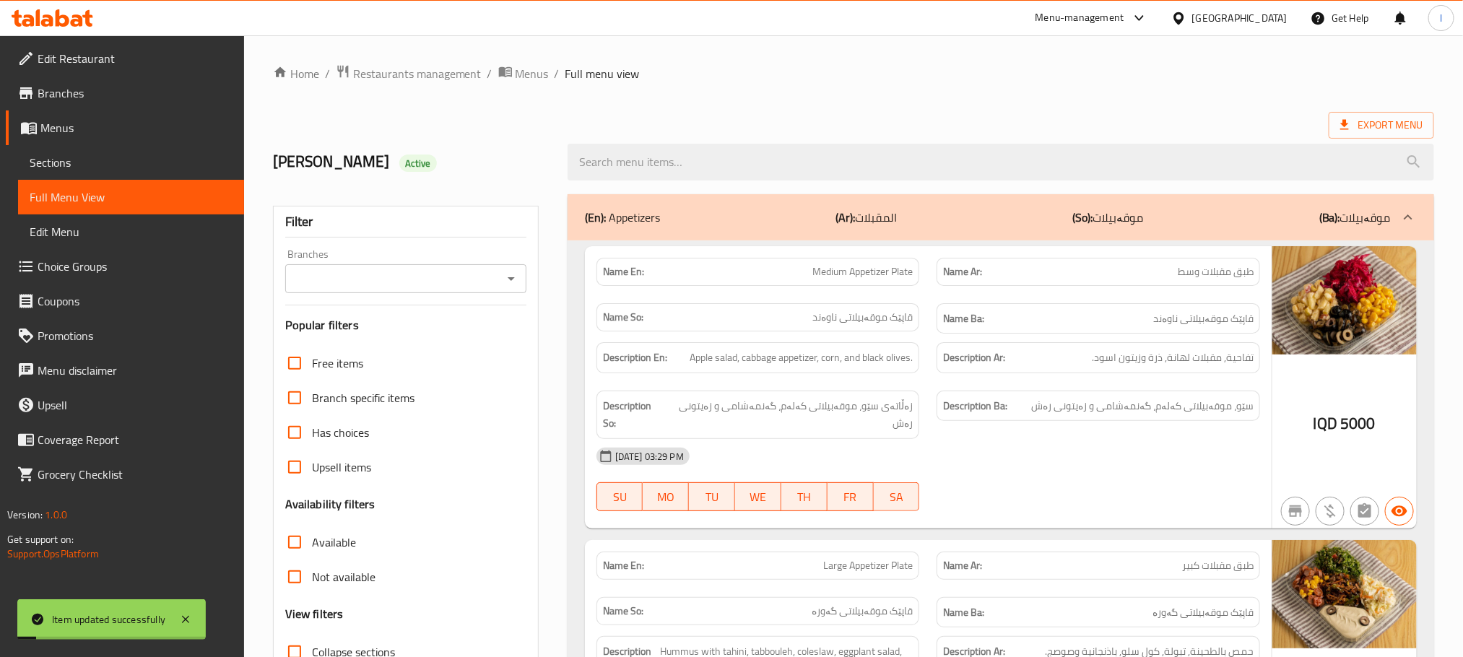
click at [519, 282] on icon "Open" at bounding box center [511, 278] width 17 height 17
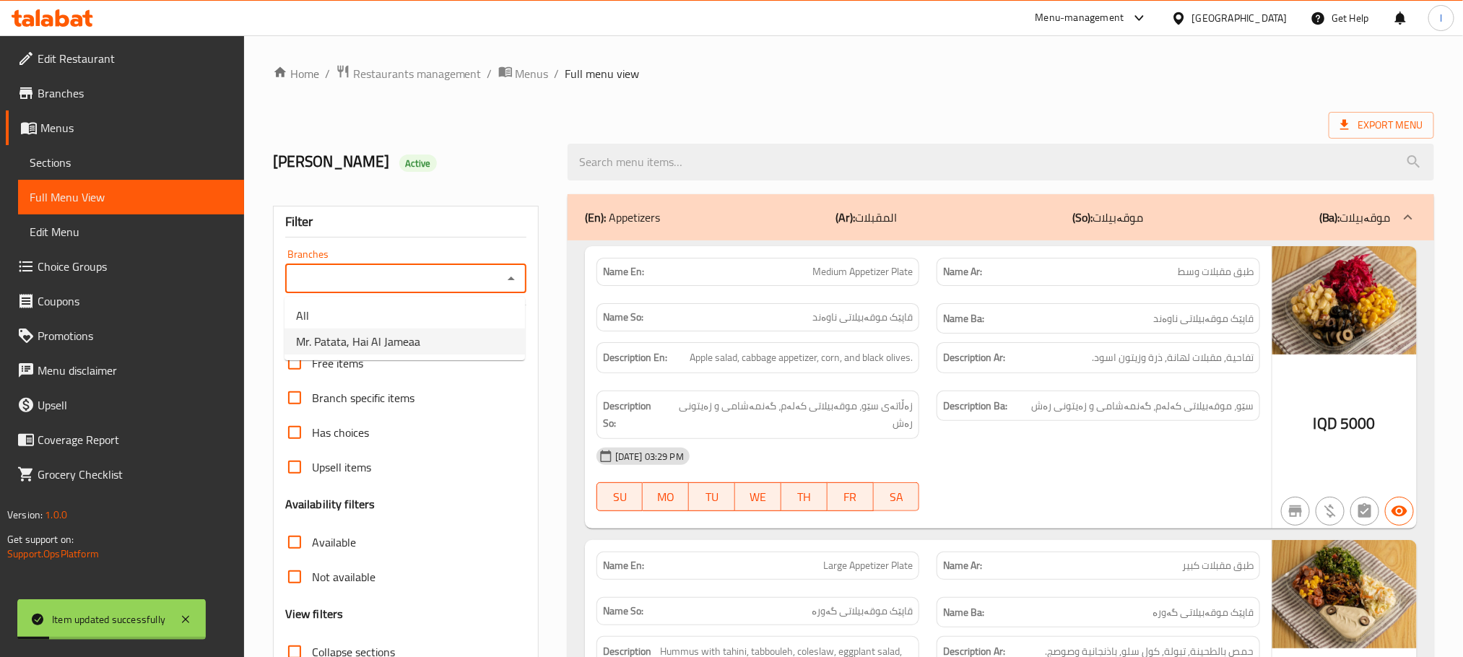
click at [446, 332] on li "Mr. Patata, Hai Al Jameaa" at bounding box center [405, 342] width 241 height 26
type input "Mr. Patata, Hai Al Jameaa"
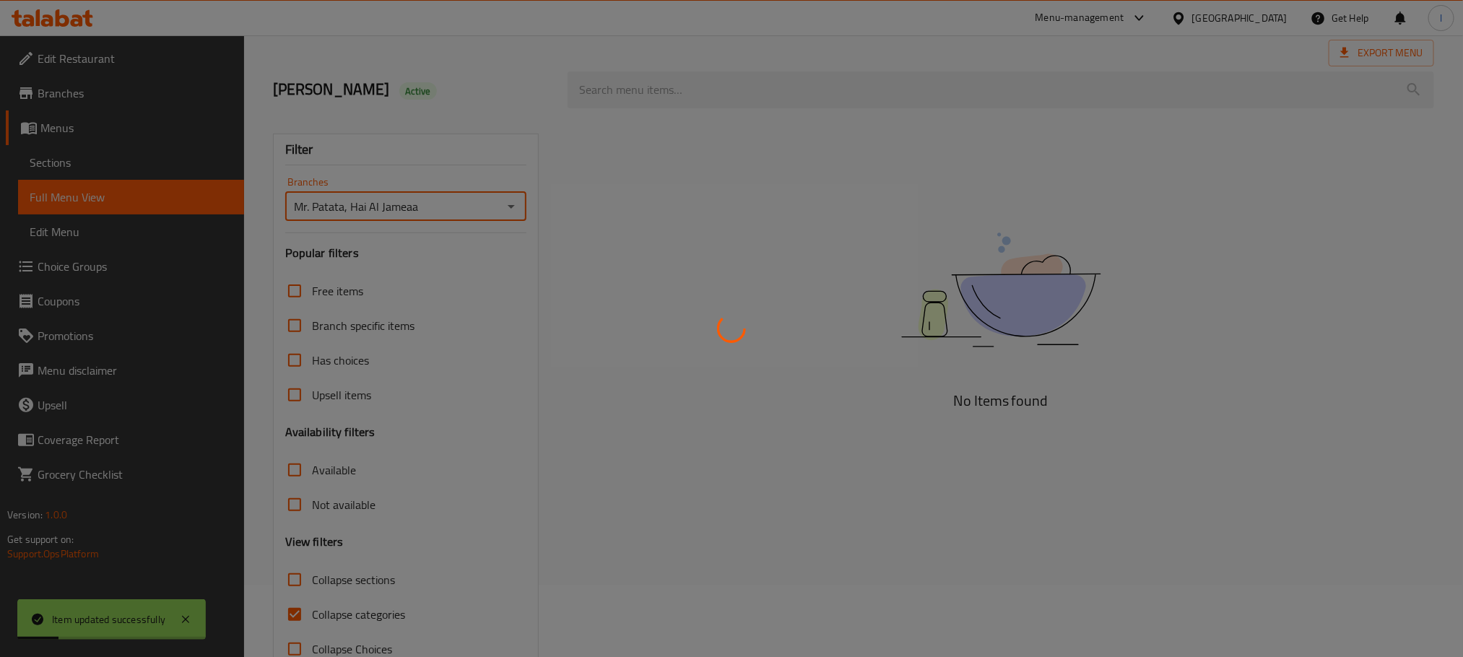
scroll to position [113, 0]
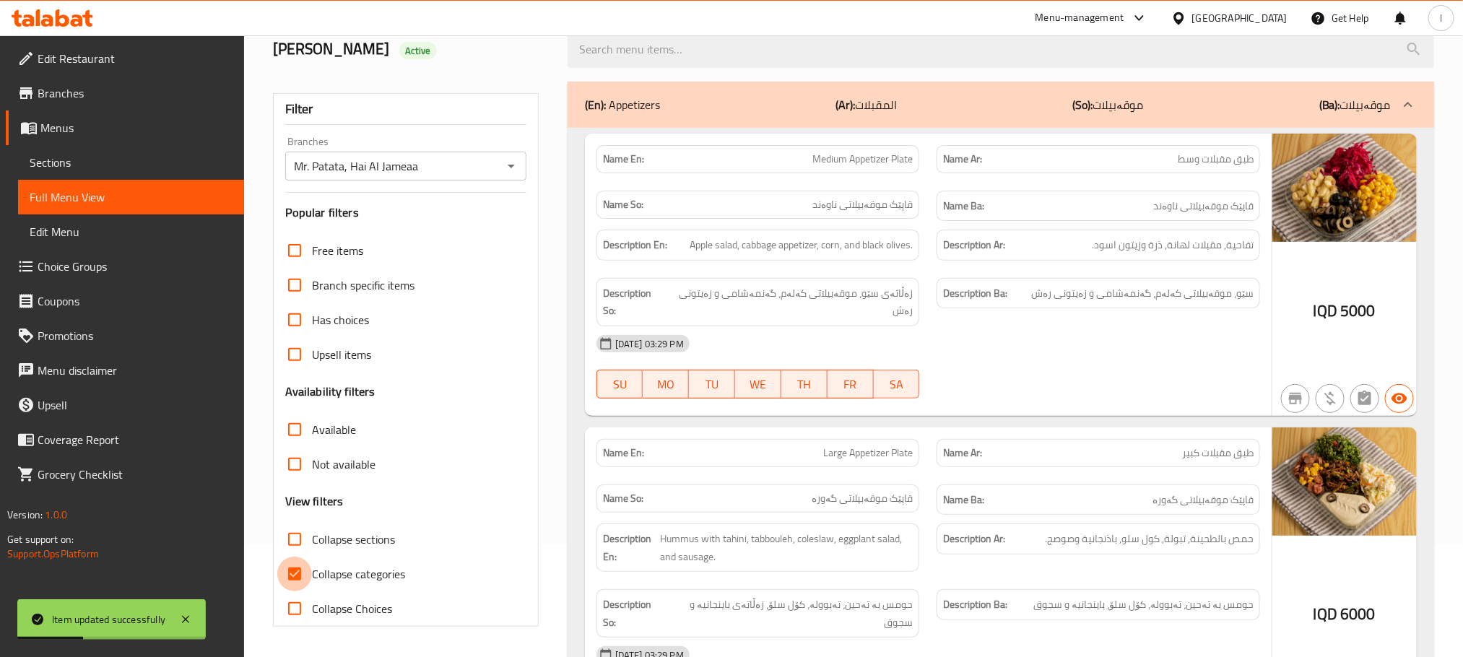
click at [295, 586] on input "Collapse categories" at bounding box center [294, 574] width 35 height 35
checkbox input "false"
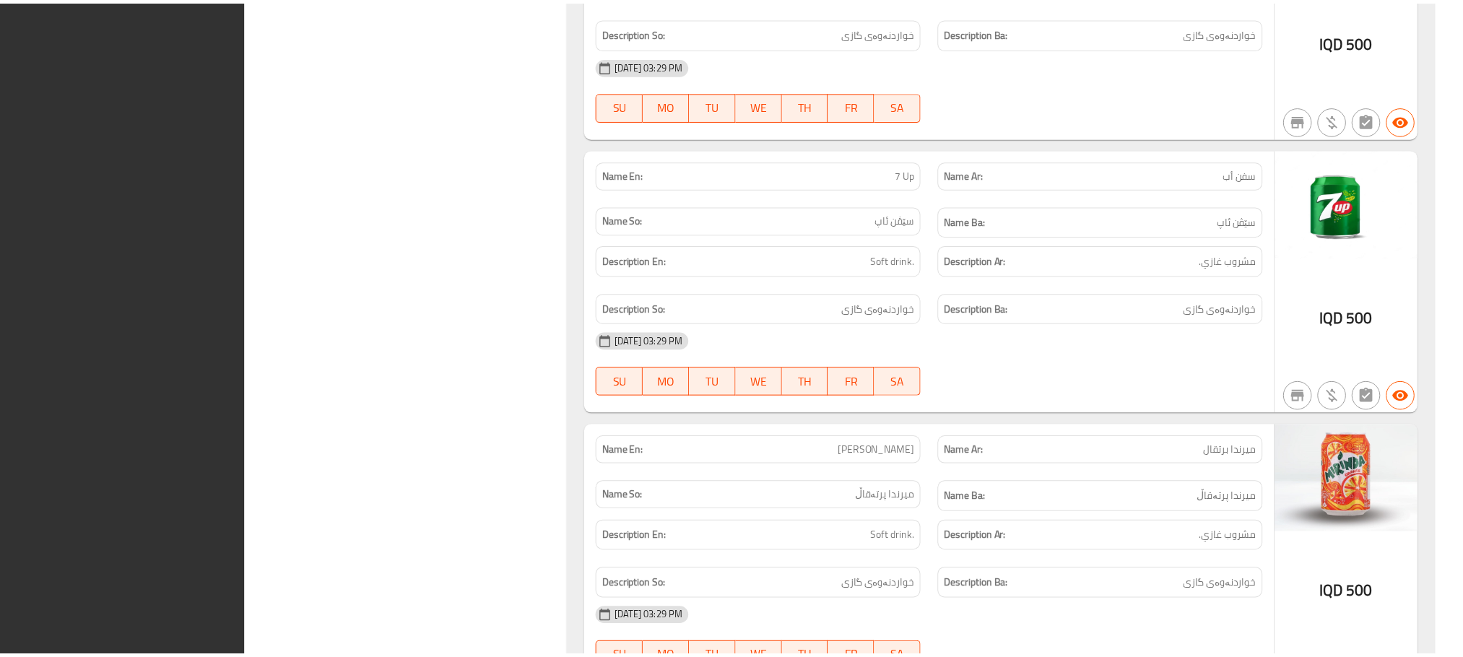
scroll to position [8041, 0]
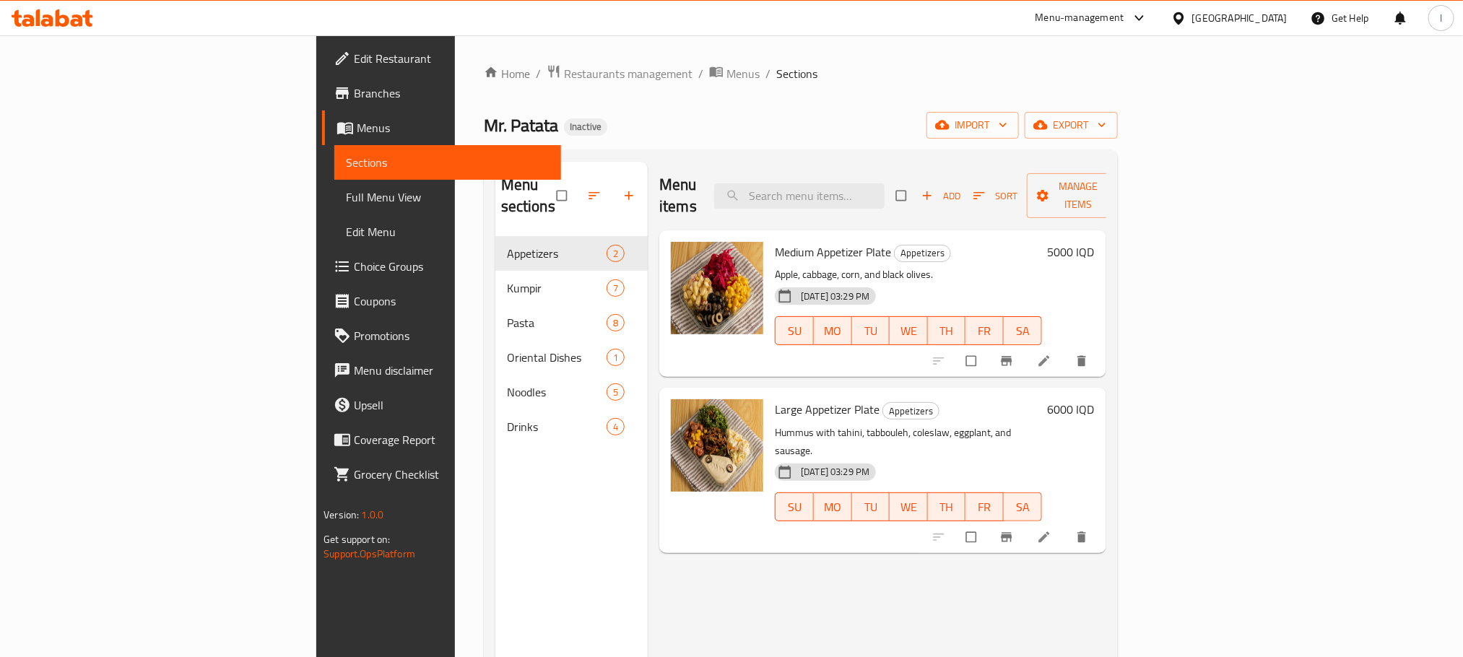
click at [1066, 350] on li at bounding box center [1046, 361] width 40 height 23
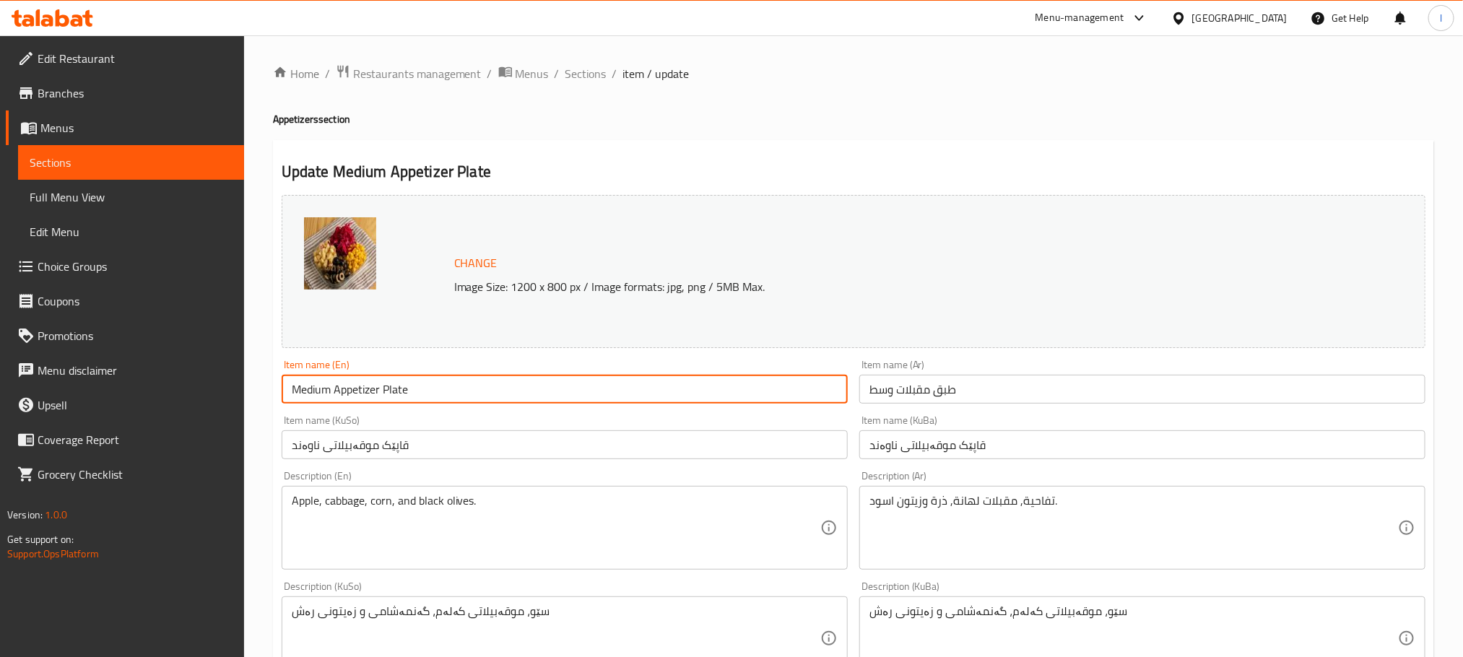
drag, startPoint x: 379, startPoint y: 395, endPoint x: 334, endPoint y: 390, distance: 45.8
click at [334, 390] on input "Medium Appetizer Plate" at bounding box center [565, 389] width 566 height 29
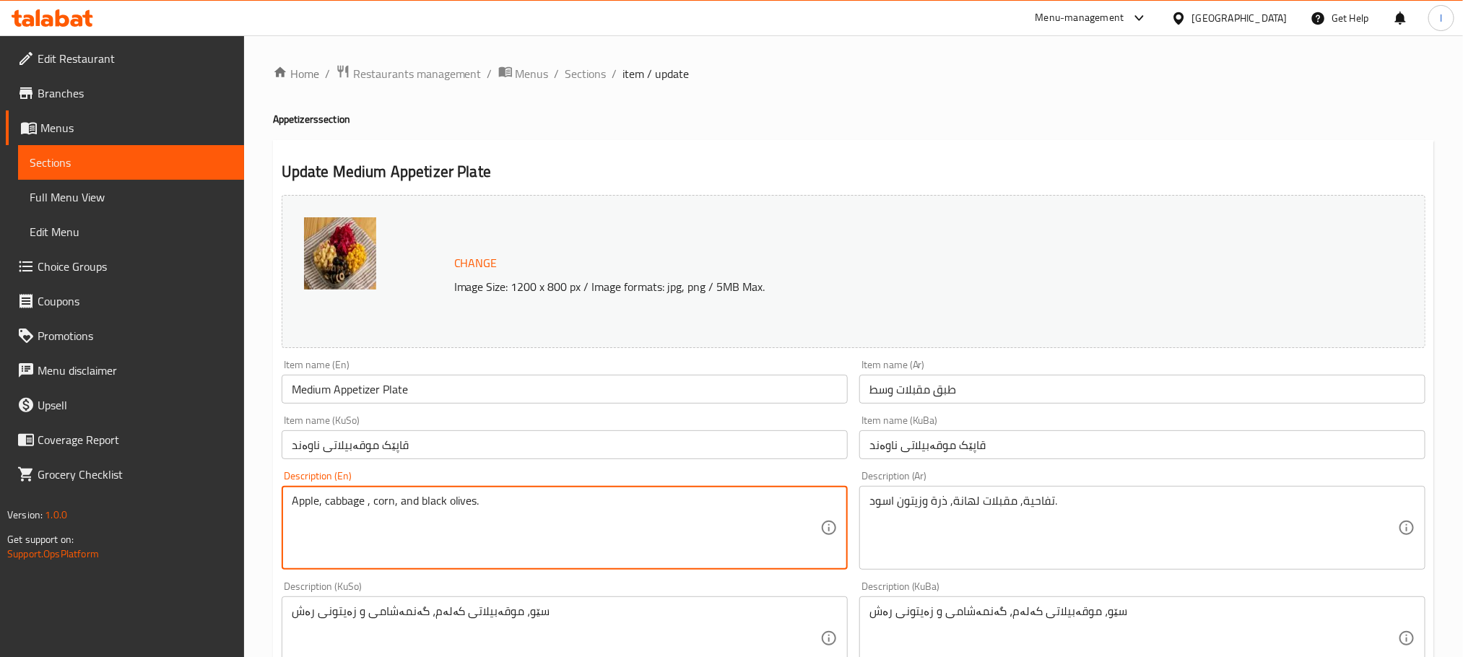
paste textarea "Appetizer"
click at [375, 493] on div "Apple, cabbage Appetizer, corn, and black olives. Description (En)" at bounding box center [565, 528] width 566 height 84
click at [376, 493] on div "Apple, cabbage Appetizer, corn, and black olives. Description (En)" at bounding box center [565, 528] width 566 height 84
click at [368, 505] on textarea "Apple, cabbage Appetizer, corn, and black olives." at bounding box center [556, 528] width 529 height 69
click at [373, 503] on textarea "Apple, cabbage Appetizer, corn, and black olives." at bounding box center [556, 528] width 529 height 69
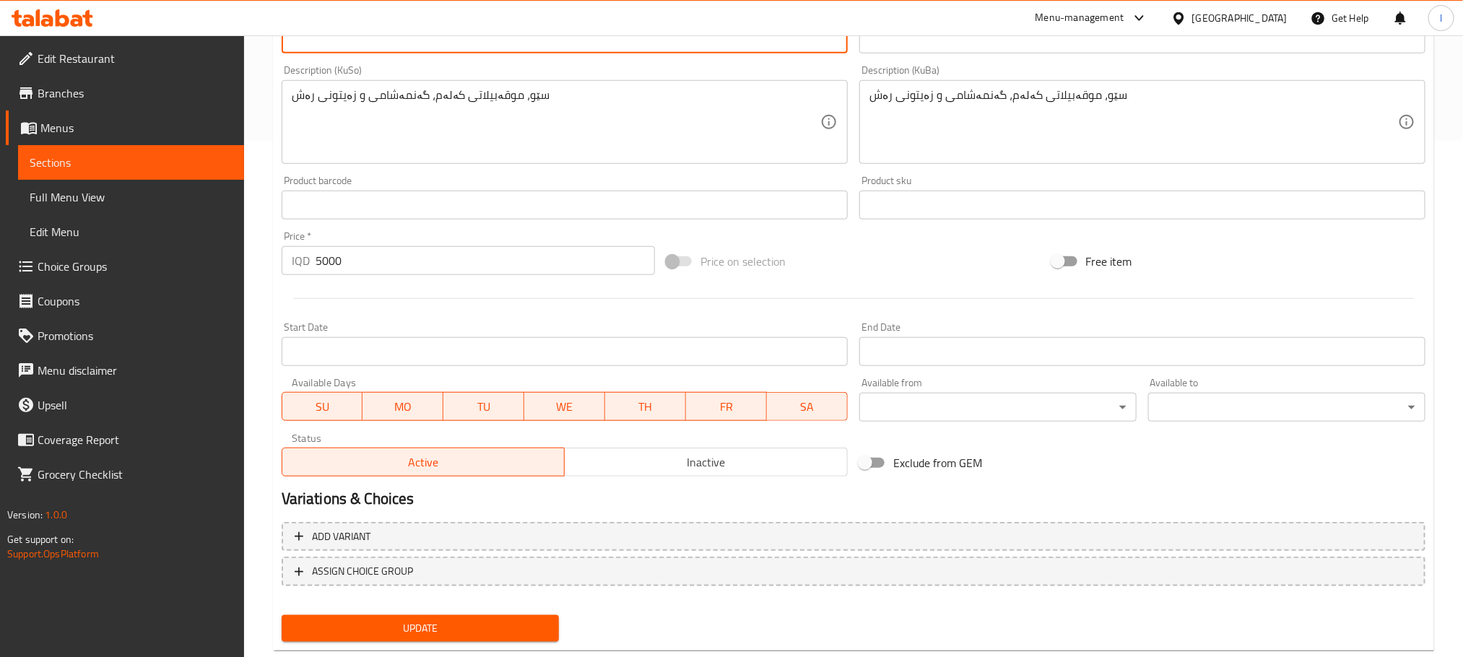
scroll to position [549, 0]
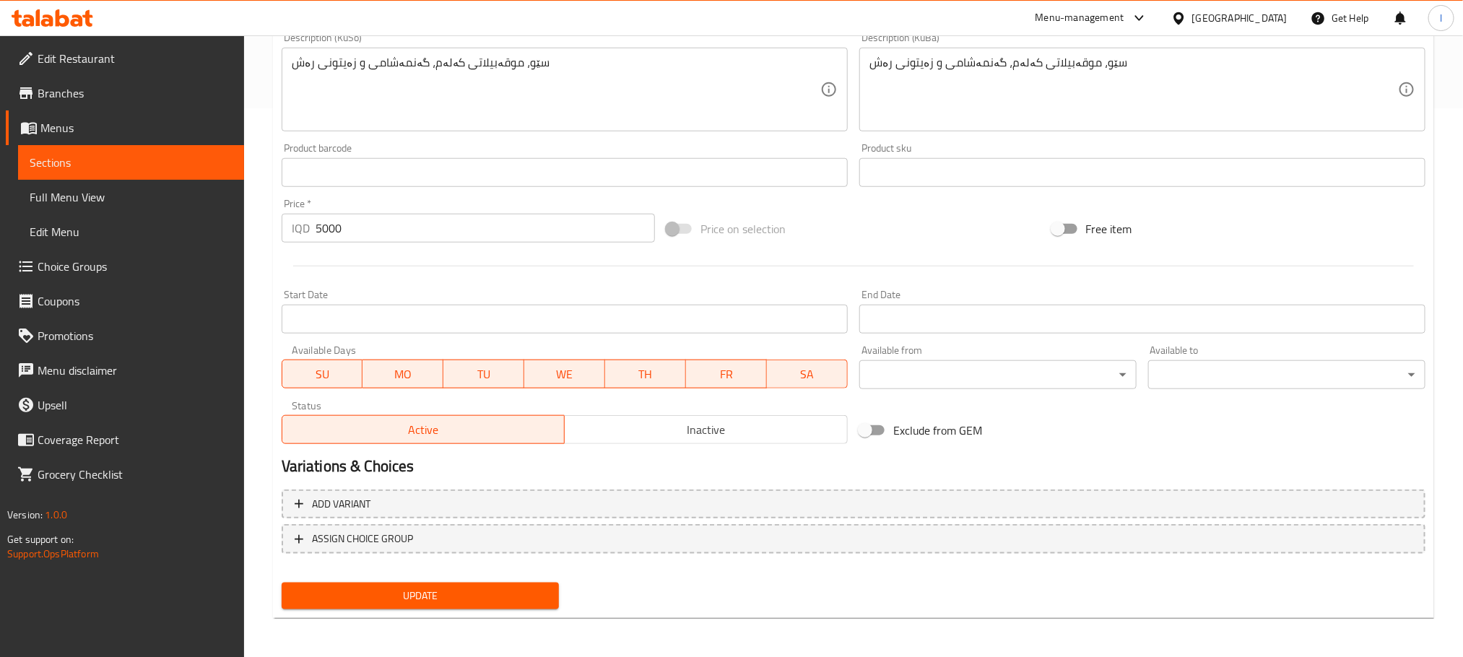
type textarea "Apple, cabbage appetizer, corn, and black olives."
click at [533, 583] on button "Update" at bounding box center [420, 596] width 277 height 27
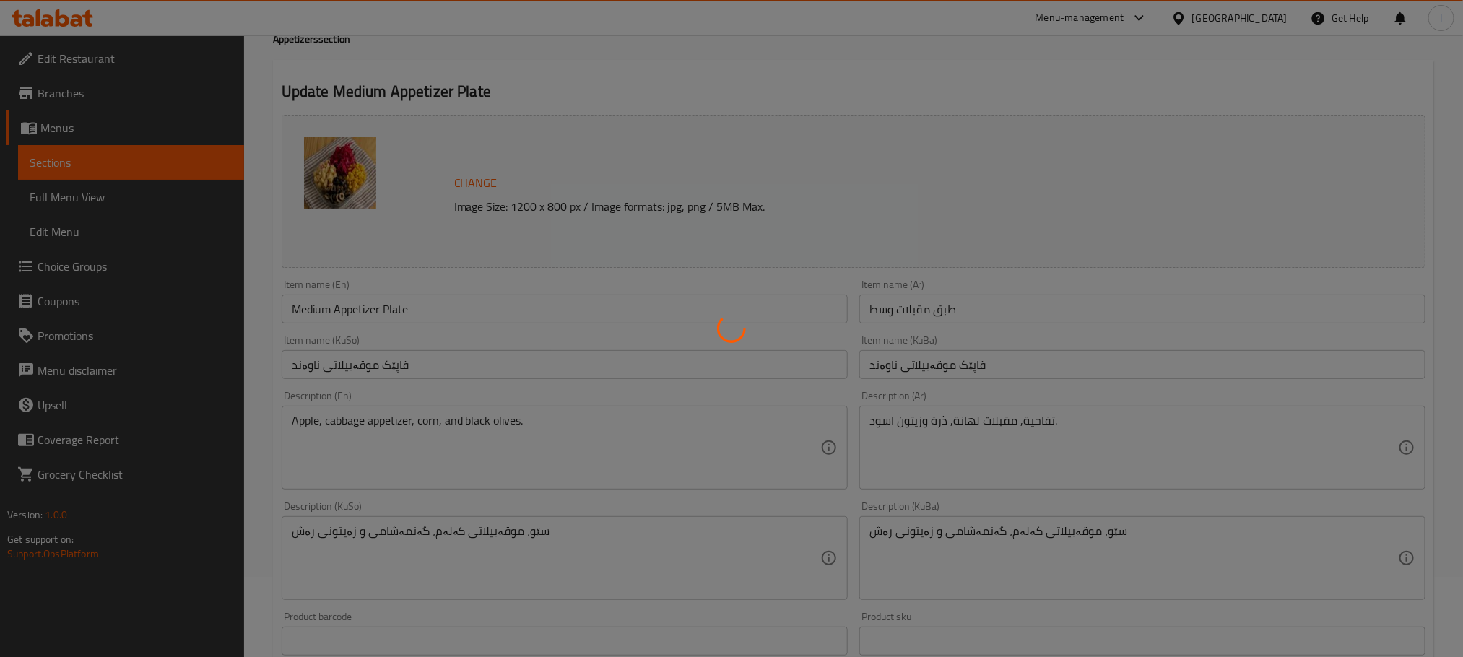
scroll to position [0, 0]
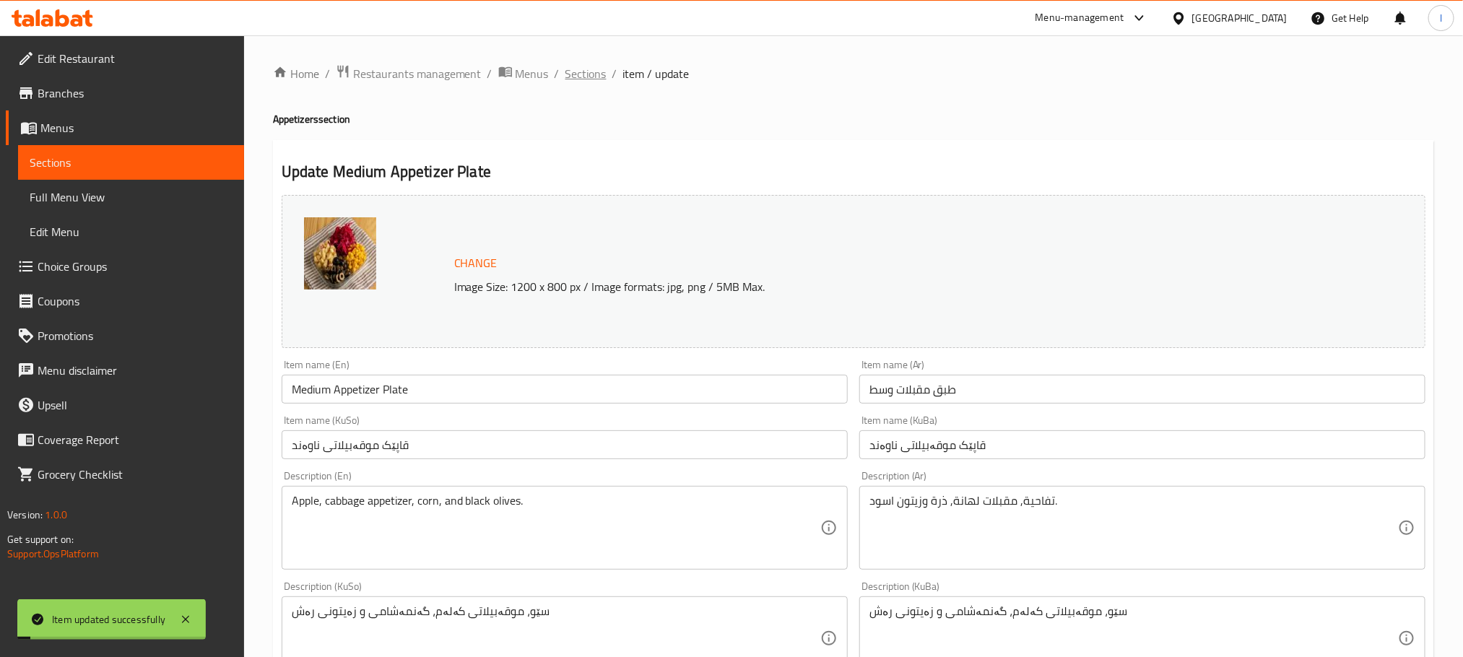
click at [587, 74] on span "Sections" at bounding box center [586, 73] width 41 height 17
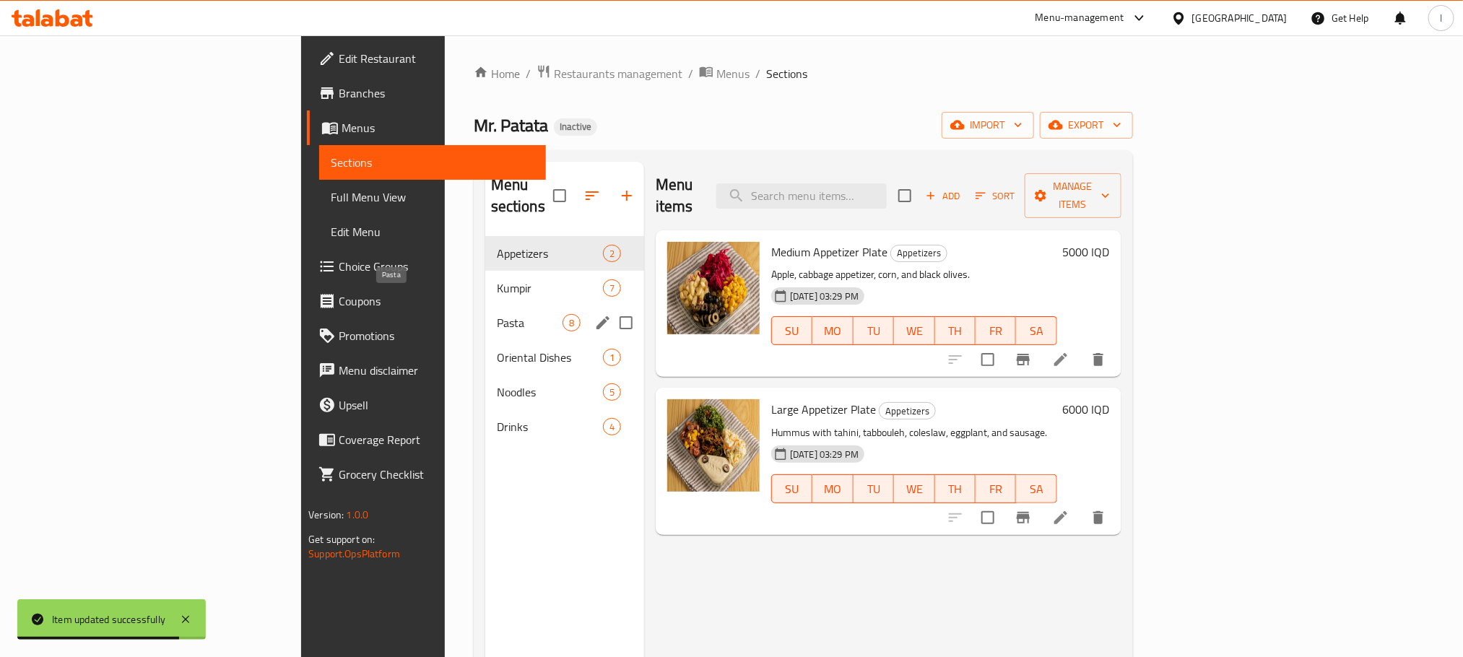
click at [497, 314] on span "Pasta" at bounding box center [530, 322] width 66 height 17
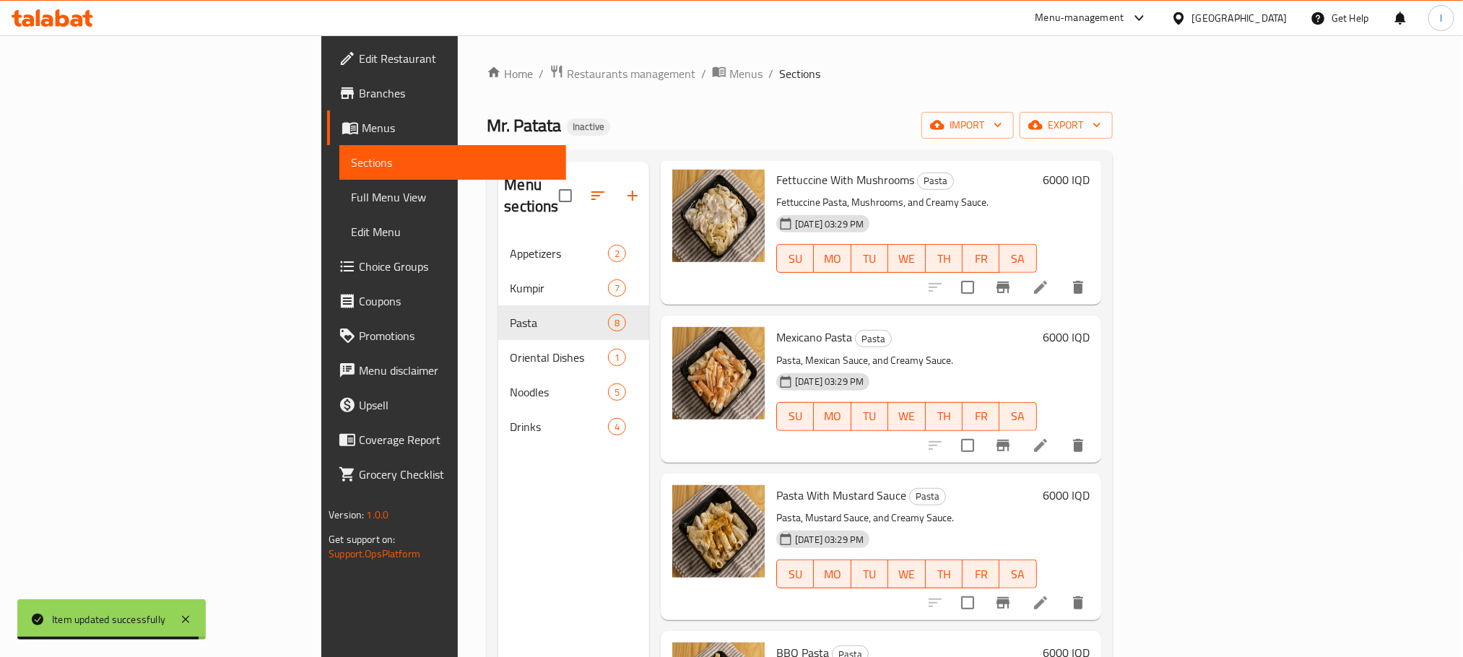
scroll to position [397, 0]
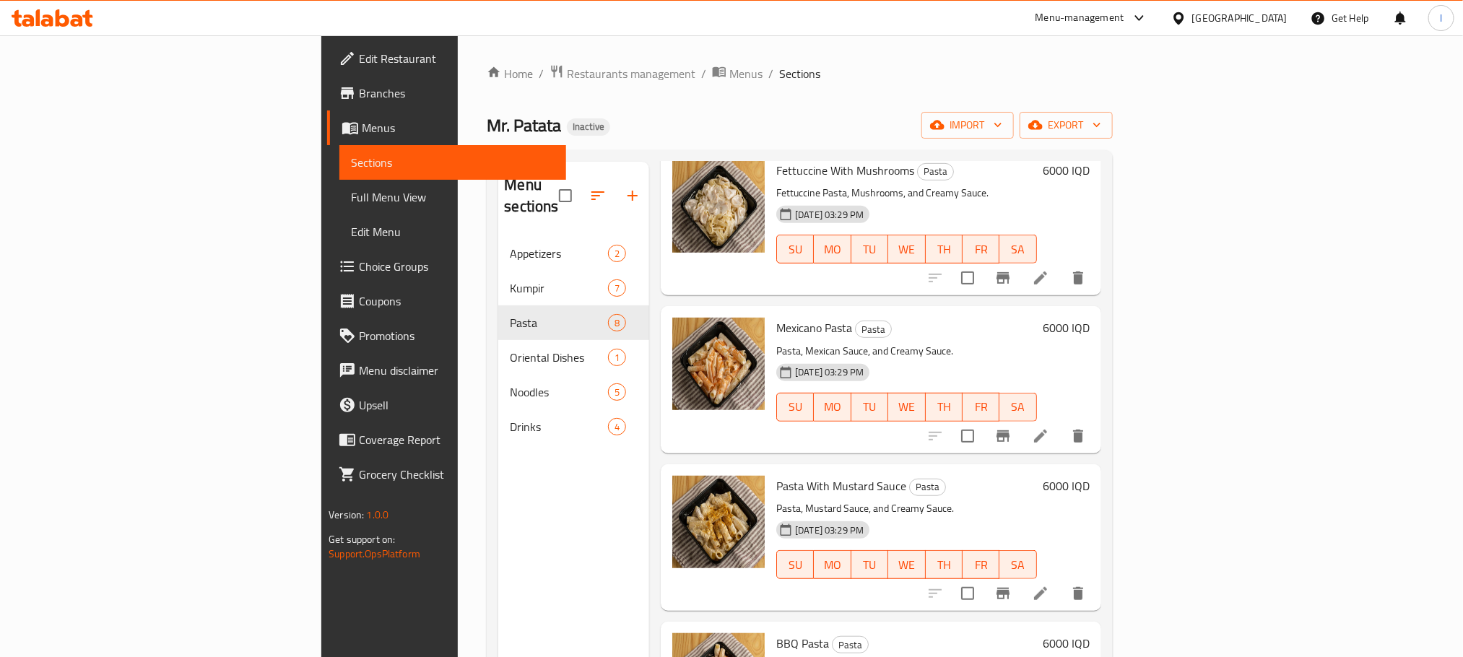
click at [1061, 581] on li at bounding box center [1041, 594] width 40 height 26
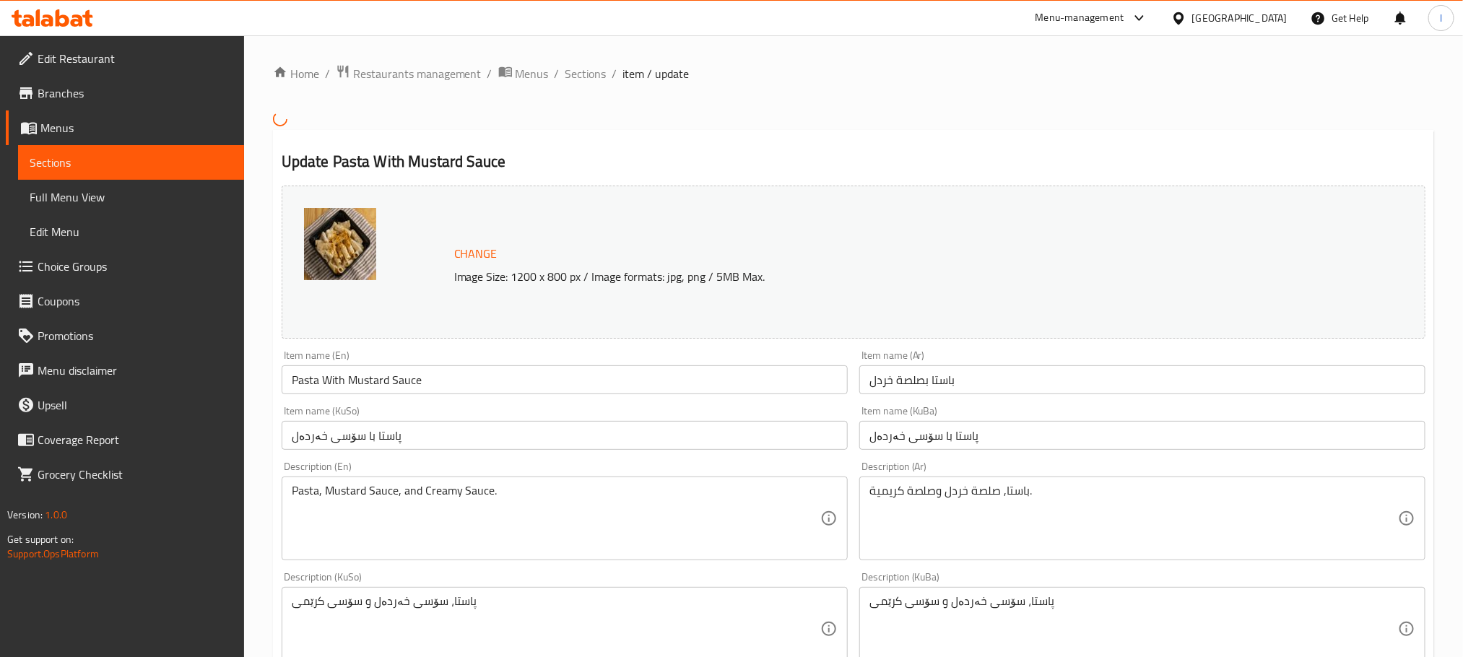
click at [414, 445] on input "پاستا با سۆسی خەردەل" at bounding box center [565, 435] width 566 height 29
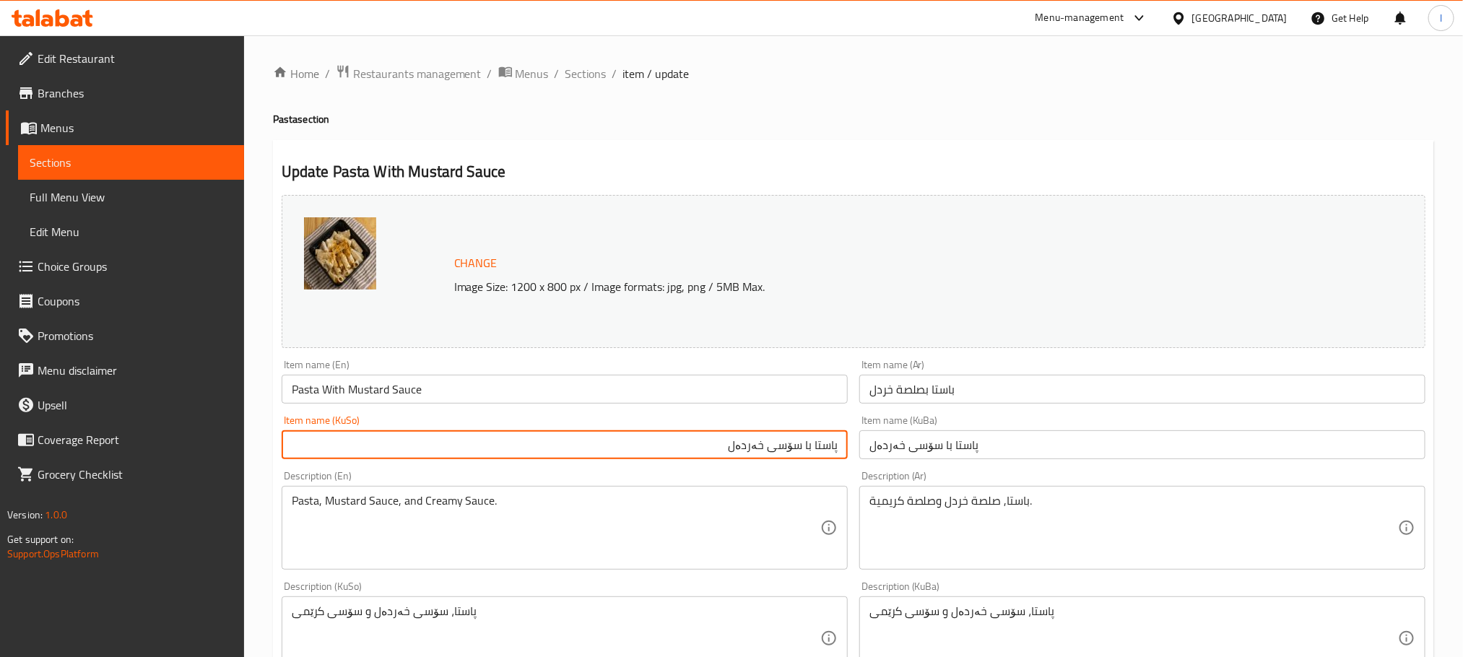
click at [806, 438] on input "پاستا با سۆسی خەردەل" at bounding box center [565, 444] width 566 height 29
click at [808, 438] on input "پاستا بە سۆسی خەردەل" at bounding box center [565, 444] width 566 height 29
type input "پاستا بە سۆسی خەردەل"
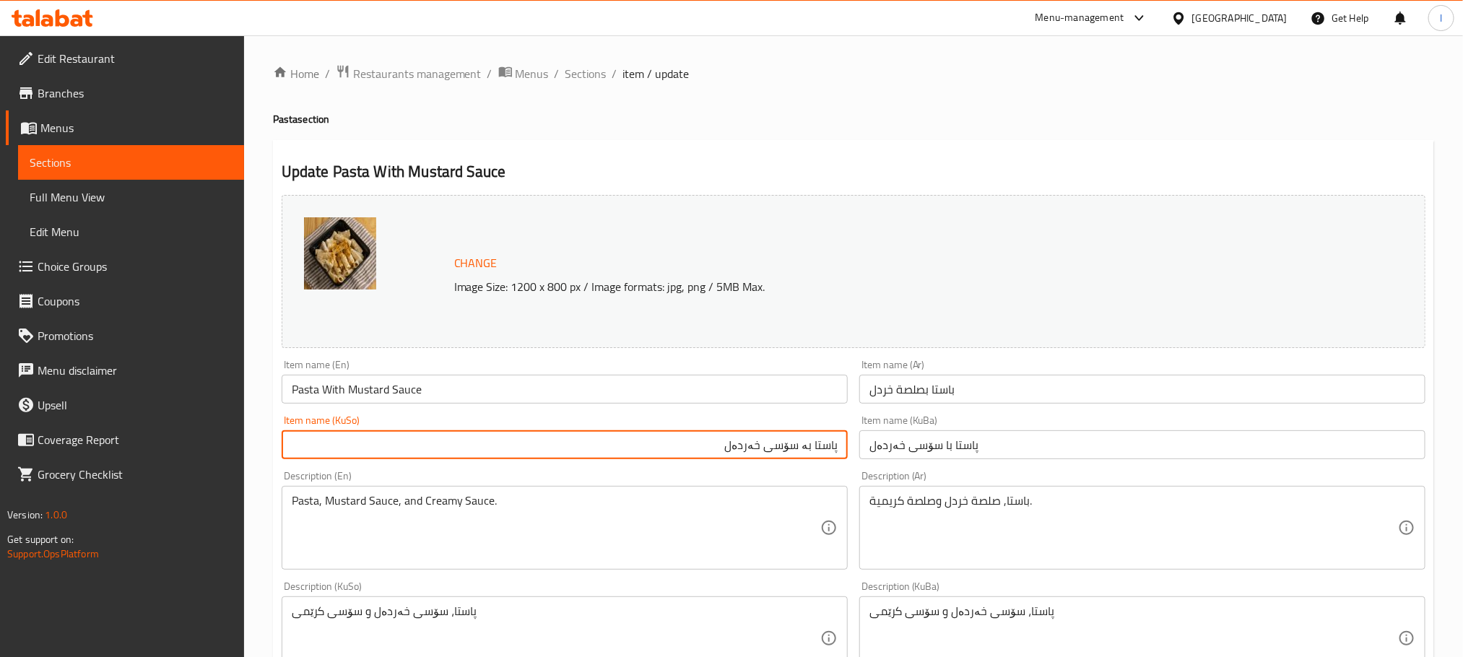
click at [919, 445] on input "پاستا با سۆسی خەردەل" at bounding box center [1143, 444] width 566 height 29
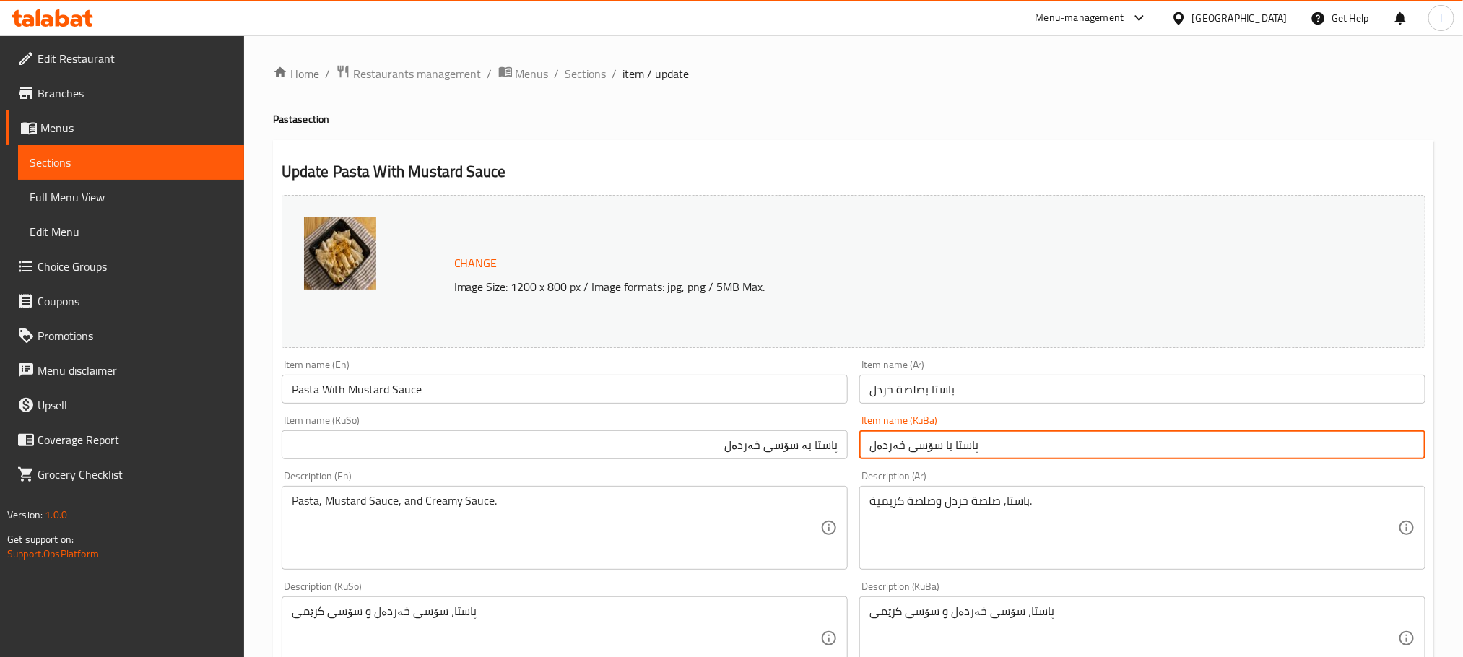
click at [919, 445] on input "پاستا با سۆسی خەردەل" at bounding box center [1143, 444] width 566 height 29
paste input "ە"
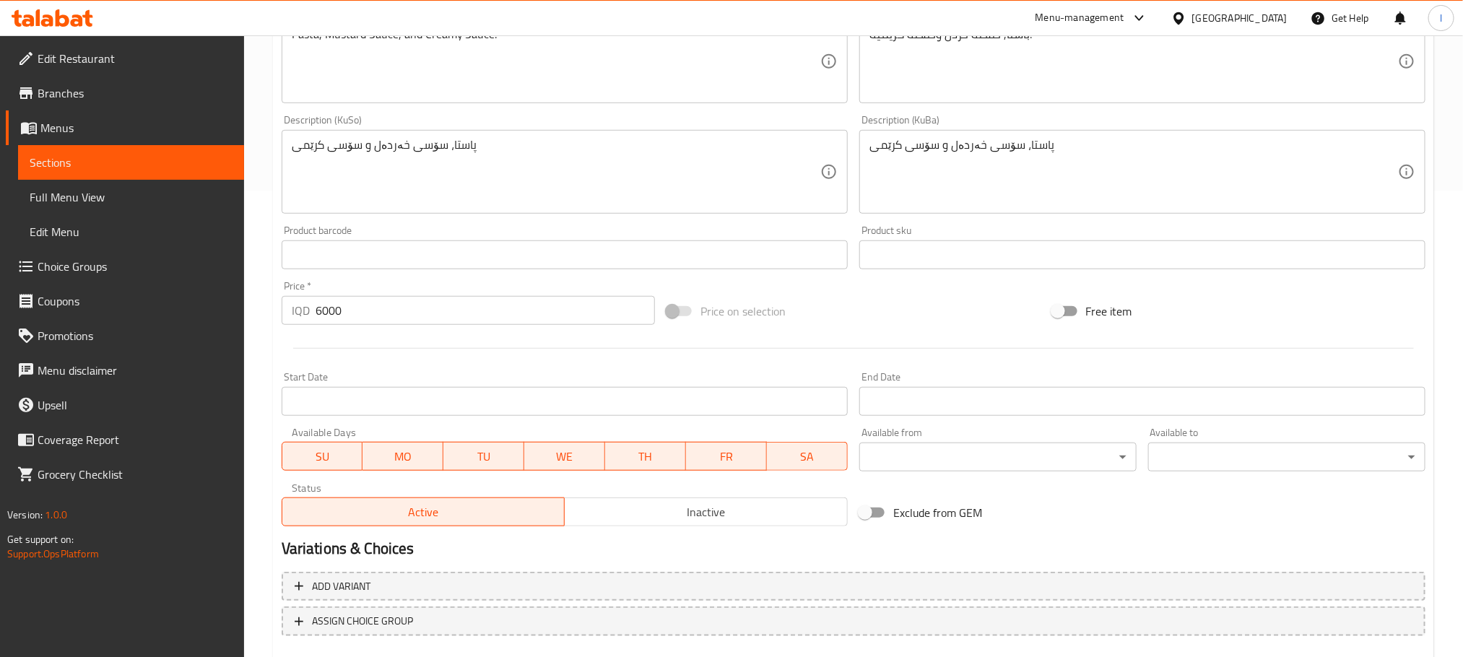
scroll to position [549, 0]
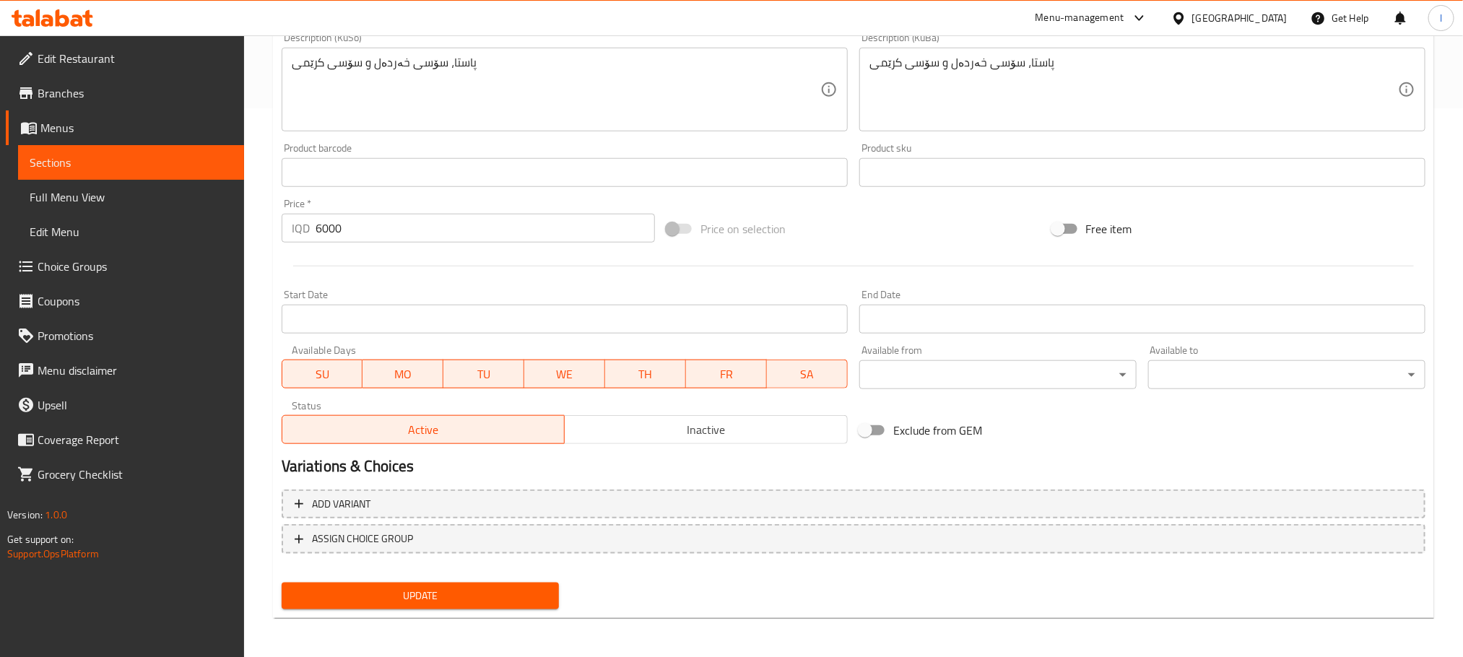
type input "پاستا بە سۆسی خەردەل"
click at [506, 590] on span "Update" at bounding box center [420, 596] width 254 height 18
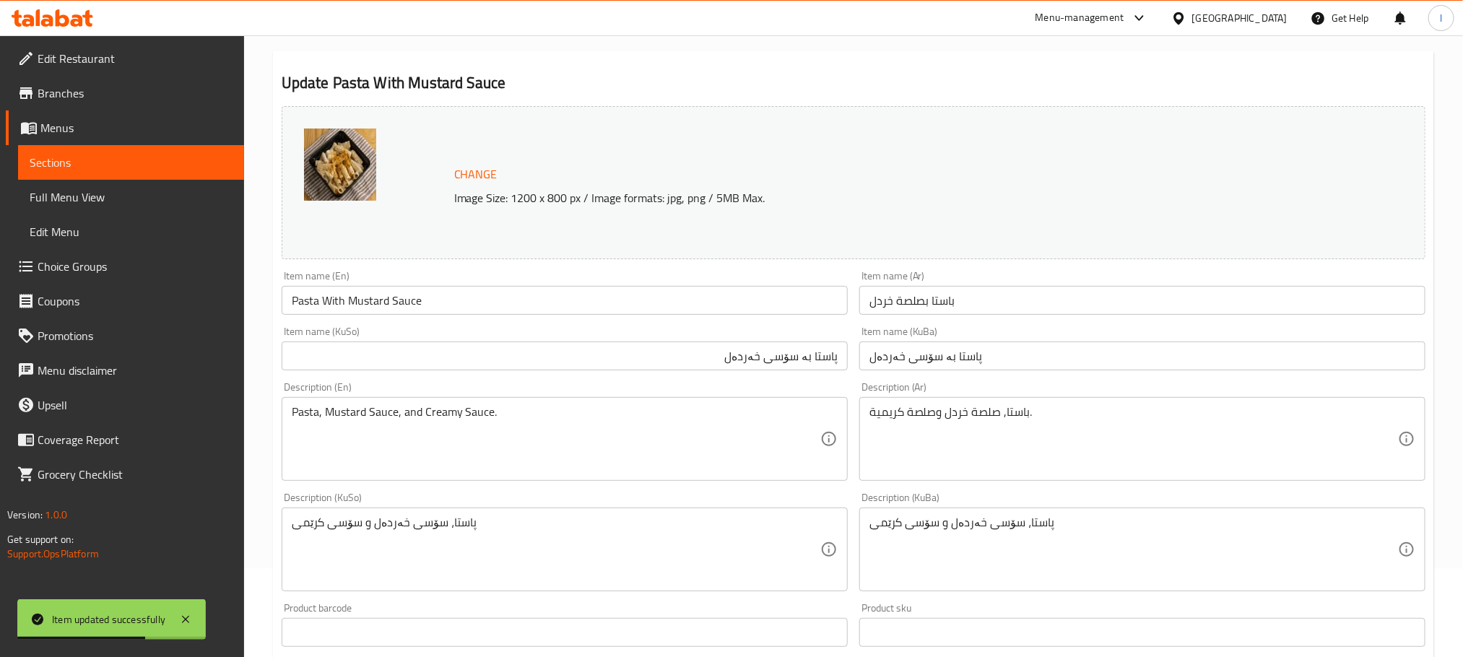
scroll to position [0, 0]
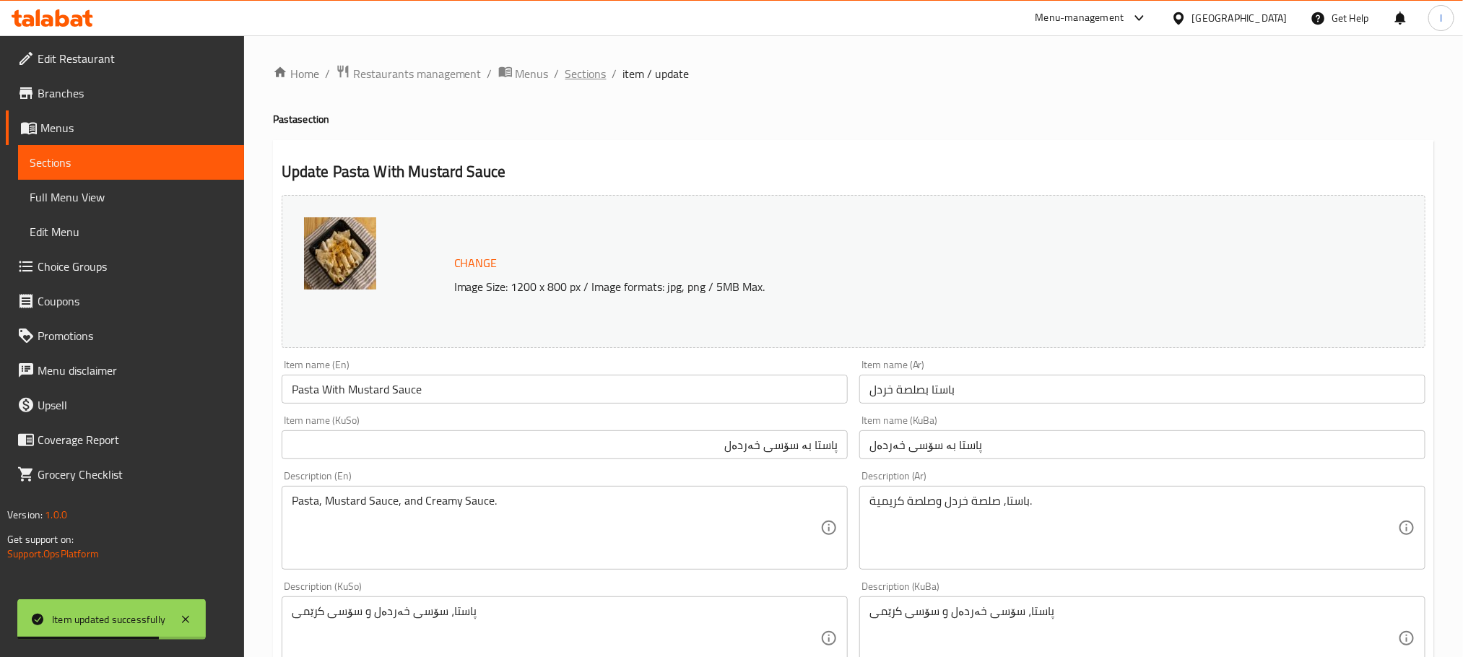
click at [589, 67] on span "Sections" at bounding box center [586, 73] width 41 height 17
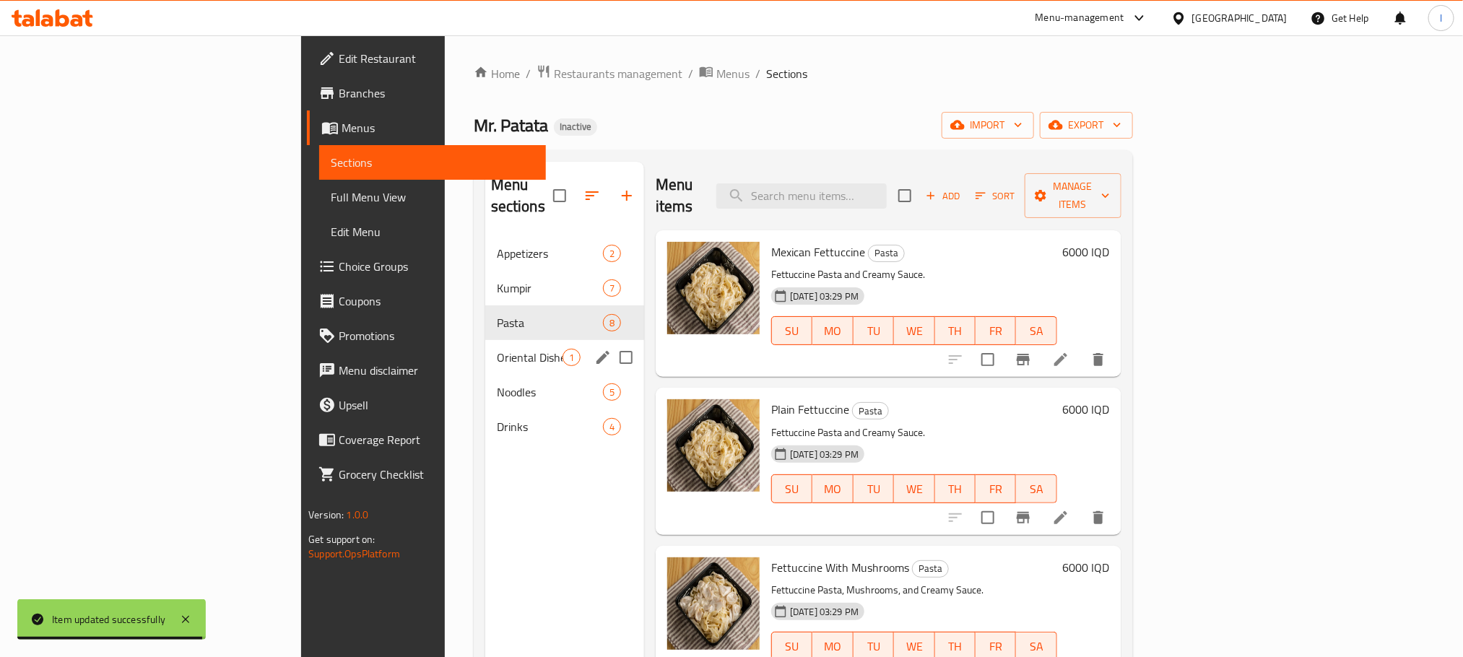
click at [497, 349] on span "Oriental Dishes" at bounding box center [530, 357] width 66 height 17
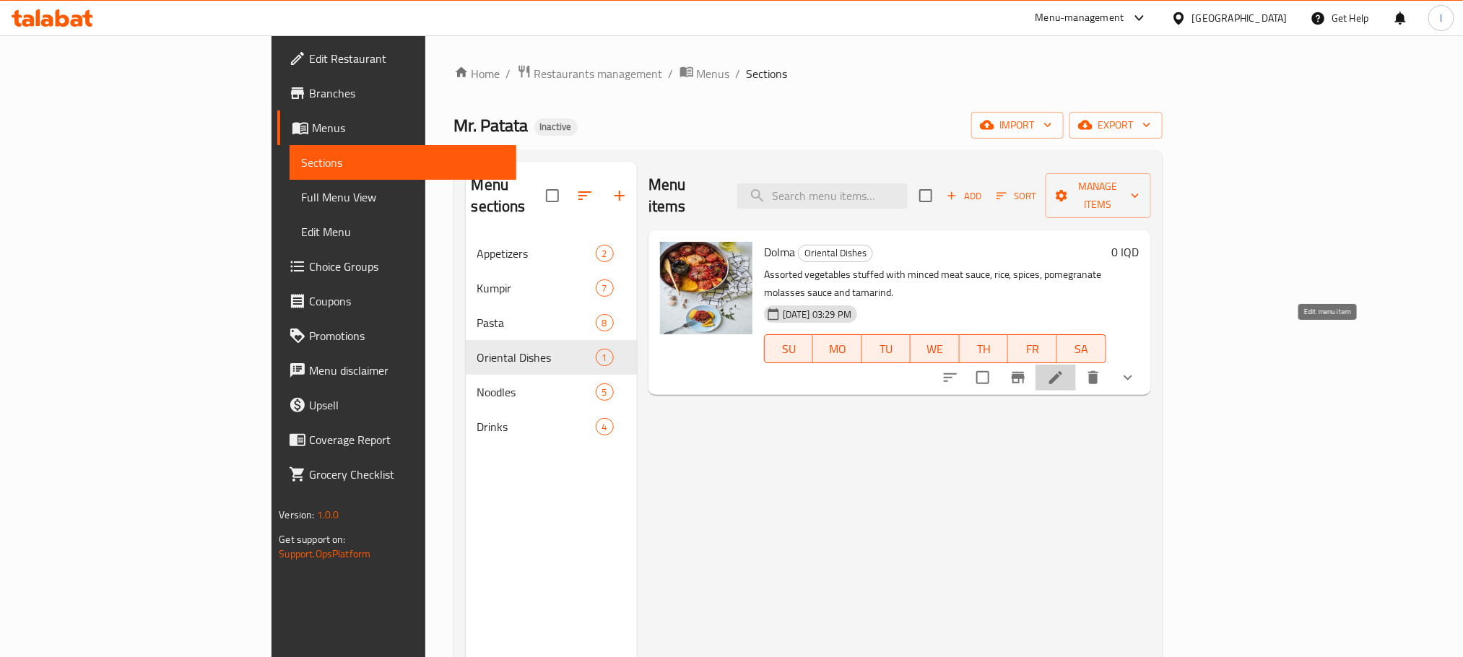
click at [1063, 371] on icon at bounding box center [1056, 377] width 13 height 13
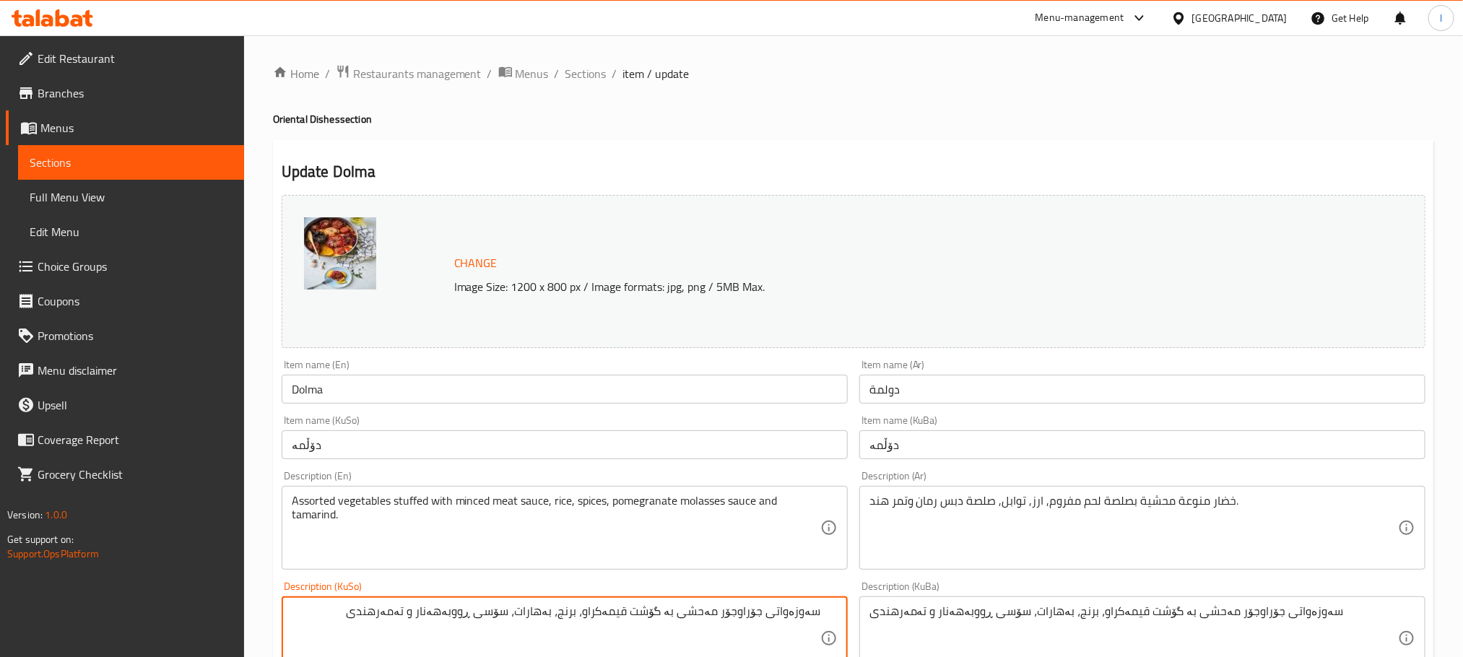
click at [646, 612] on textarea "سەوزەواتی جۆراوجۆر مەحشی بە گۆشت قیمەکراو، برنج، بەهارات، سۆسی ڕووبەهەنار و تەم…" at bounding box center [556, 639] width 529 height 69
click at [687, 612] on textarea "سەوزەواتی جۆراوجۆر مەحشی بە گۆشتی قیمەکراو، برنج، بەهارات، سۆسی ڕووبەهەنار و تە…" at bounding box center [556, 639] width 529 height 69
type textarea "سەوزەواتی جۆراوجۆر مەحشی بە گۆشتی قیمەکراو، برنج، بەهارات، سۆسی ڕووبەهەنار و تە…"
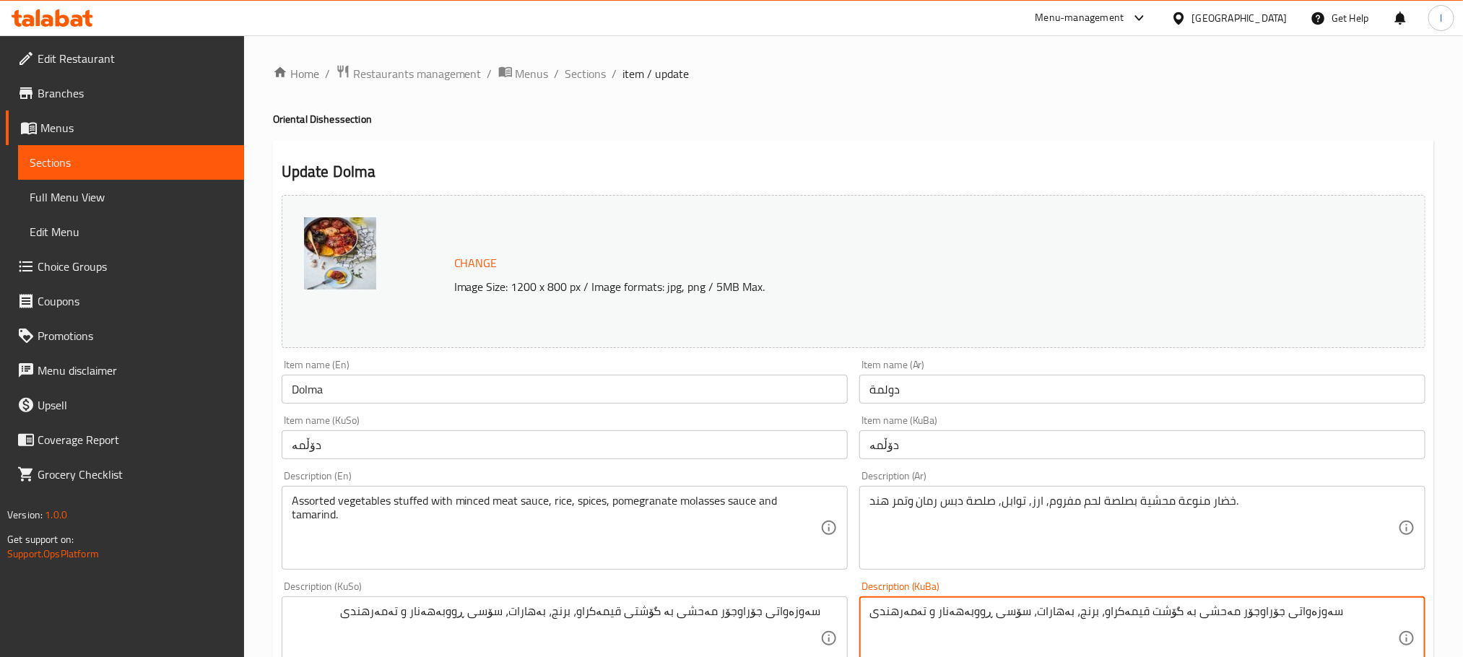
click at [953, 620] on textarea "سەوزەواتی جۆراوجۆر مەحشی بە گۆشت قیمەکراو، برنج، بەهارات، سۆسی ڕووبەهەنار و تەم…" at bounding box center [1134, 639] width 529 height 69
paste textarea "ی"
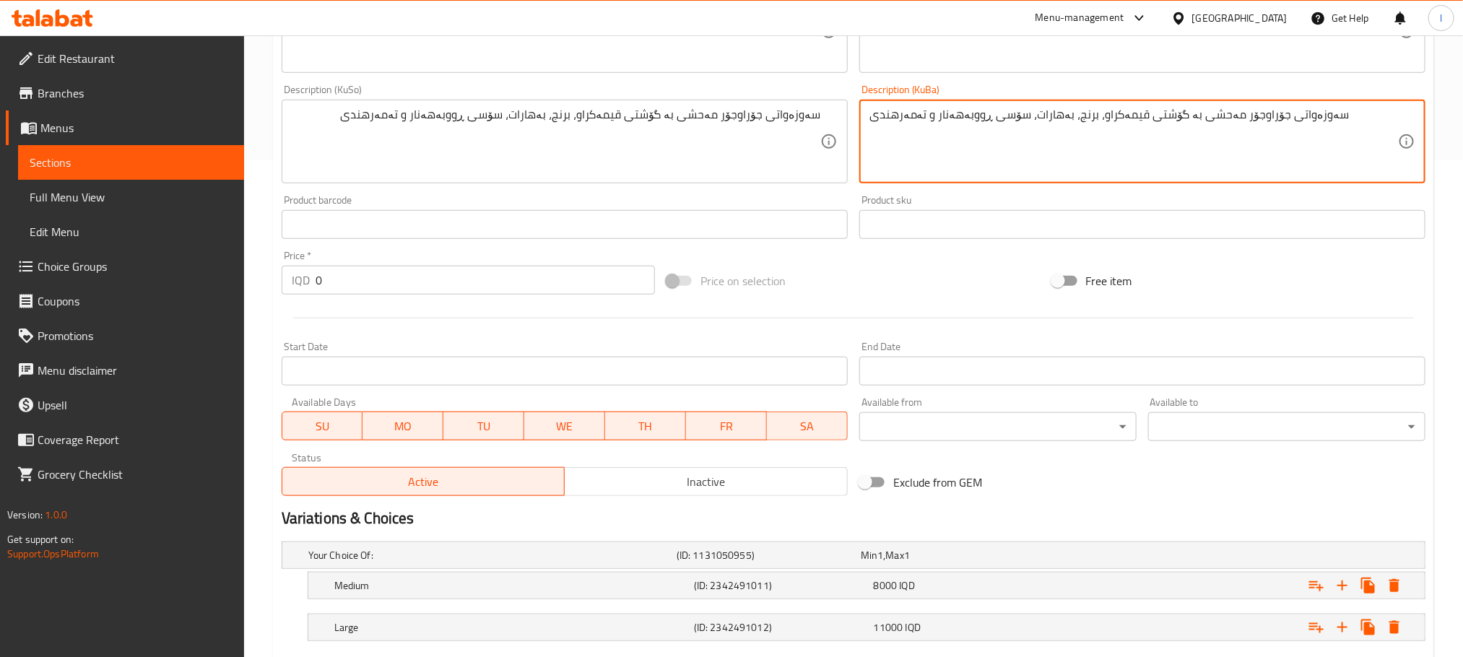
scroll to position [584, 0]
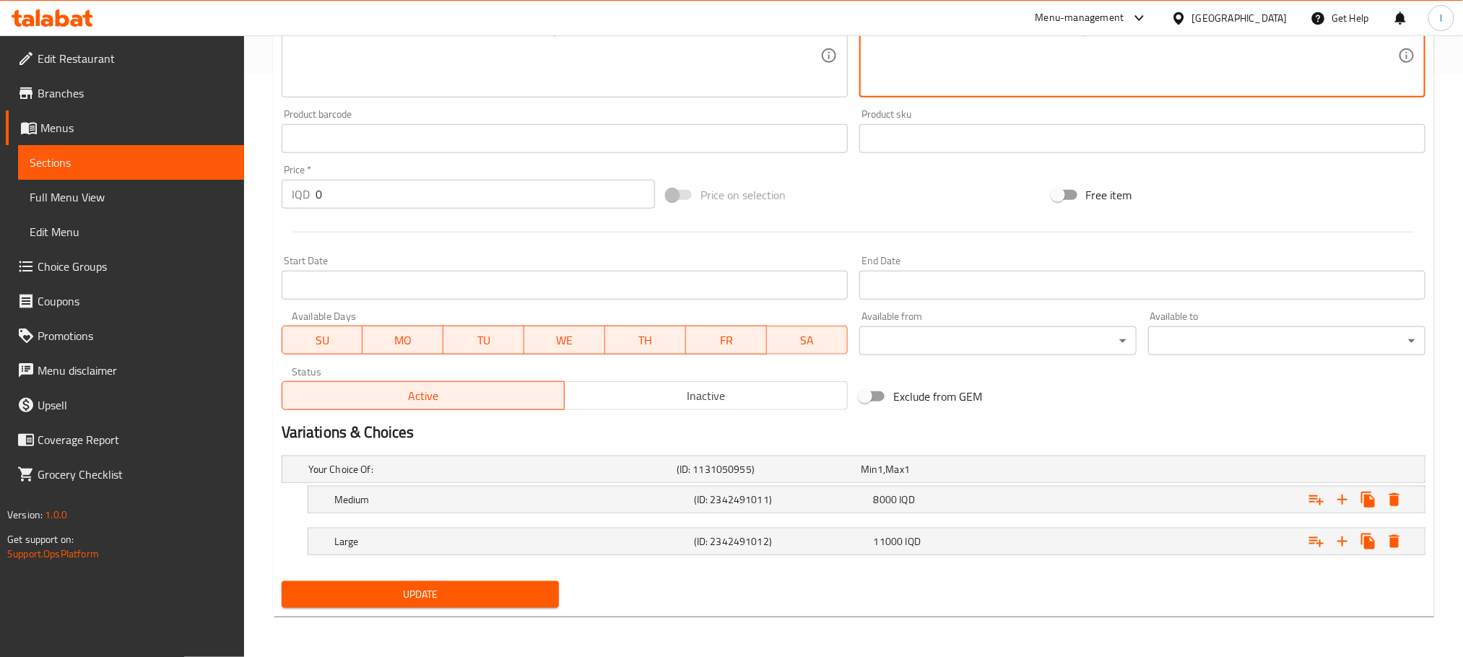
type textarea "سەوزەواتی جۆراوجۆر مەحشی بە گۆشتی قیمەکراو، برنج، بەهارات، سۆسی ڕووبەهەنار و تە…"
click at [547, 597] on span "Update" at bounding box center [420, 595] width 254 height 18
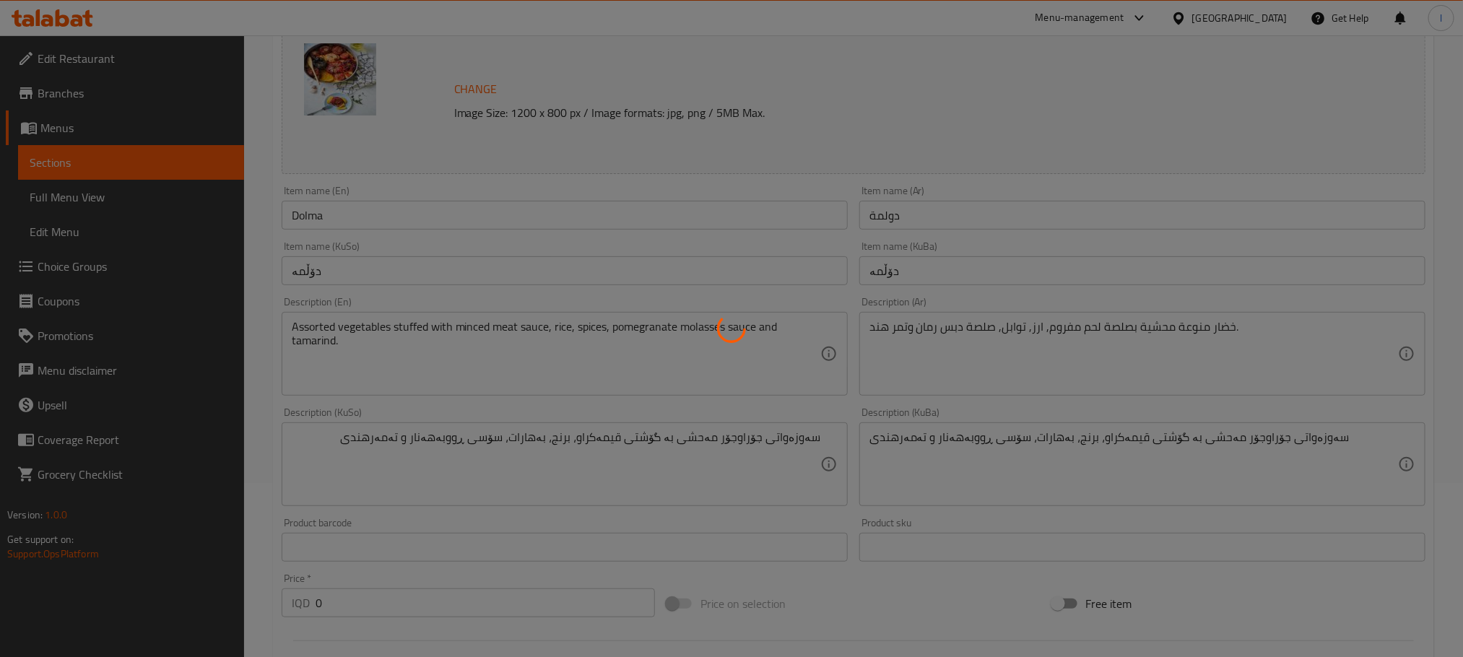
scroll to position [0, 0]
